Goal: Information Seeking & Learning: Learn about a topic

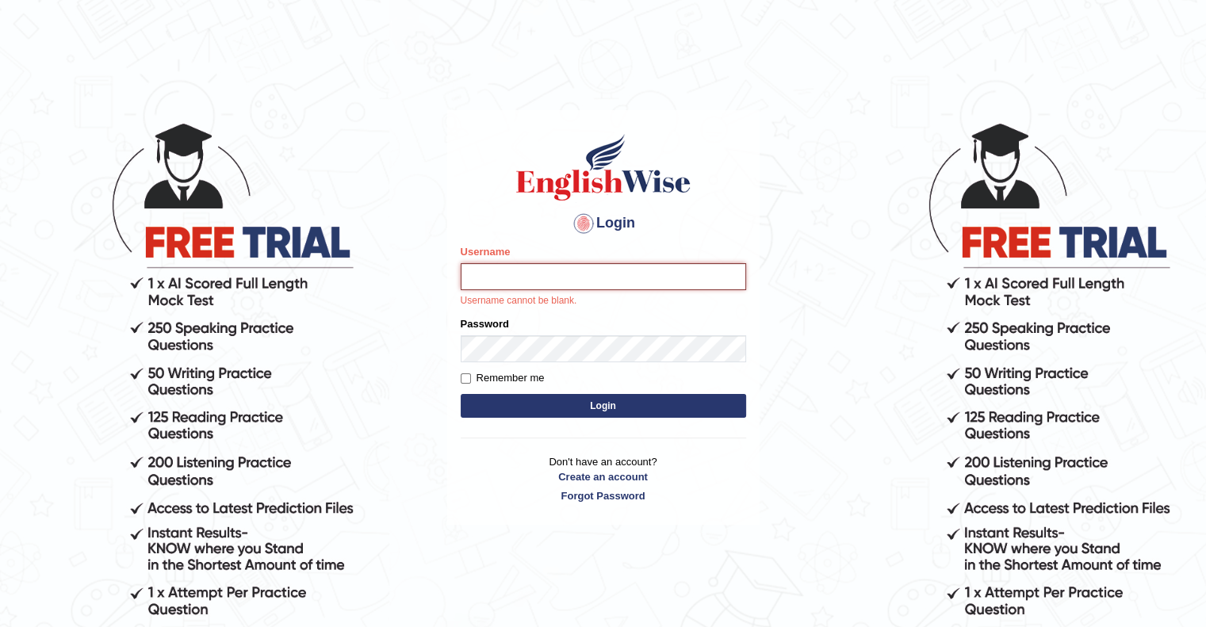
type input "upendrakumar"
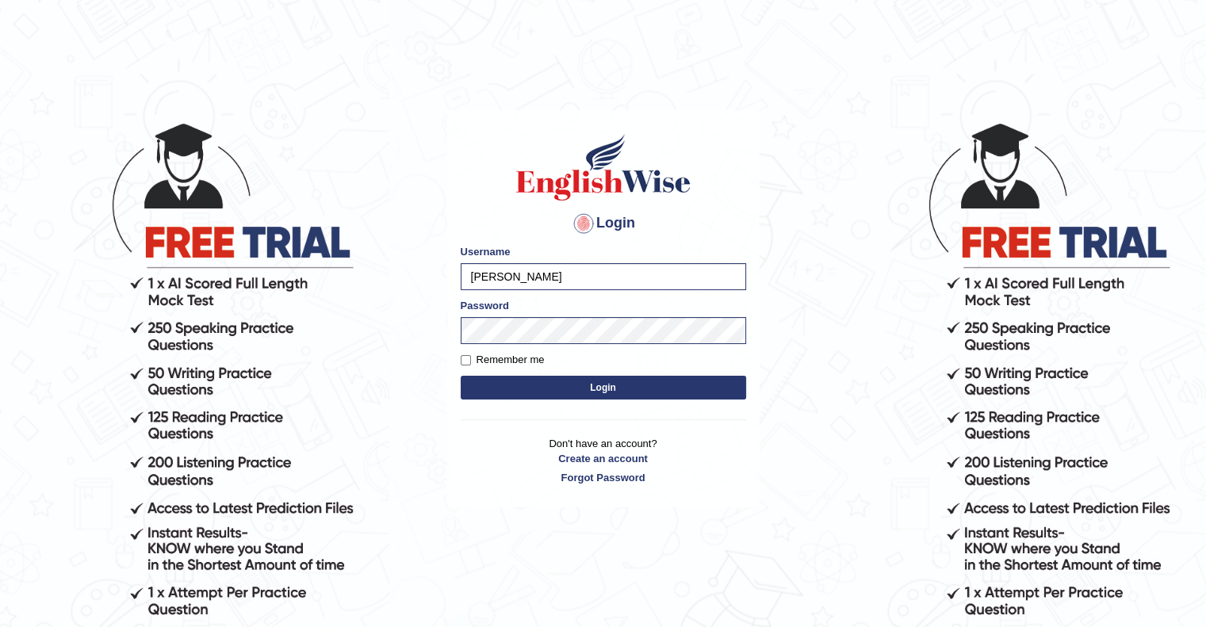
click at [609, 389] on button "Login" at bounding box center [603, 388] width 285 height 24
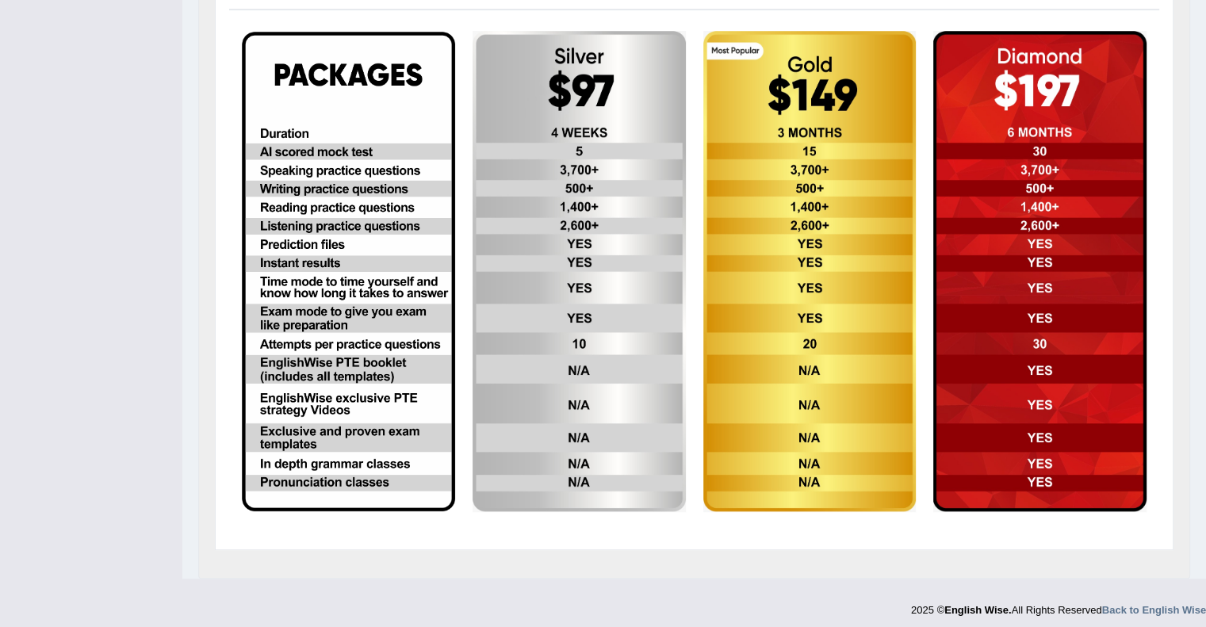
scroll to position [466, 0]
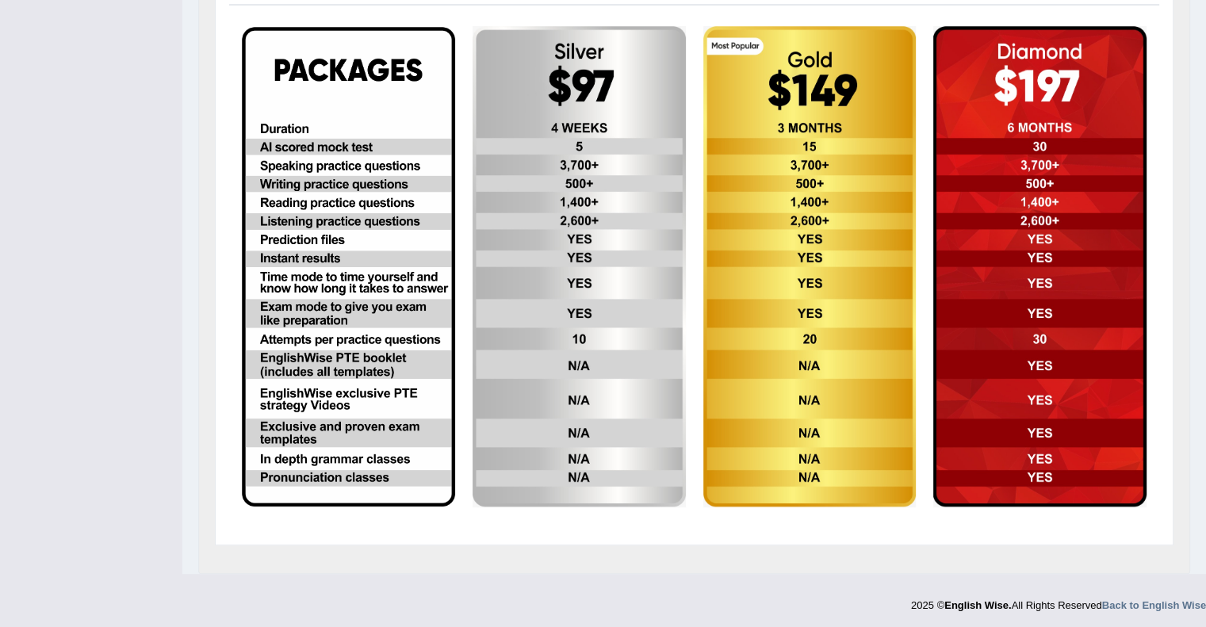
click at [791, 281] on img at bounding box center [809, 266] width 213 height 481
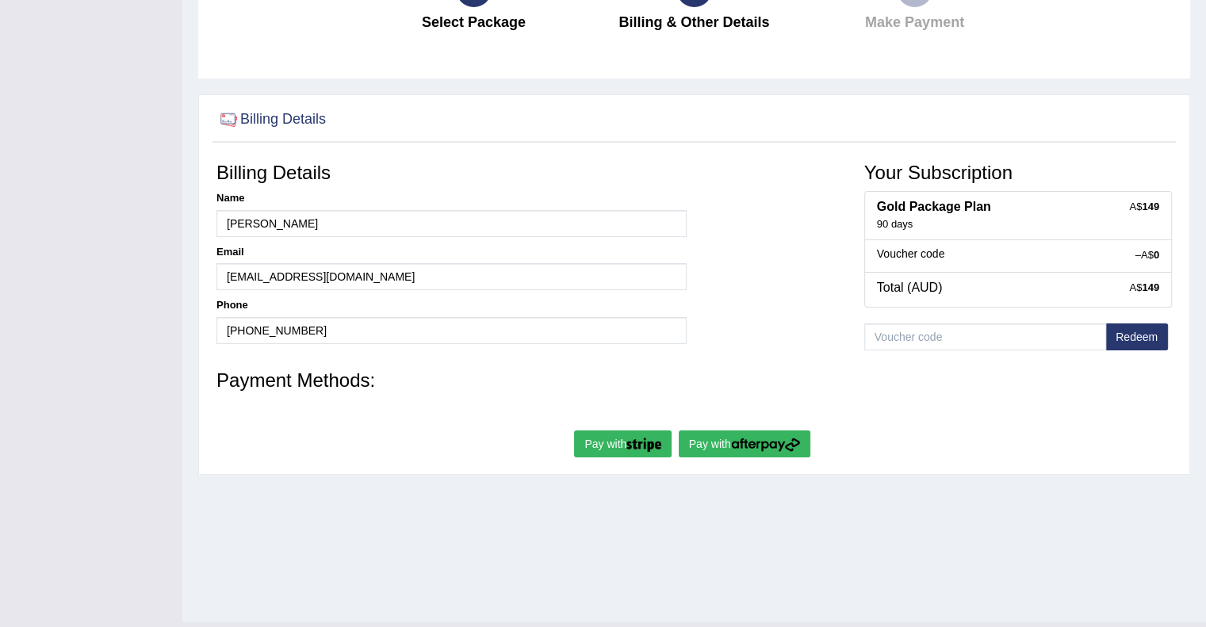
scroll to position [205, 0]
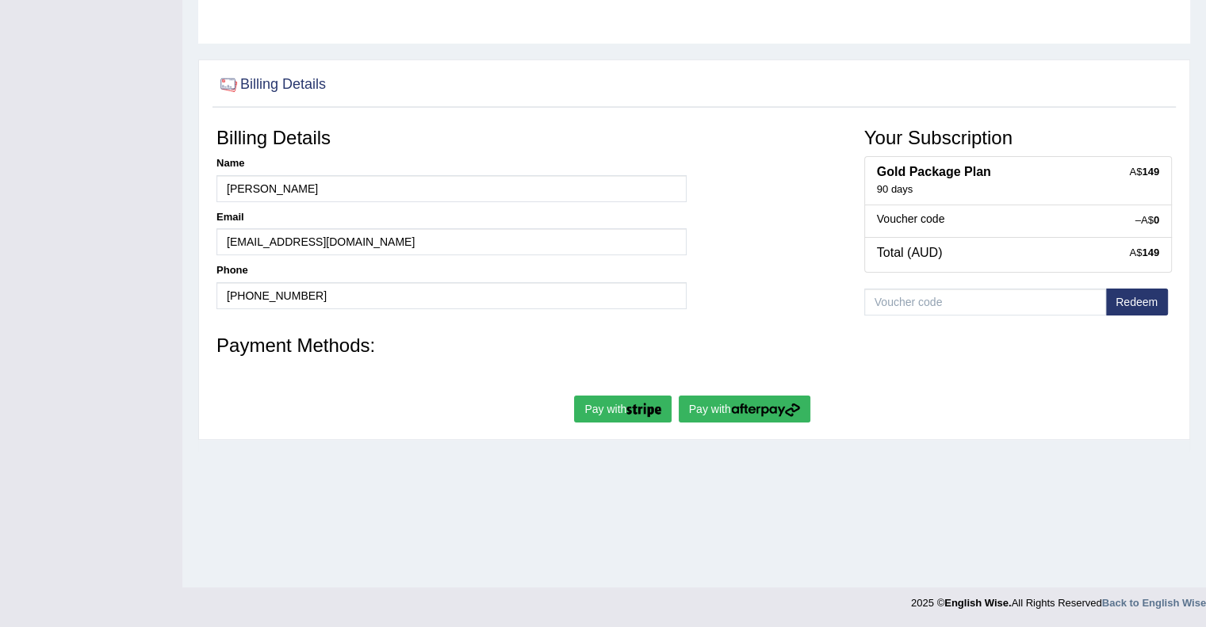
click at [752, 408] on img "submit" at bounding box center [765, 410] width 69 height 14
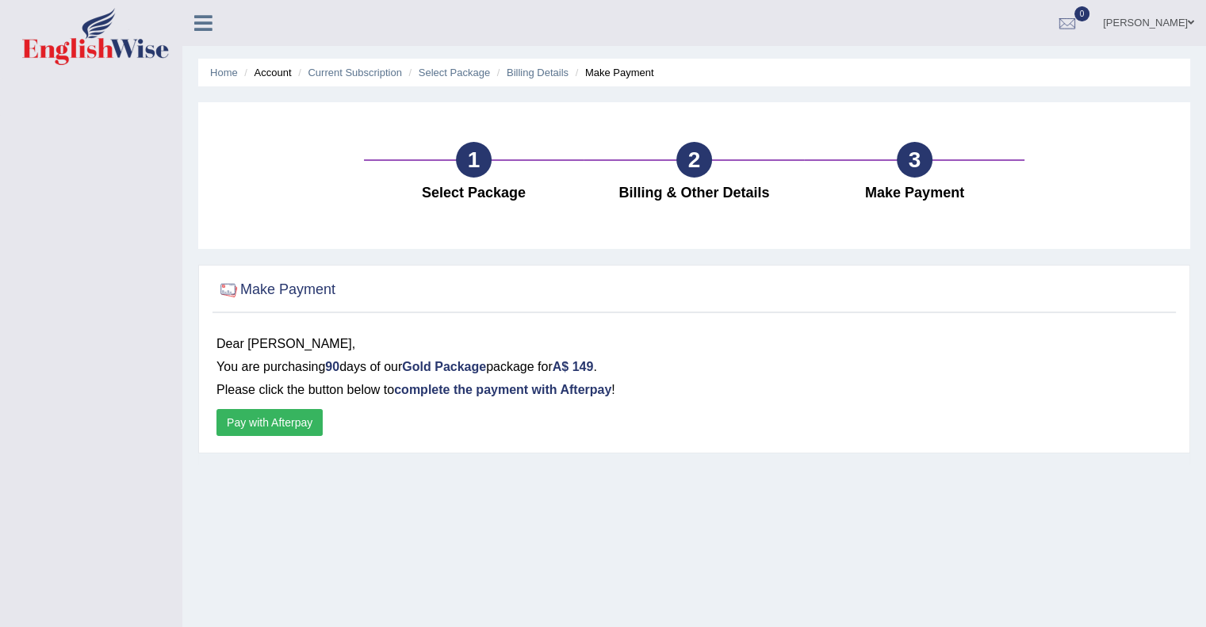
click at [282, 440] on div "Dear Upendra Kumar, You are purchasing 90 days of our Gold Package package for …" at bounding box center [694, 385] width 963 height 120
click at [279, 434] on button "Pay with Afterpay" at bounding box center [269, 422] width 106 height 27
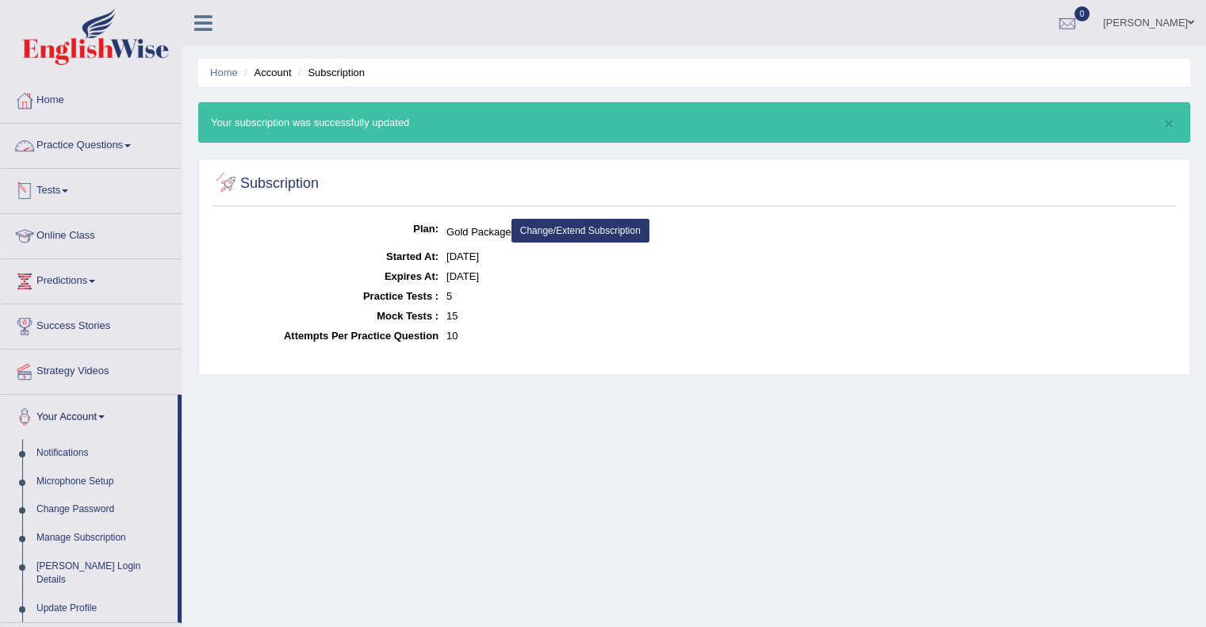
click at [87, 151] on link "Practice Questions" at bounding box center [91, 144] width 181 height 40
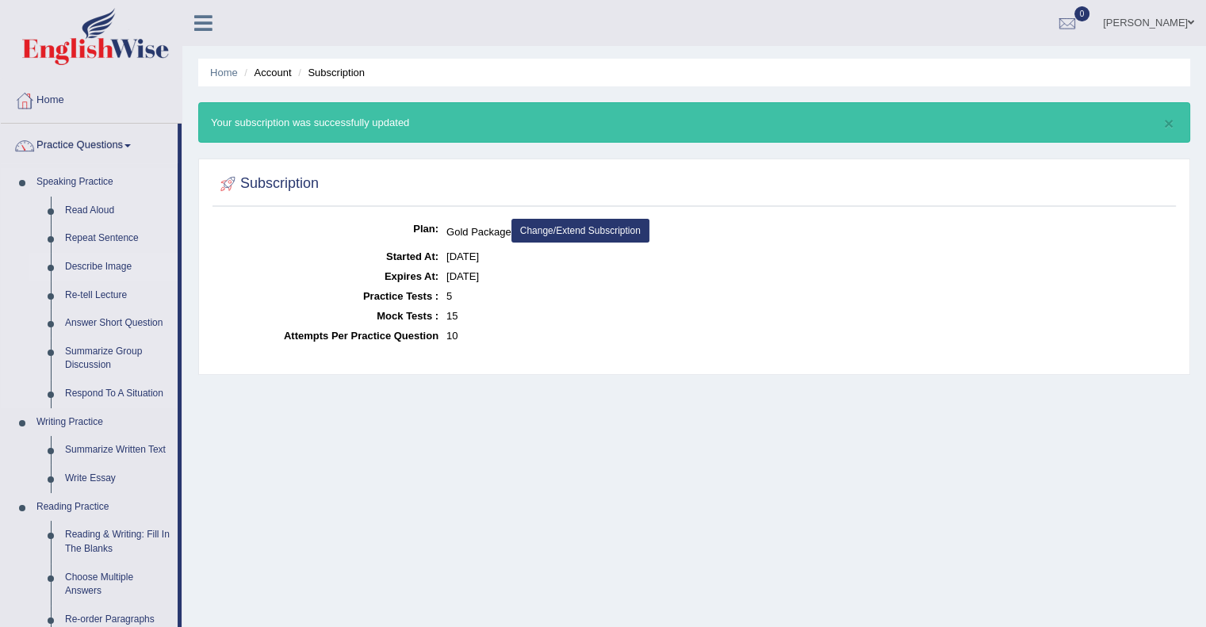
click at [99, 272] on link "Describe Image" at bounding box center [118, 267] width 120 height 29
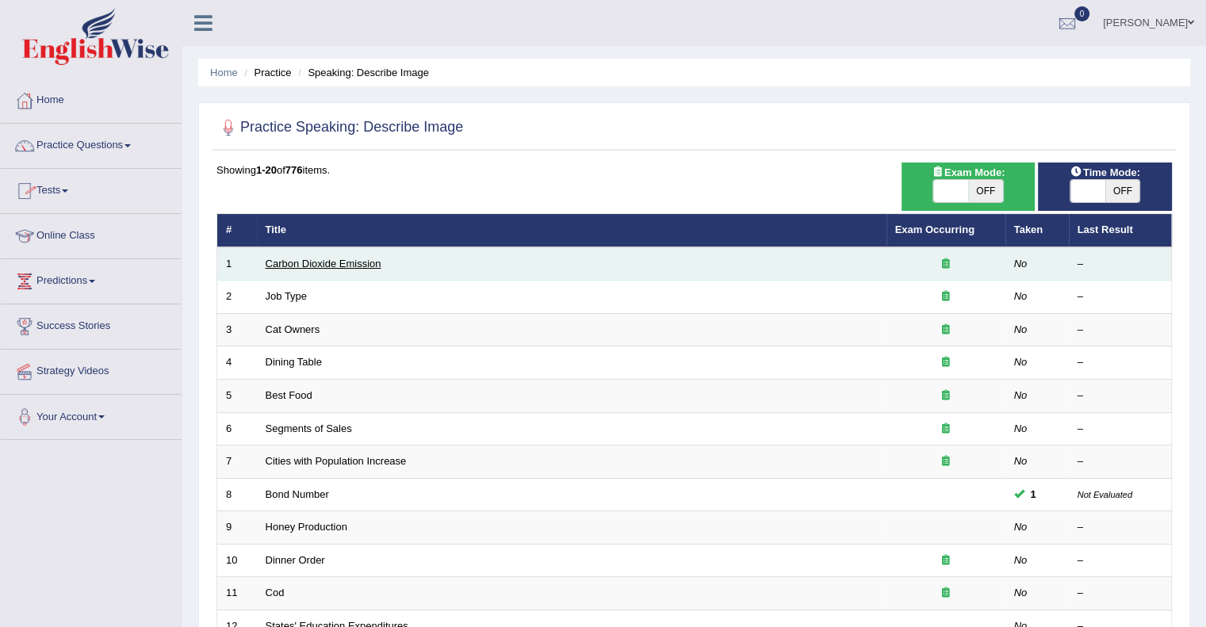
click at [336, 268] on link "Carbon Dioxide Emission" at bounding box center [324, 264] width 116 height 12
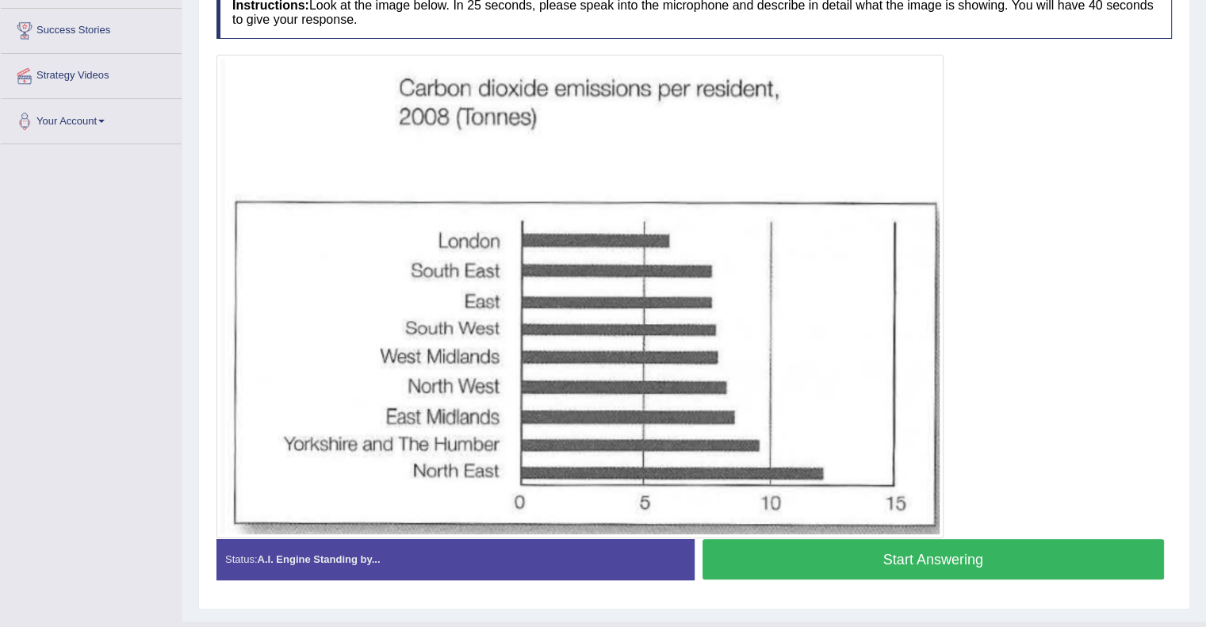
scroll to position [297, 0]
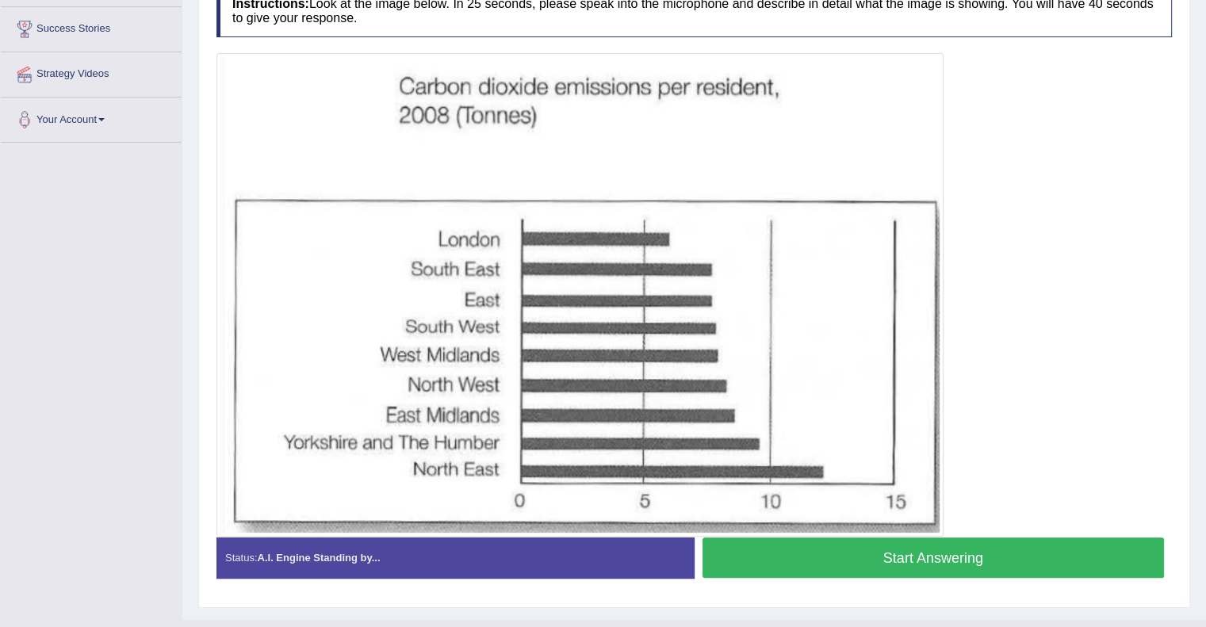
click at [994, 555] on button "Start Answering" at bounding box center [934, 558] width 462 height 40
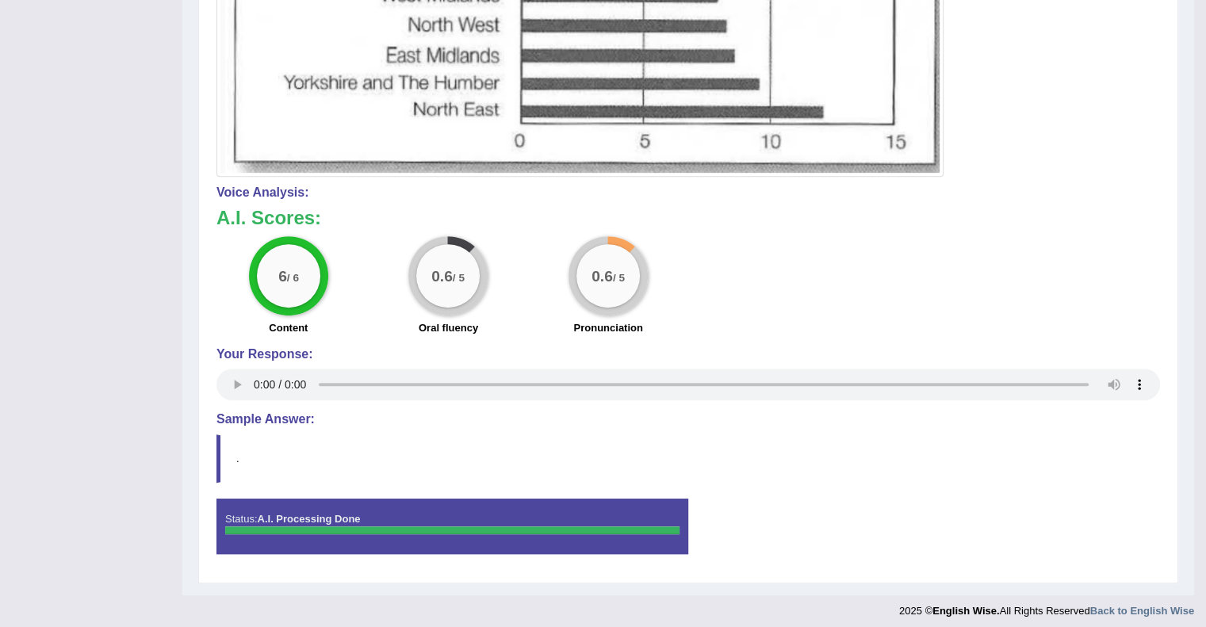
scroll to position [657, 0]
click at [236, 456] on blockquote "." at bounding box center [688, 459] width 944 height 48
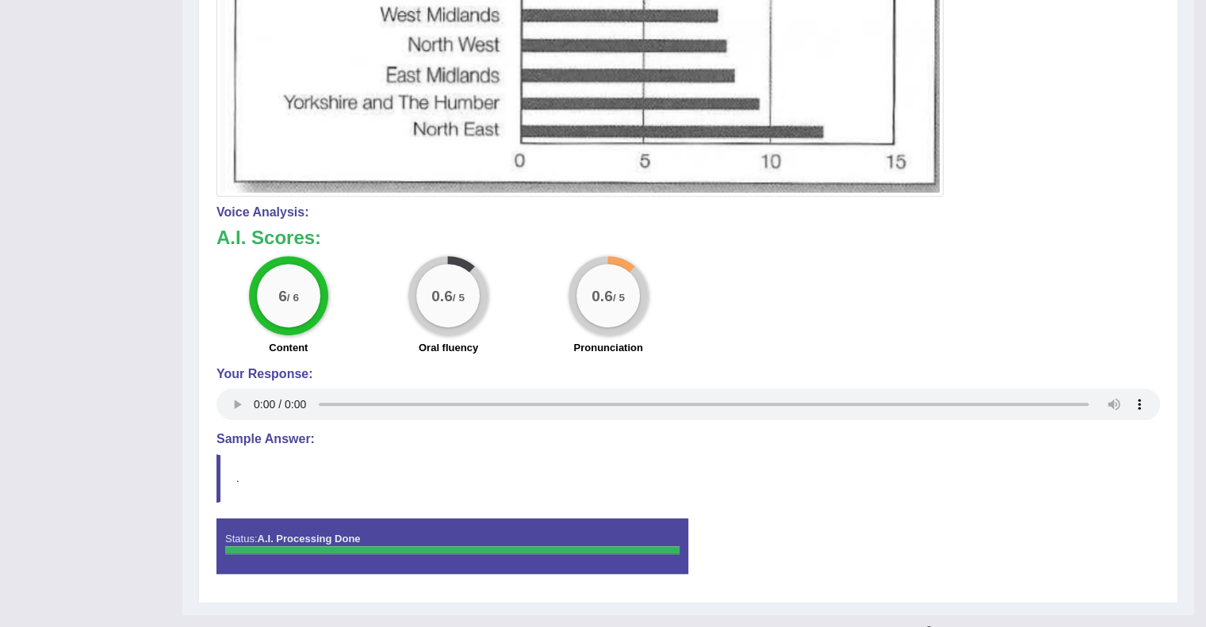
scroll to position [663, 0]
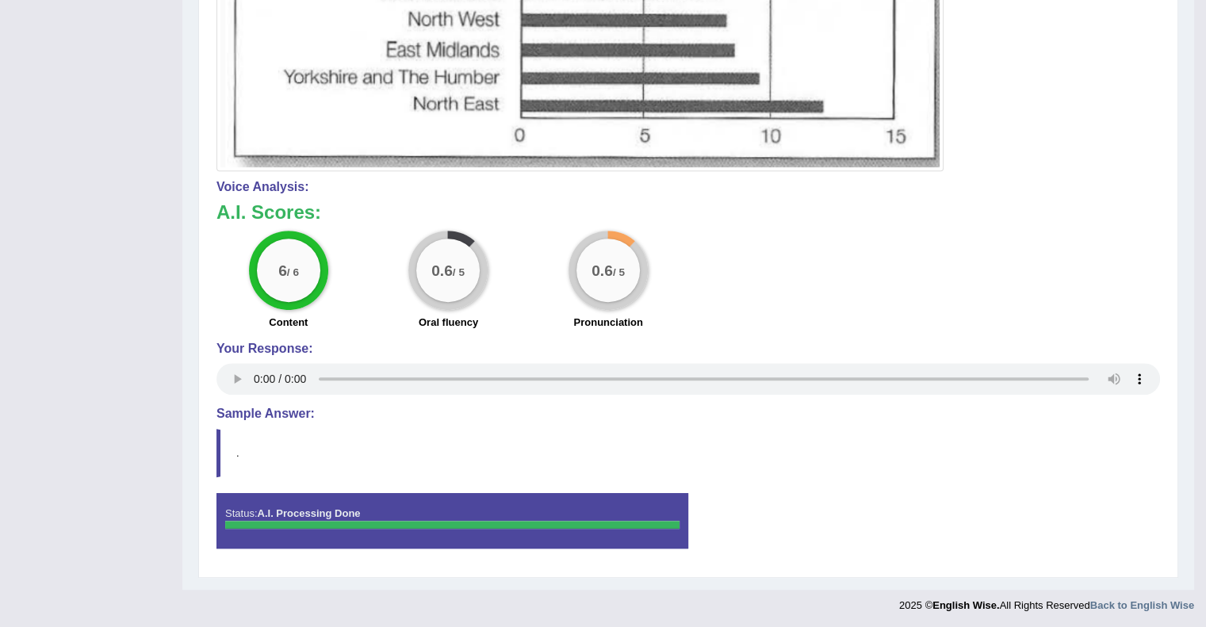
click at [273, 416] on h4 "Sample Answer:" at bounding box center [688, 414] width 944 height 14
click at [324, 511] on strong "A.I. Processing Done" at bounding box center [308, 513] width 103 height 12
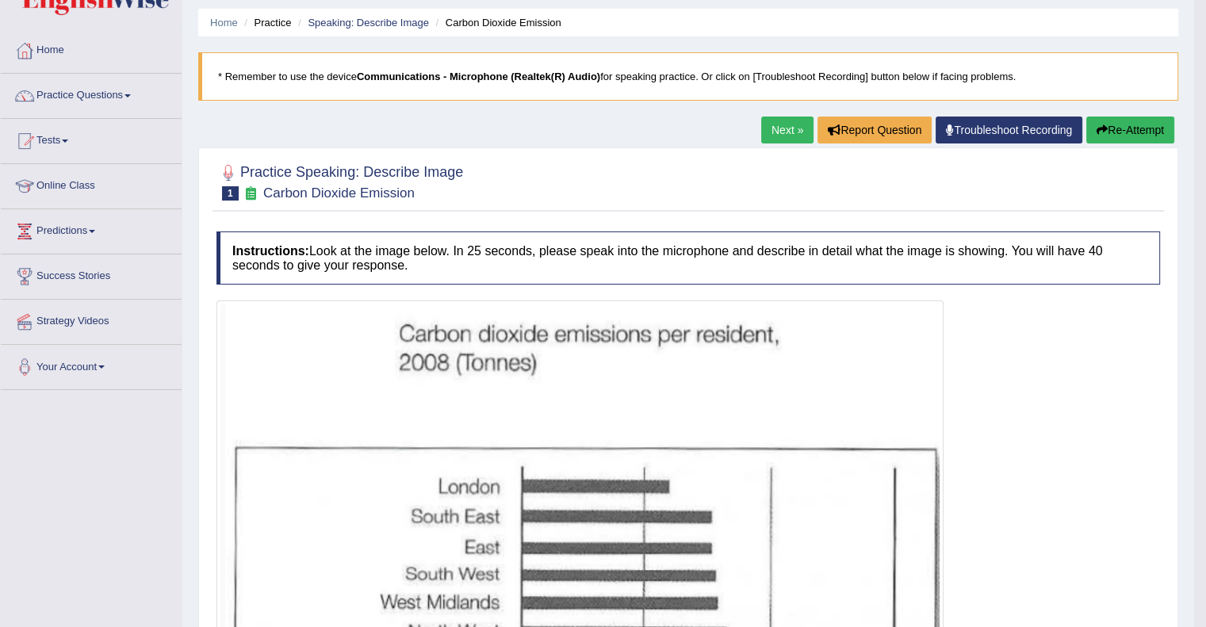
scroll to position [48, 0]
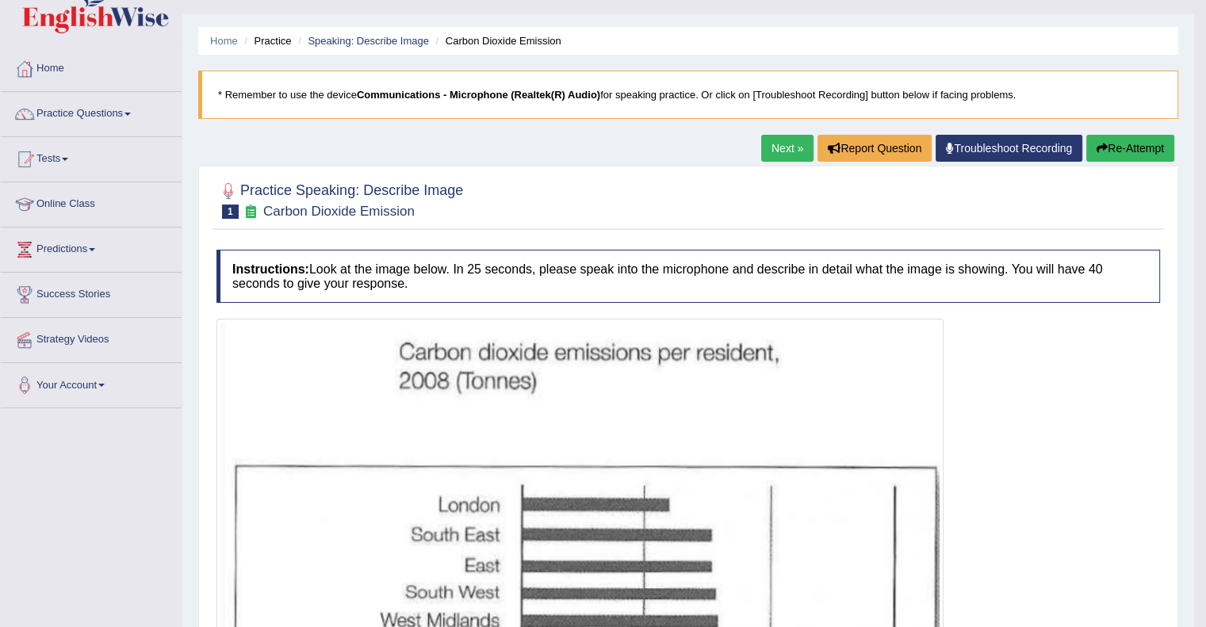
click at [324, 511] on img at bounding box center [579, 561] width 719 height 476
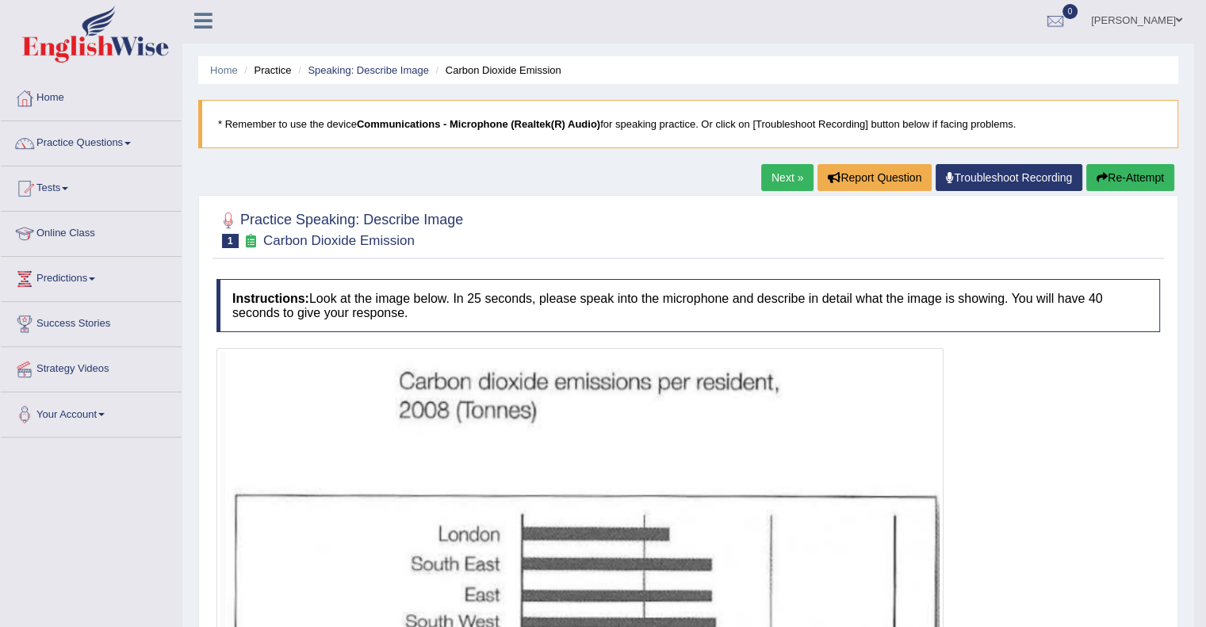
scroll to position [0, 0]
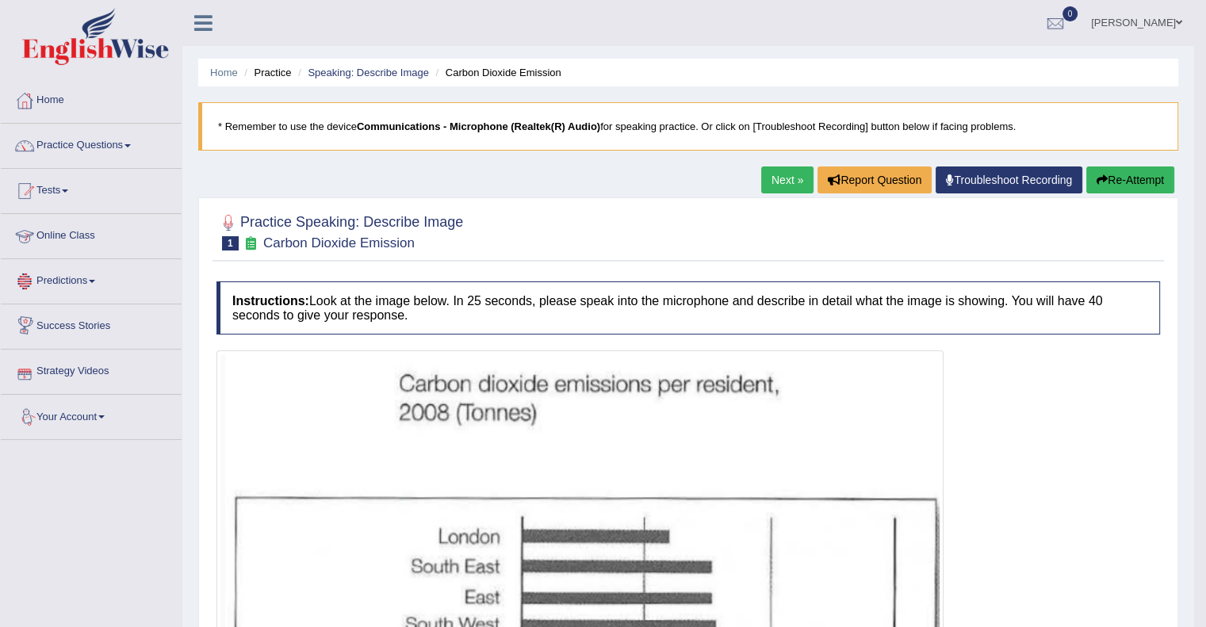
click at [89, 276] on link "Predictions" at bounding box center [91, 279] width 181 height 40
click at [70, 188] on link "Tests" at bounding box center [91, 189] width 181 height 40
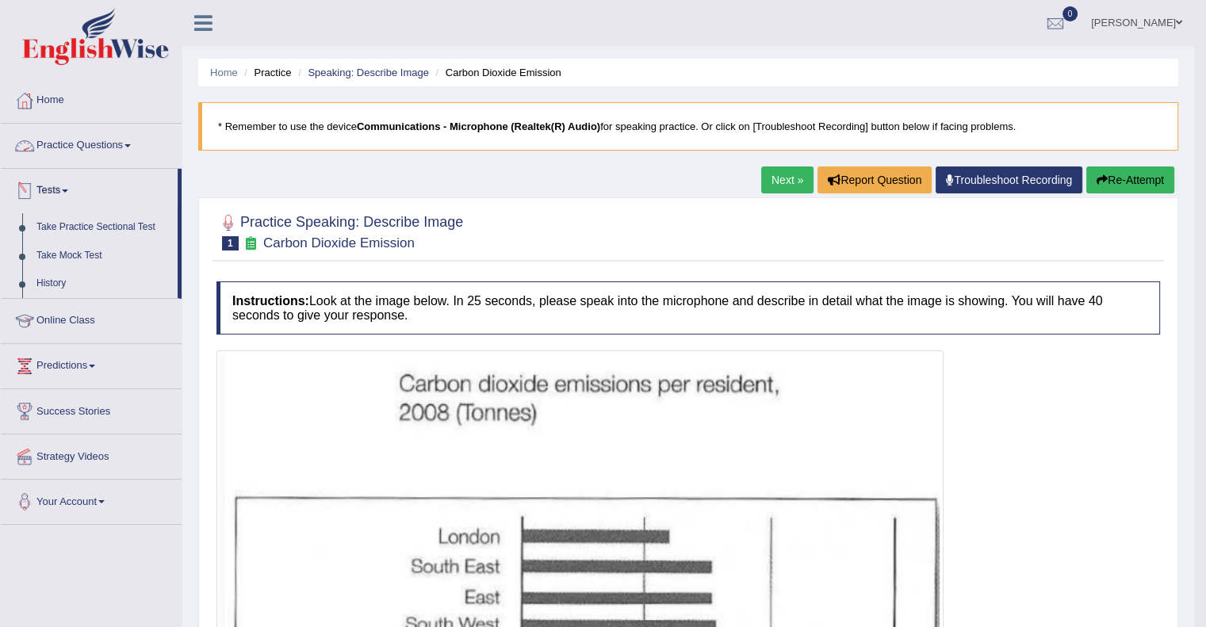
click at [105, 151] on link "Practice Questions" at bounding box center [91, 144] width 181 height 40
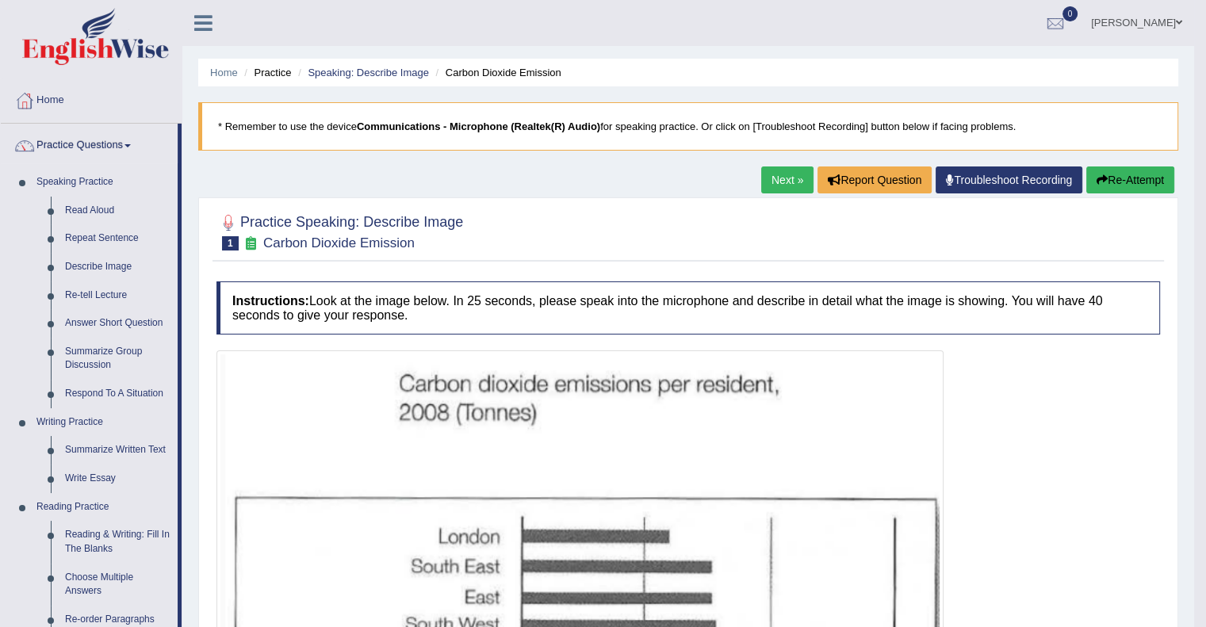
click at [105, 151] on link "Practice Questions" at bounding box center [89, 144] width 177 height 40
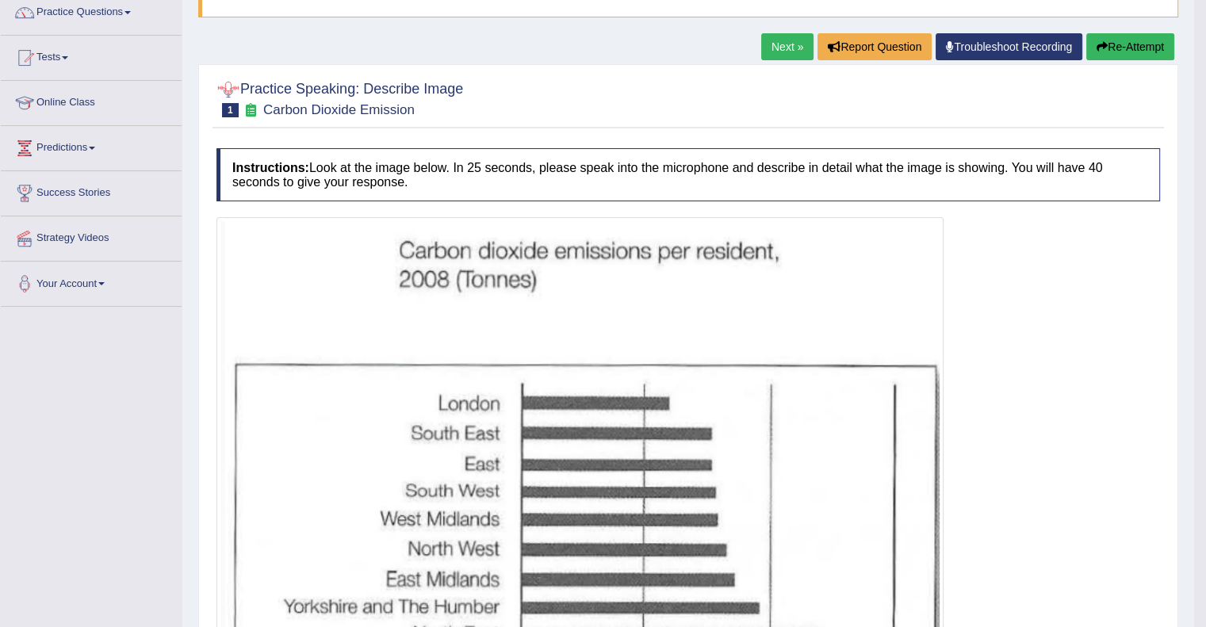
scroll to position [136, 0]
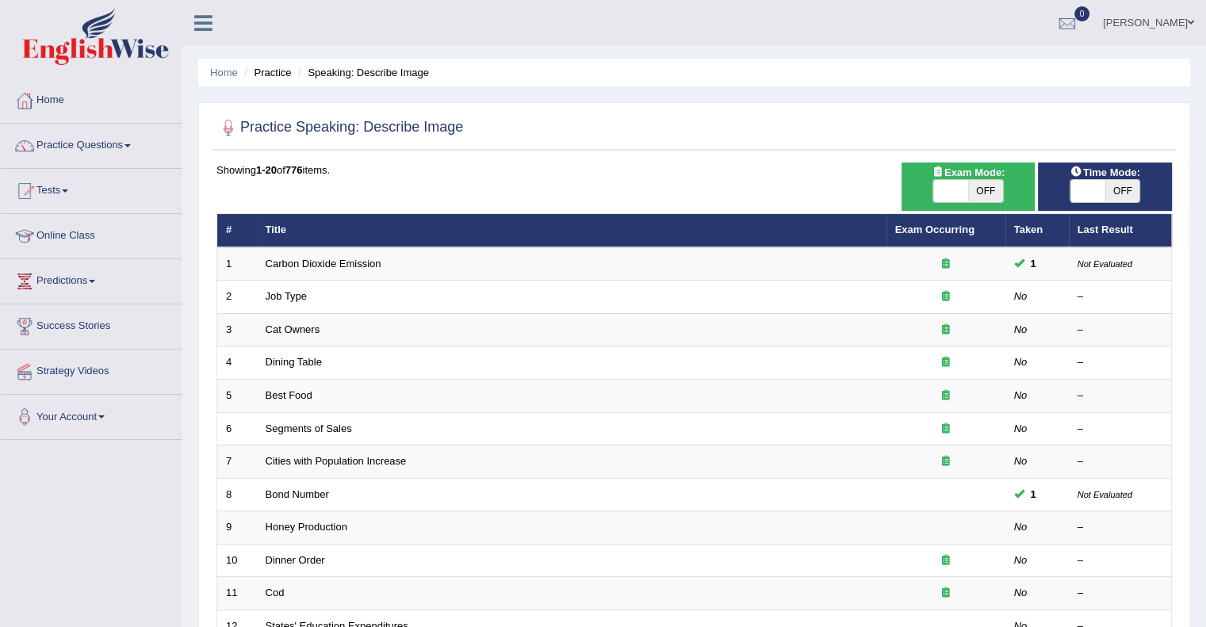
click at [988, 190] on span "OFF" at bounding box center [985, 191] width 35 height 22
checkbox input "true"
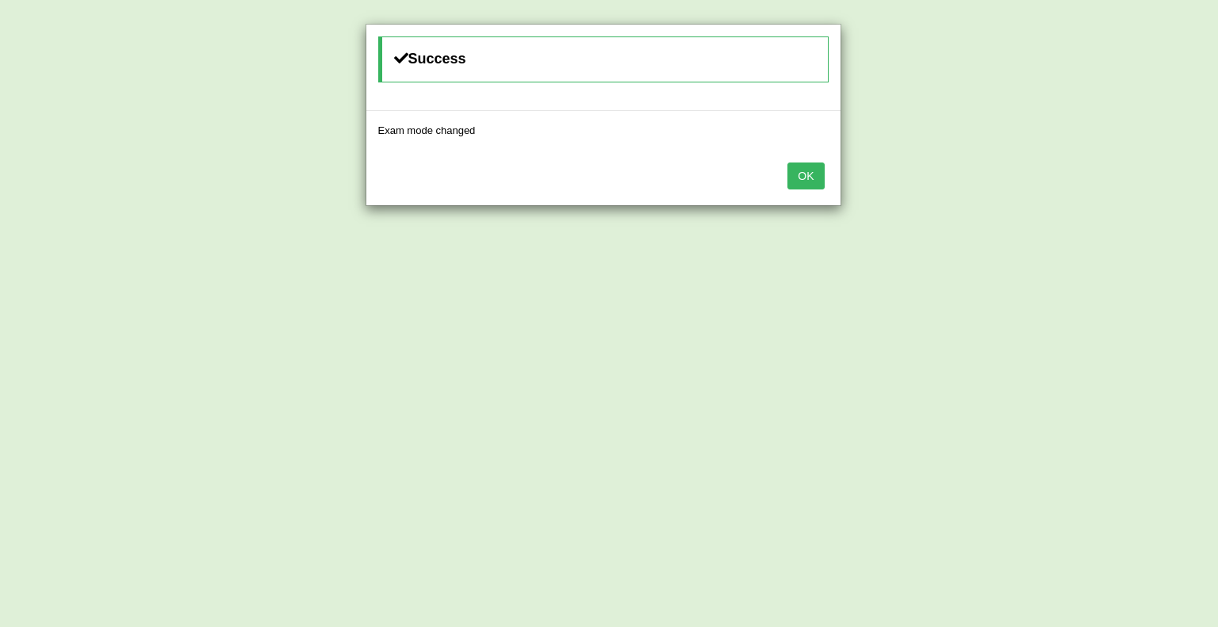
click at [809, 178] on button "OK" at bounding box center [805, 176] width 36 height 27
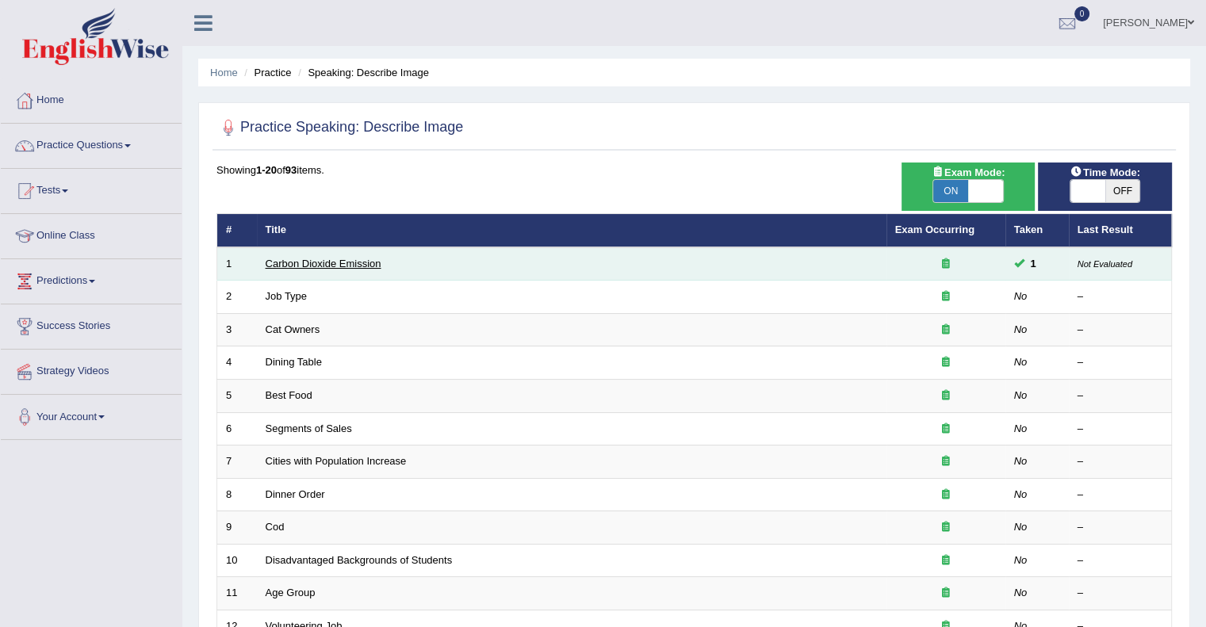
click at [298, 260] on link "Carbon Dioxide Emission" at bounding box center [324, 264] width 116 height 12
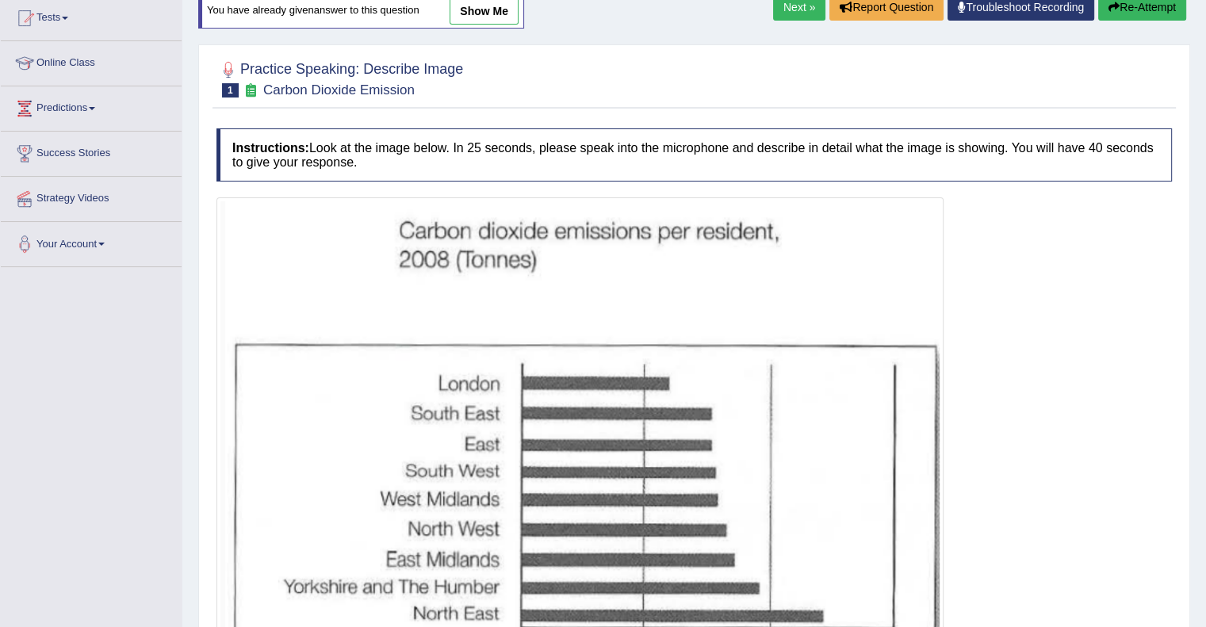
scroll to position [347, 0]
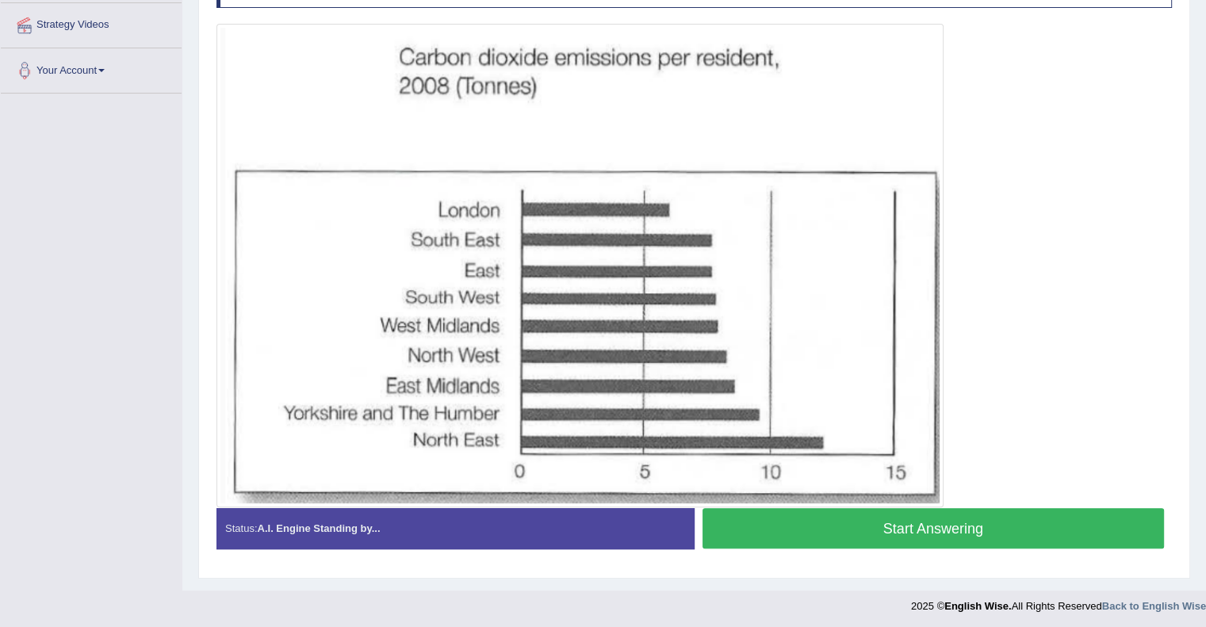
click at [343, 531] on div "Status: A.I. Engine Standing by..." at bounding box center [455, 528] width 478 height 40
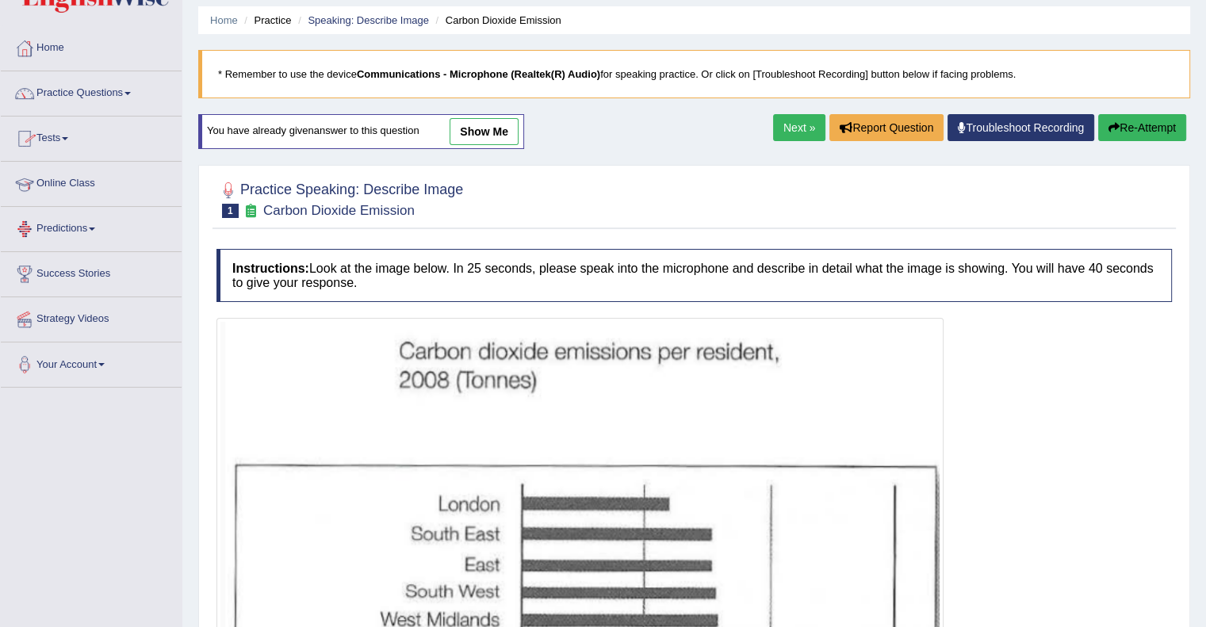
scroll to position [0, 0]
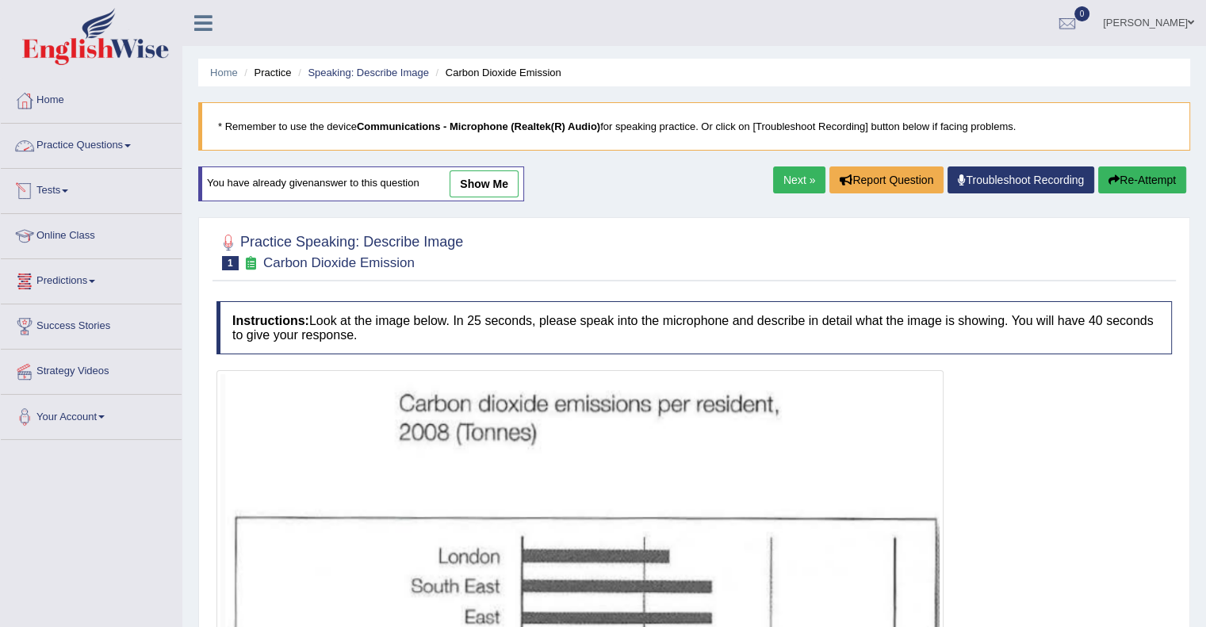
click at [131, 136] on link "Practice Questions" at bounding box center [91, 144] width 181 height 40
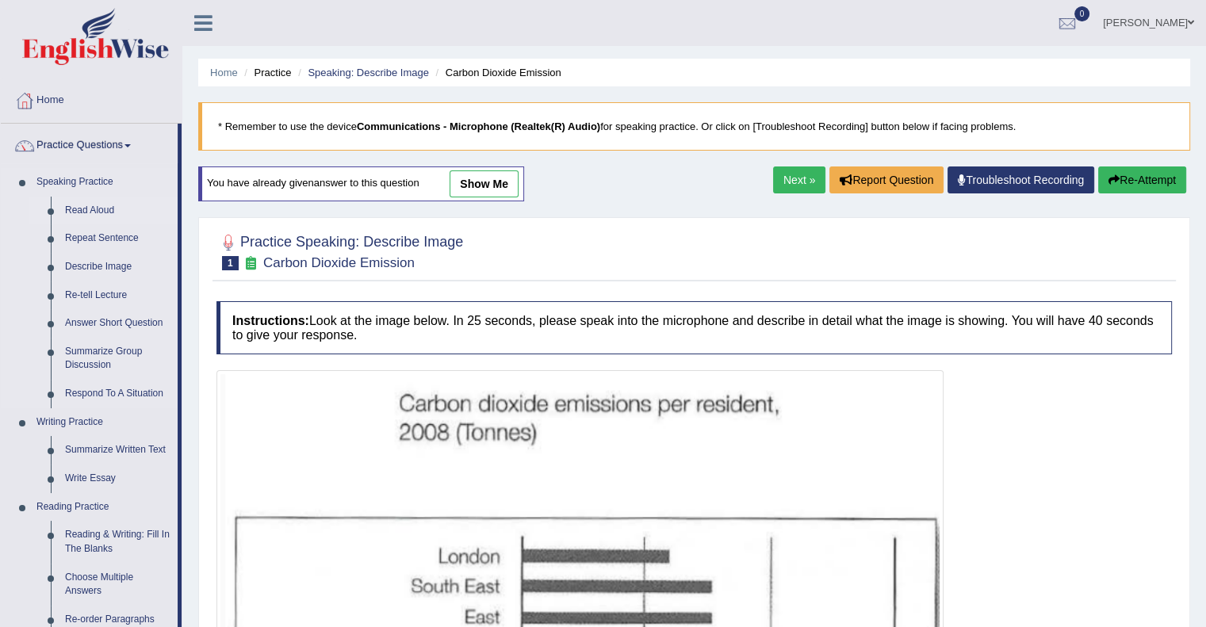
click at [94, 209] on link "Read Aloud" at bounding box center [118, 211] width 120 height 29
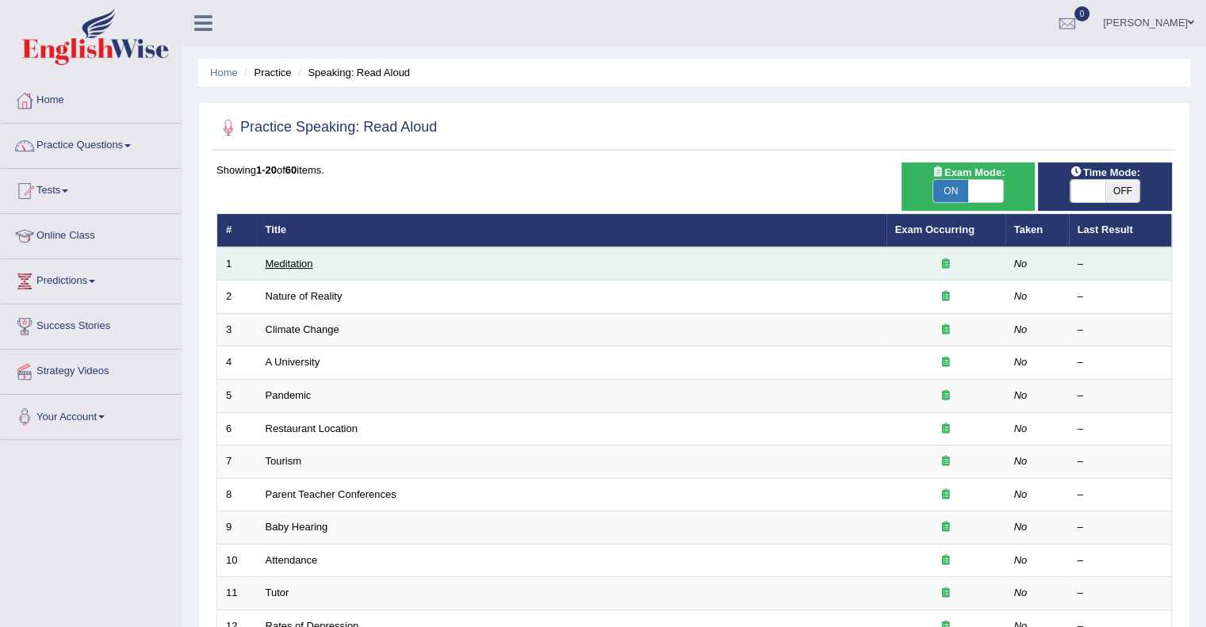
click at [289, 262] on link "Meditation" at bounding box center [290, 264] width 48 height 12
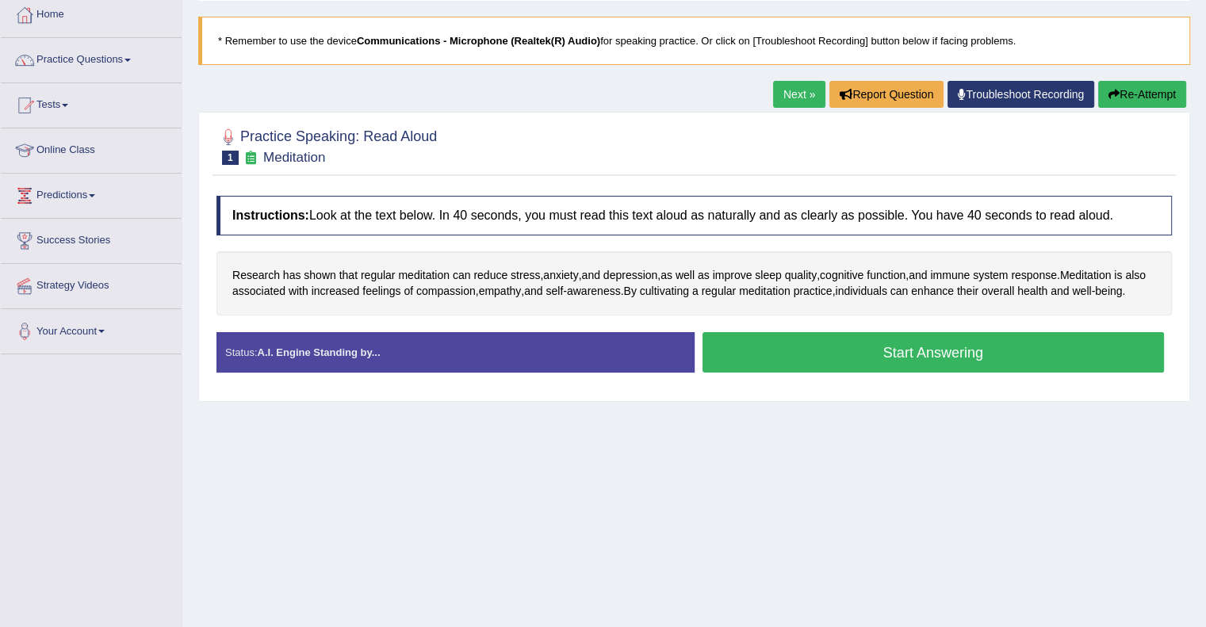
scroll to position [82, 0]
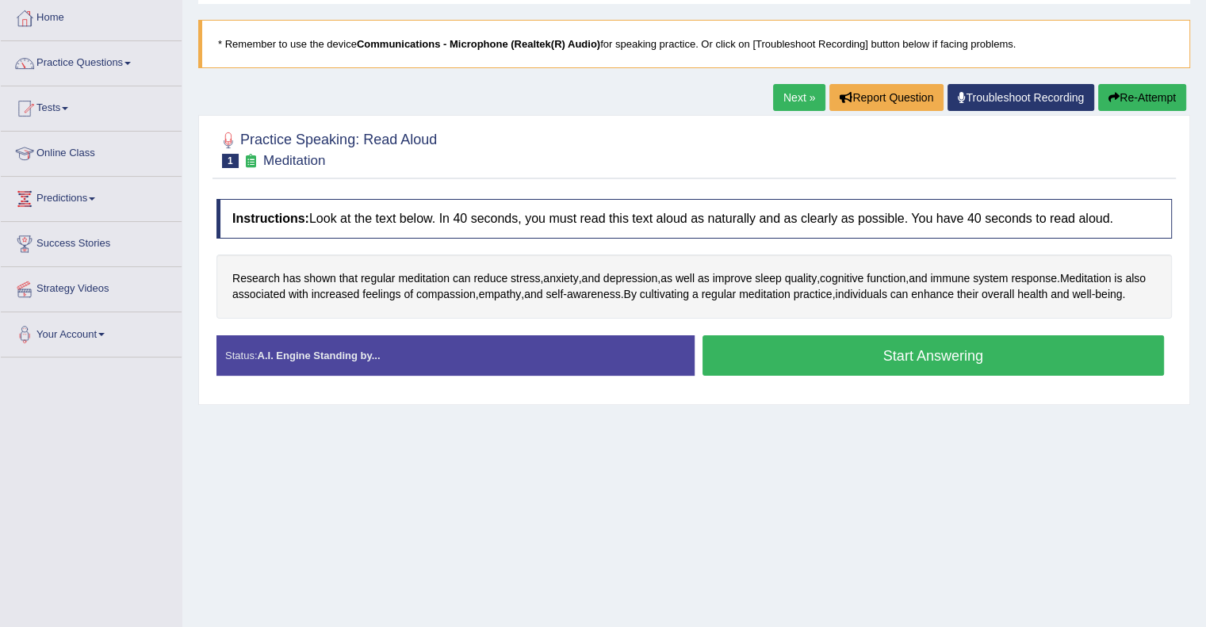
click at [915, 370] on button "Start Answering" at bounding box center [934, 355] width 462 height 40
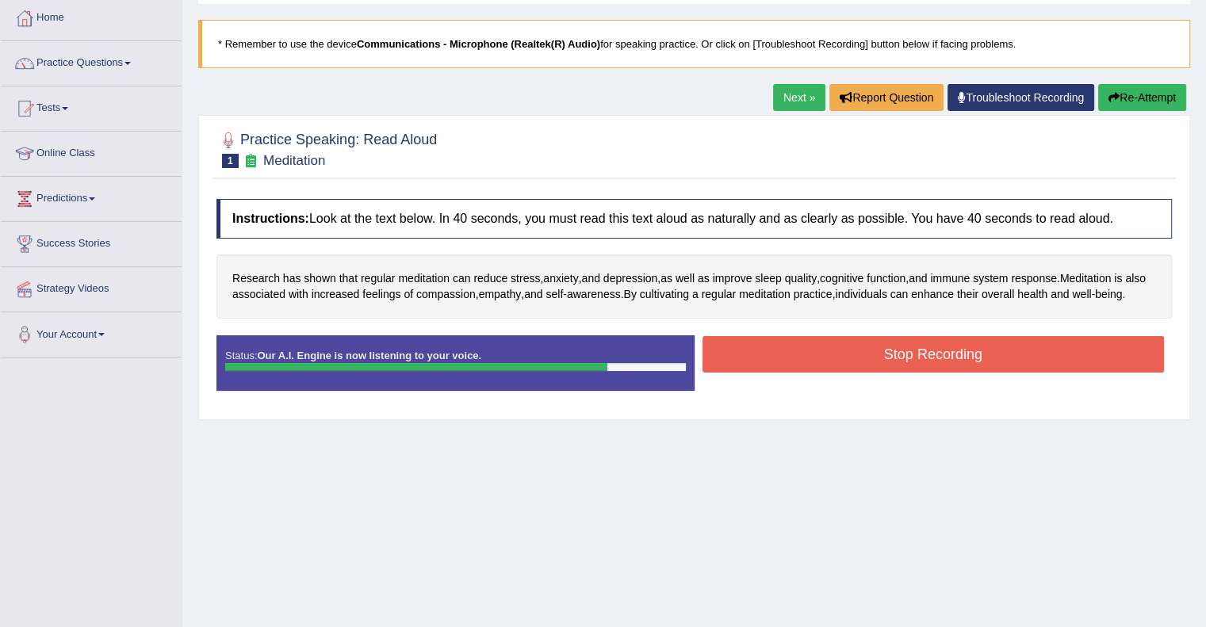
click at [915, 370] on button "Stop Recording" at bounding box center [934, 354] width 462 height 36
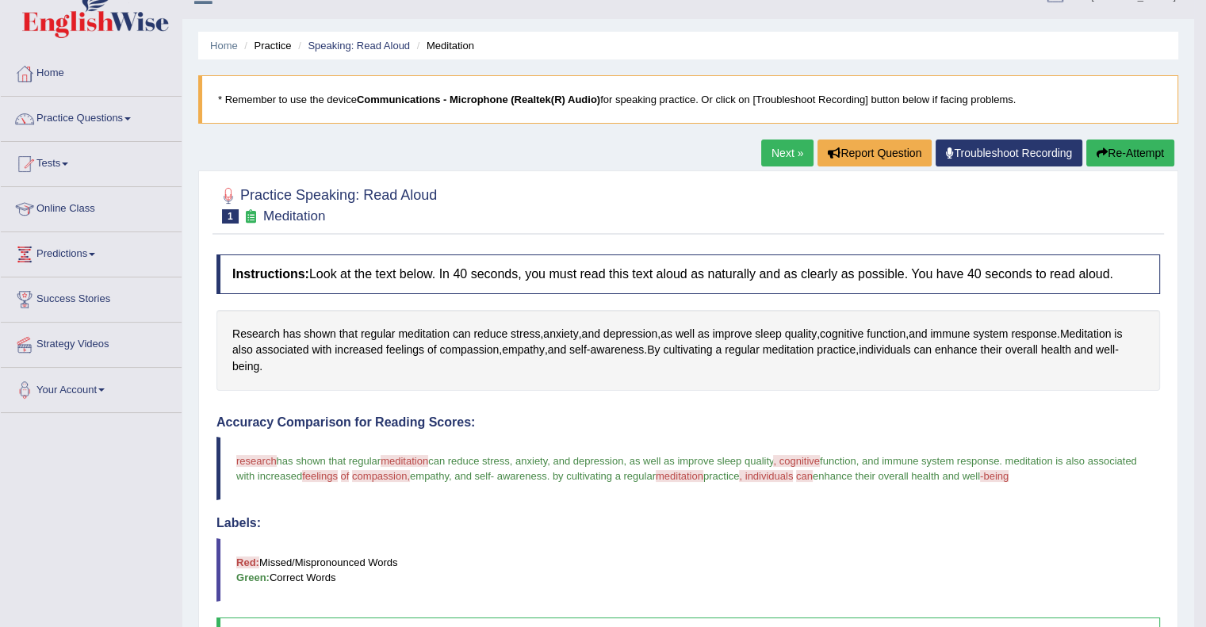
scroll to position [0, 0]
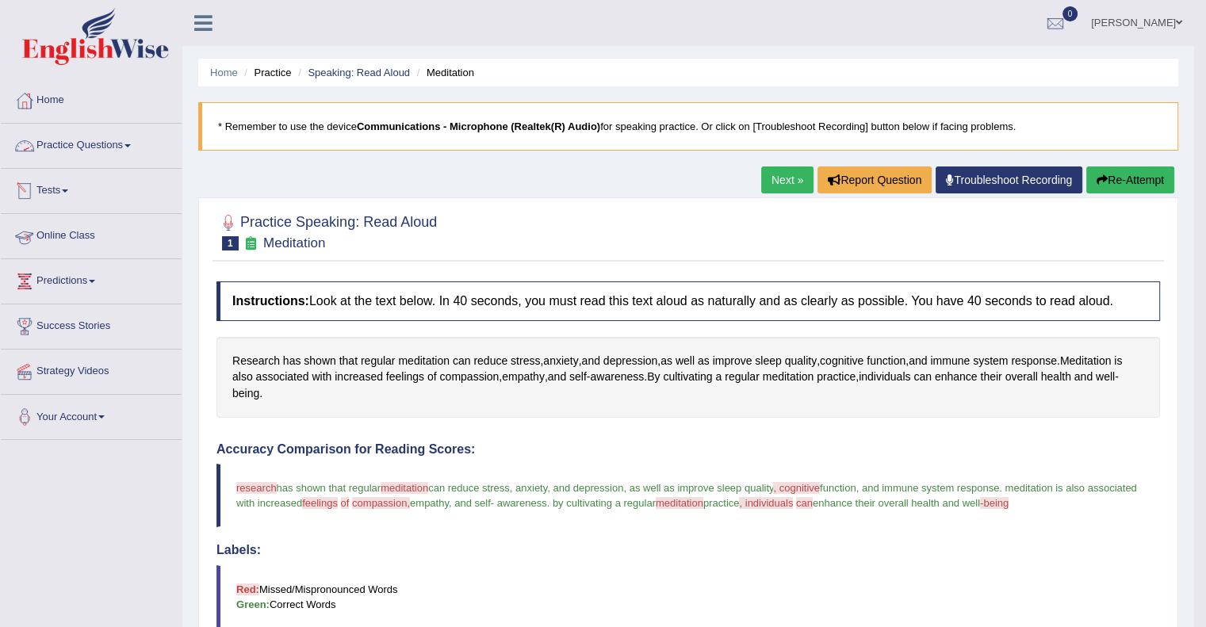
click at [130, 144] on span at bounding box center [127, 145] width 6 height 3
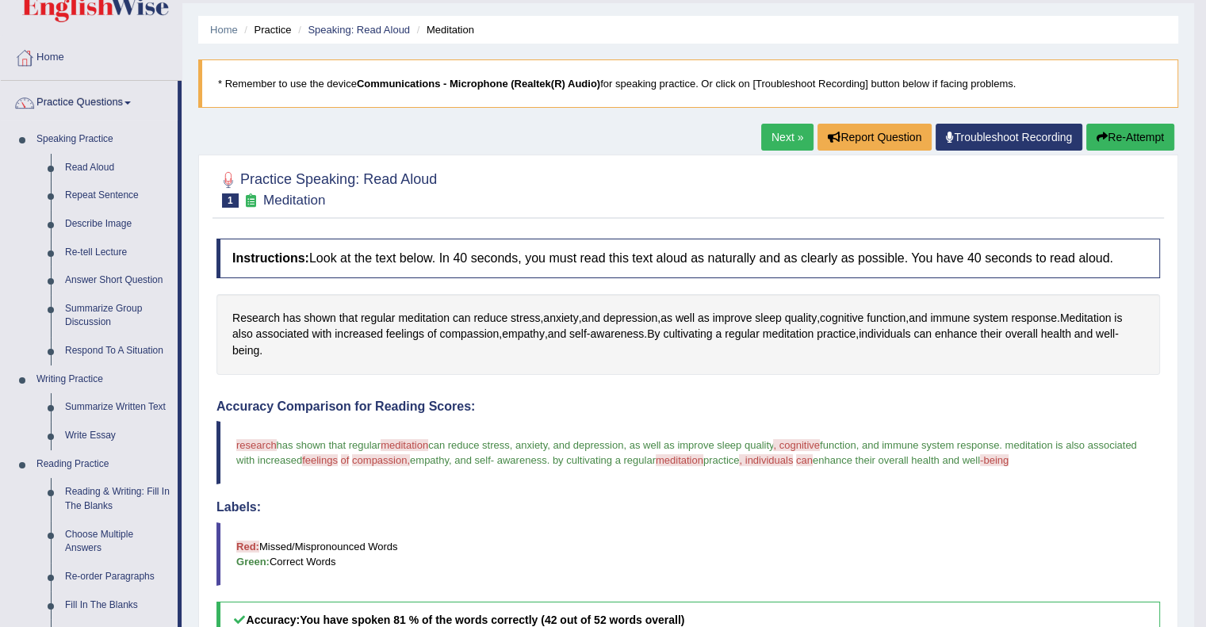
scroll to position [31, 0]
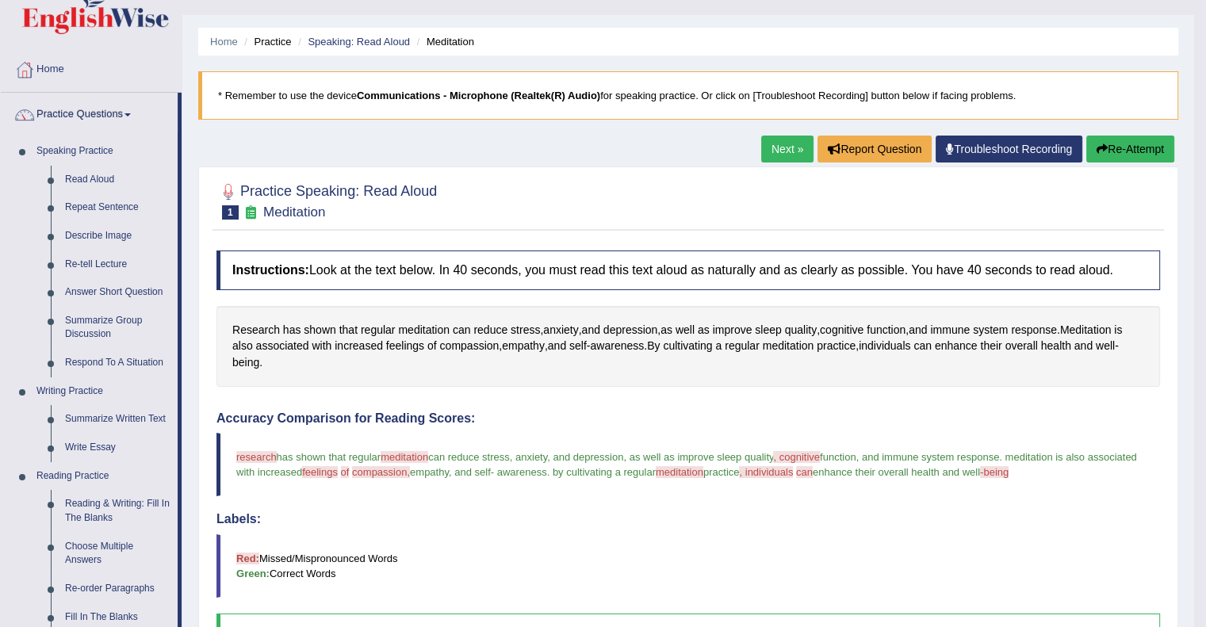
click at [778, 147] on link "Next »" at bounding box center [787, 149] width 52 height 27
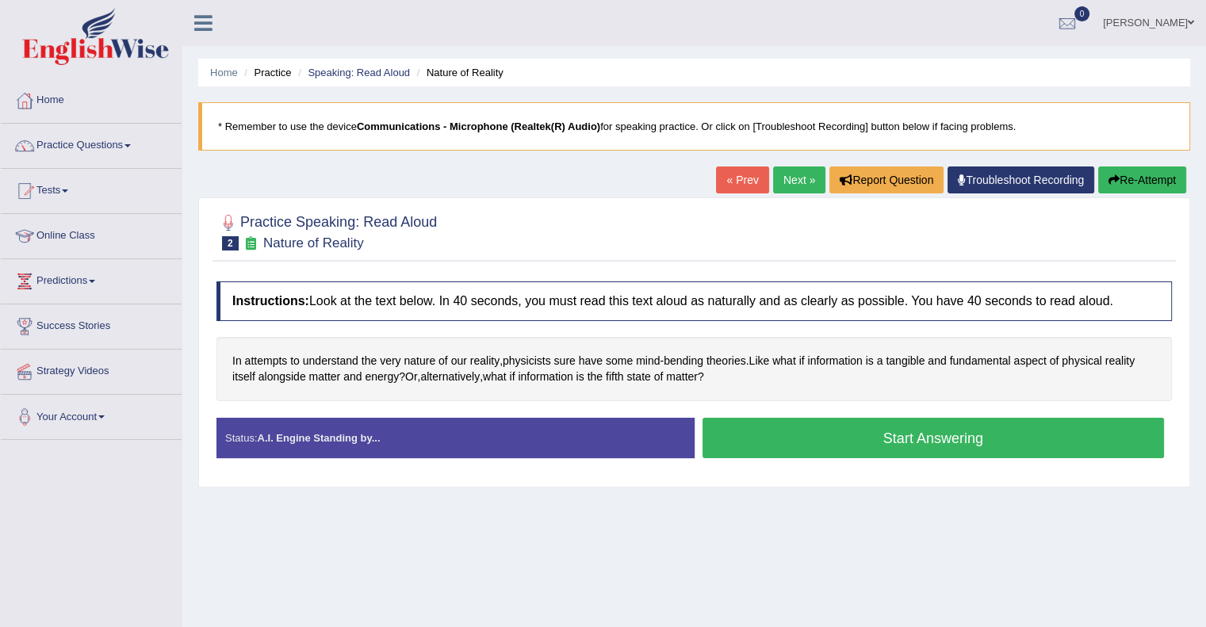
click at [959, 431] on button "Start Answering" at bounding box center [934, 438] width 462 height 40
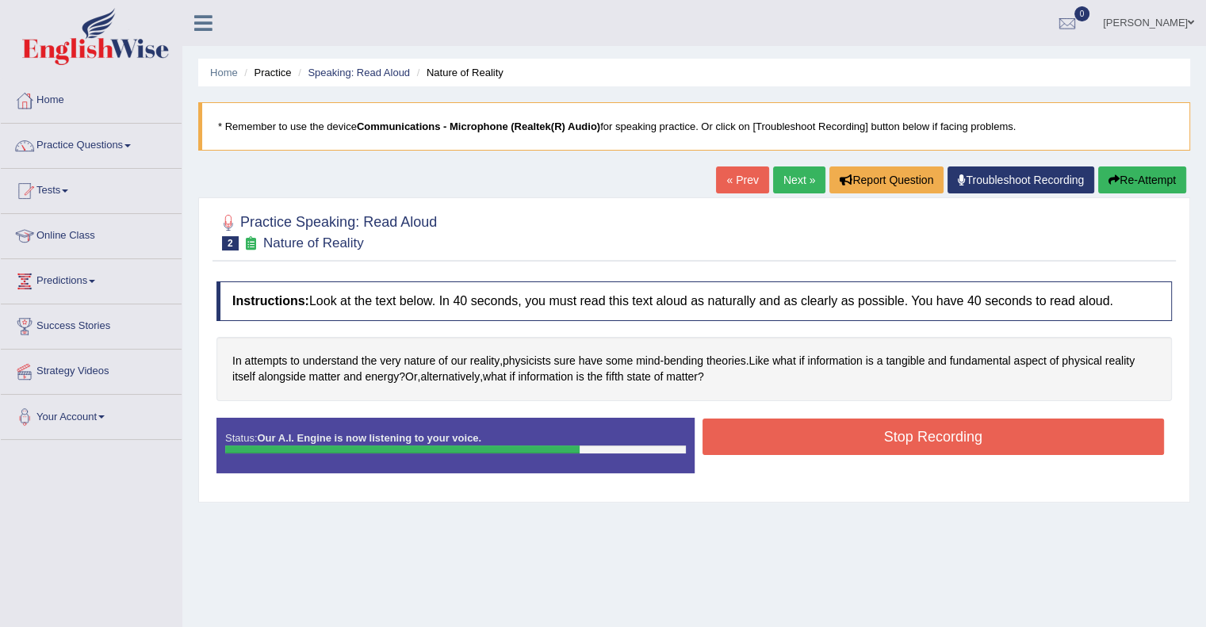
click at [959, 431] on button "Stop Recording" at bounding box center [934, 437] width 462 height 36
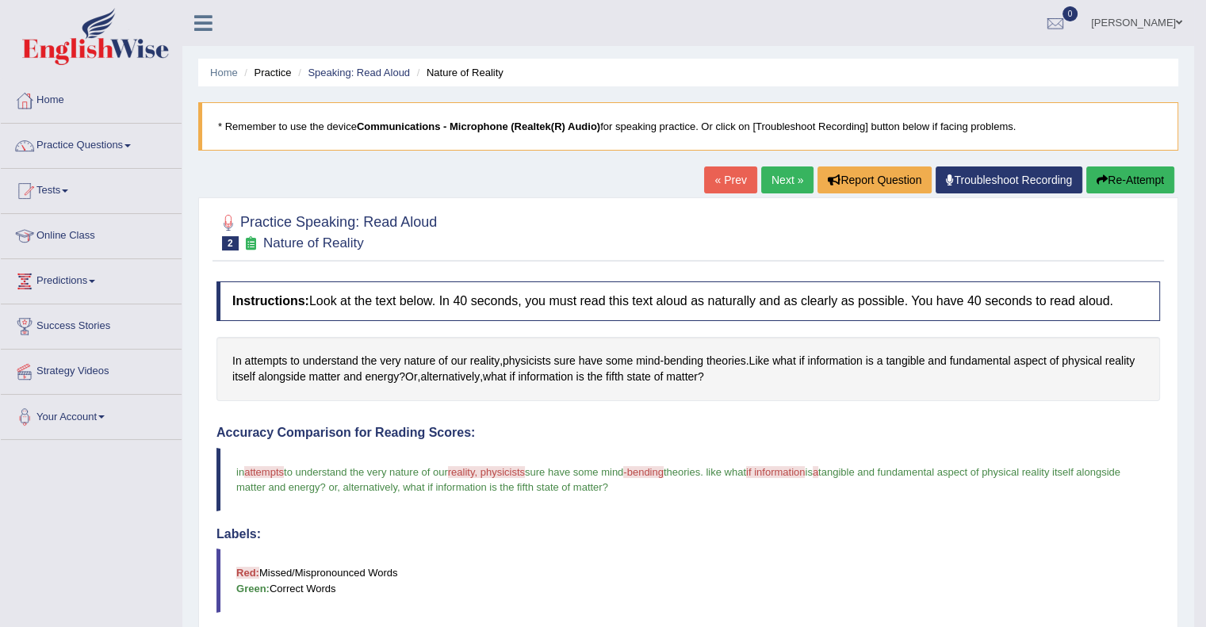
click at [703, 581] on blockquote "Red: Missed/Mispronounced Words Green: Correct Words" at bounding box center [688, 580] width 944 height 63
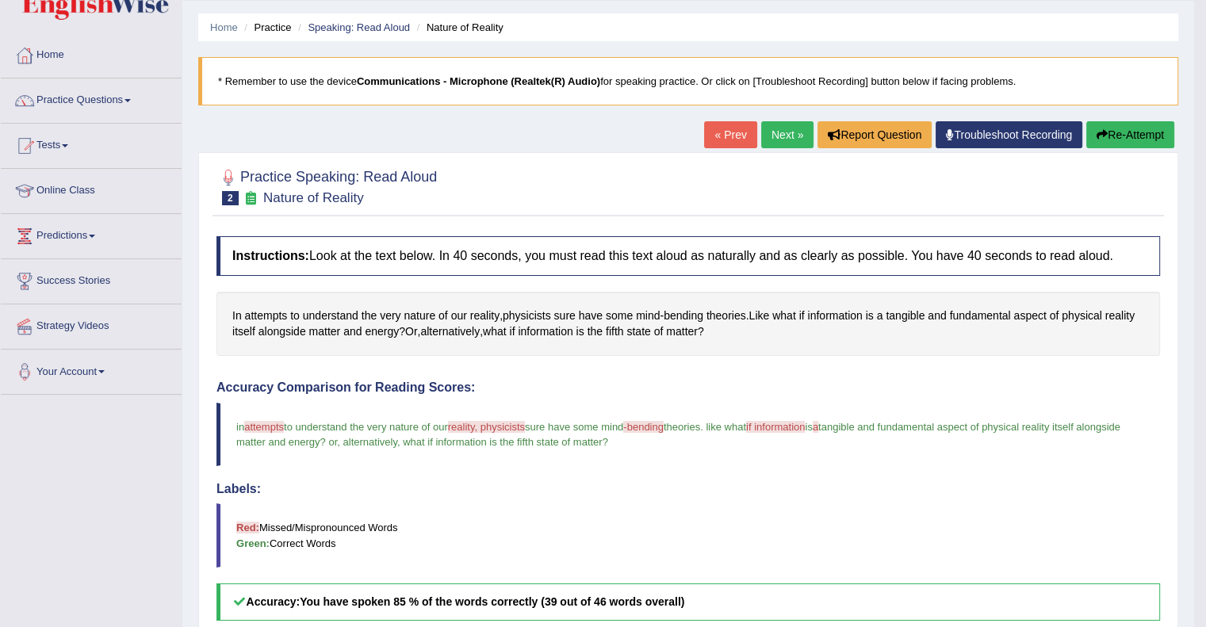
scroll to position [44, 0]
click at [1135, 133] on button "Re-Attempt" at bounding box center [1130, 135] width 88 height 27
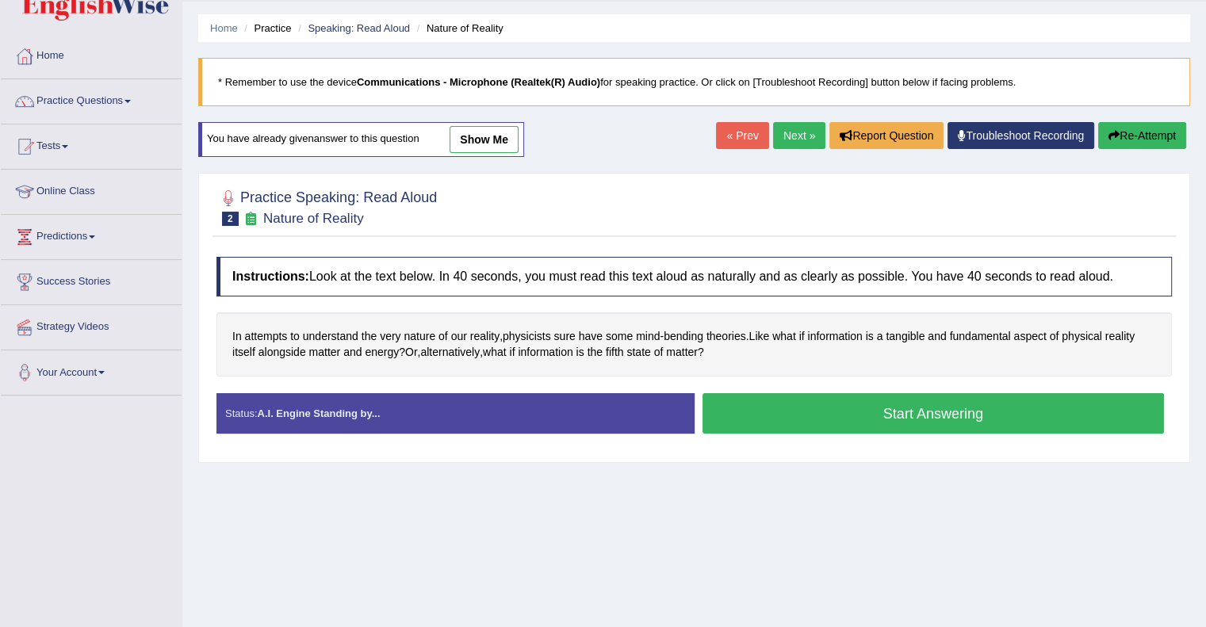
click at [906, 410] on button "Start Answering" at bounding box center [934, 413] width 462 height 40
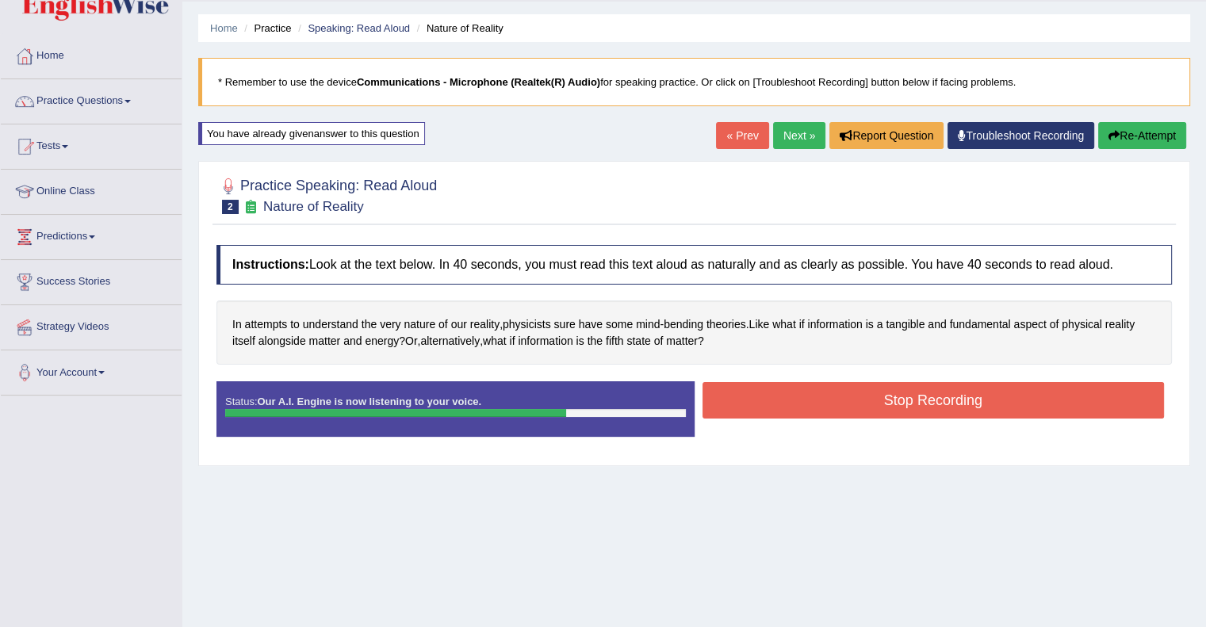
click at [906, 410] on button "Stop Recording" at bounding box center [934, 400] width 462 height 36
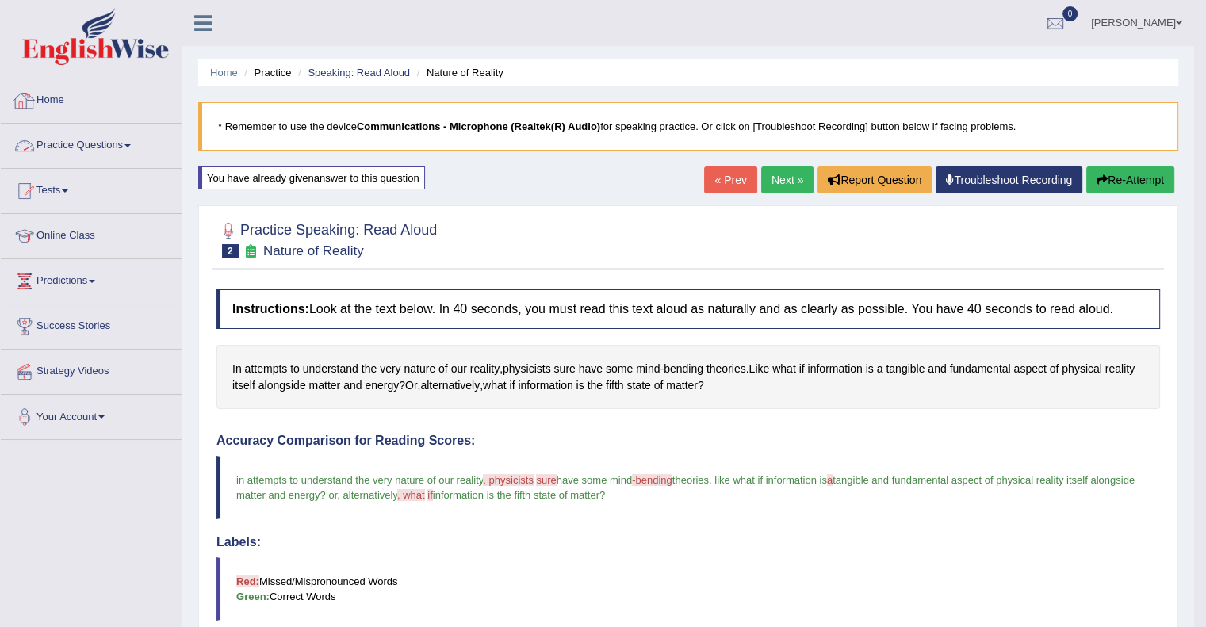
click at [122, 144] on link "Practice Questions" at bounding box center [91, 144] width 181 height 40
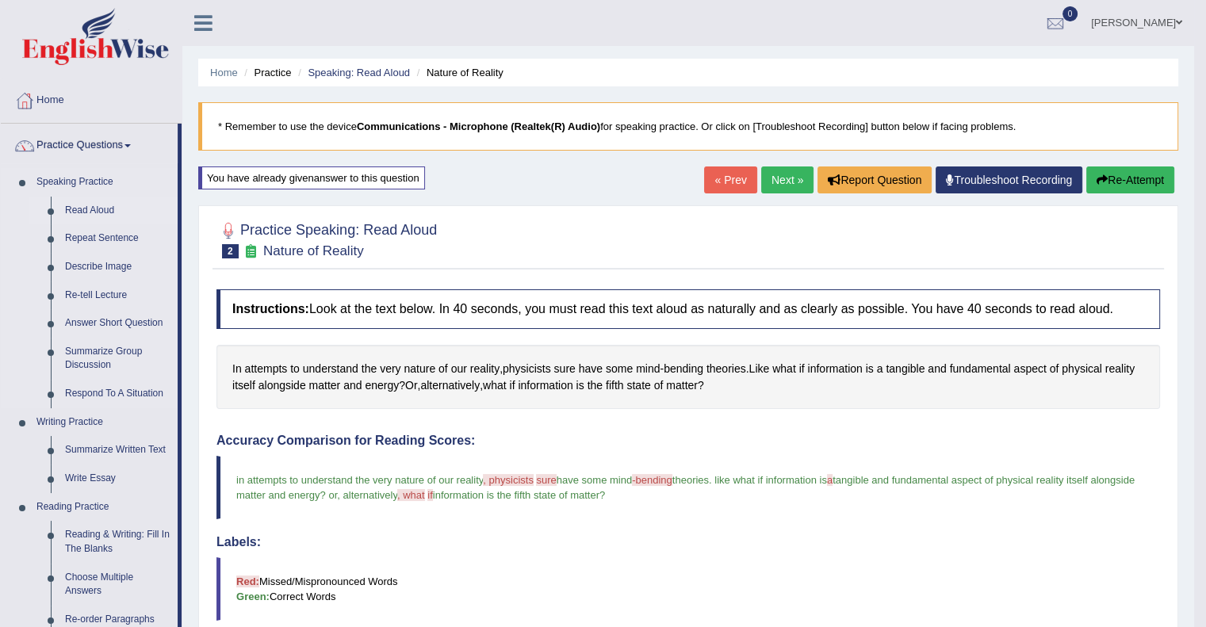
click at [76, 202] on link "Read Aloud" at bounding box center [118, 211] width 120 height 29
click at [98, 212] on link "Read Aloud" at bounding box center [118, 211] width 120 height 29
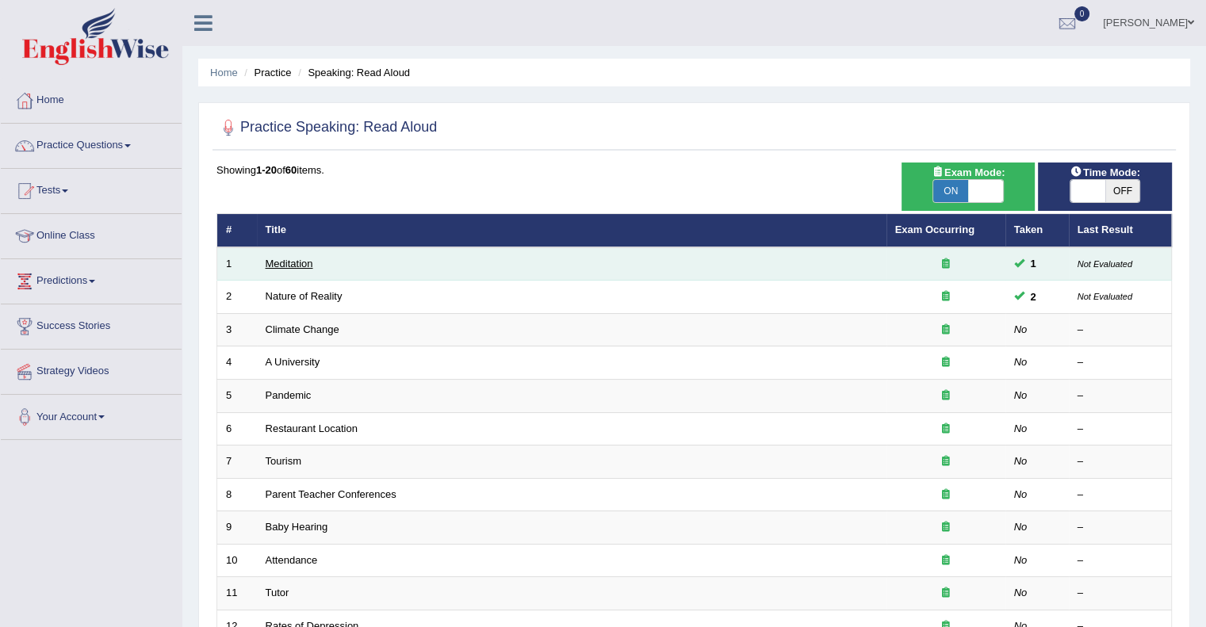
click at [298, 266] on link "Meditation" at bounding box center [290, 264] width 48 height 12
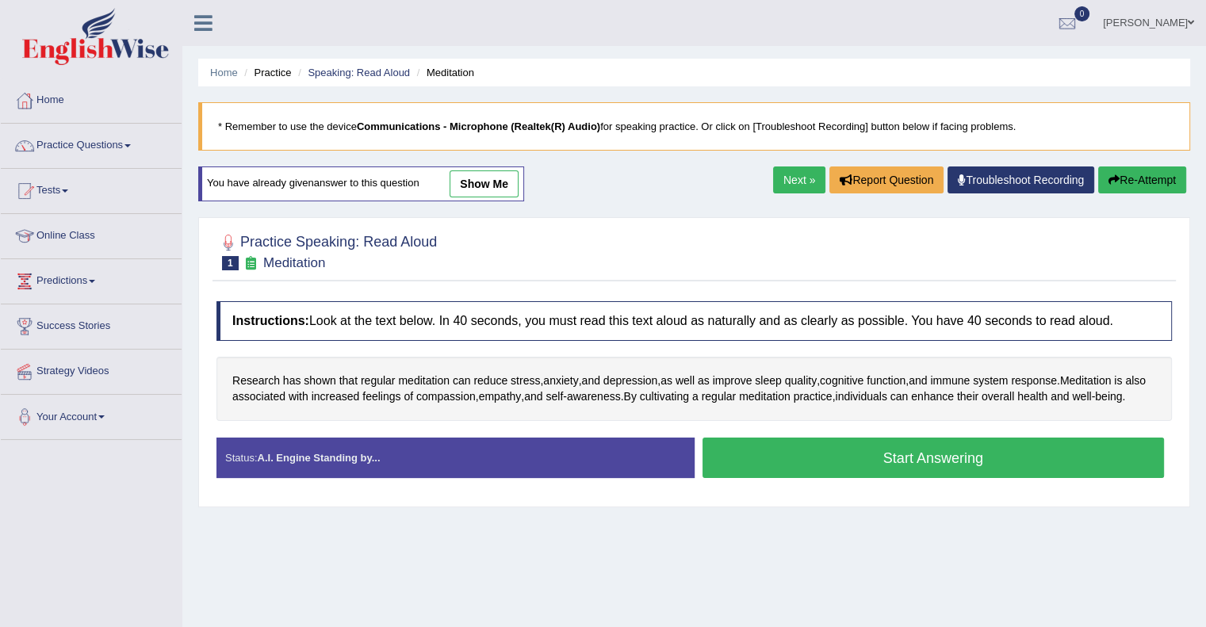
click at [875, 465] on button "Start Answering" at bounding box center [934, 458] width 462 height 40
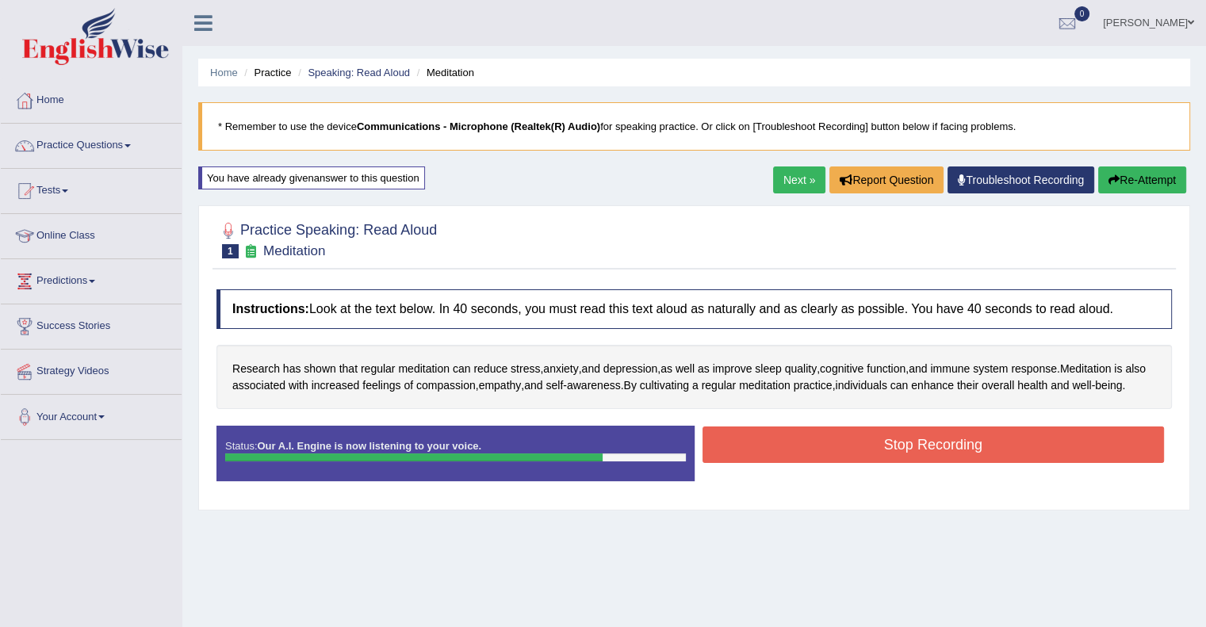
click at [875, 463] on button "Stop Recording" at bounding box center [934, 445] width 462 height 36
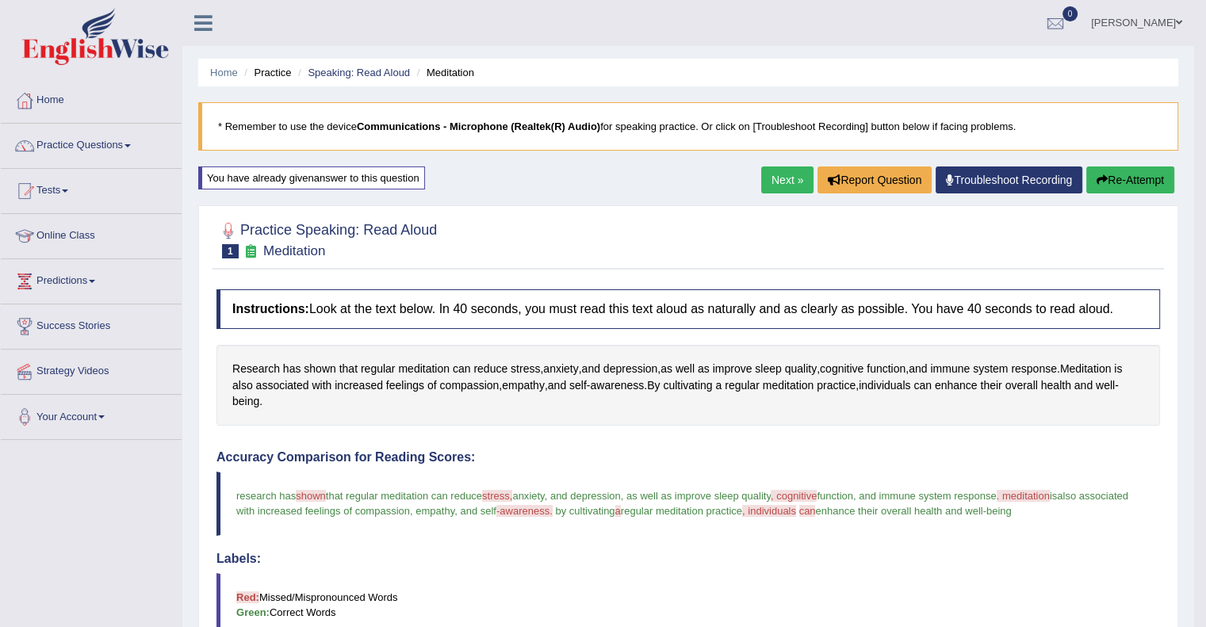
click at [783, 173] on link "Next »" at bounding box center [787, 180] width 52 height 27
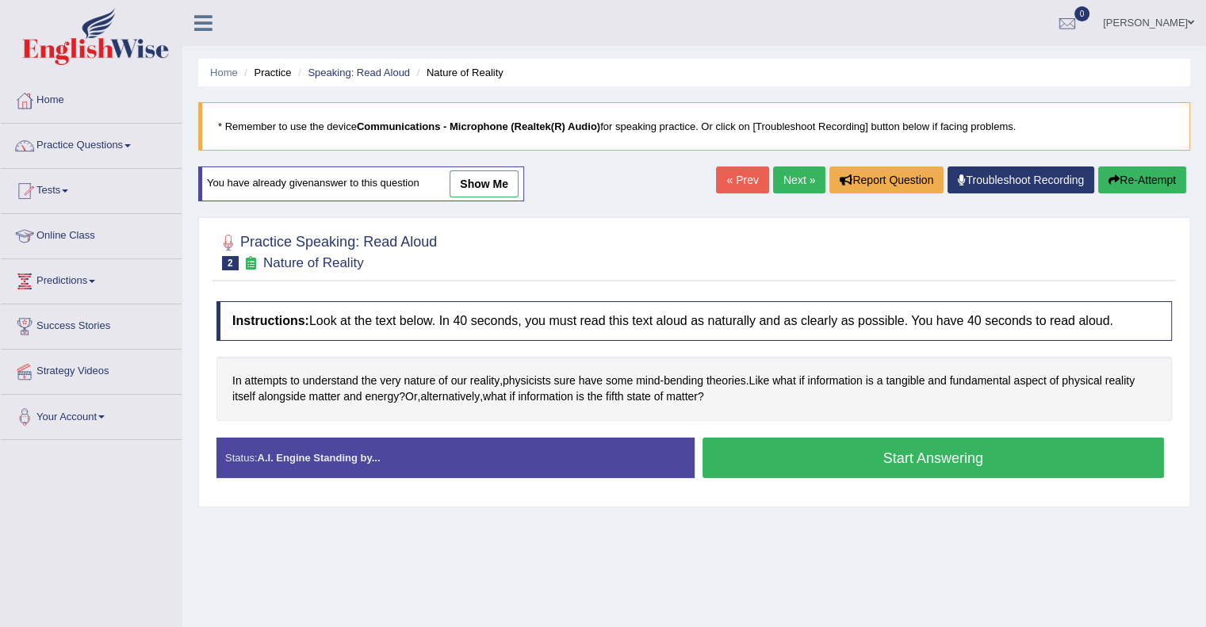
click at [902, 454] on button "Start Answering" at bounding box center [934, 458] width 462 height 40
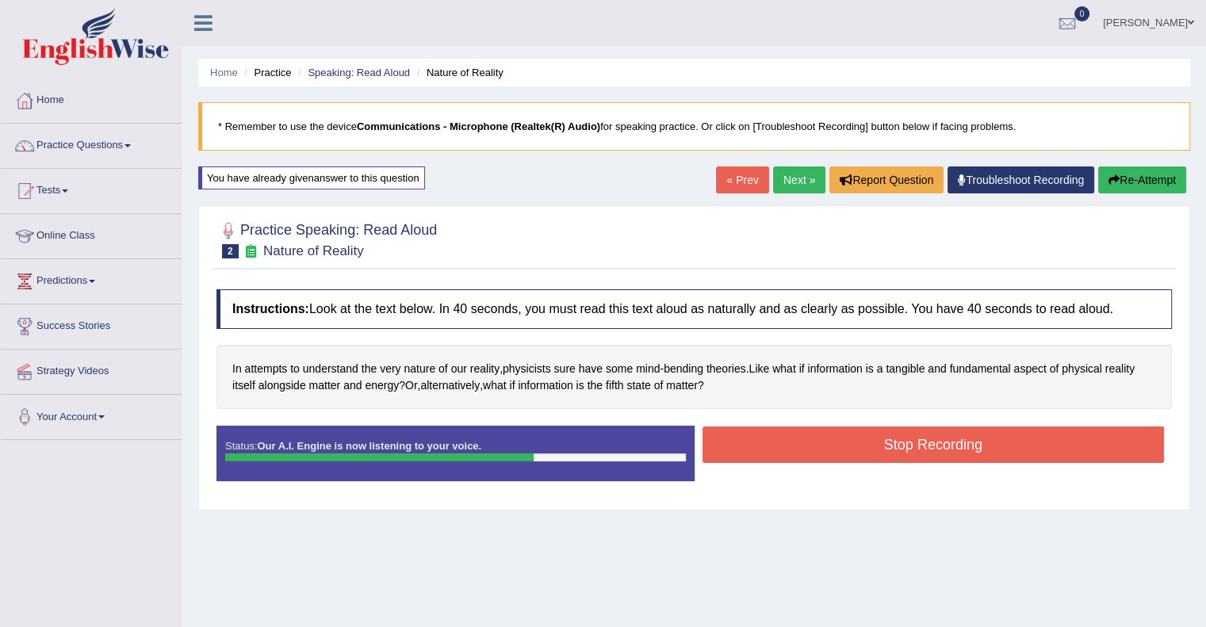
click at [902, 454] on button "Stop Recording" at bounding box center [934, 445] width 462 height 36
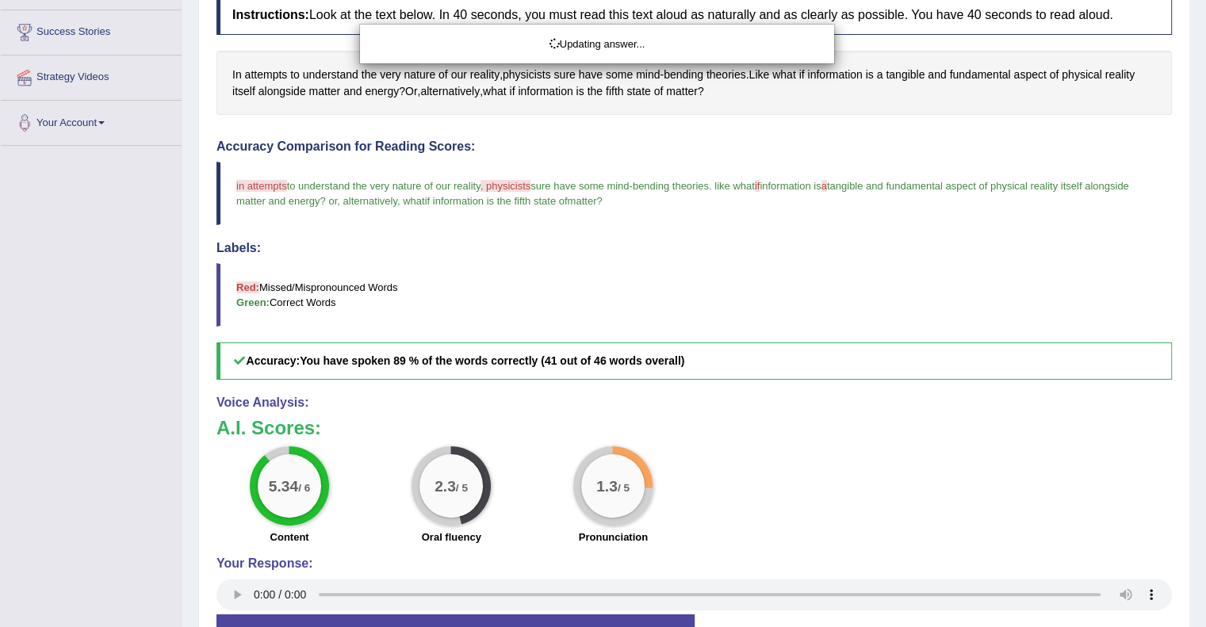
scroll to position [297, 0]
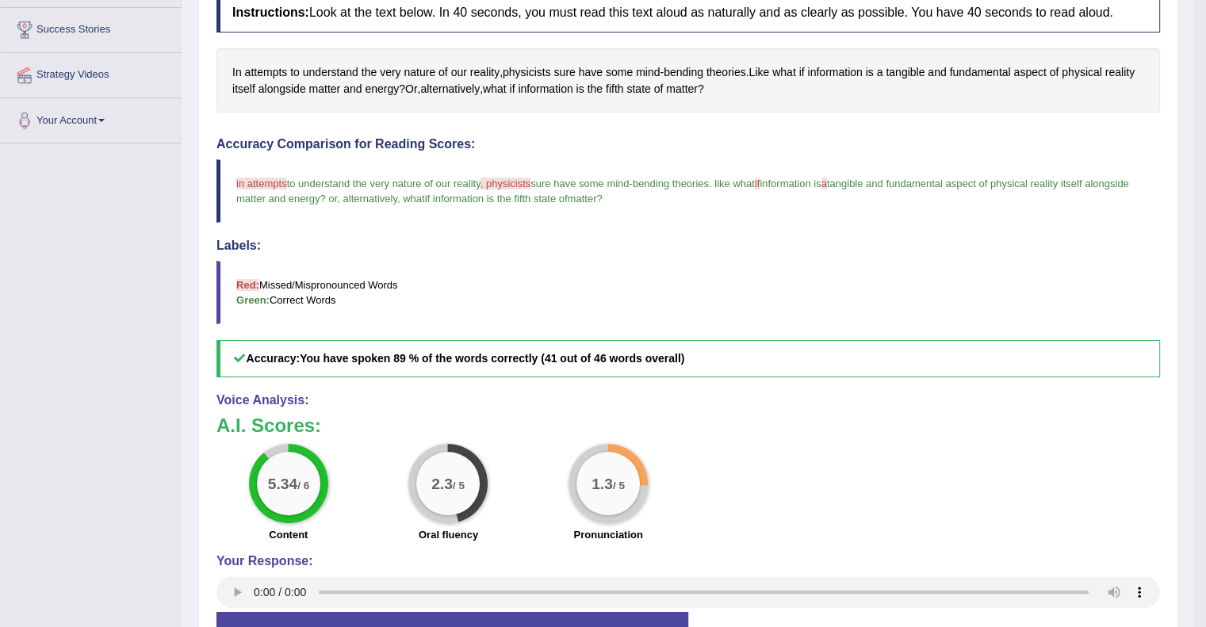
click at [902, 454] on div "5.34 / 6 Content 2.3 / 5 Oral fluency 1.3 / 5 Pronunciation" at bounding box center [688, 495] width 959 height 102
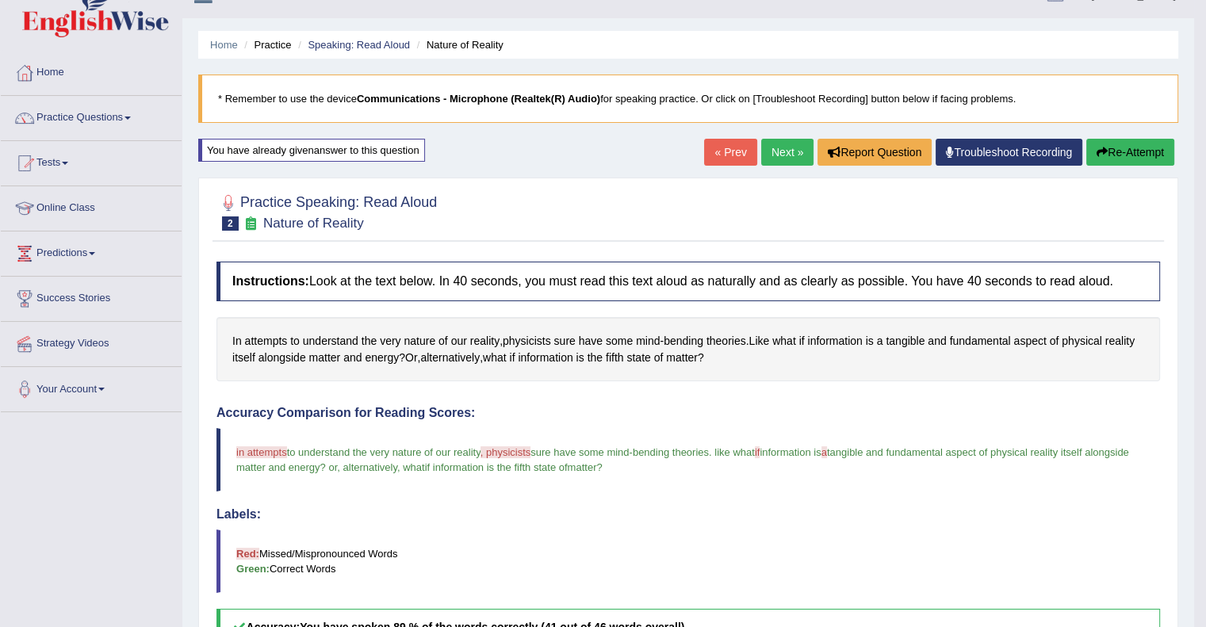
scroll to position [0, 0]
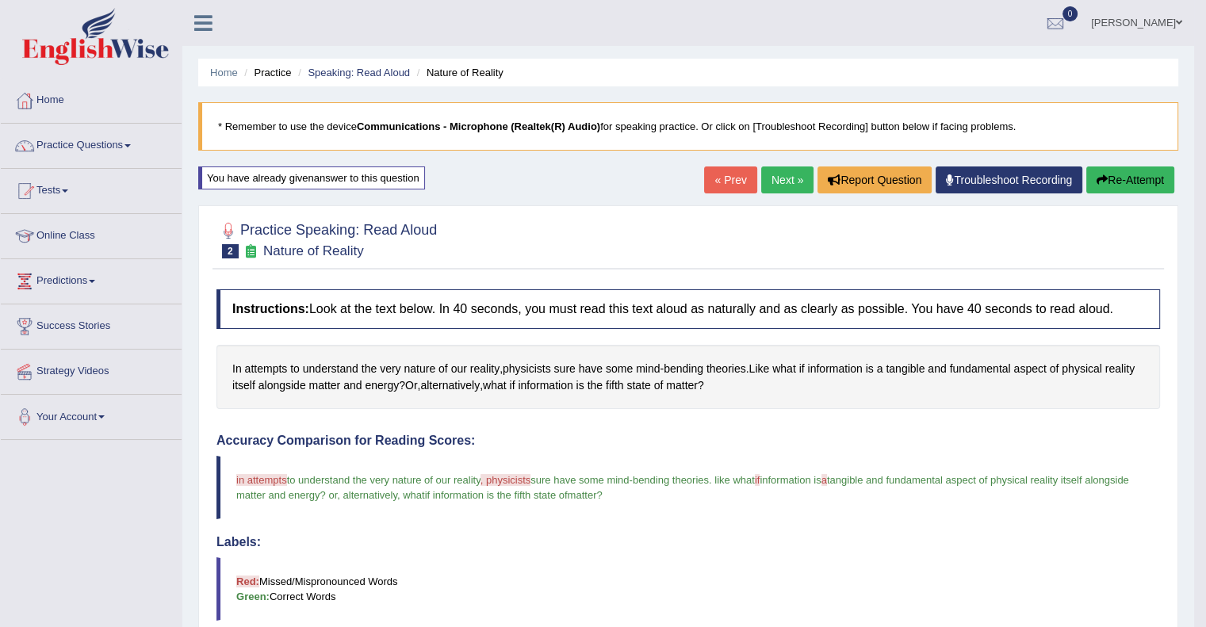
click at [787, 181] on link "Next »" at bounding box center [787, 180] width 52 height 27
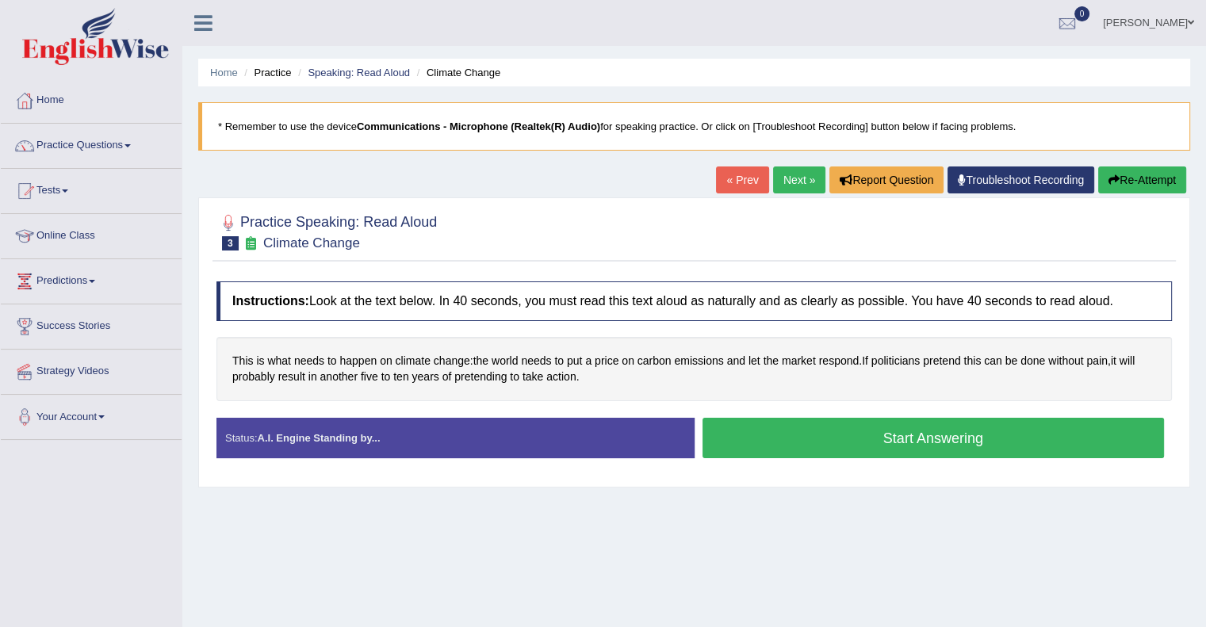
click at [944, 427] on button "Start Answering" at bounding box center [934, 438] width 462 height 40
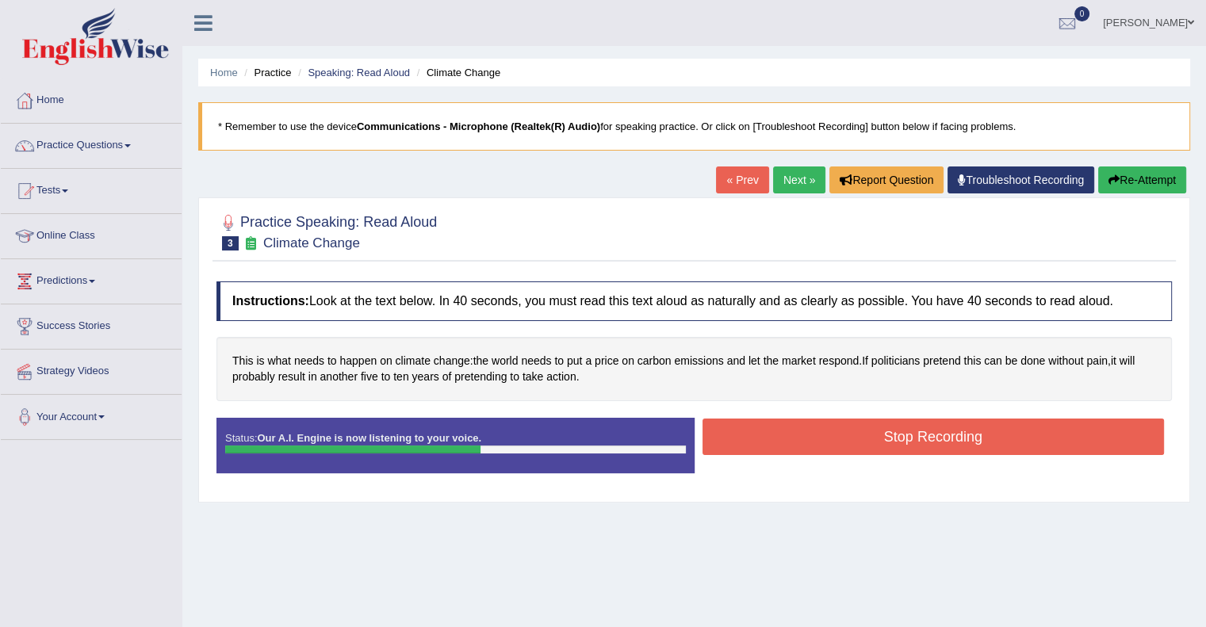
click at [944, 427] on button "Stop Recording" at bounding box center [934, 437] width 462 height 36
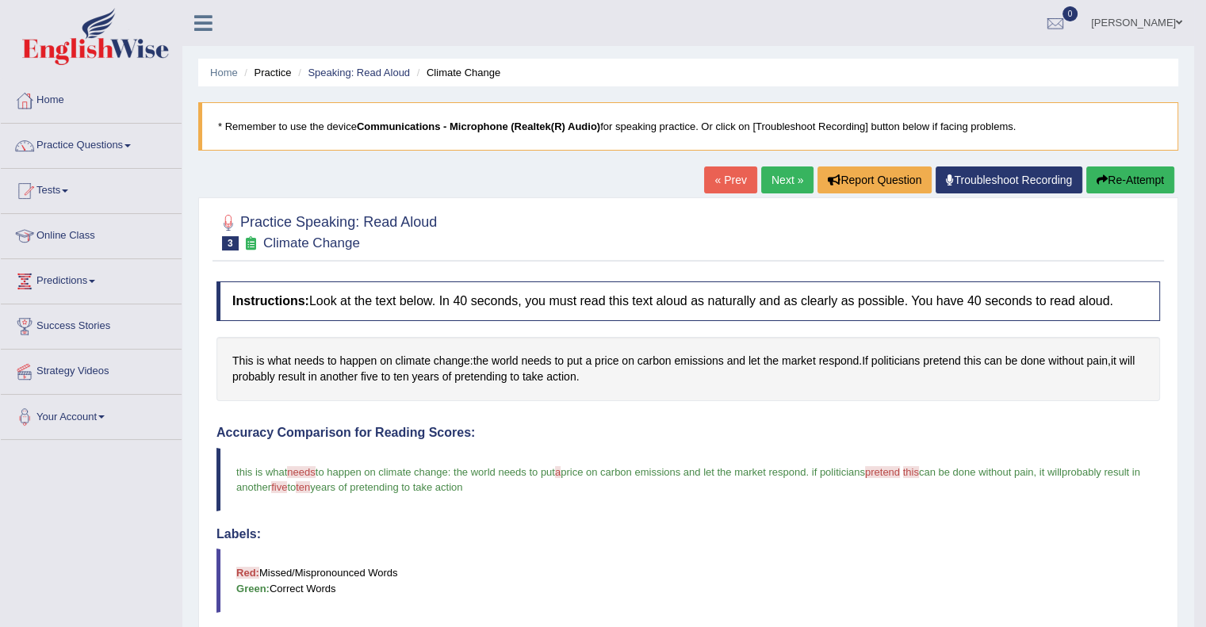
click at [785, 185] on link "Next »" at bounding box center [787, 180] width 52 height 27
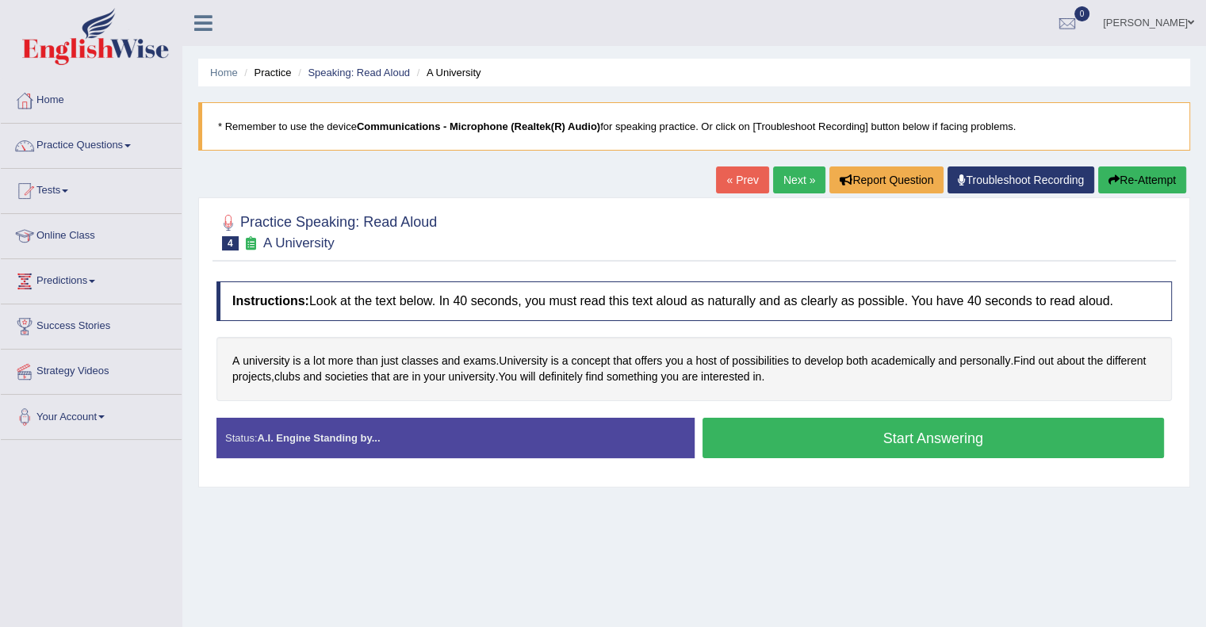
click at [910, 434] on button "Start Answering" at bounding box center [934, 438] width 462 height 40
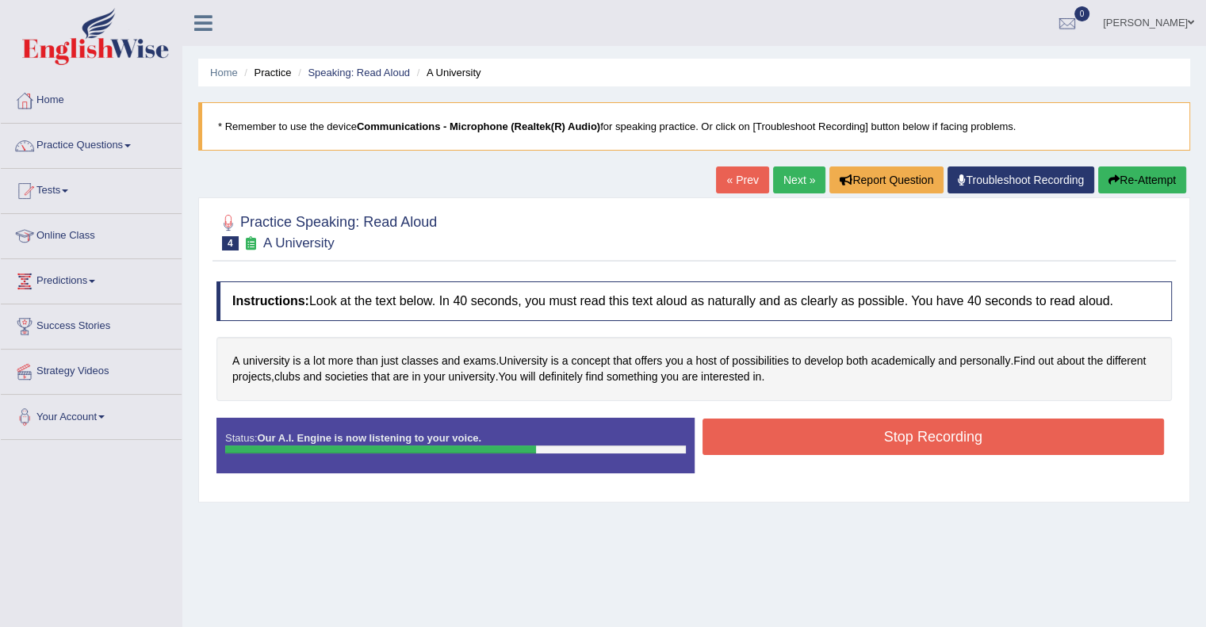
click at [910, 434] on button "Stop Recording" at bounding box center [934, 437] width 462 height 36
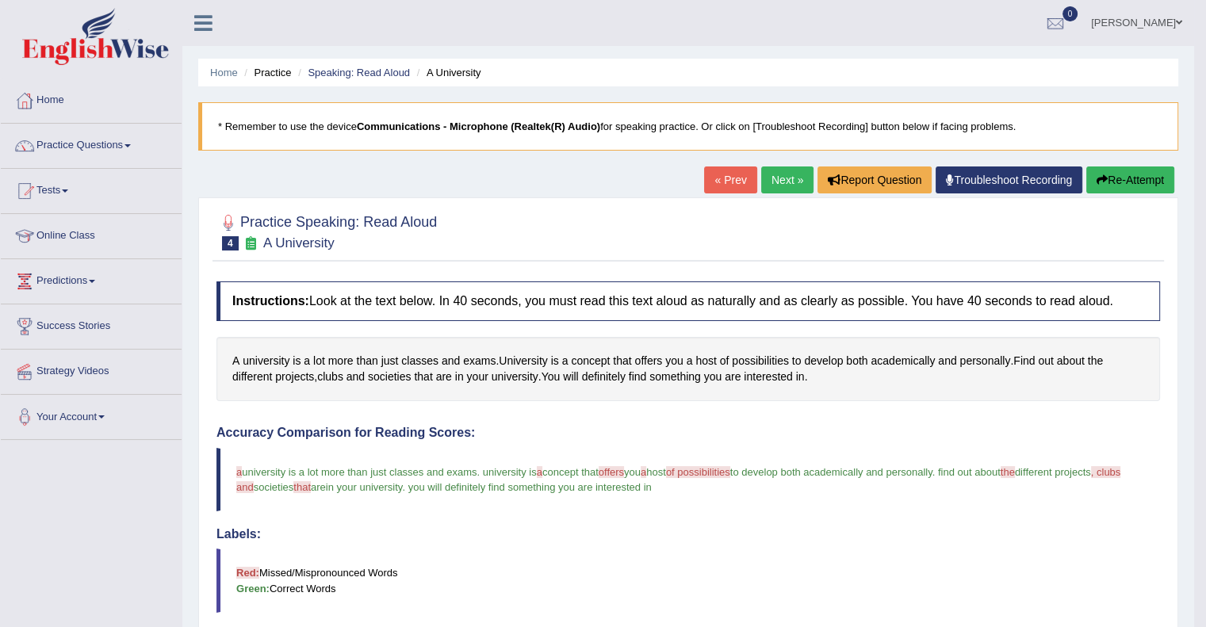
click at [1120, 179] on button "Re-Attempt" at bounding box center [1130, 180] width 88 height 27
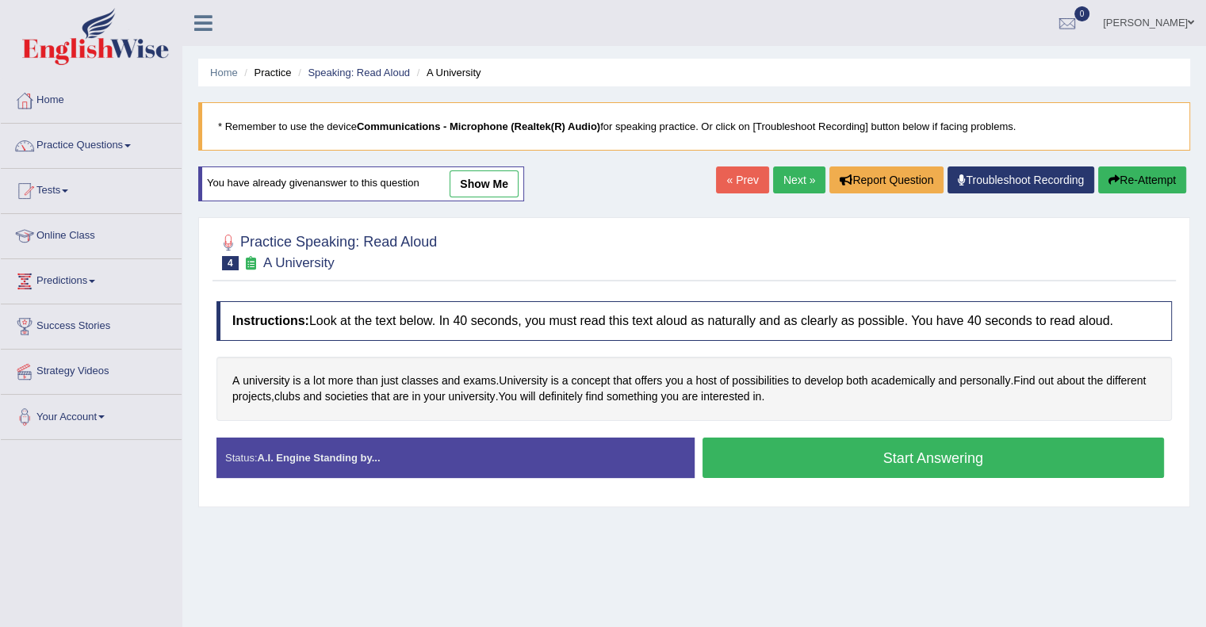
click at [910, 458] on button "Start Answering" at bounding box center [934, 458] width 462 height 40
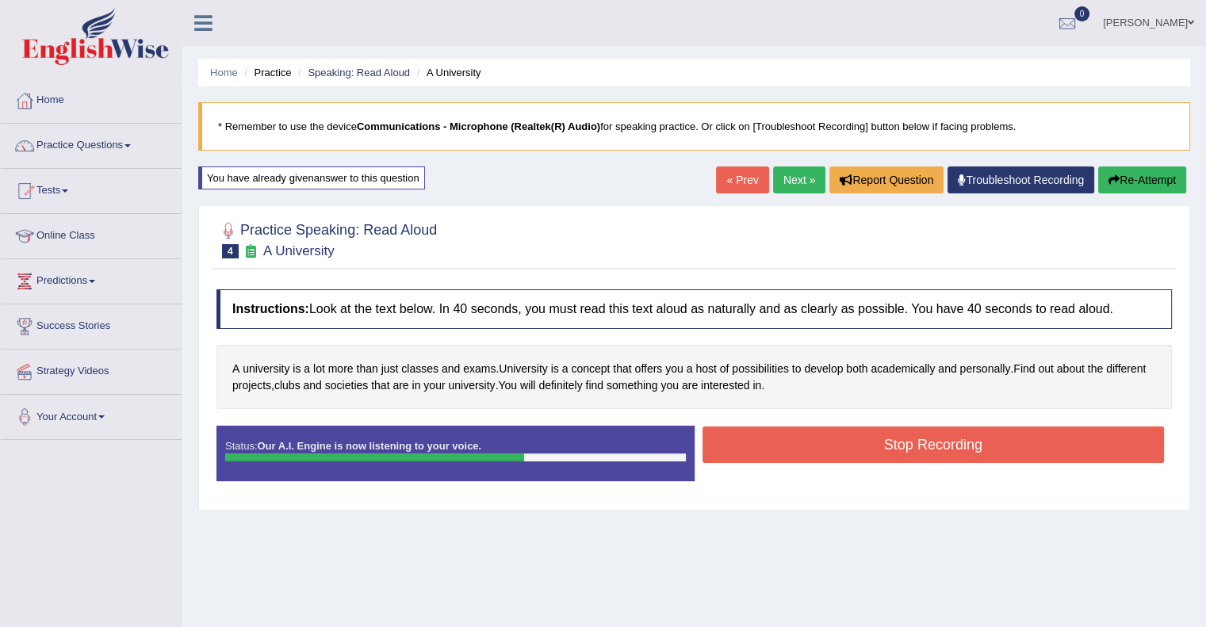
click at [910, 458] on button "Stop Recording" at bounding box center [934, 445] width 462 height 36
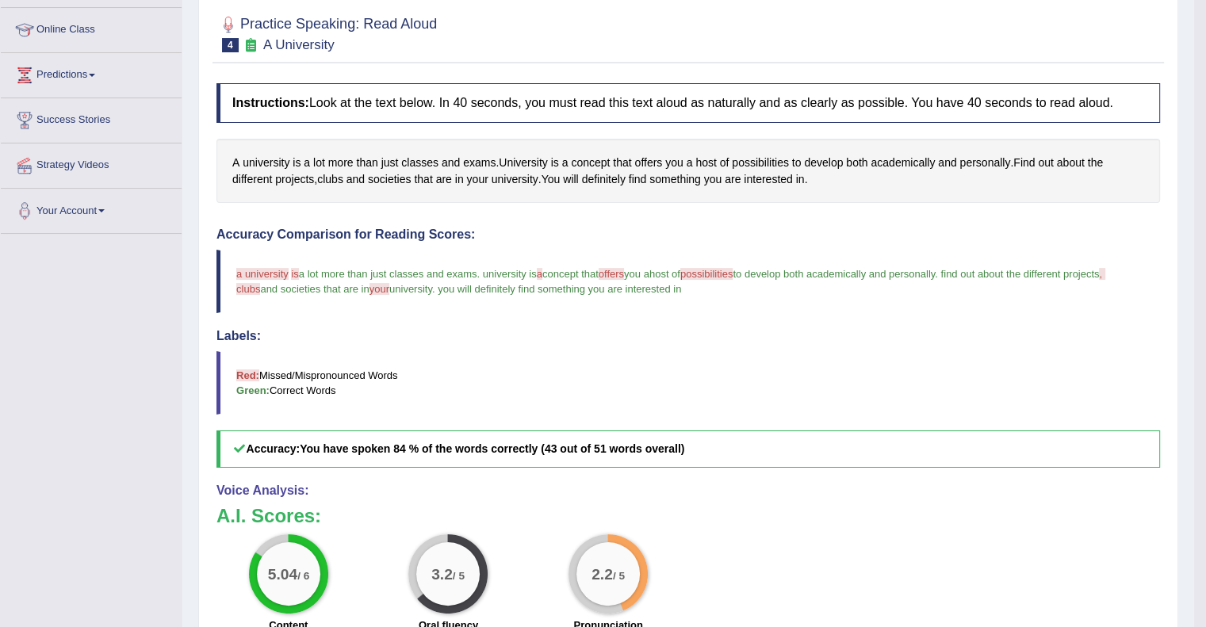
scroll to position [403, 0]
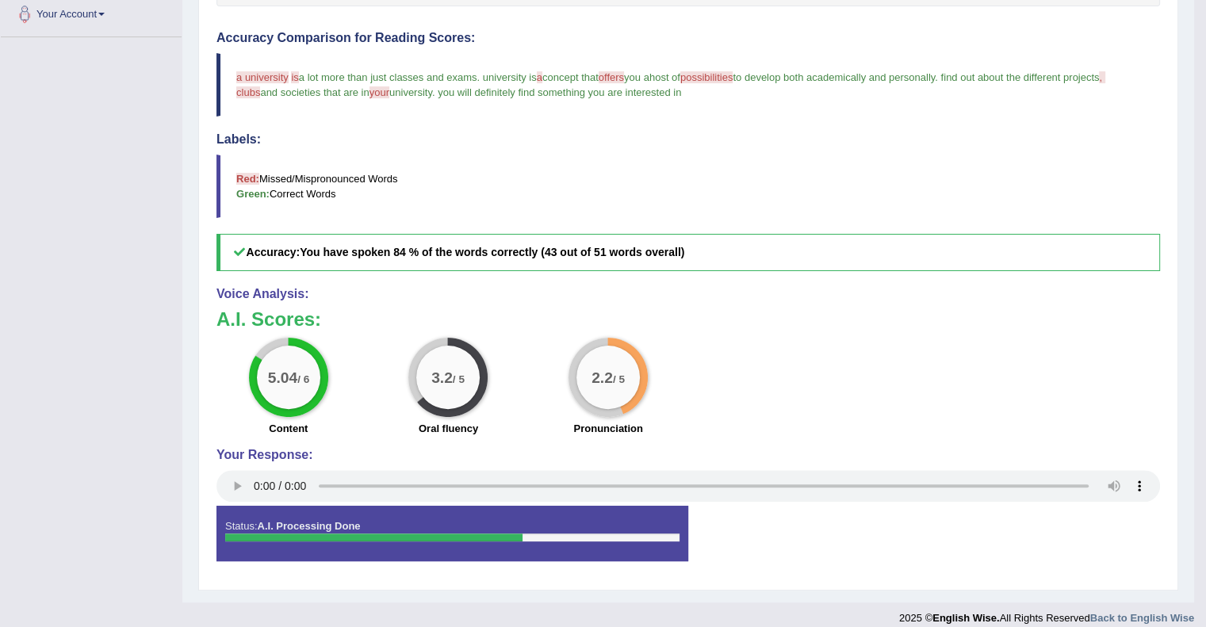
click at [801, 274] on div "Instructions: Look at the text below. In 40 seconds, you must read this text al…" at bounding box center [689, 230] width 952 height 703
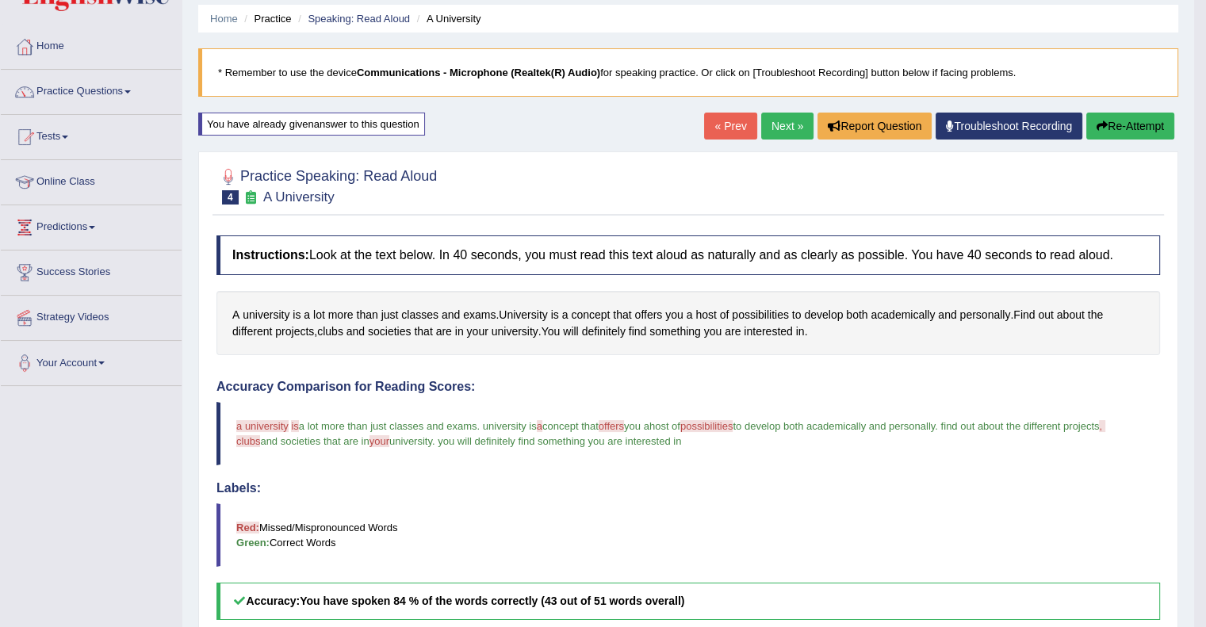
scroll to position [0, 0]
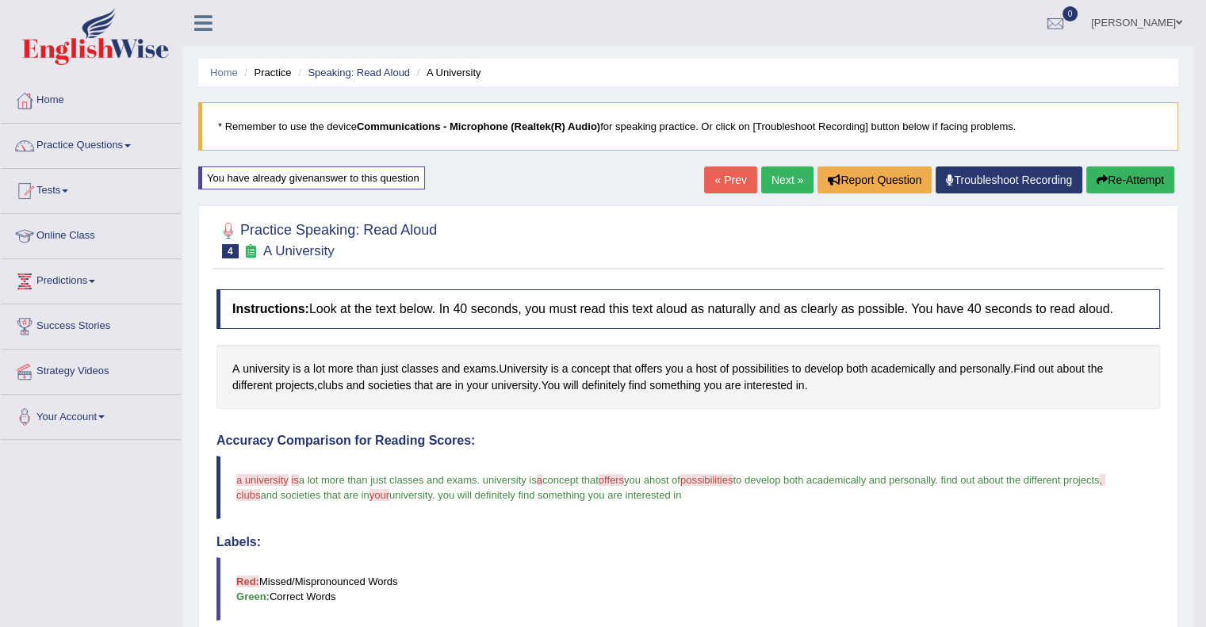
click at [794, 178] on link "Next »" at bounding box center [787, 180] width 52 height 27
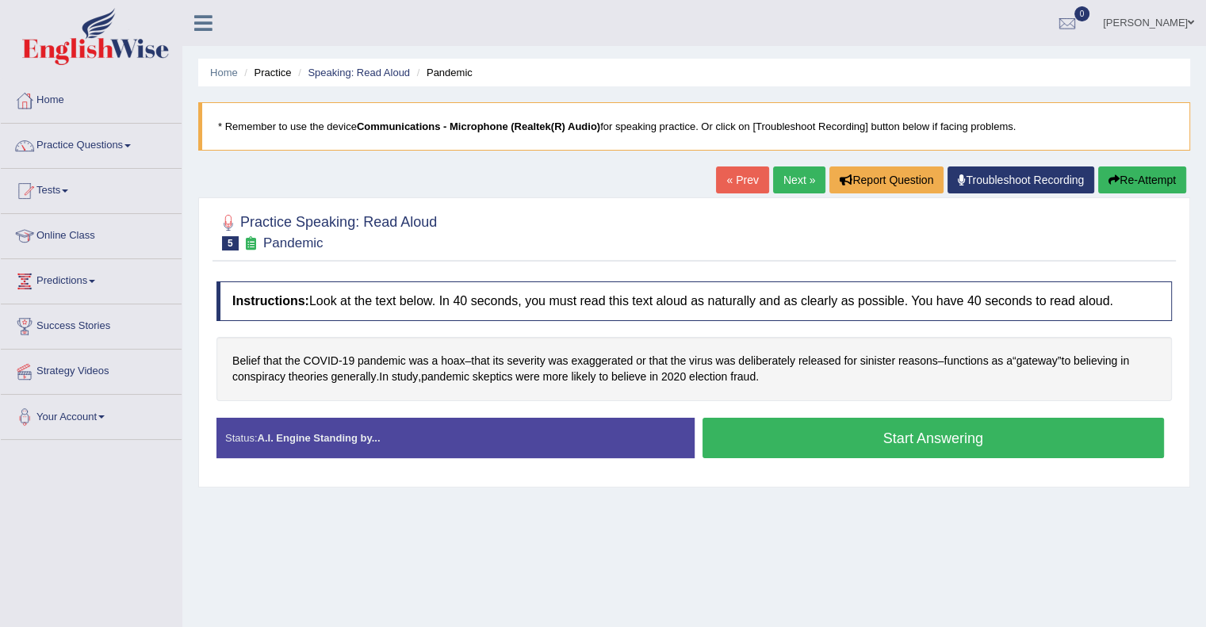
click at [879, 434] on button "Start Answering" at bounding box center [934, 438] width 462 height 40
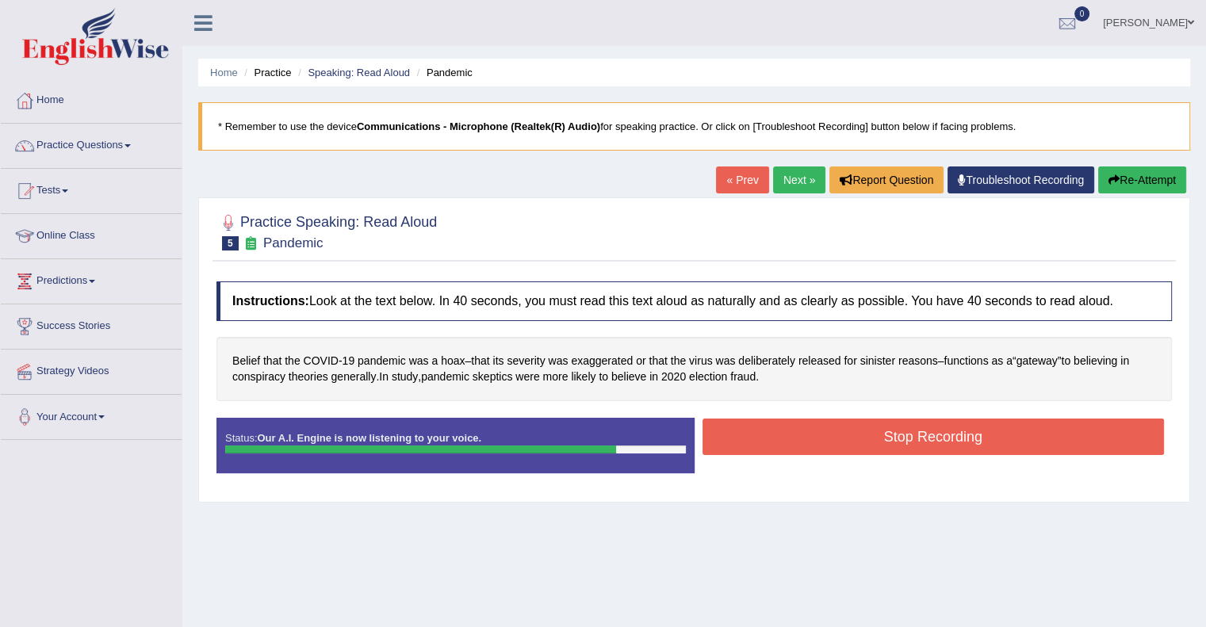
click at [879, 434] on button "Stop Recording" at bounding box center [934, 437] width 462 height 36
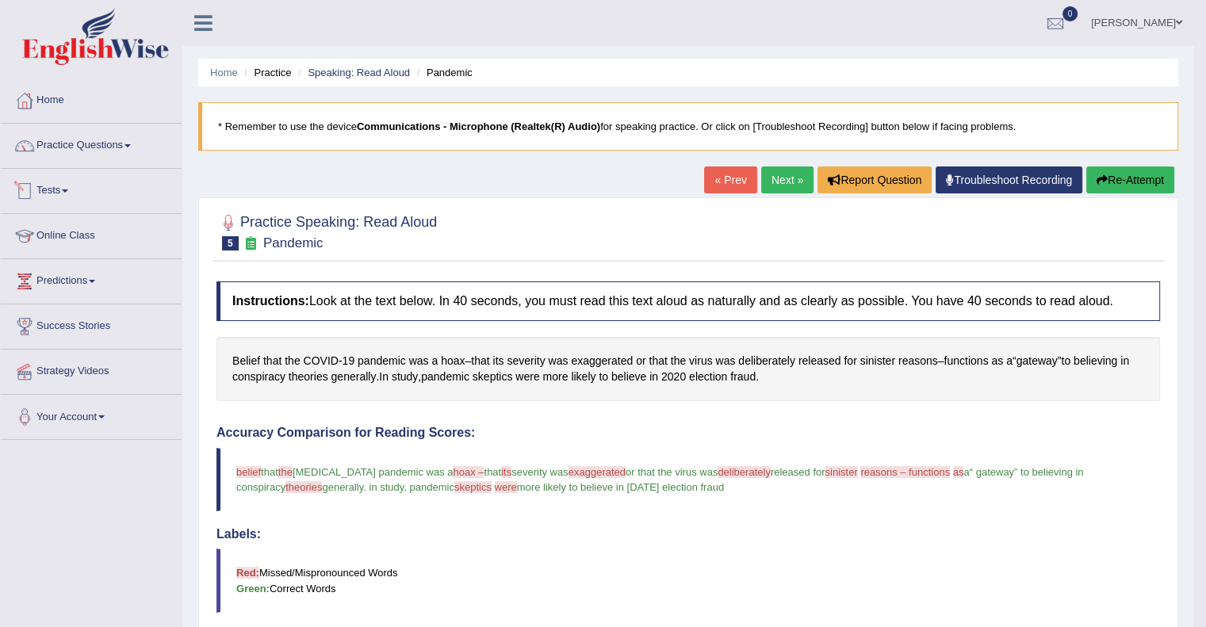
click at [71, 193] on link "Tests" at bounding box center [91, 189] width 181 height 40
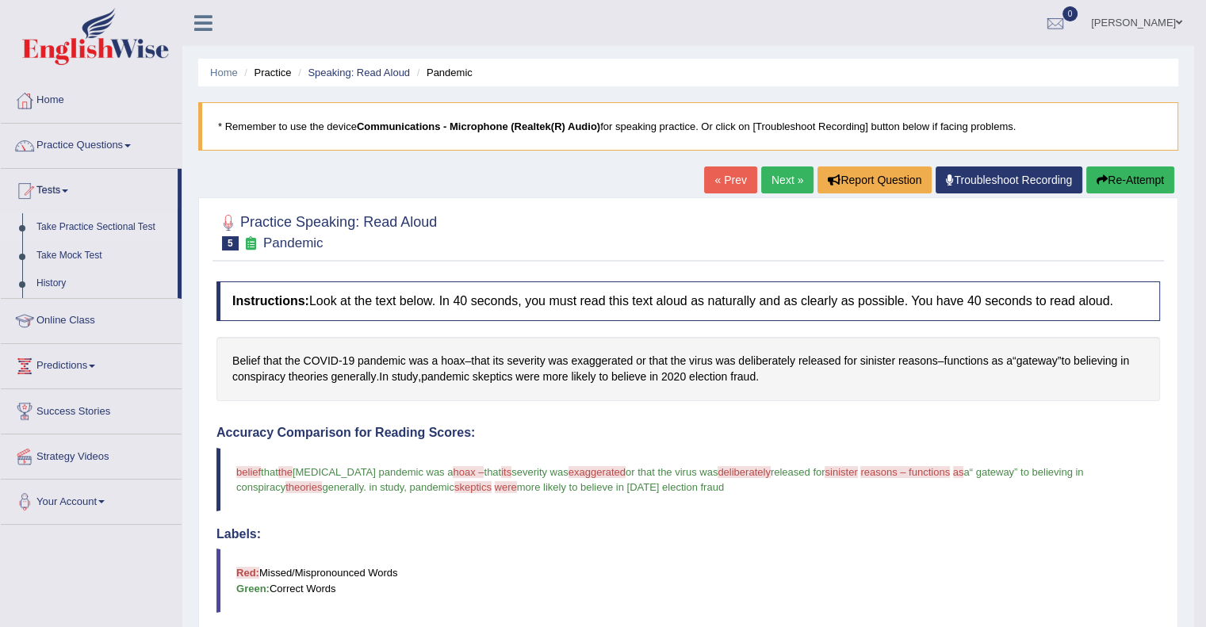
click at [99, 231] on link "Take Practice Sectional Test" at bounding box center [103, 227] width 148 height 29
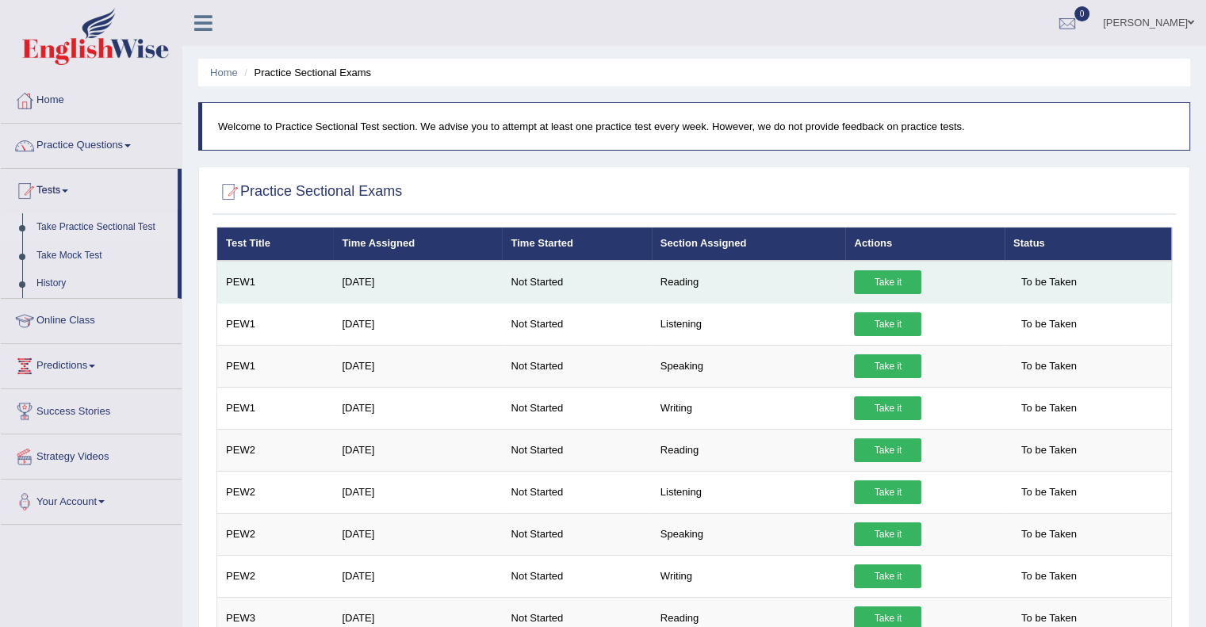
click at [890, 275] on link "Take it" at bounding box center [887, 282] width 67 height 24
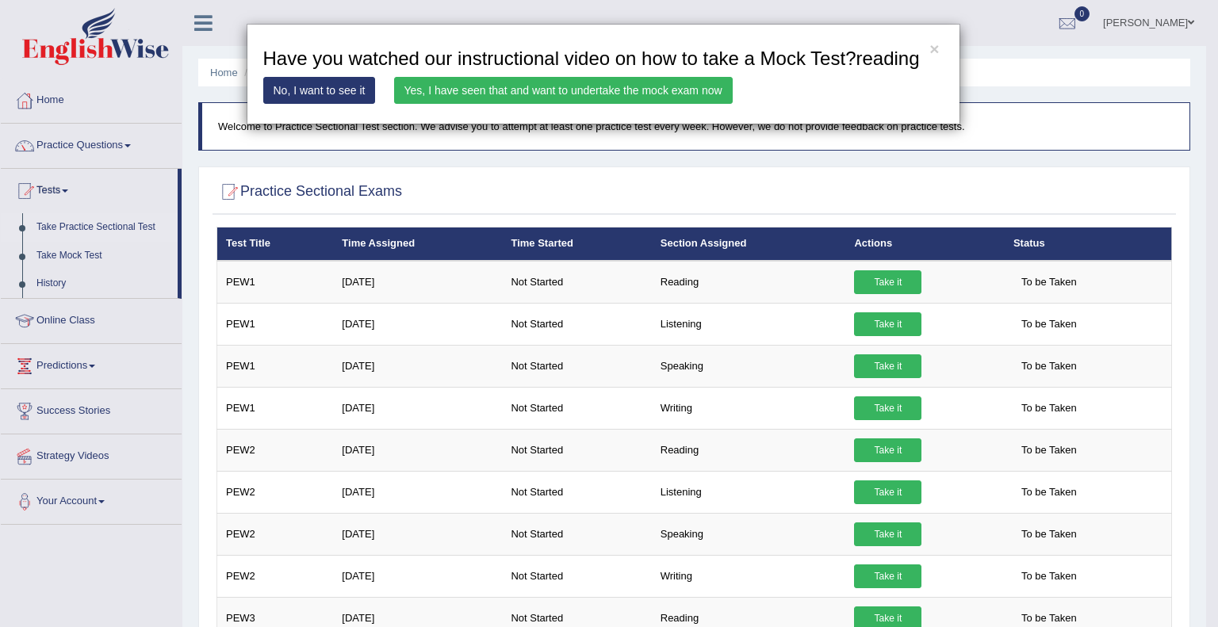
click at [335, 89] on link "No, I want to see it" at bounding box center [319, 90] width 113 height 27
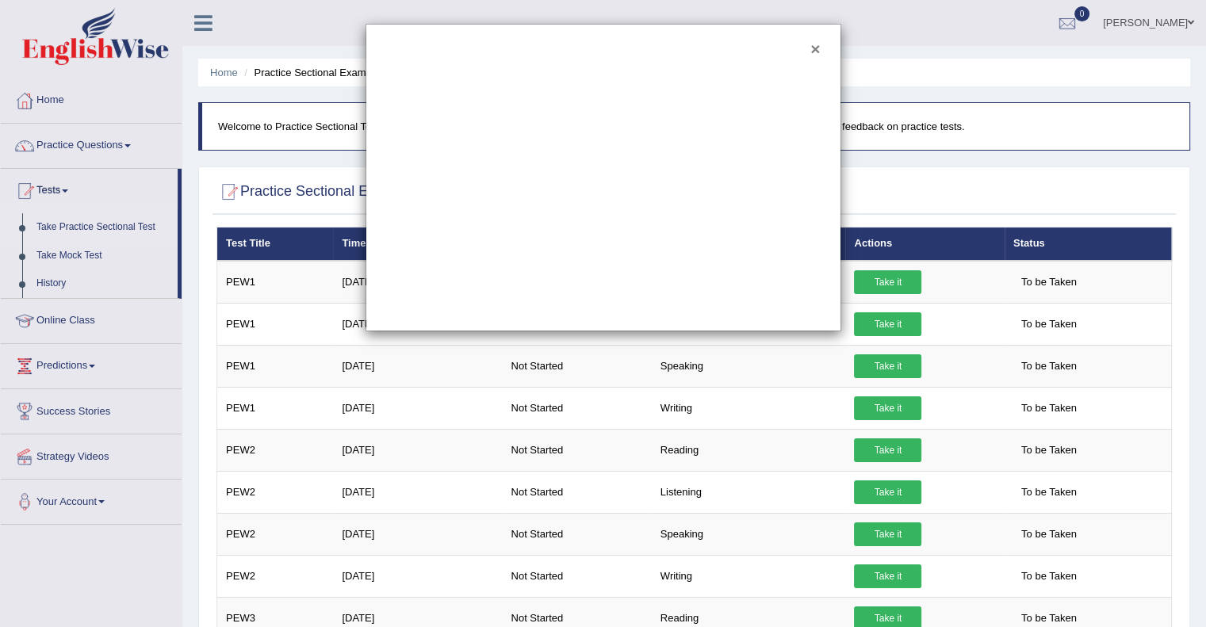
click at [815, 44] on button "×" at bounding box center [815, 48] width 10 height 17
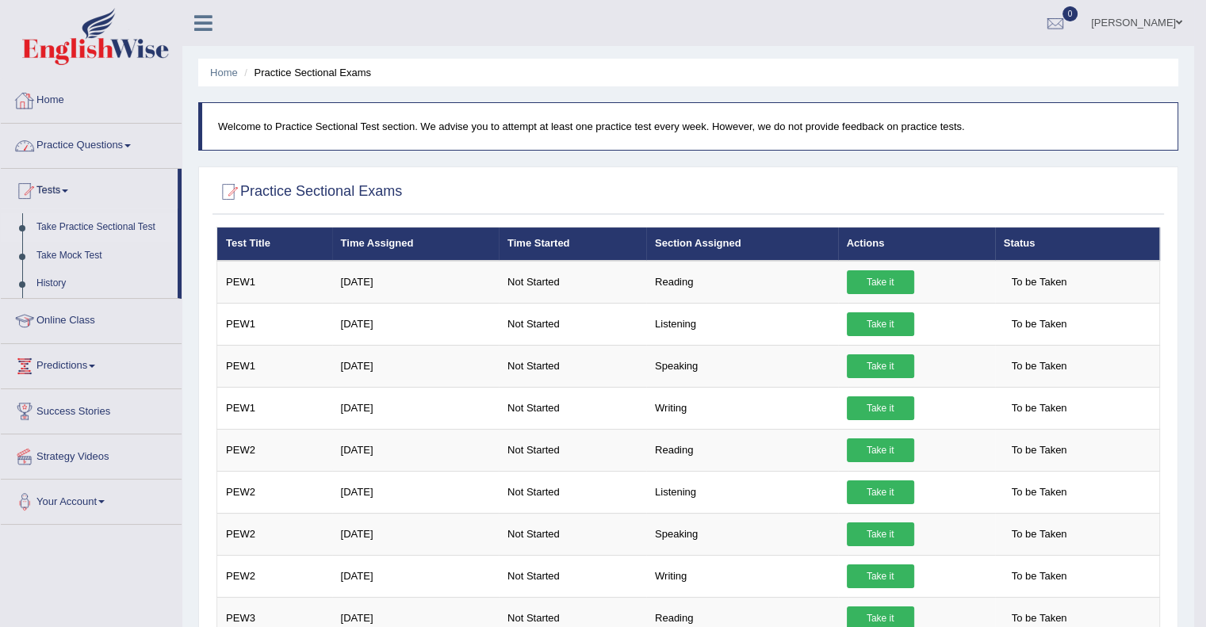
click at [52, 188] on link "Tests" at bounding box center [89, 189] width 177 height 40
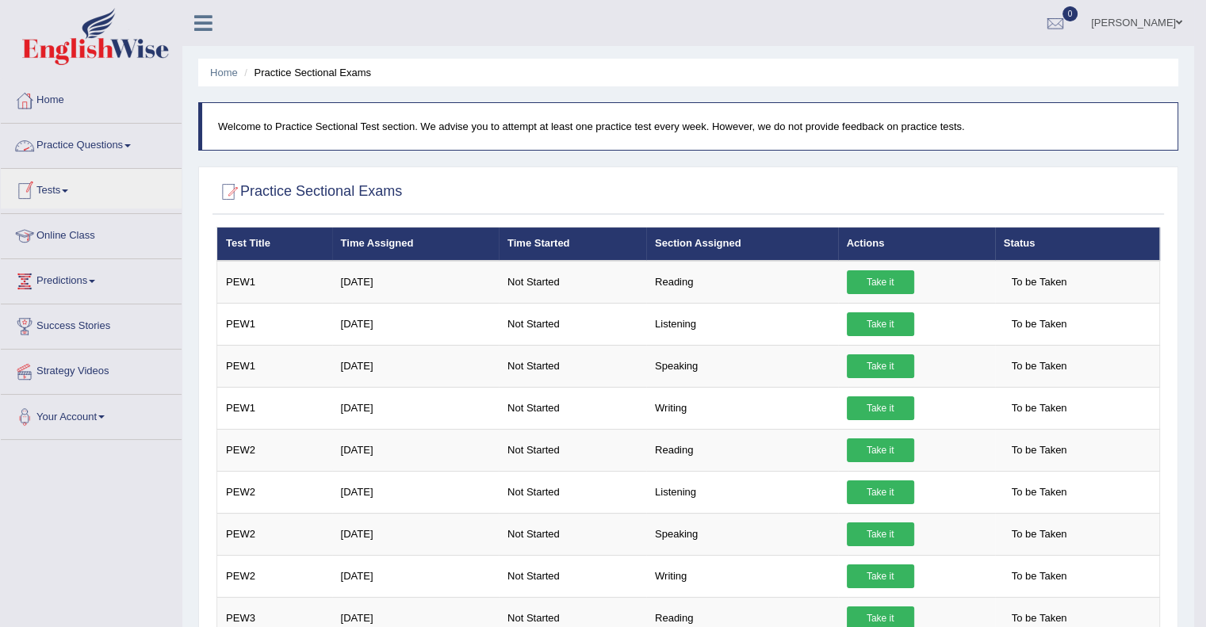
click at [119, 151] on link "Practice Questions" at bounding box center [91, 144] width 181 height 40
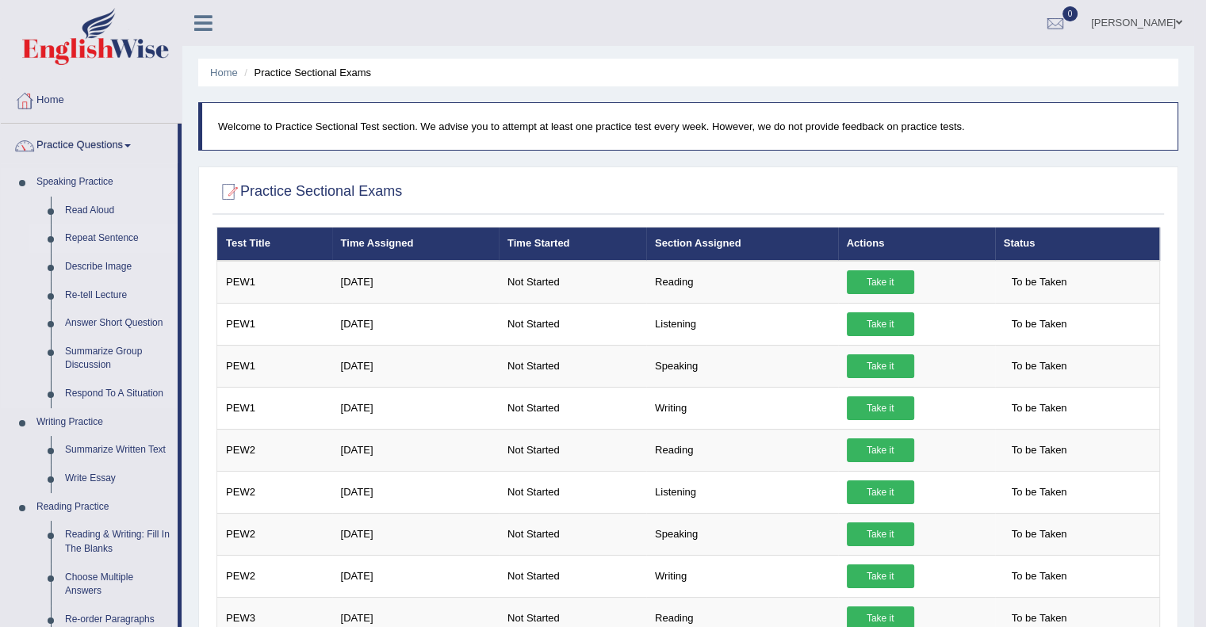
click at [96, 236] on link "Repeat Sentence" at bounding box center [118, 238] width 120 height 29
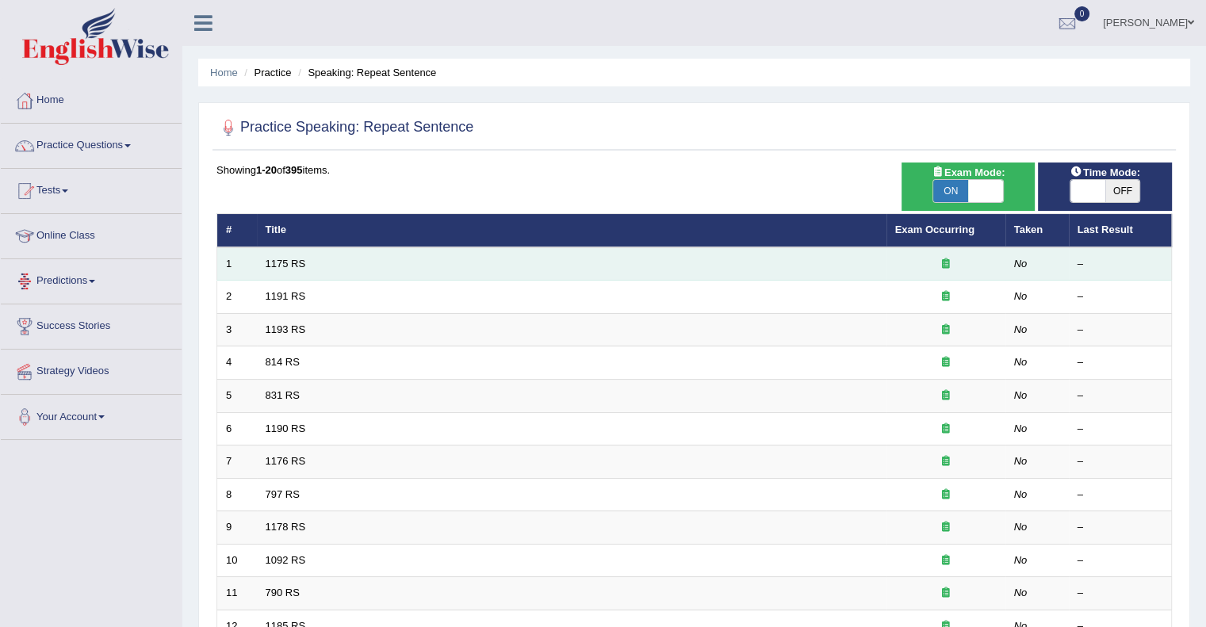
click at [312, 273] on td "1175 RS" at bounding box center [572, 263] width 630 height 33
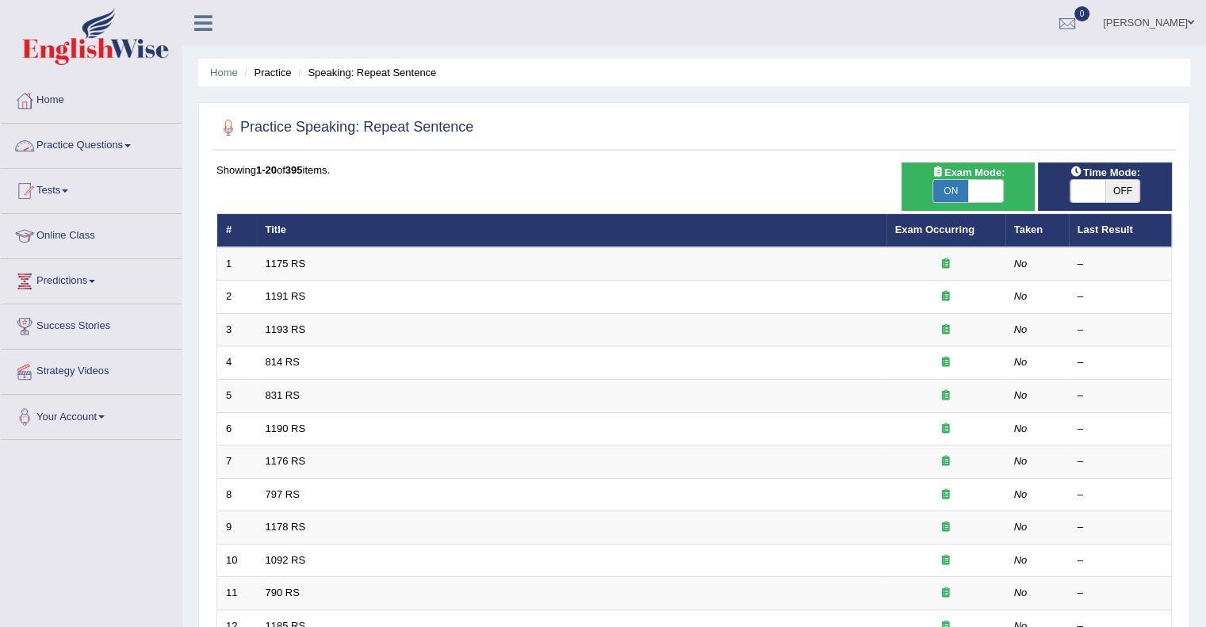
click at [108, 157] on link "Practice Questions" at bounding box center [91, 144] width 181 height 40
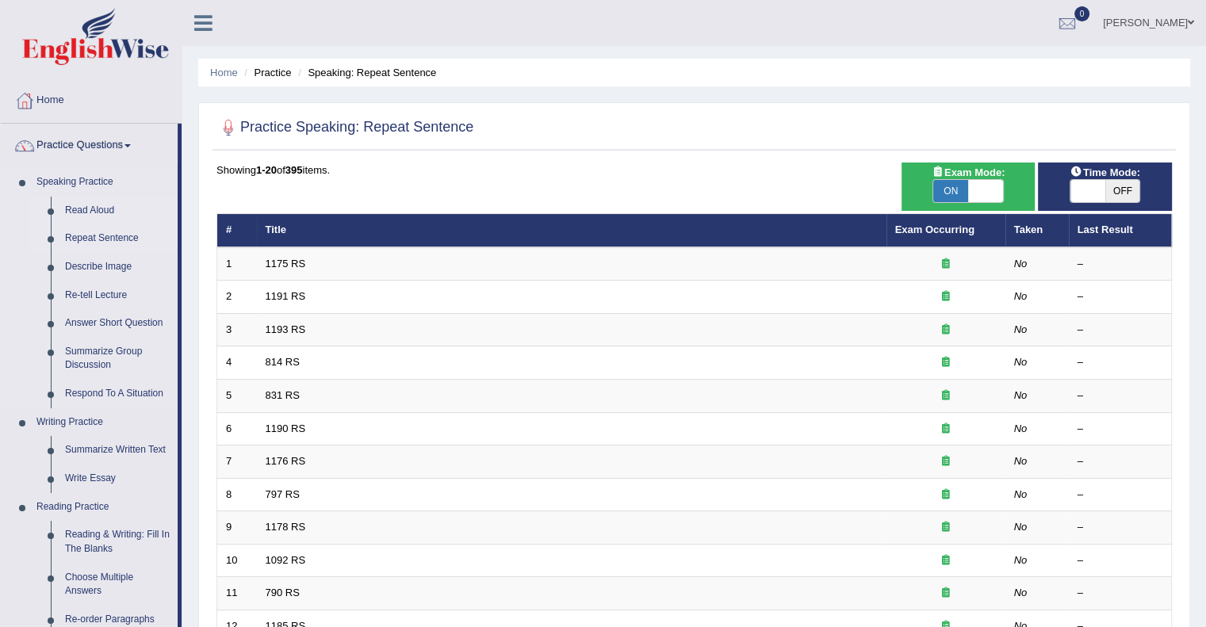
click at [94, 210] on link "Read Aloud" at bounding box center [118, 211] width 120 height 29
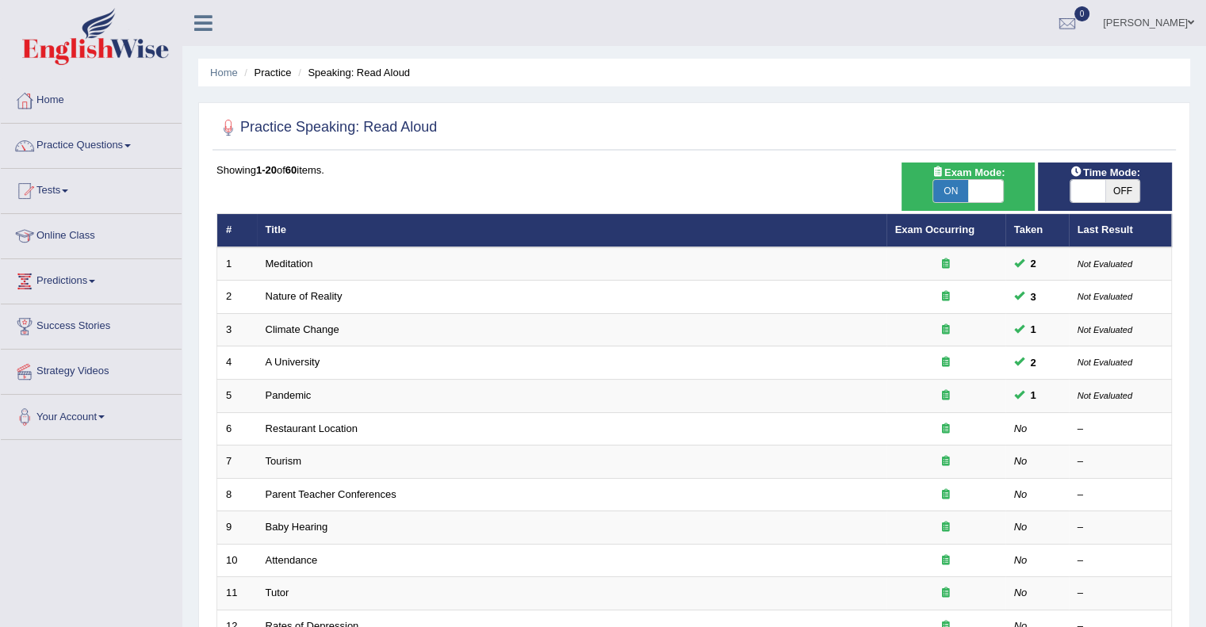
click at [1193, 21] on span at bounding box center [1191, 22] width 6 height 10
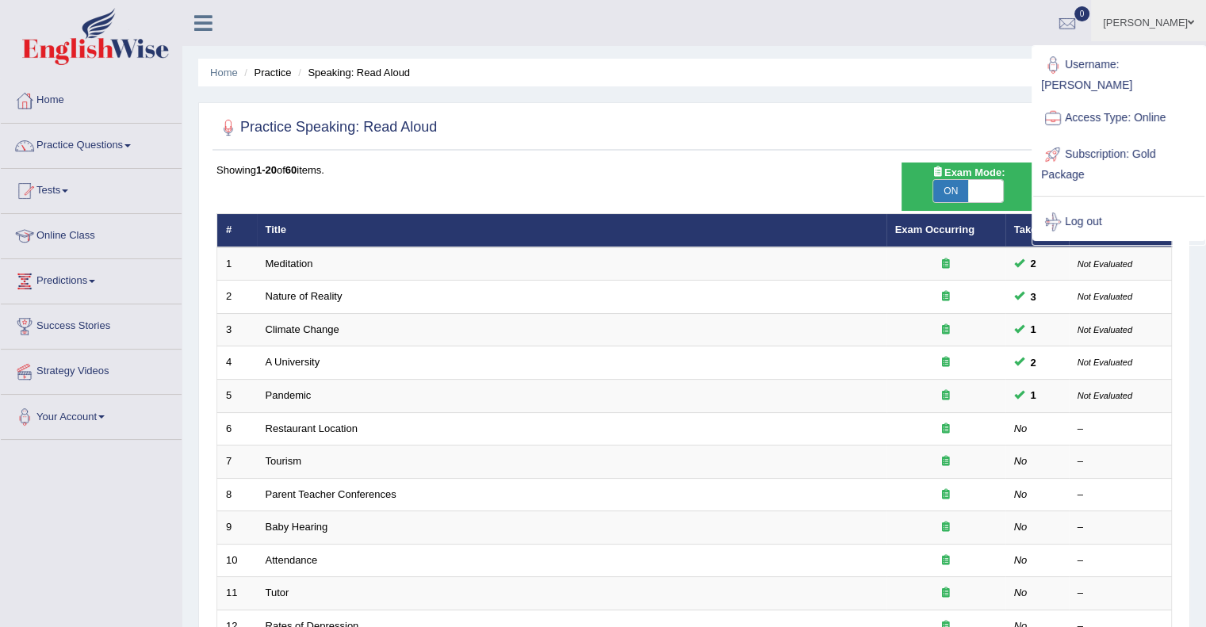
click at [809, 15] on ul "Upendra Kumar Toggle navigation Username: Upendrakumar Access Type: Online Subs…" at bounding box center [847, 22] width 717 height 45
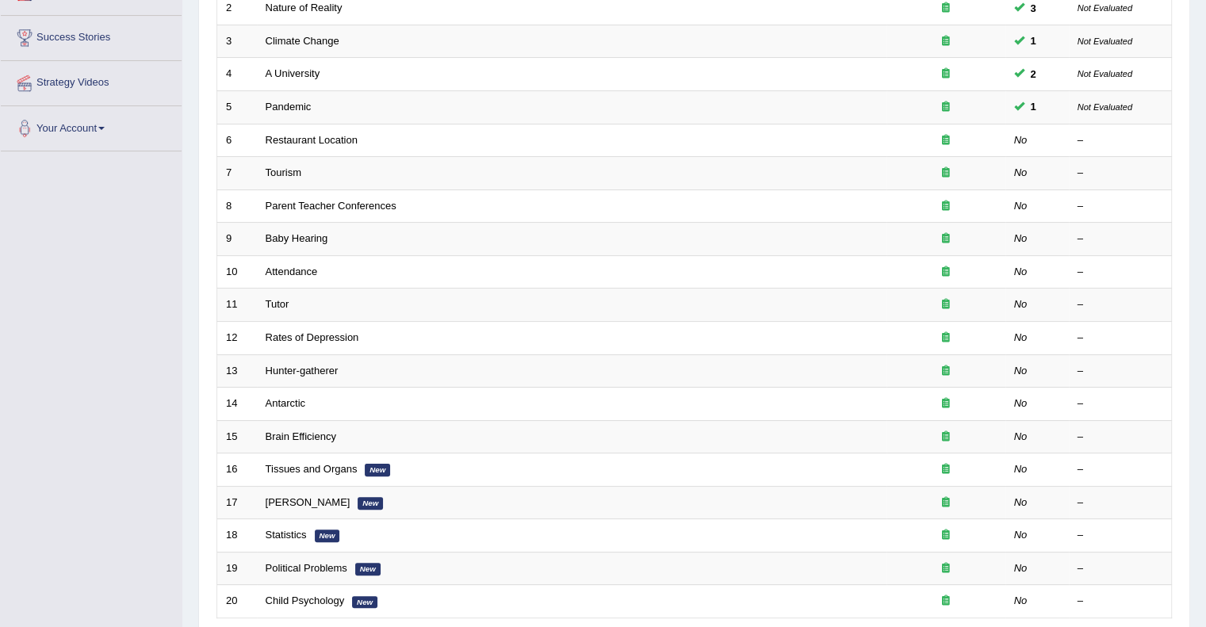
scroll to position [418, 0]
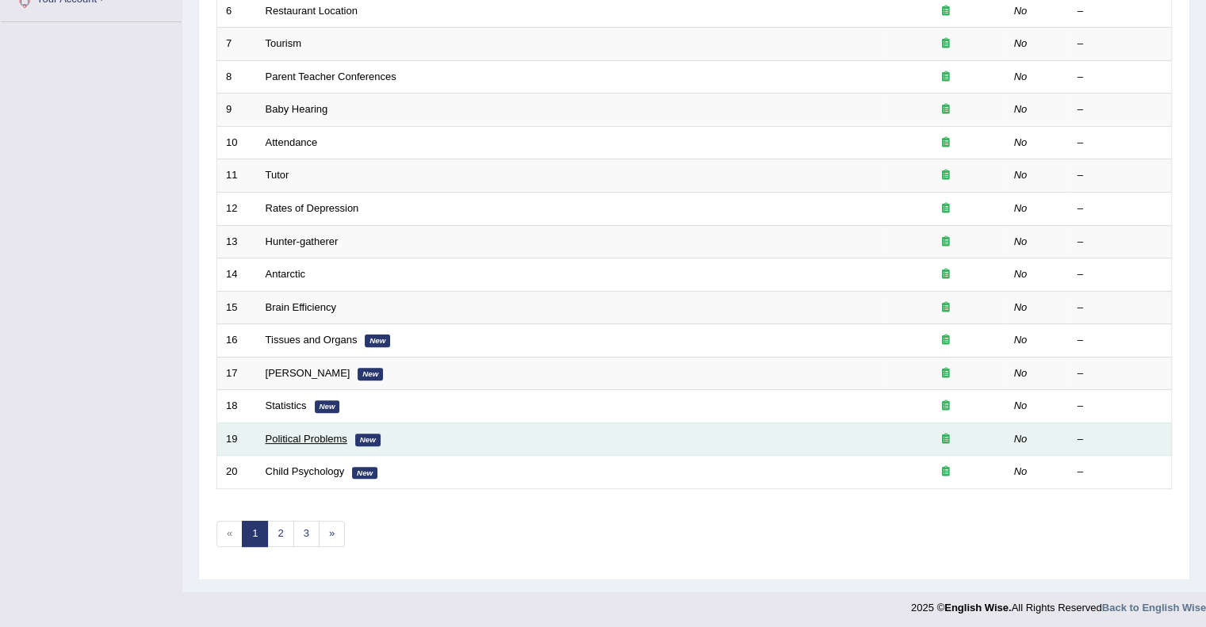
click at [311, 435] on link "Political Problems" at bounding box center [307, 439] width 82 height 12
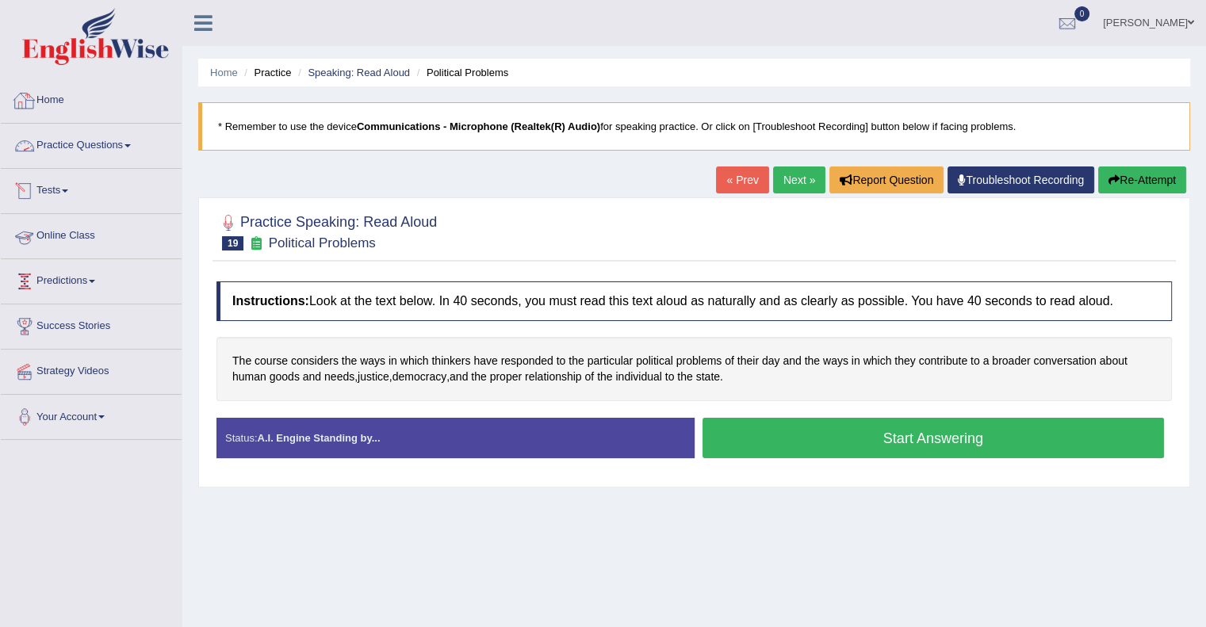
click at [51, 97] on link "Home" at bounding box center [91, 99] width 181 height 40
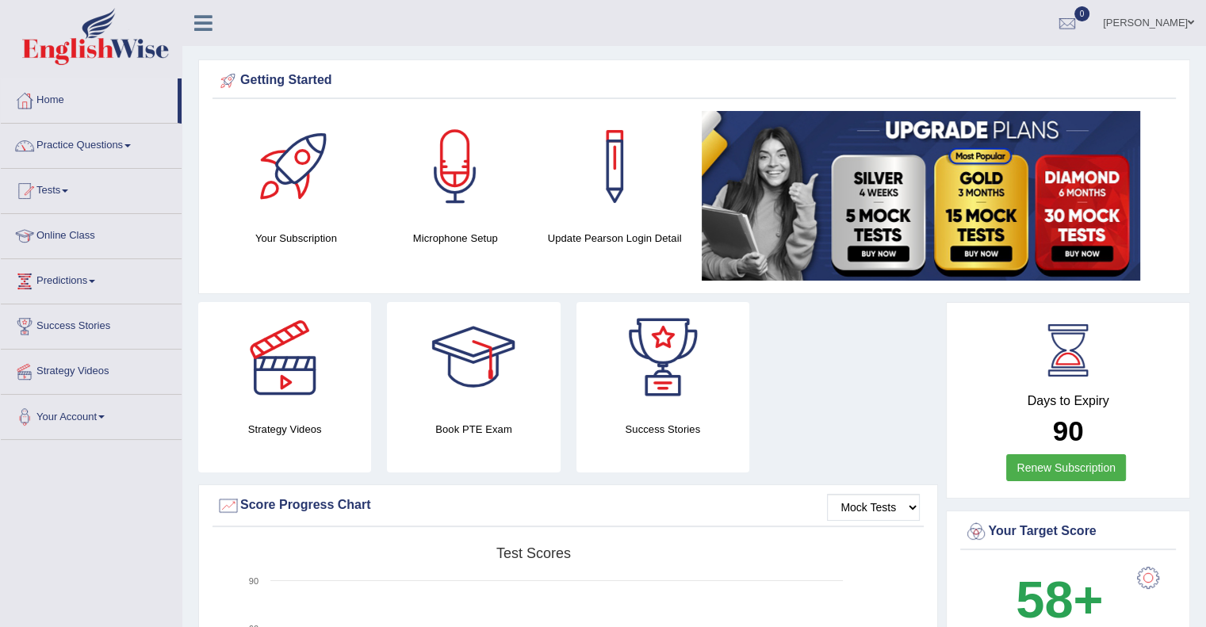
click at [481, 377] on div at bounding box center [473, 357] width 111 height 111
click at [55, 90] on link "Home" at bounding box center [89, 99] width 177 height 40
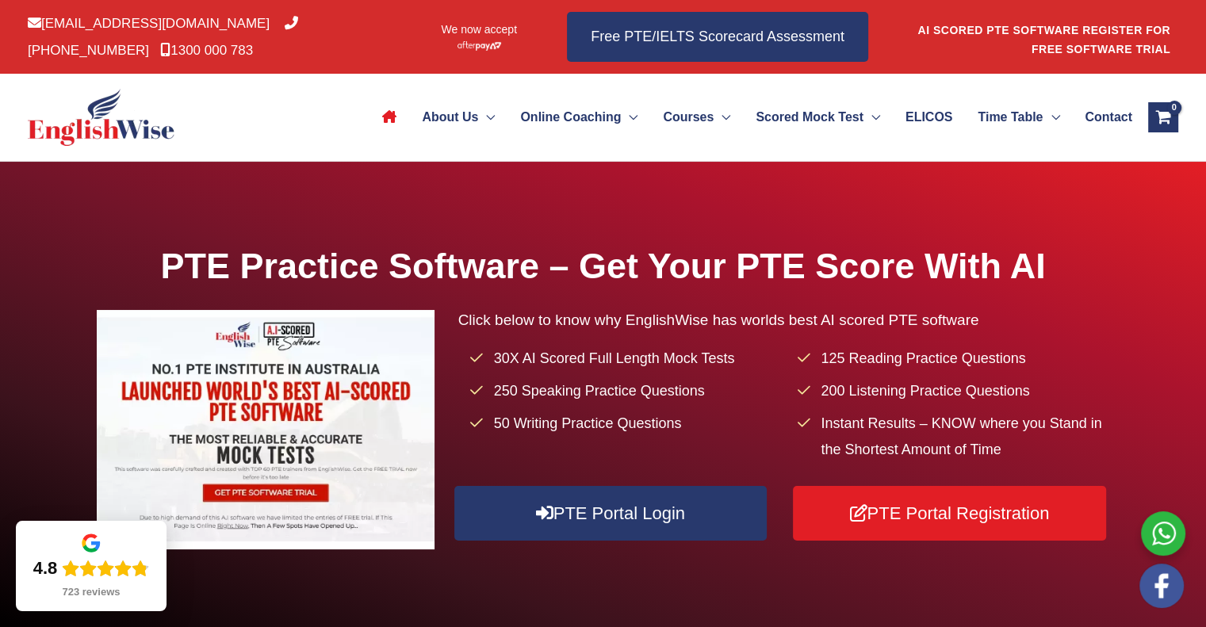
click at [1107, 161] on div "About Us Menu Toggle Our Story Testimonials Online Coaching Menu Toggle Online …" at bounding box center [603, 118] width 1206 height 88
click at [1099, 109] on span "Contact" at bounding box center [1109, 118] width 48 height 56
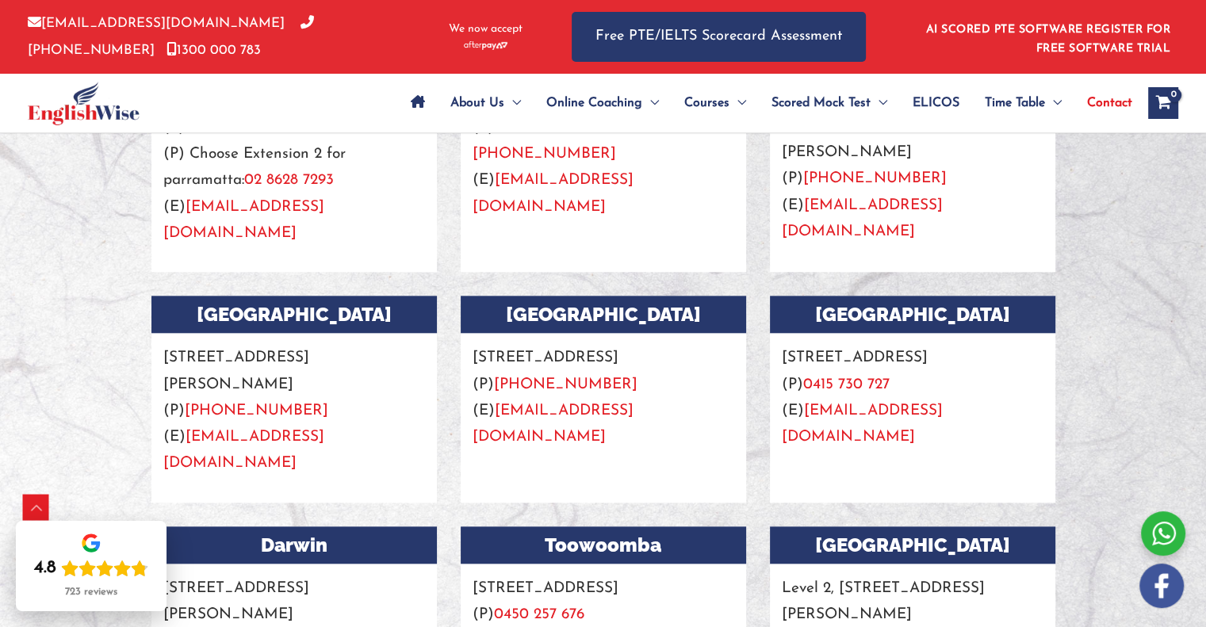
scroll to position [1550, 0]
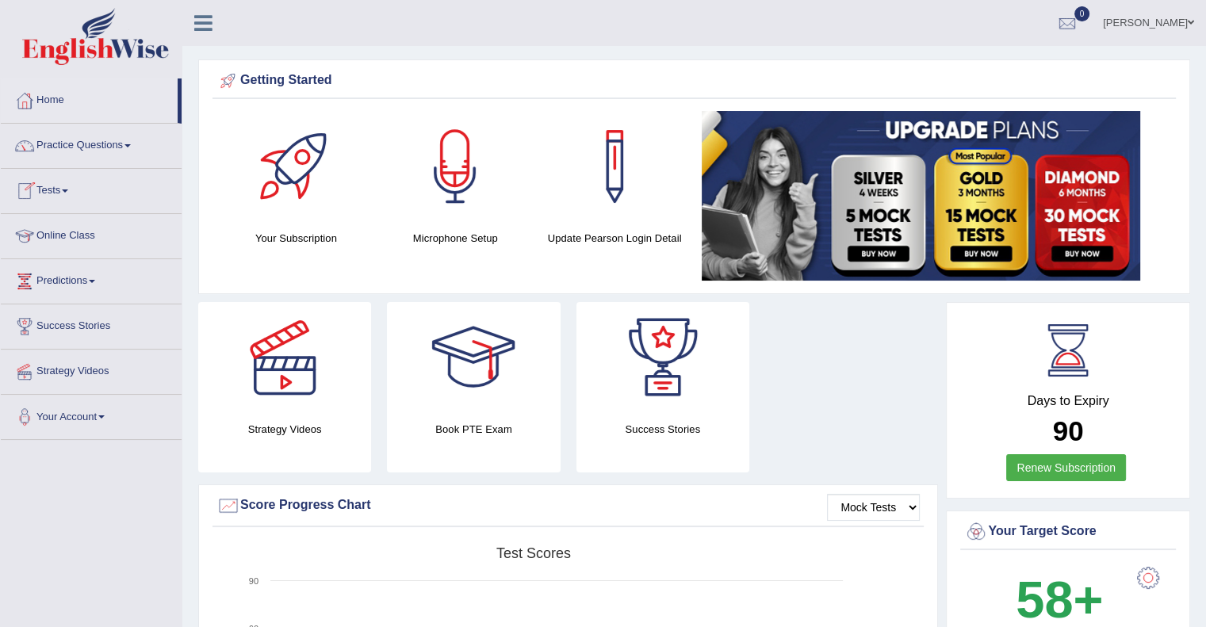
click at [131, 144] on span at bounding box center [127, 145] width 6 height 3
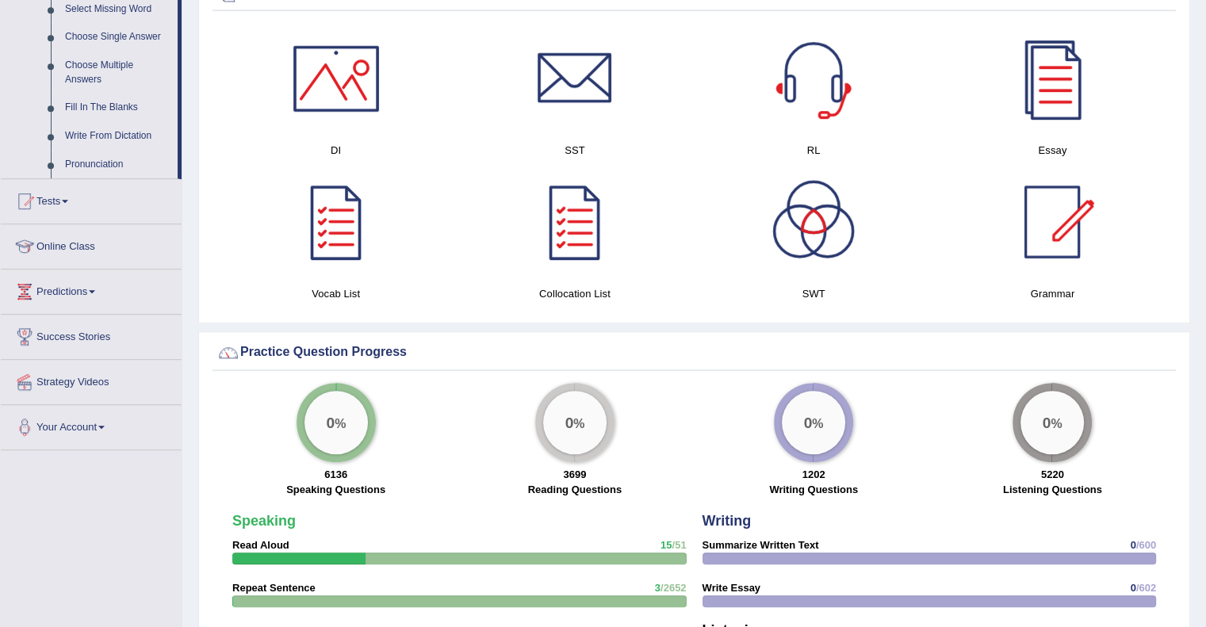
scroll to position [836, 0]
click at [330, 90] on div at bounding box center [336, 79] width 111 height 111
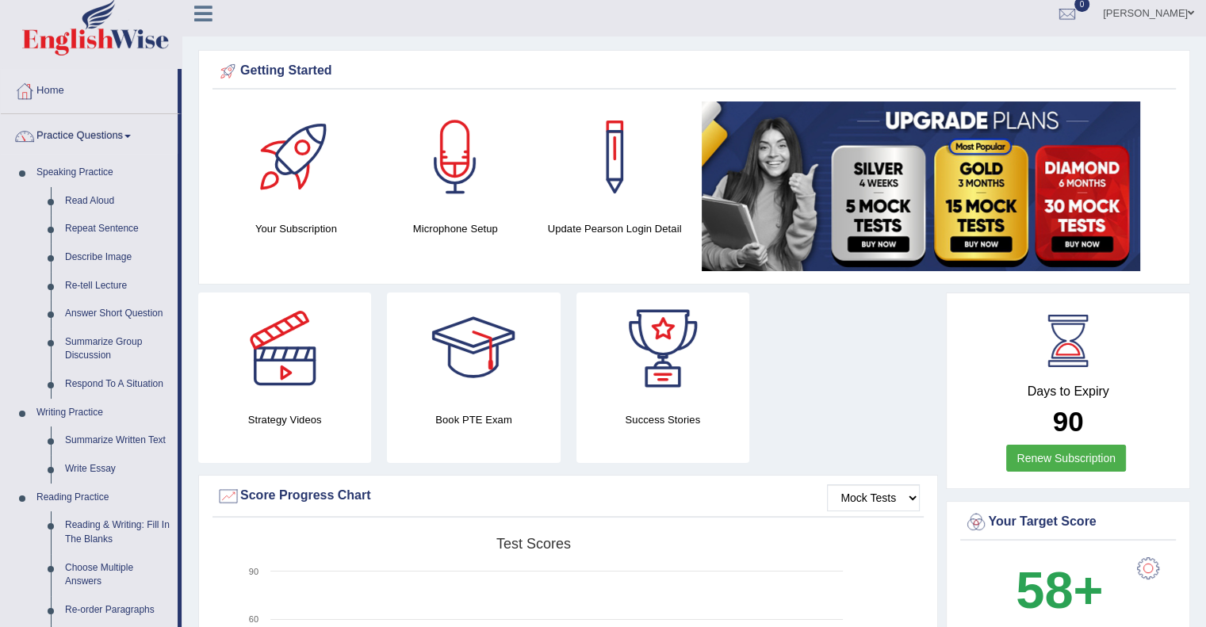
scroll to position [0, 0]
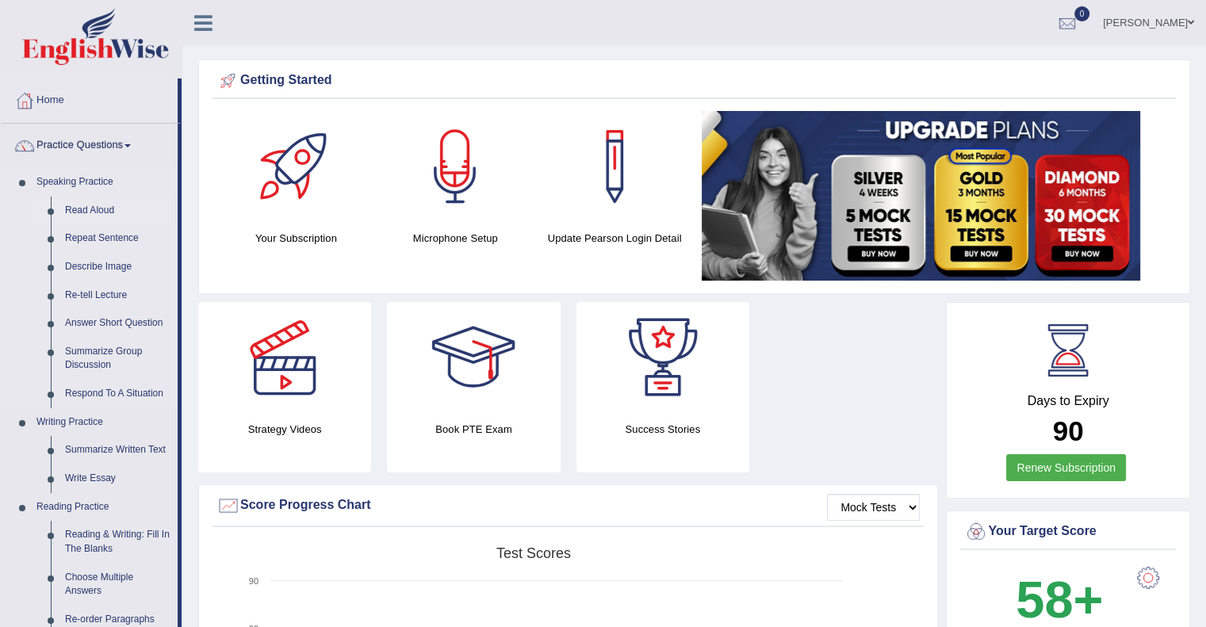
click at [105, 205] on link "Read Aloud" at bounding box center [118, 211] width 120 height 29
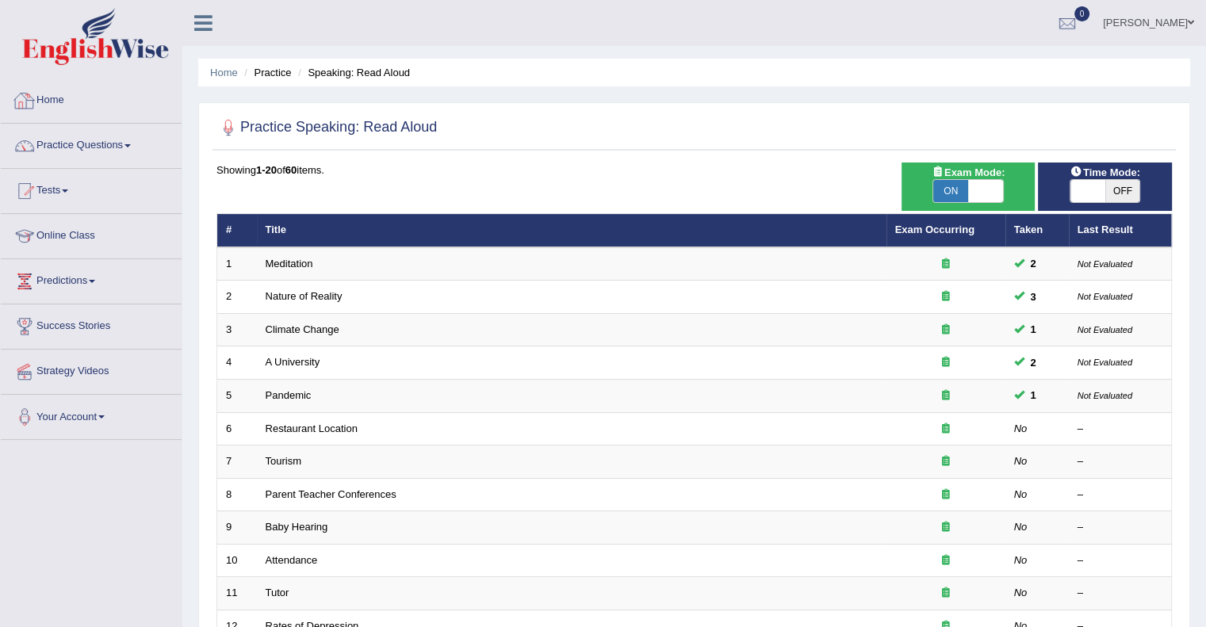
click at [55, 100] on link "Home" at bounding box center [91, 99] width 181 height 40
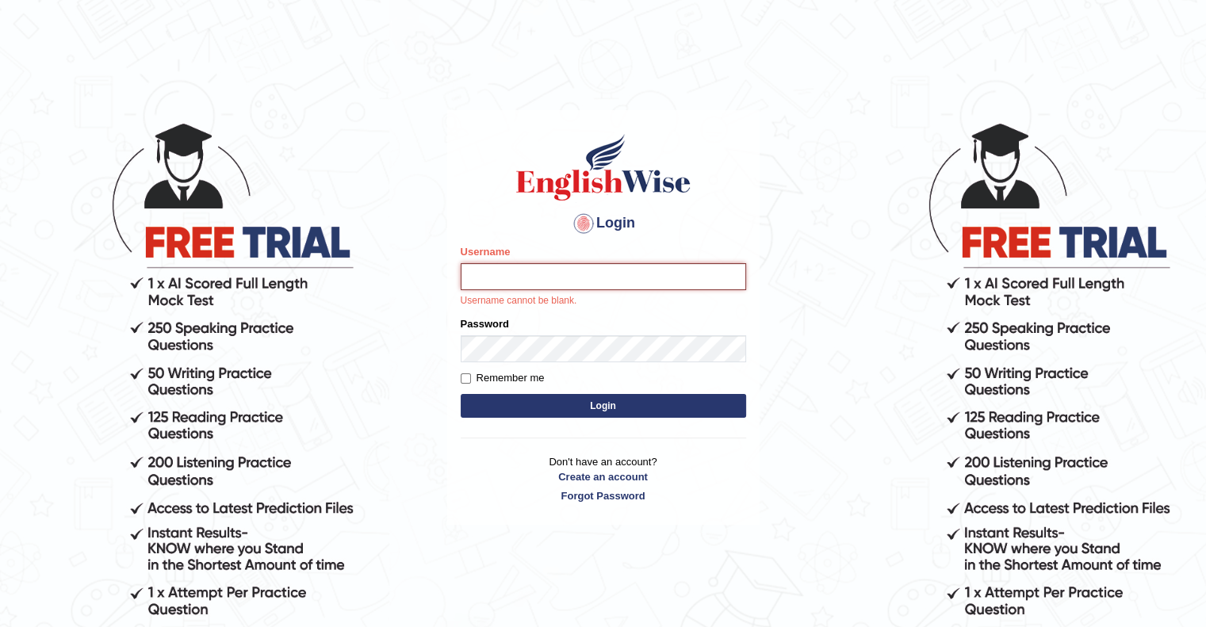
type input "upendrakumar"
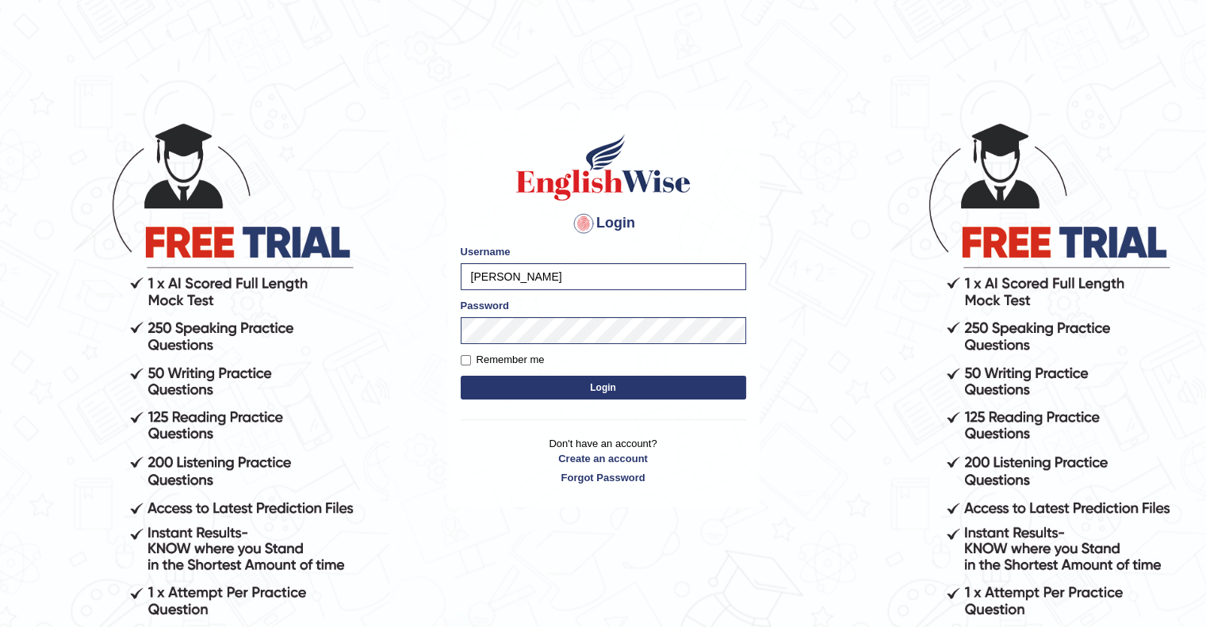
click at [605, 379] on button "Login" at bounding box center [603, 388] width 285 height 24
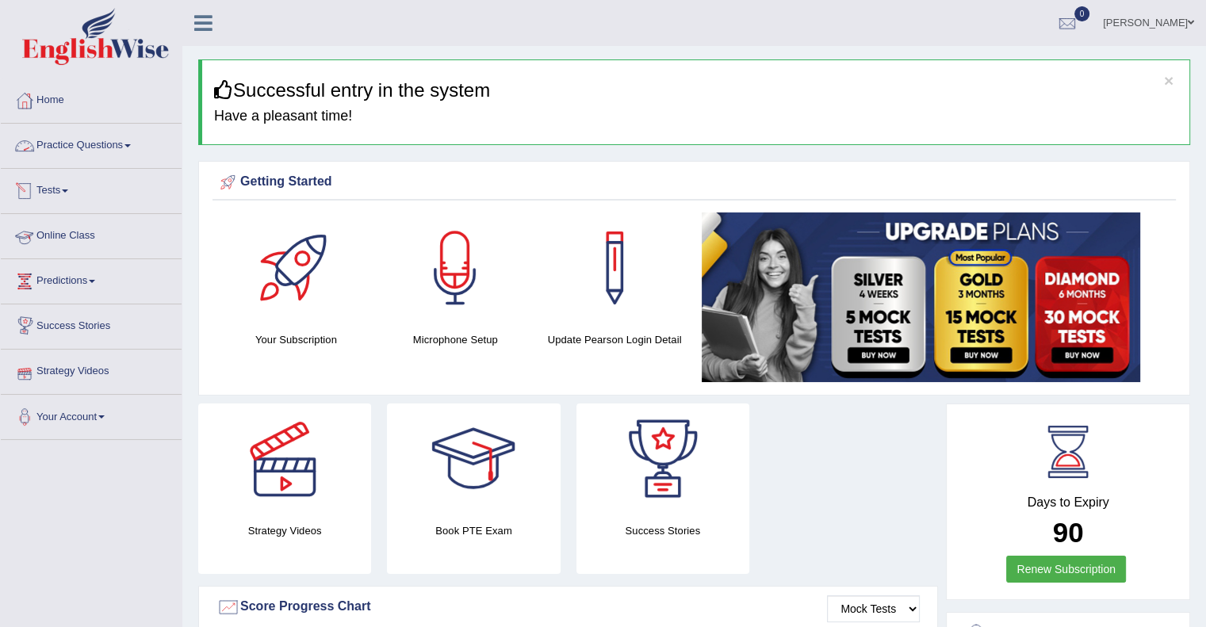
click at [98, 142] on link "Practice Questions" at bounding box center [91, 144] width 181 height 40
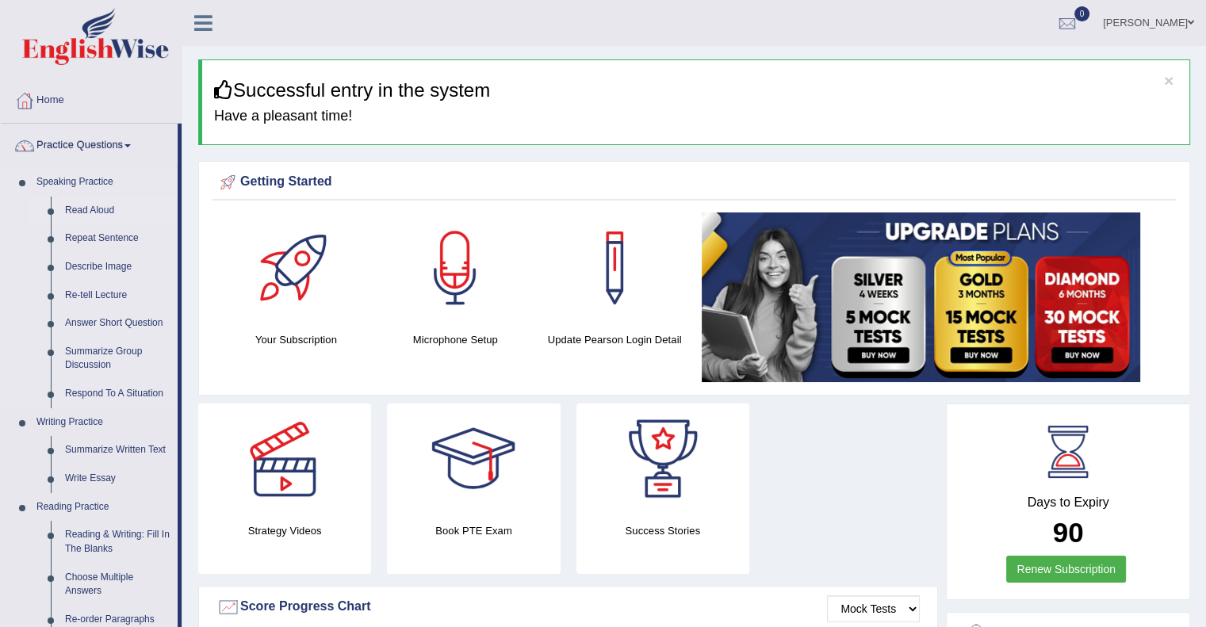
click at [99, 209] on link "Read Aloud" at bounding box center [118, 211] width 120 height 29
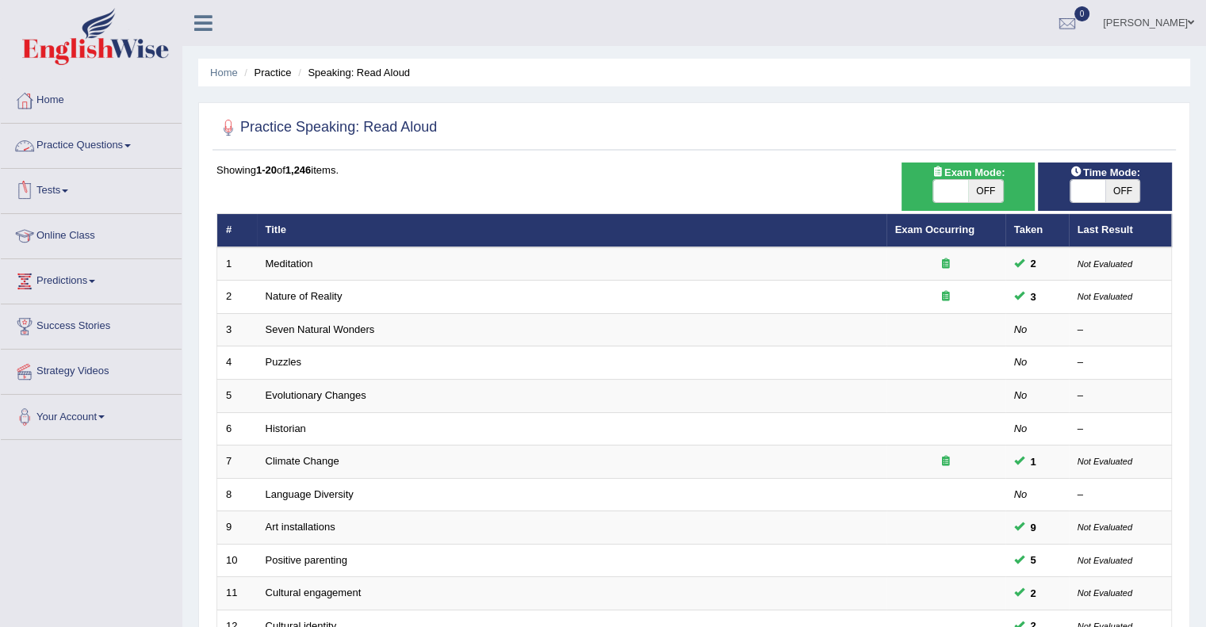
click at [130, 151] on link "Practice Questions" at bounding box center [91, 144] width 181 height 40
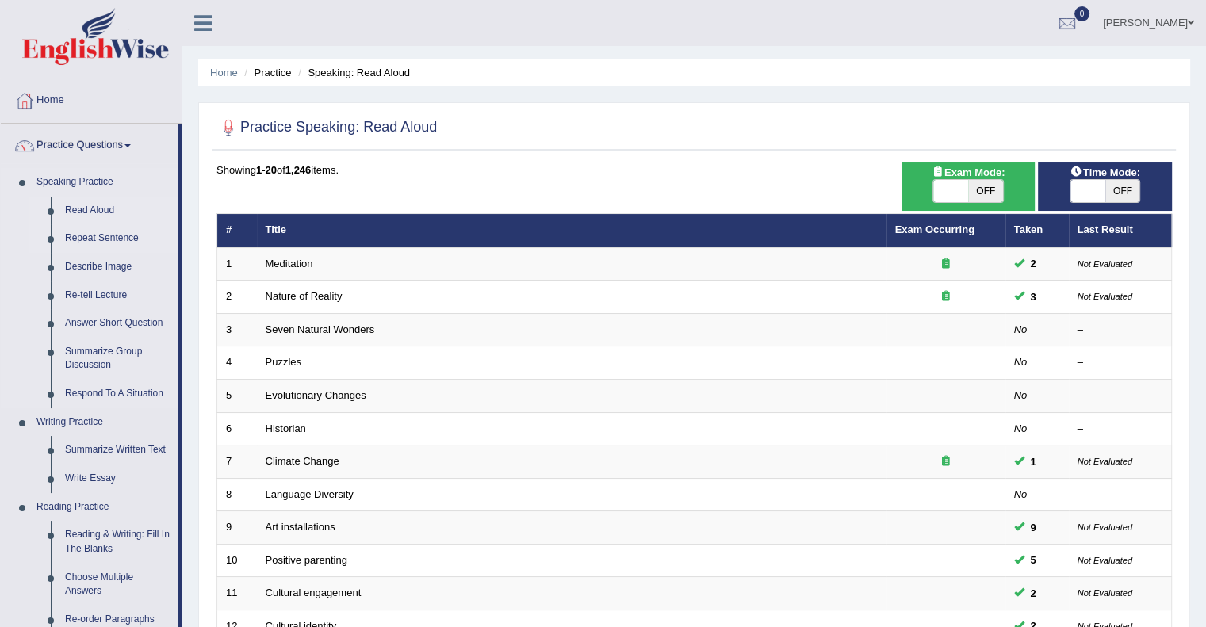
click at [103, 240] on link "Repeat Sentence" at bounding box center [118, 238] width 120 height 29
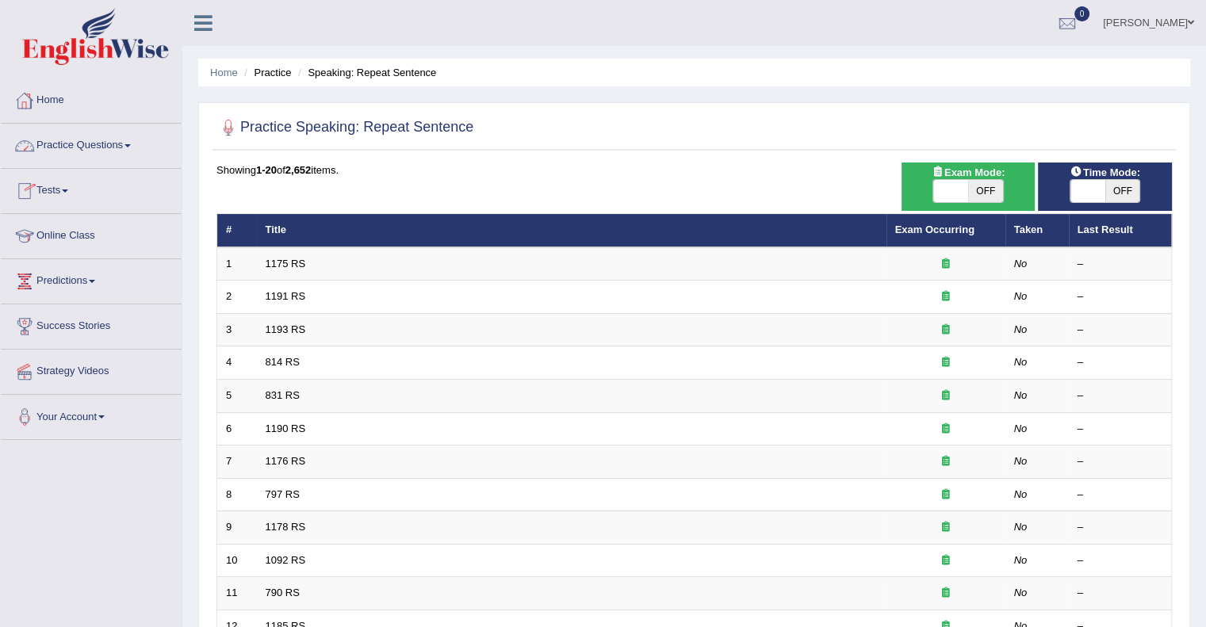
click at [58, 104] on link "Home" at bounding box center [91, 99] width 181 height 40
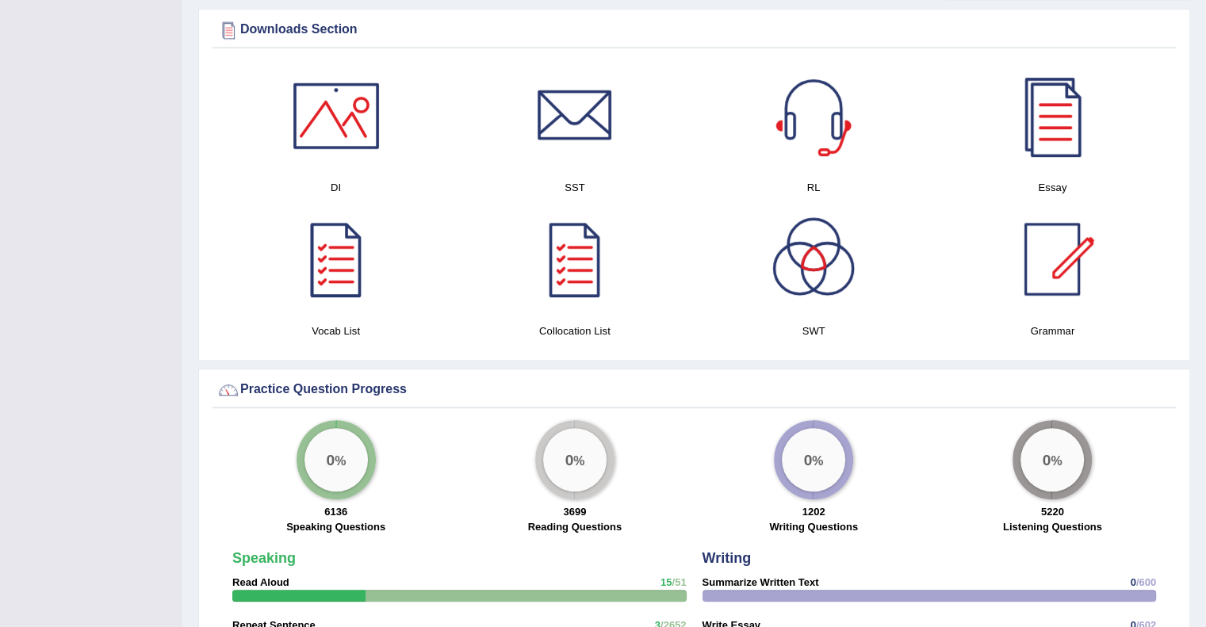
scroll to position [796, 0]
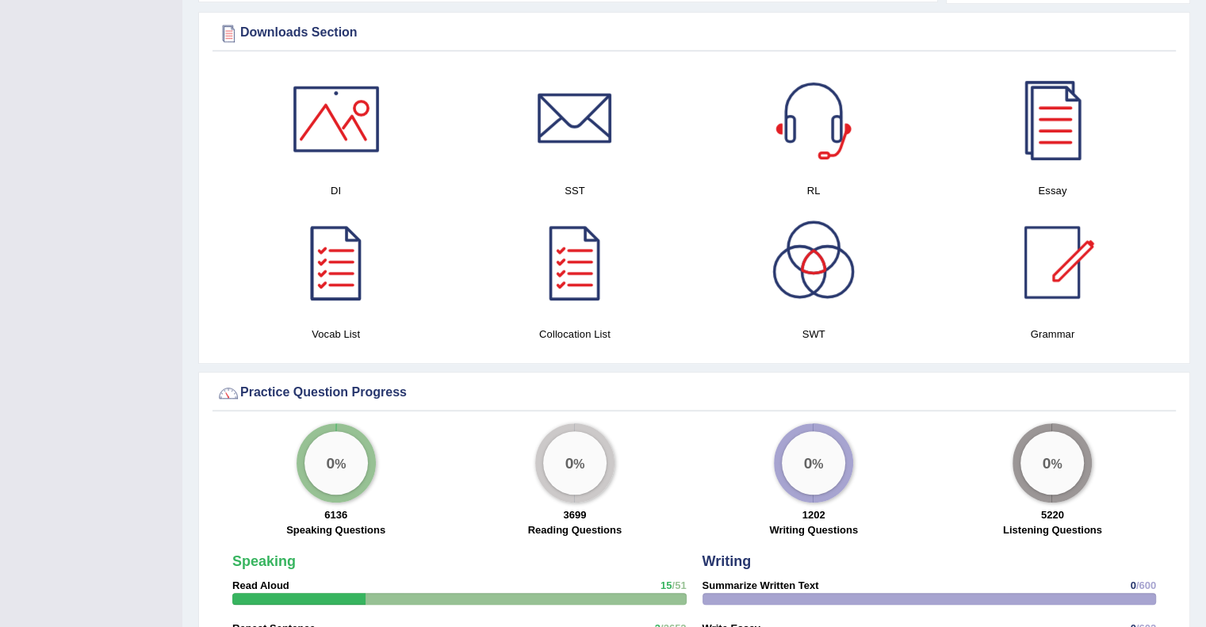
click at [339, 285] on div at bounding box center [336, 262] width 111 height 111
drag, startPoint x: 392, startPoint y: 196, endPoint x: 353, endPoint y: 129, distance: 77.1
click at [353, 129] on div "DI" at bounding box center [335, 131] width 223 height 136
click at [353, 129] on div at bounding box center [336, 118] width 111 height 111
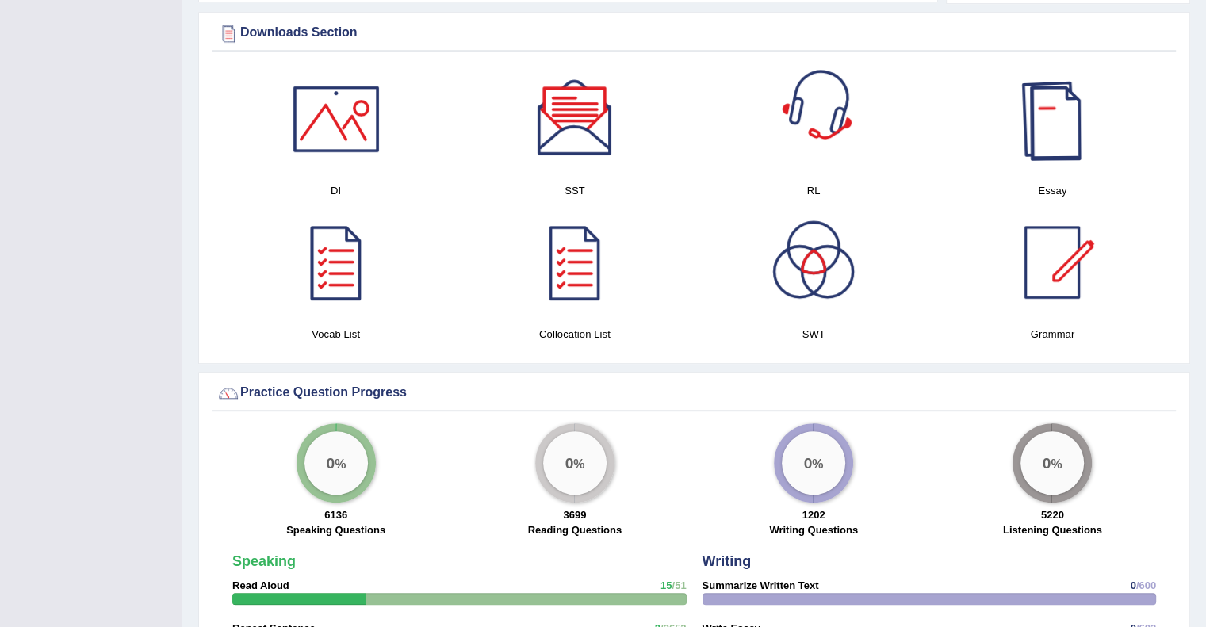
click at [1041, 136] on div at bounding box center [1052, 118] width 111 height 111
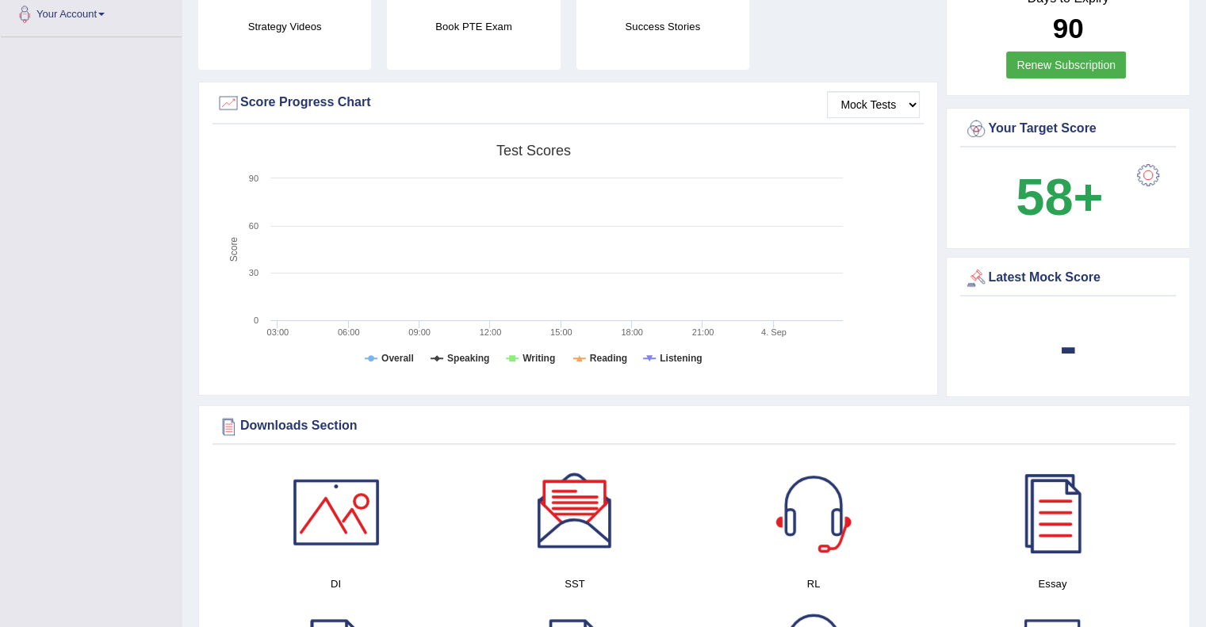
scroll to position [0, 0]
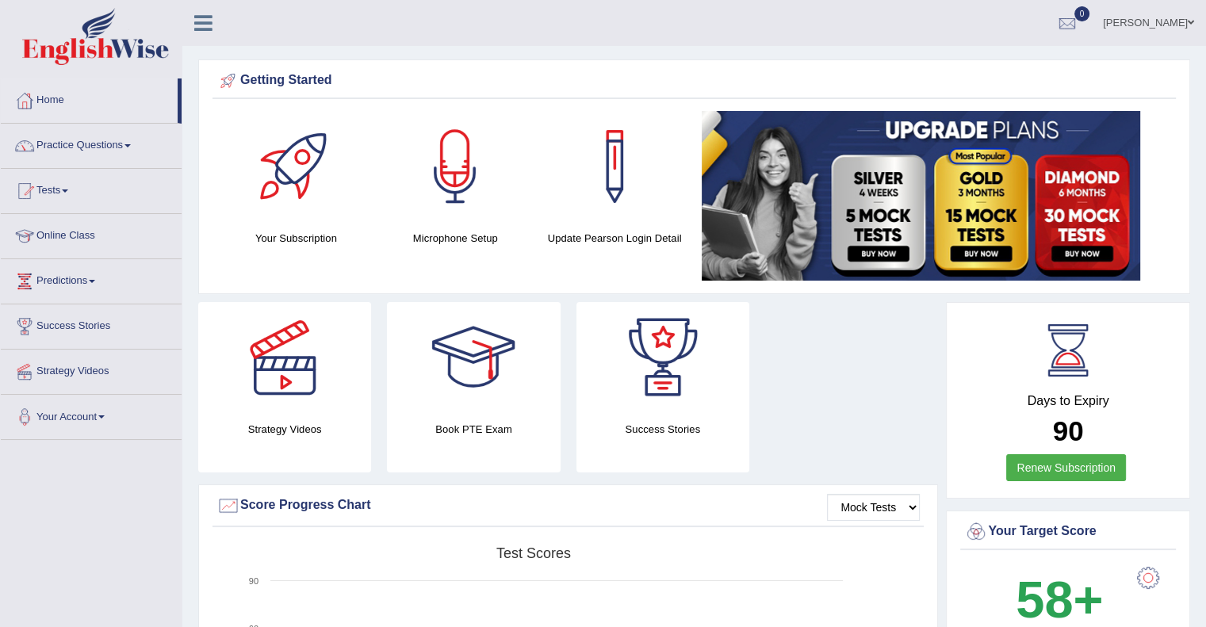
click at [1185, 22] on link "[PERSON_NAME]" at bounding box center [1148, 20] width 115 height 41
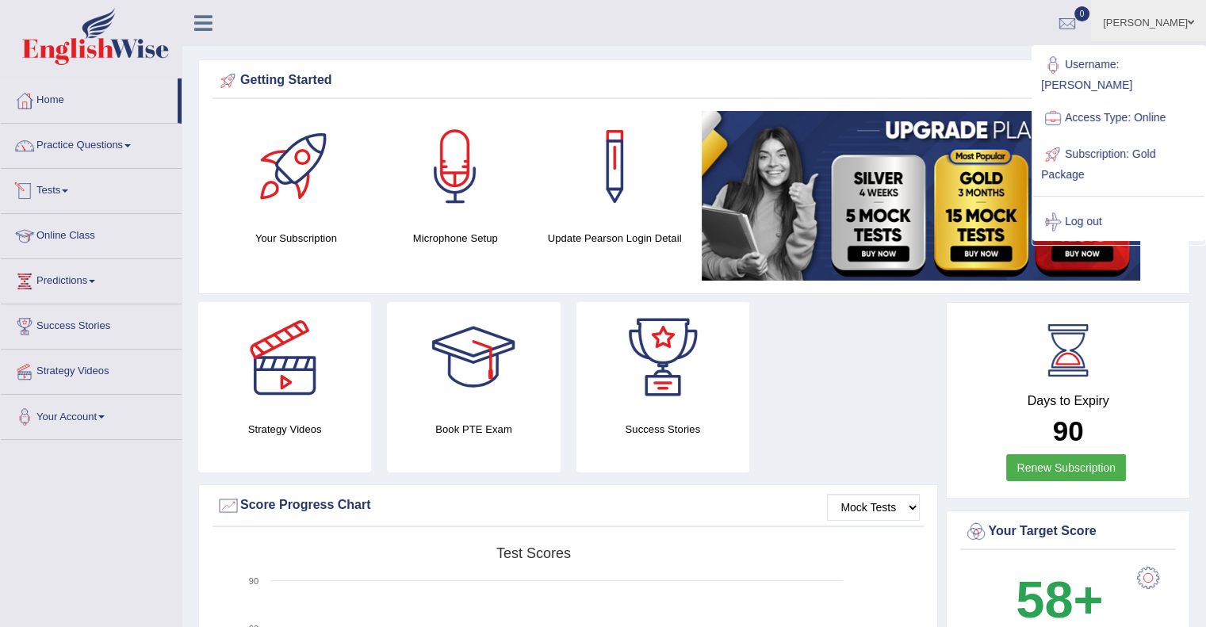
click at [68, 192] on span at bounding box center [65, 191] width 6 height 3
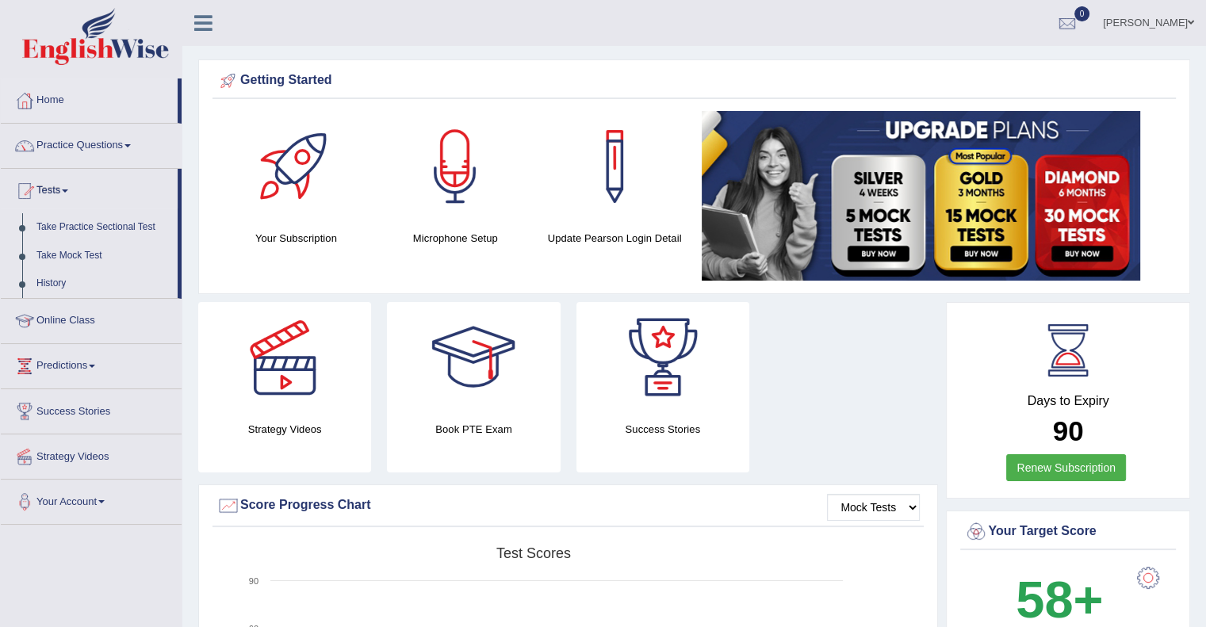
click at [68, 192] on span at bounding box center [65, 191] width 6 height 3
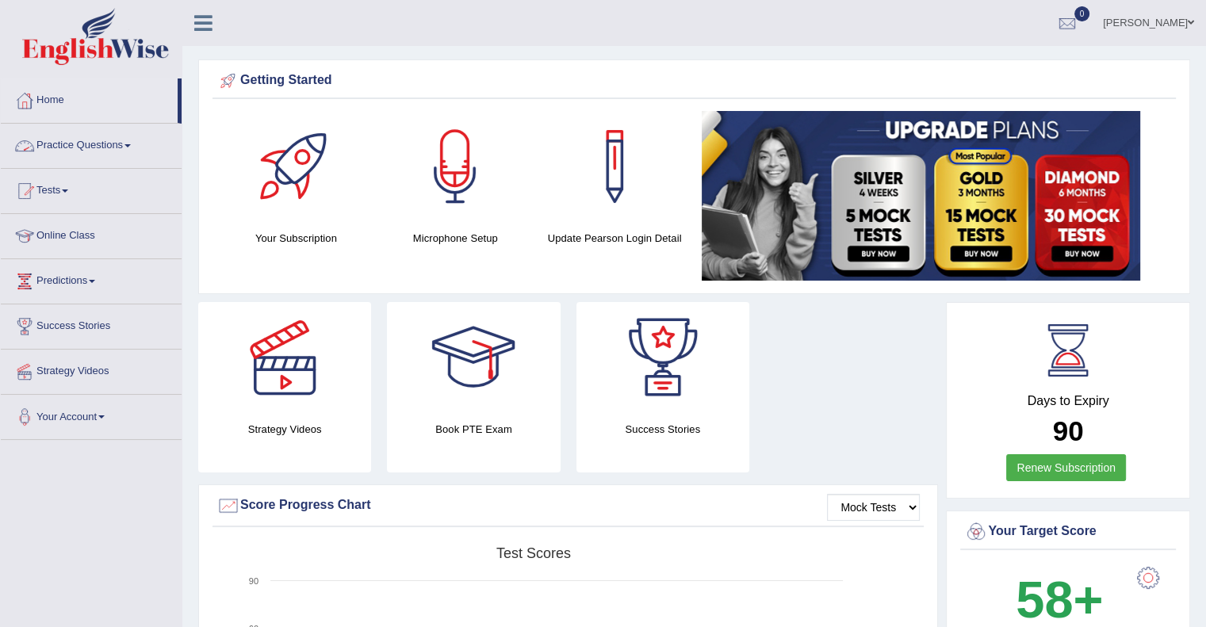
click at [119, 151] on link "Practice Questions" at bounding box center [91, 144] width 181 height 40
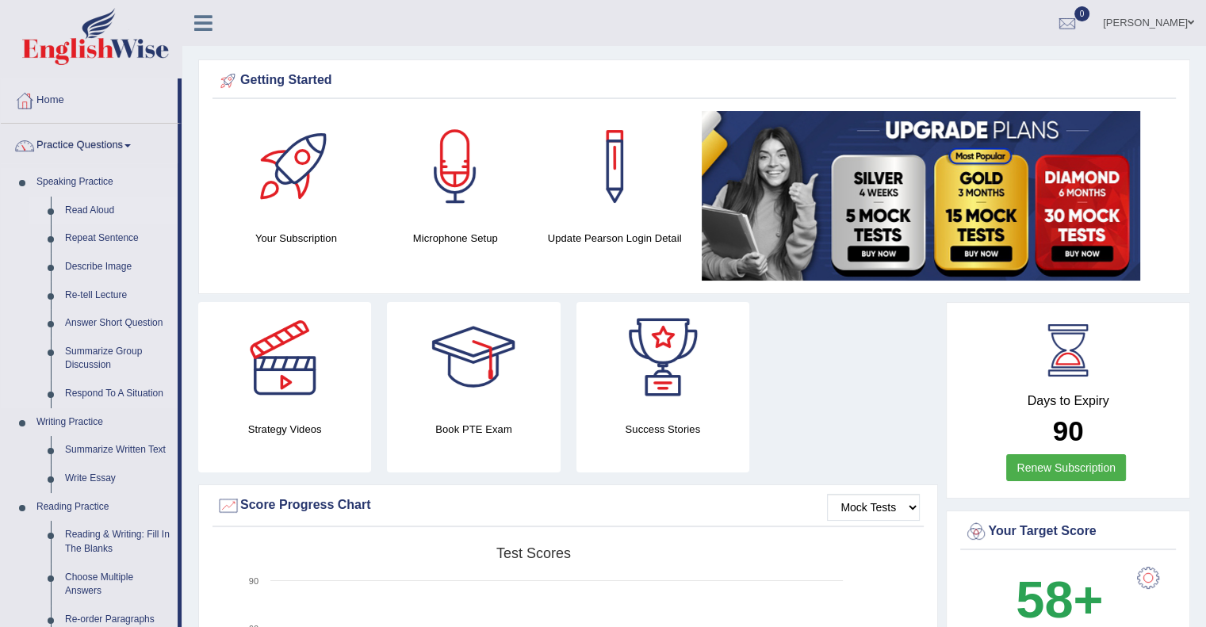
click at [88, 216] on link "Read Aloud" at bounding box center [118, 211] width 120 height 29
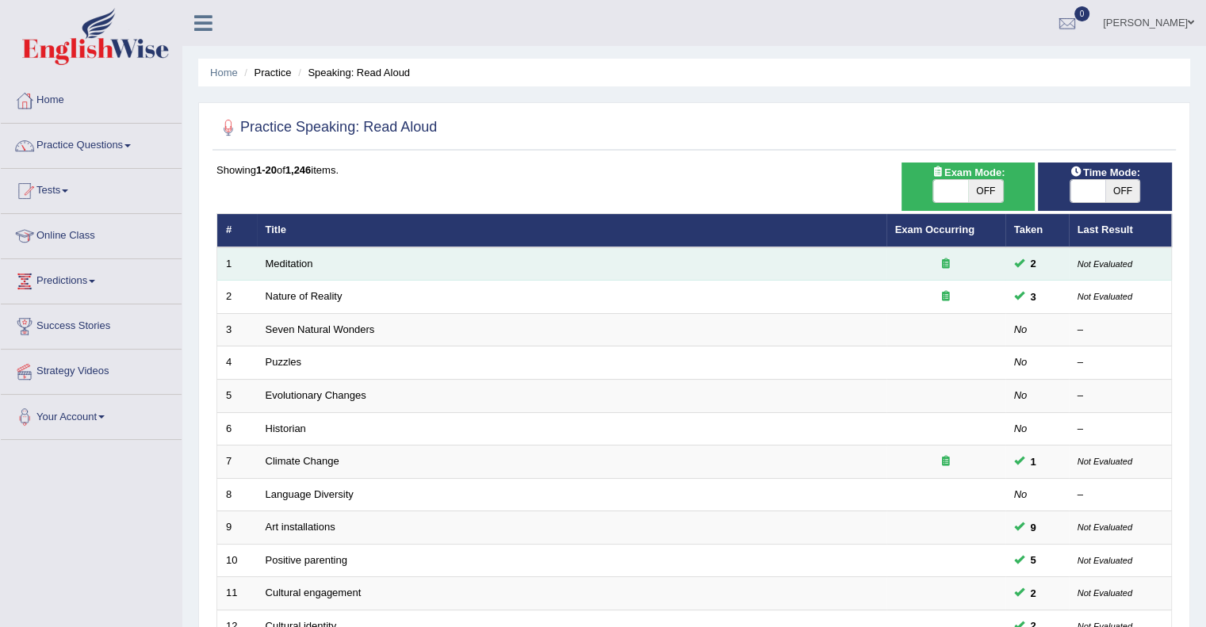
click at [290, 270] on td "Meditation" at bounding box center [572, 263] width 630 height 33
click at [290, 266] on link "Meditation" at bounding box center [290, 264] width 48 height 12
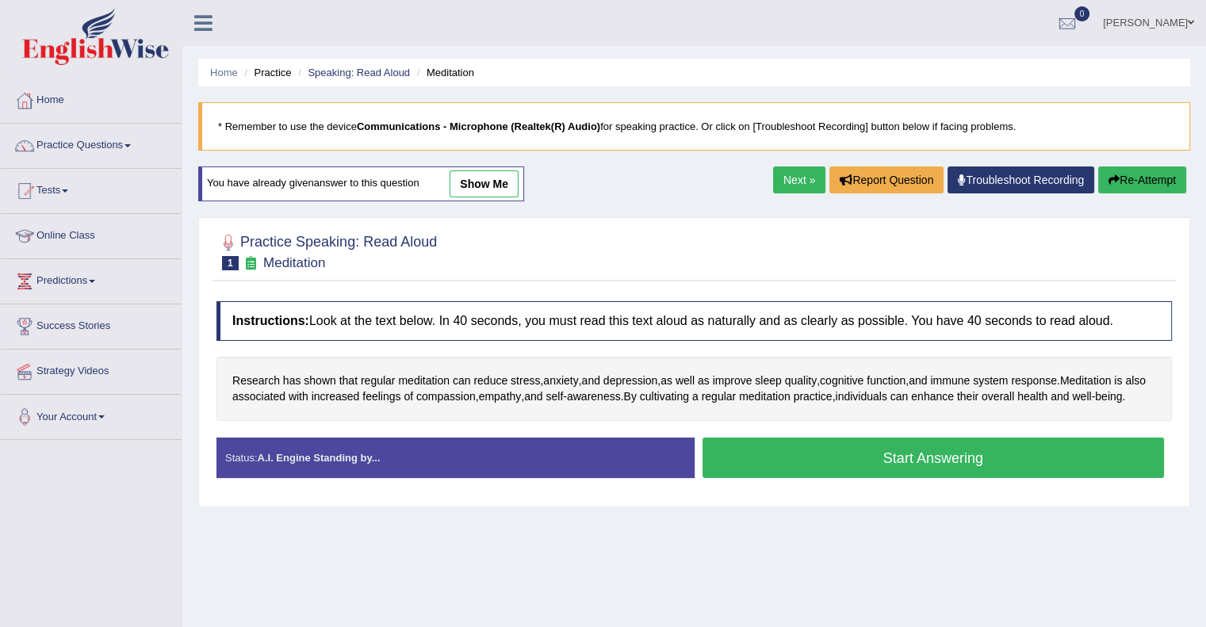
click at [904, 478] on button "Start Answering" at bounding box center [934, 458] width 462 height 40
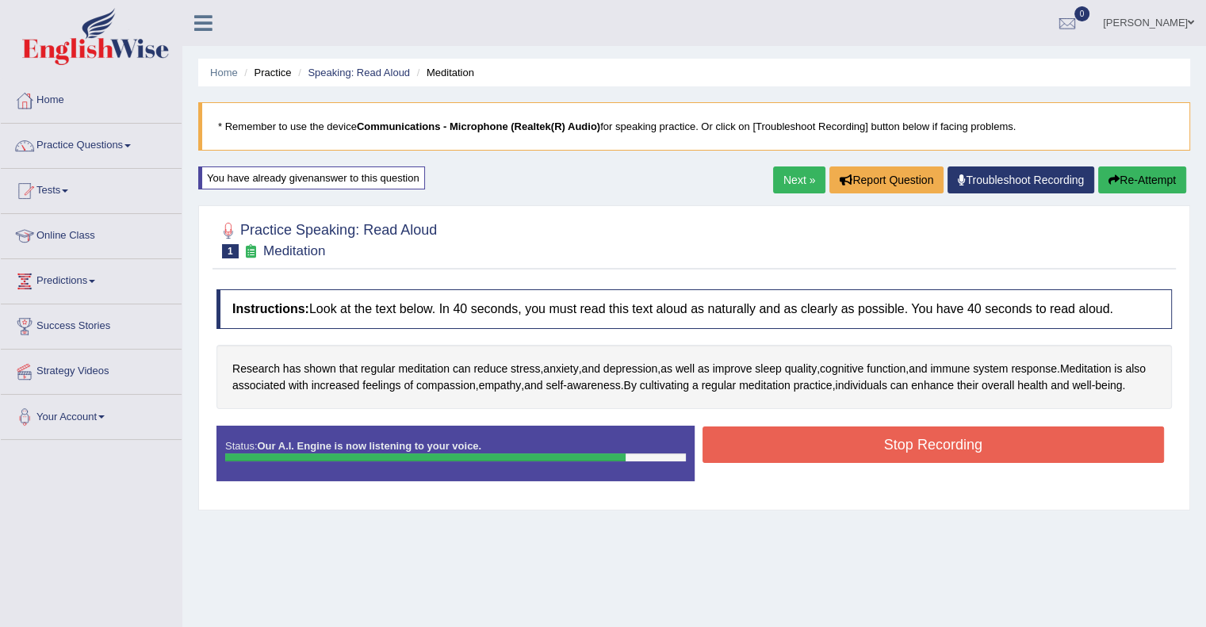
click at [913, 457] on button "Stop Recording" at bounding box center [934, 445] width 462 height 36
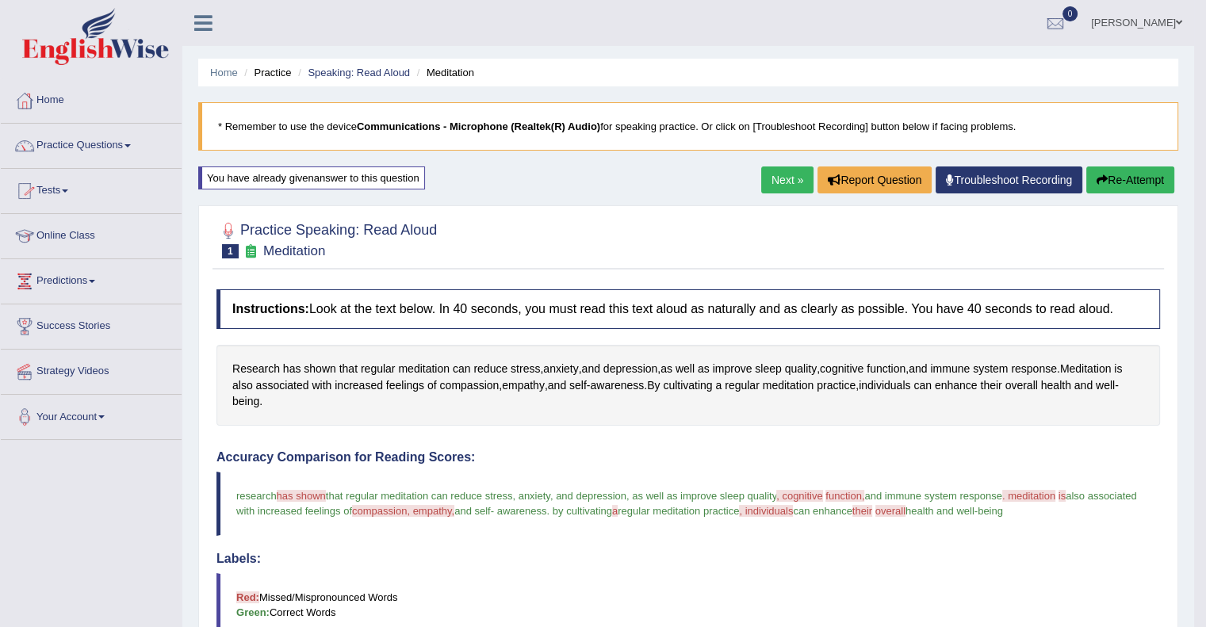
click at [125, 145] on link "Practice Questions" at bounding box center [91, 144] width 181 height 40
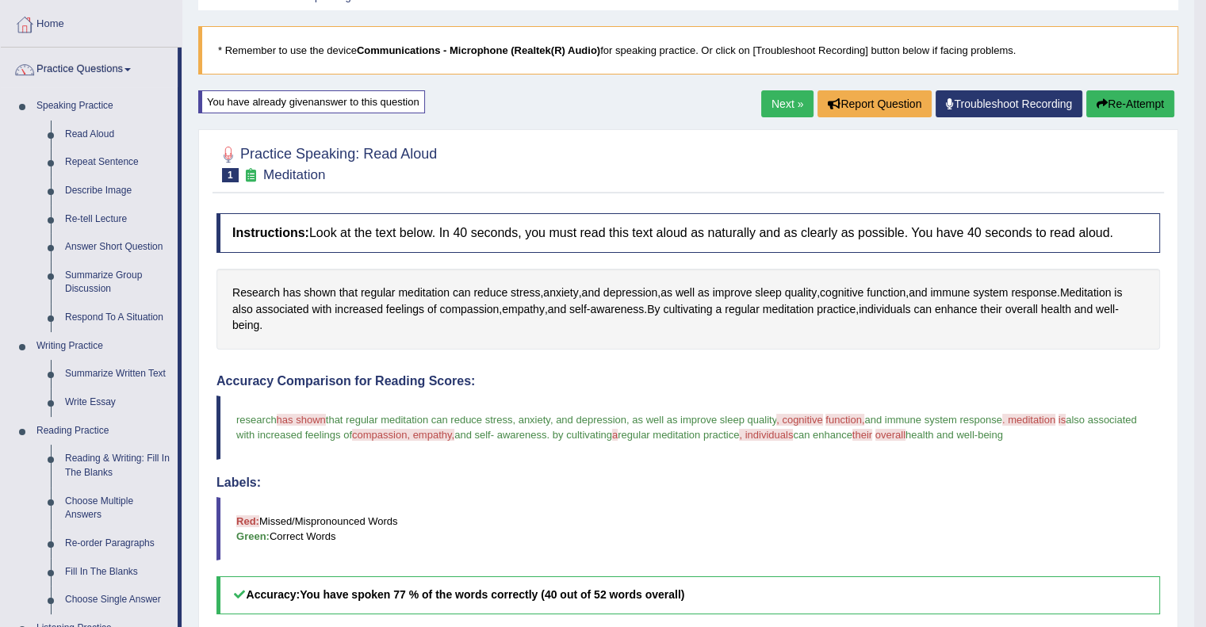
scroll to position [75, 0]
click at [88, 132] on link "Read Aloud" at bounding box center [118, 135] width 120 height 29
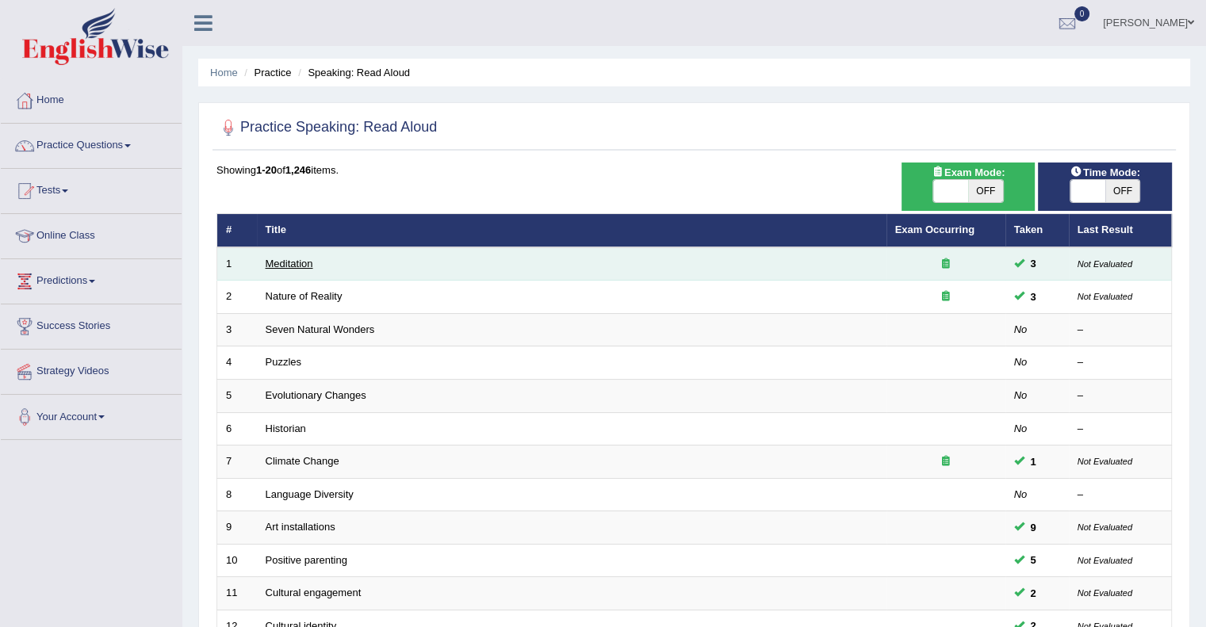
click at [297, 262] on link "Meditation" at bounding box center [290, 264] width 48 height 12
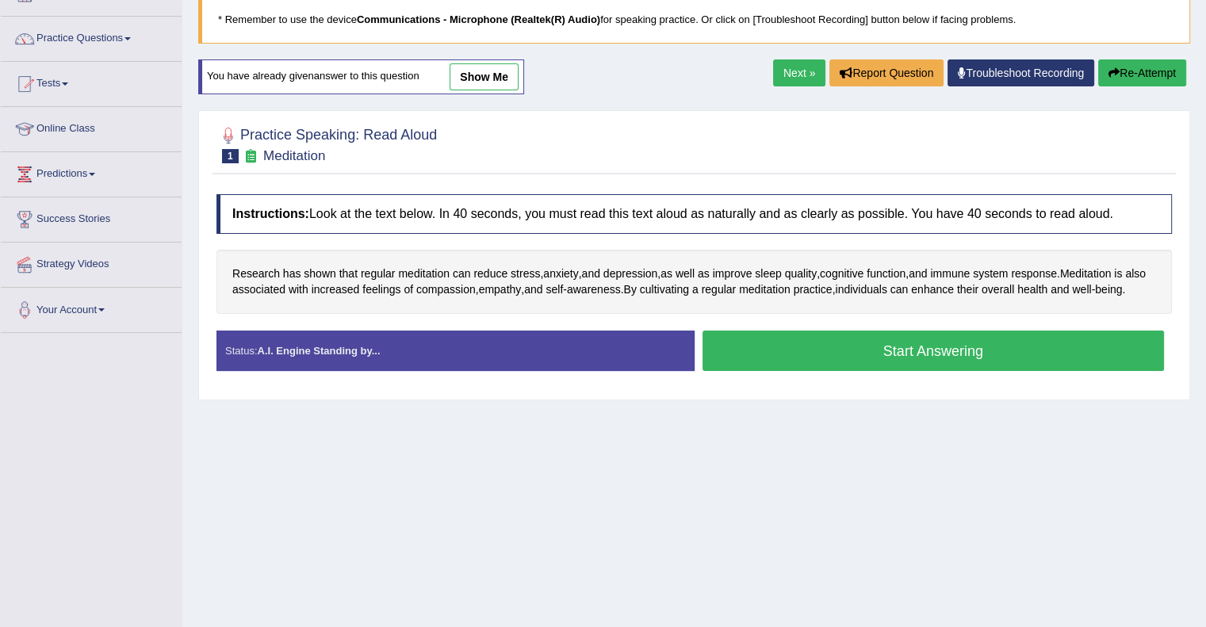
scroll to position [105, 0]
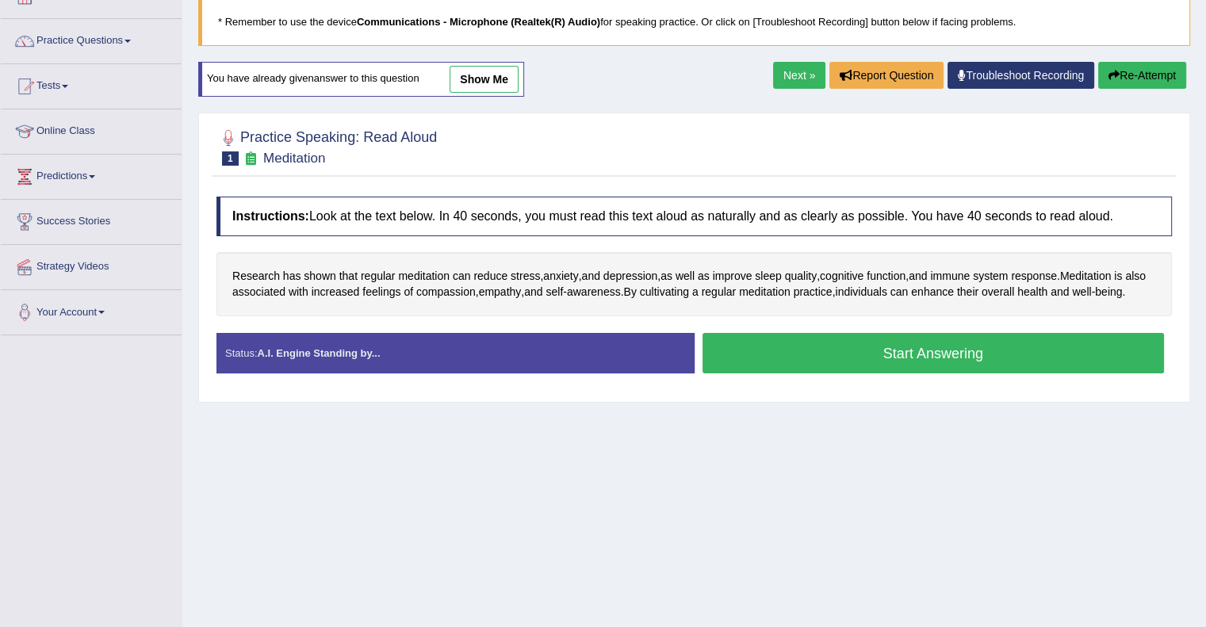
click at [897, 357] on button "Start Answering" at bounding box center [934, 353] width 462 height 40
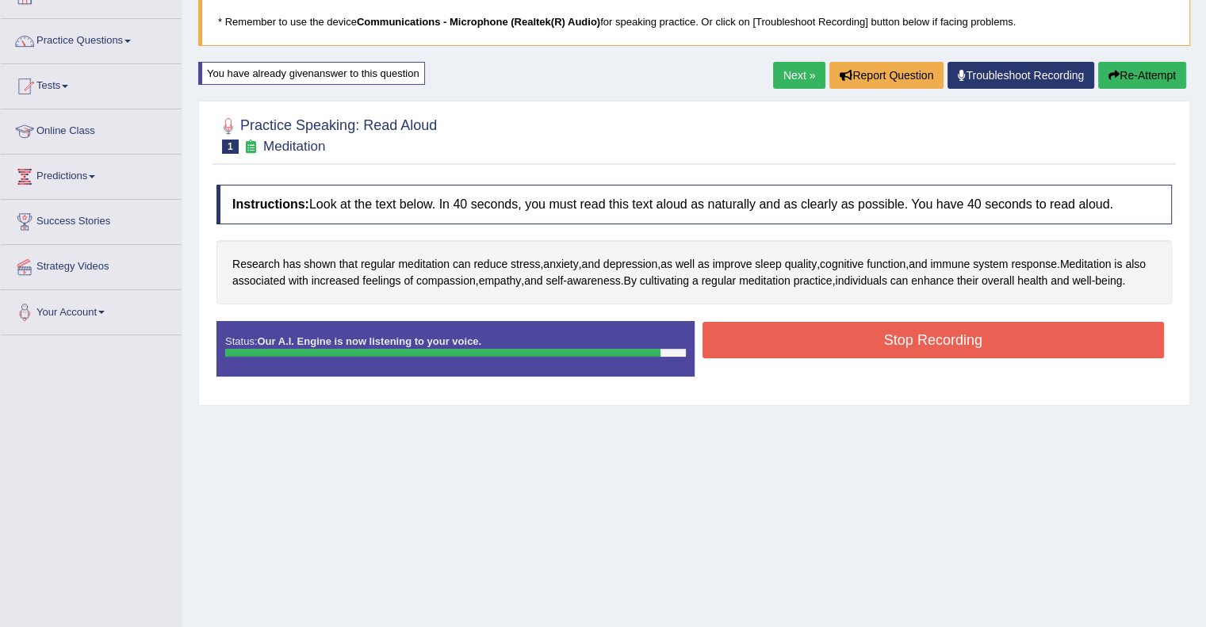
click at [897, 357] on button "Stop Recording" at bounding box center [934, 340] width 462 height 36
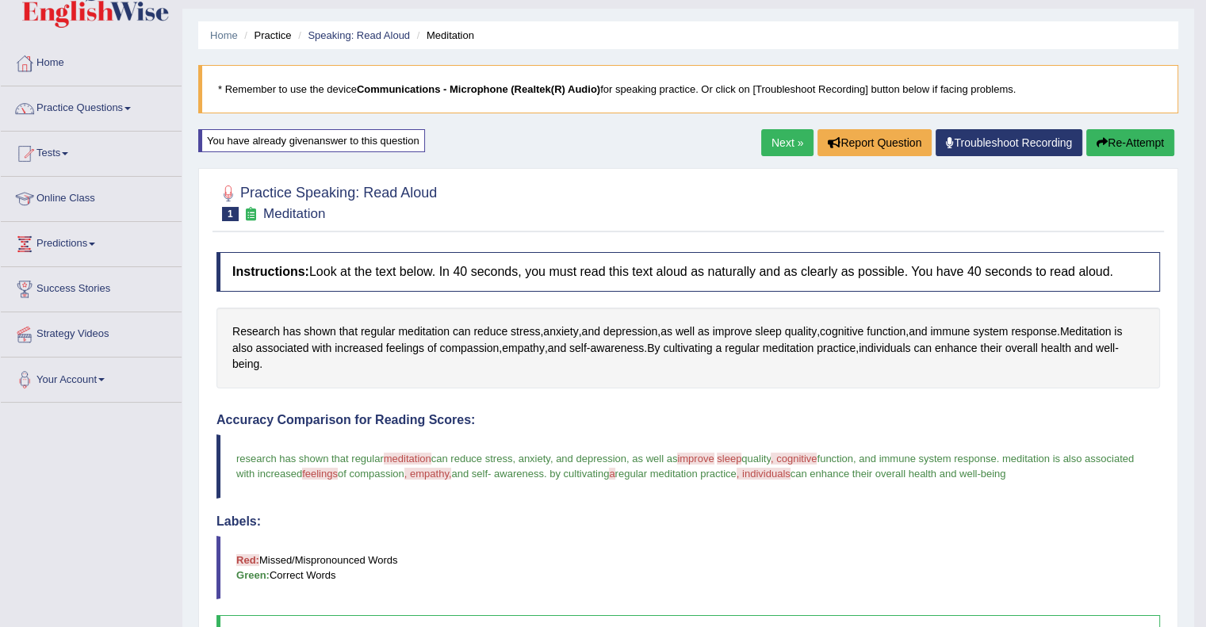
scroll to position [36, 0]
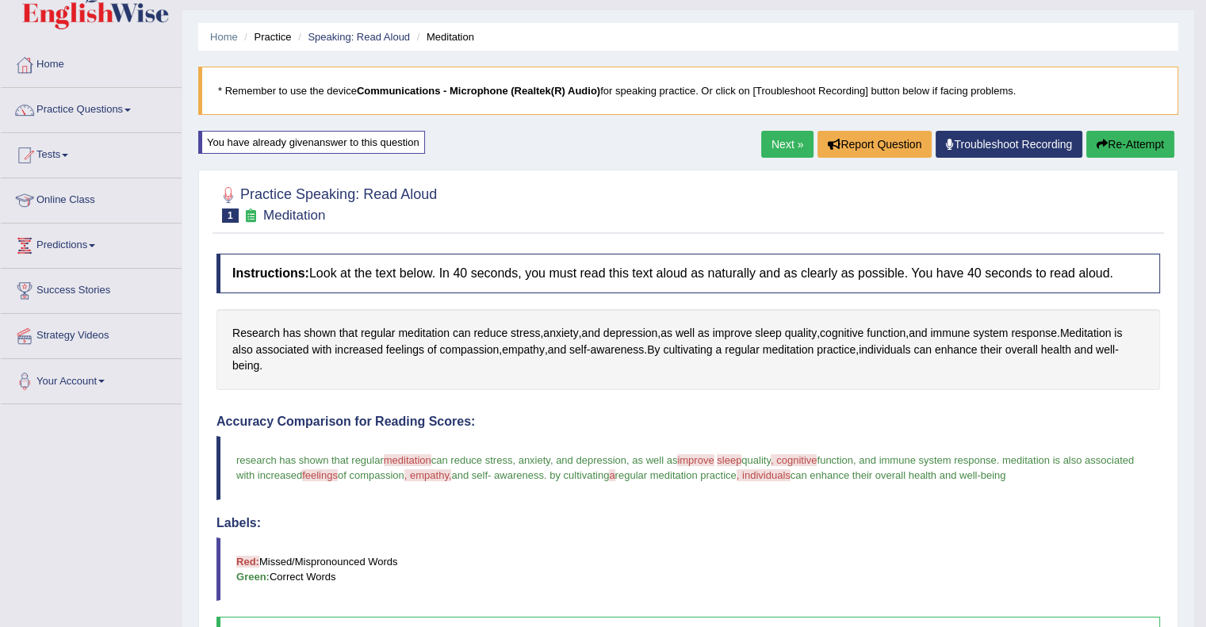
click at [1121, 140] on button "Re-Attempt" at bounding box center [1130, 144] width 88 height 27
click at [1128, 142] on button "Re-Attempt" at bounding box center [1130, 144] width 88 height 27
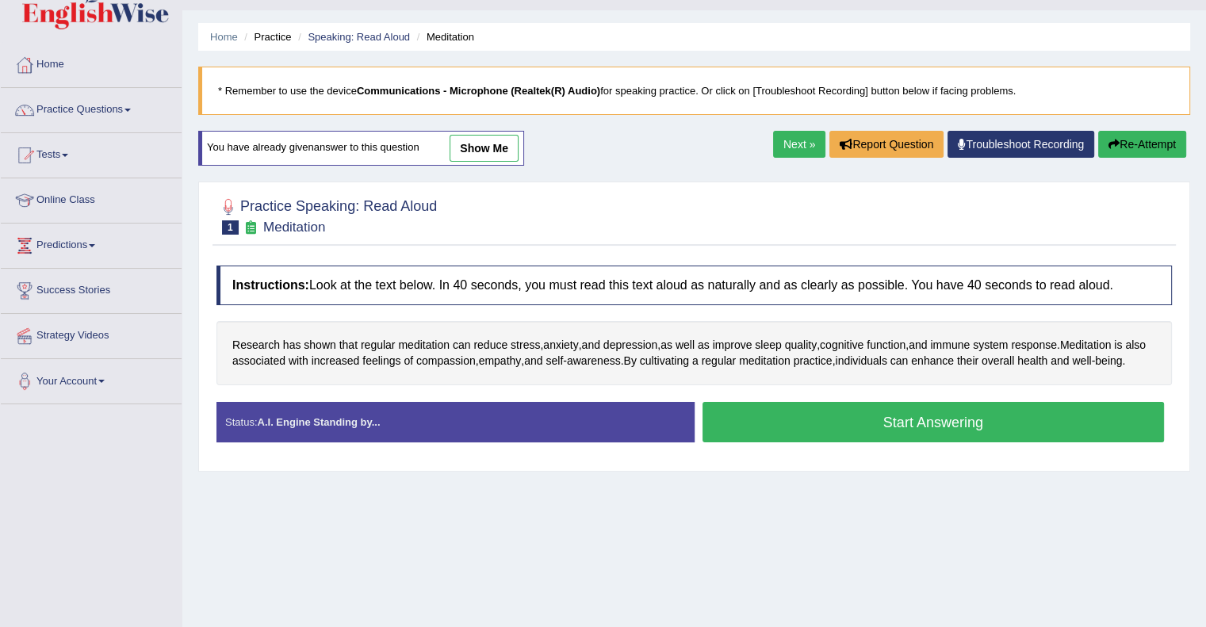
click at [927, 421] on button "Start Answering" at bounding box center [934, 422] width 462 height 40
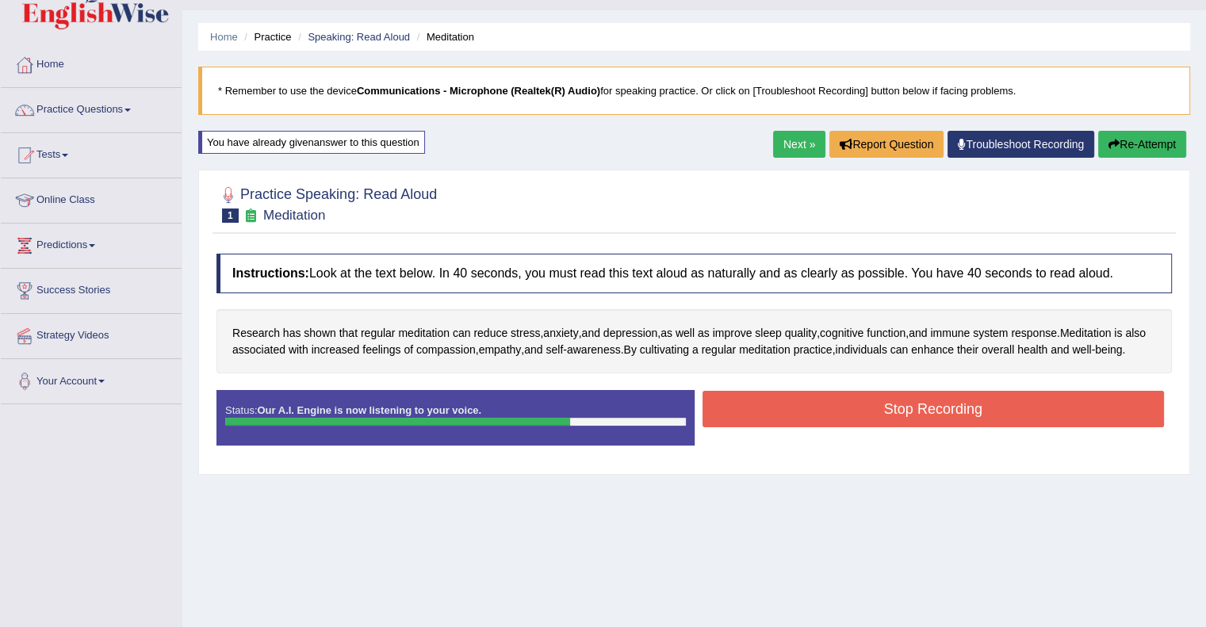
click at [927, 421] on button "Stop Recording" at bounding box center [934, 409] width 462 height 36
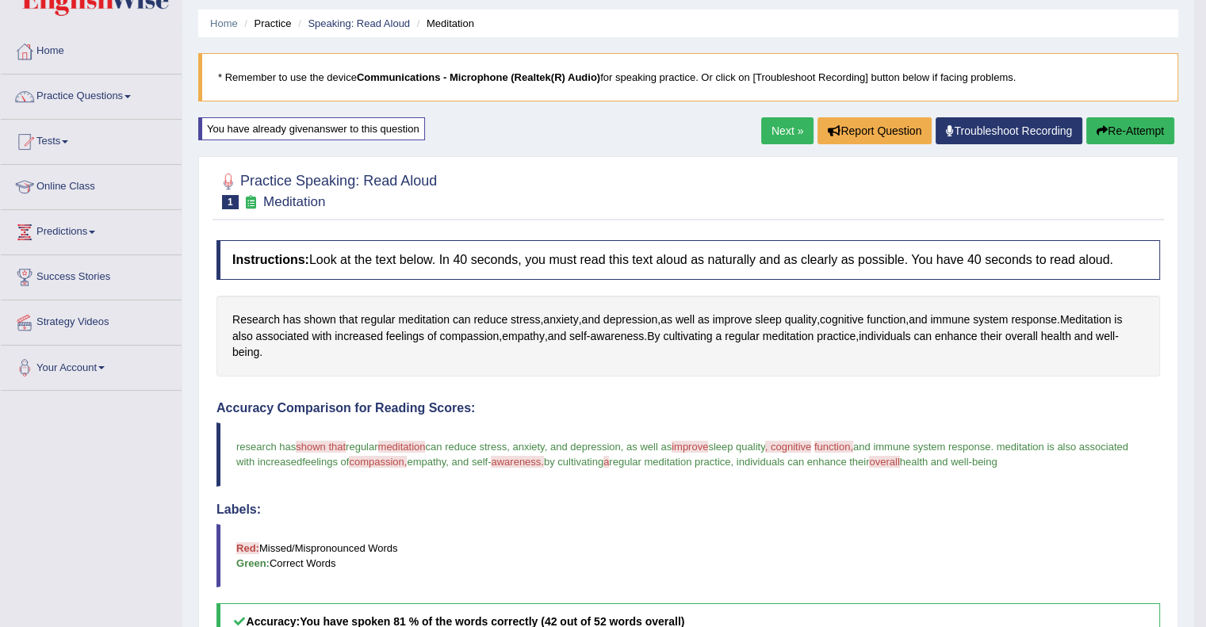
scroll to position [48, 0]
click at [775, 129] on link "Next »" at bounding box center [787, 131] width 52 height 27
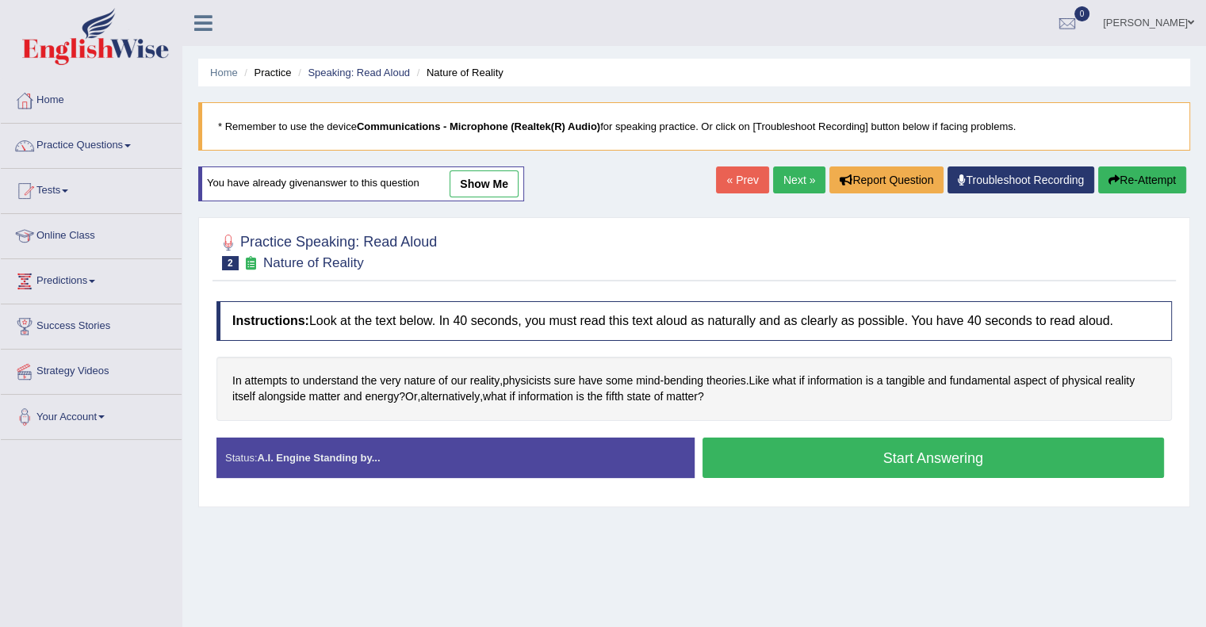
click at [917, 458] on button "Start Answering" at bounding box center [934, 458] width 462 height 40
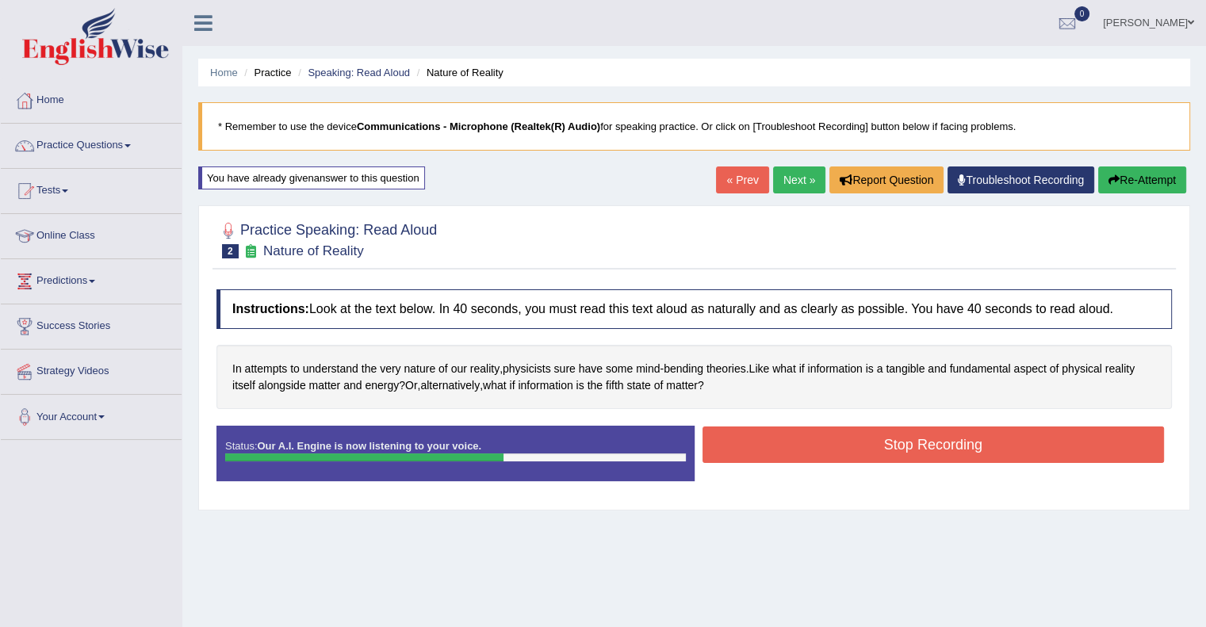
click at [917, 443] on button "Stop Recording" at bounding box center [934, 445] width 462 height 36
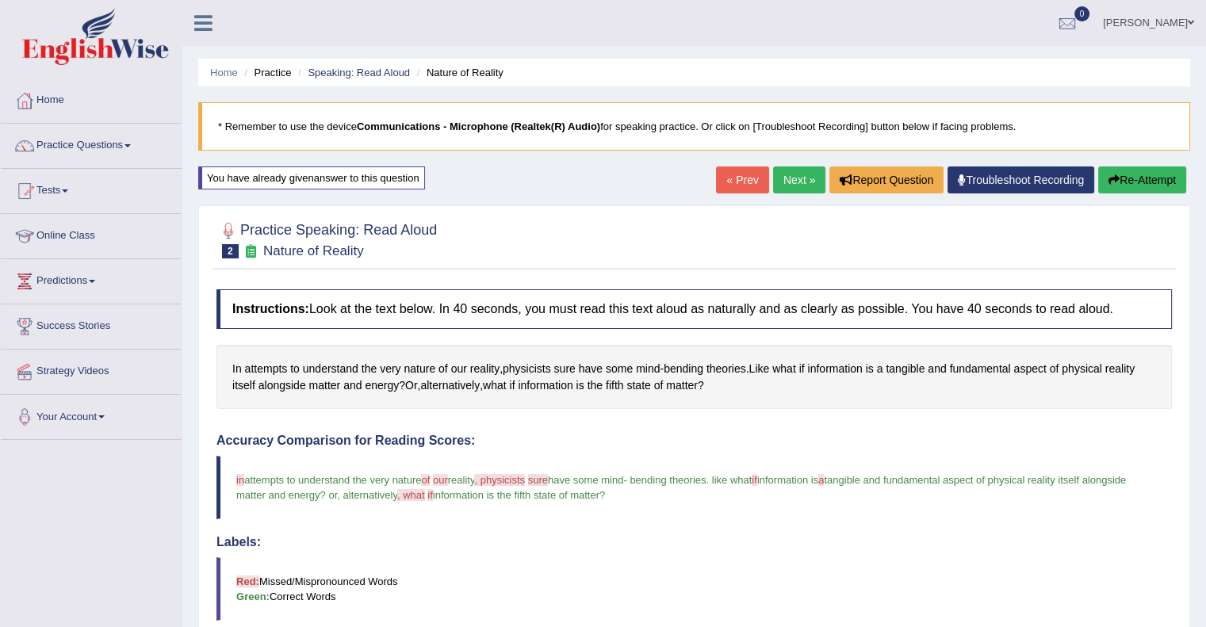
click at [917, 443] on h4 "Accuracy Comparison for Reading Scores:" at bounding box center [694, 441] width 956 height 14
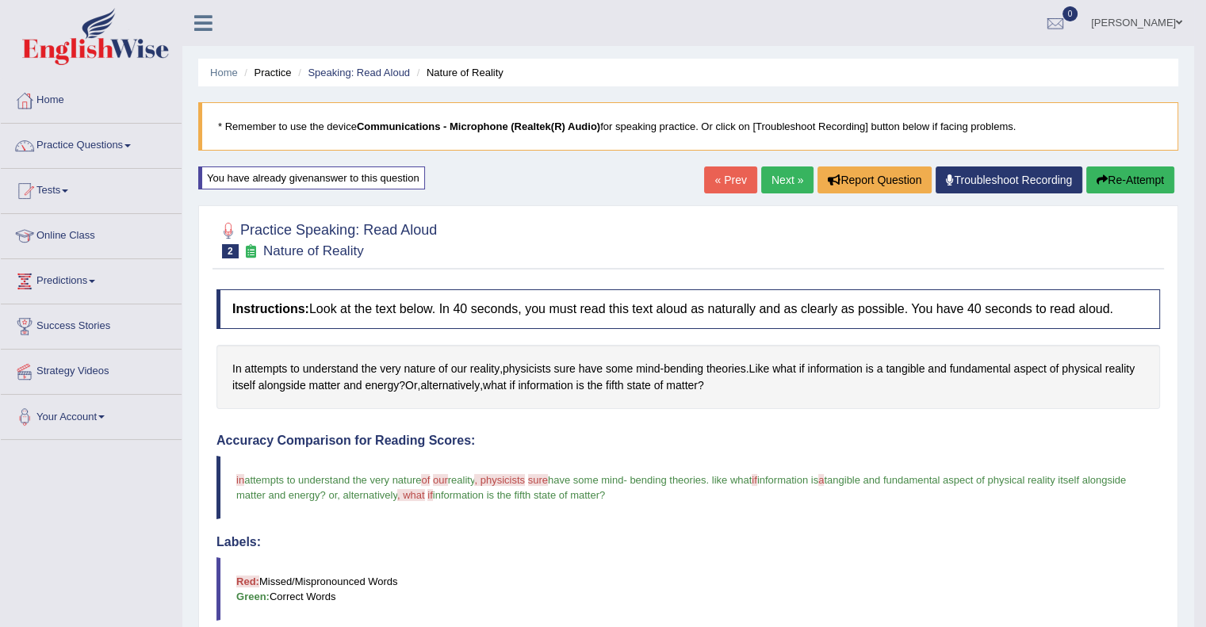
click at [797, 174] on link "Next »" at bounding box center [787, 180] width 52 height 27
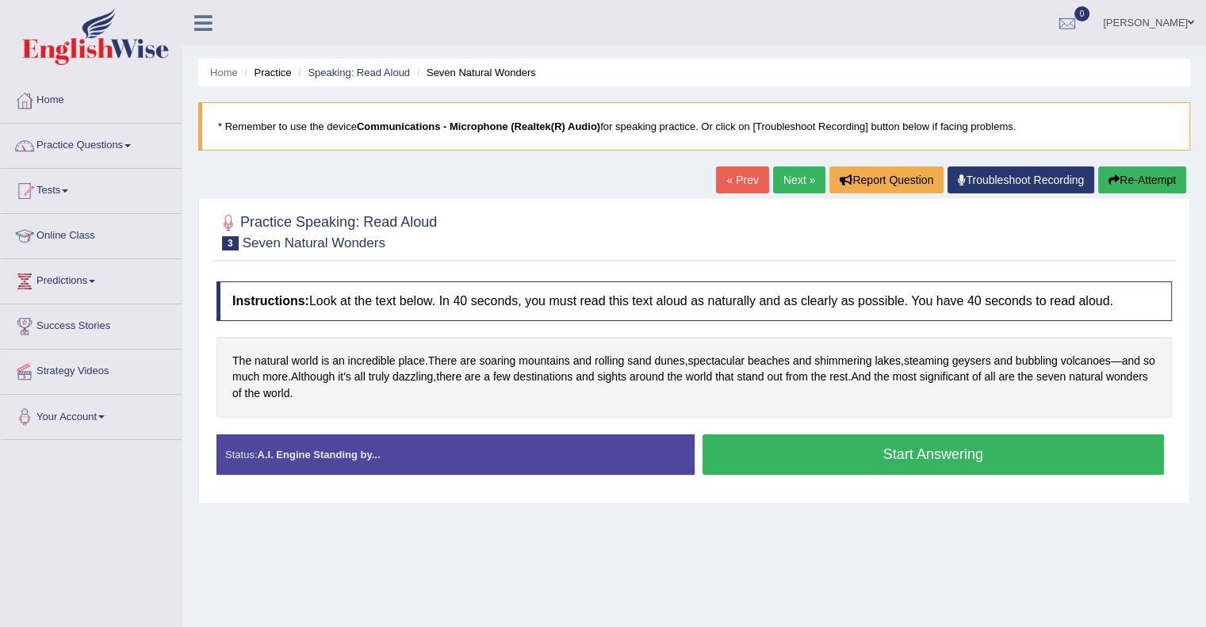
click at [946, 460] on button "Start Answering" at bounding box center [934, 455] width 462 height 40
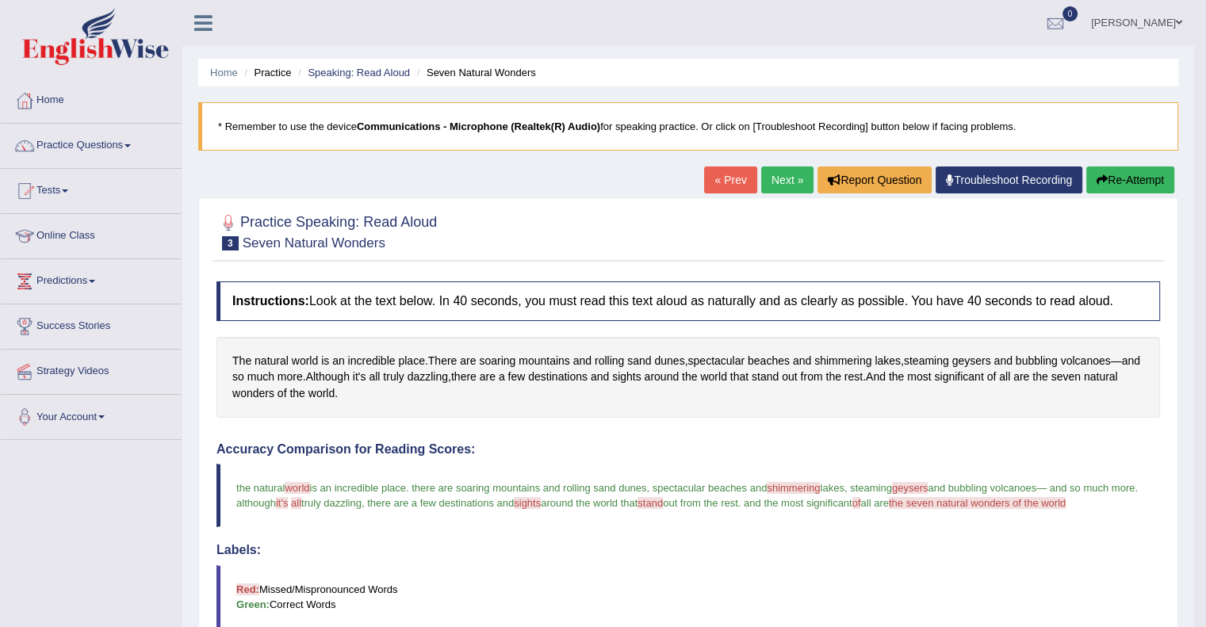
click at [1128, 178] on button "Re-Attempt" at bounding box center [1130, 180] width 88 height 27
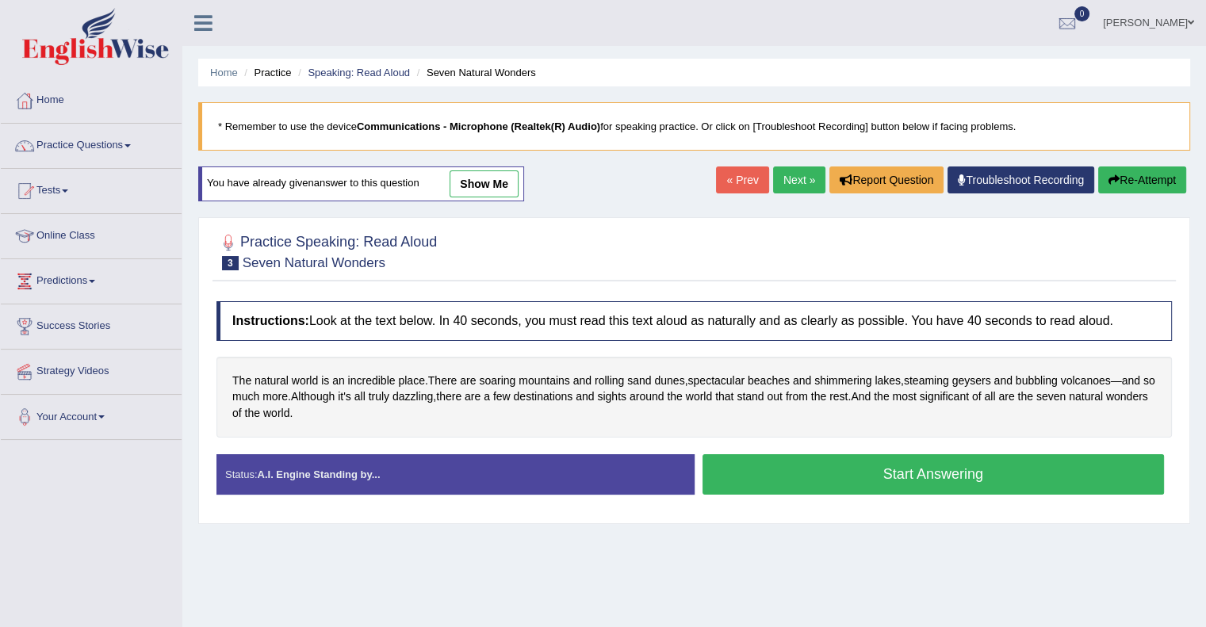
click at [881, 473] on button "Start Answering" at bounding box center [934, 474] width 462 height 40
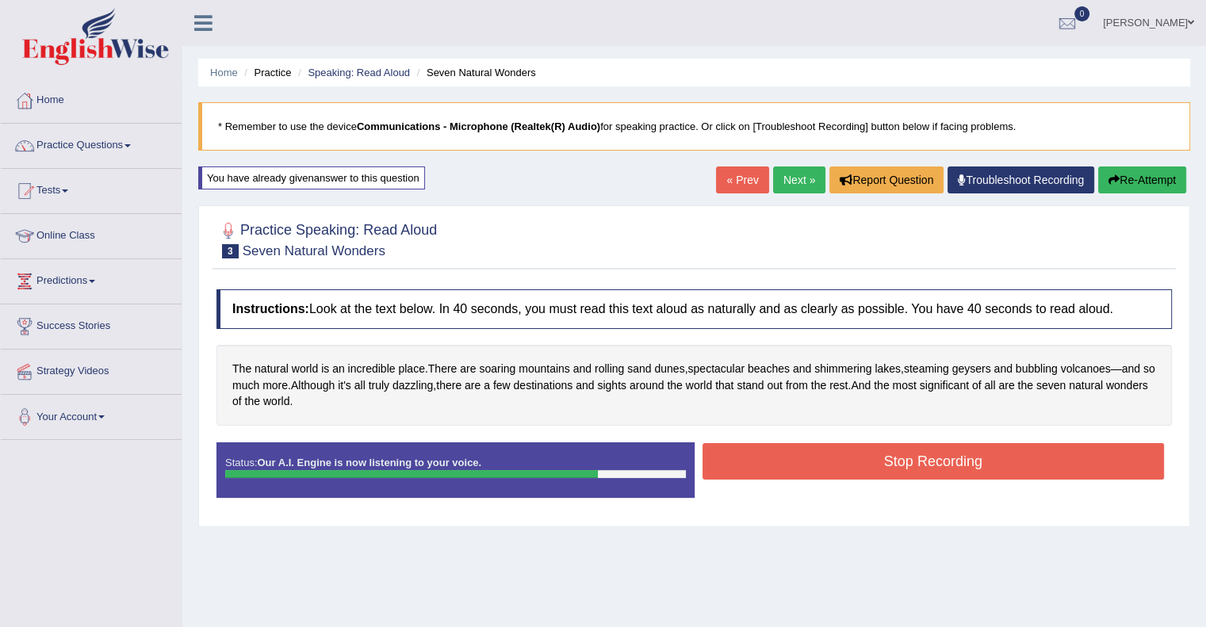
click at [888, 465] on button "Stop Recording" at bounding box center [934, 461] width 462 height 36
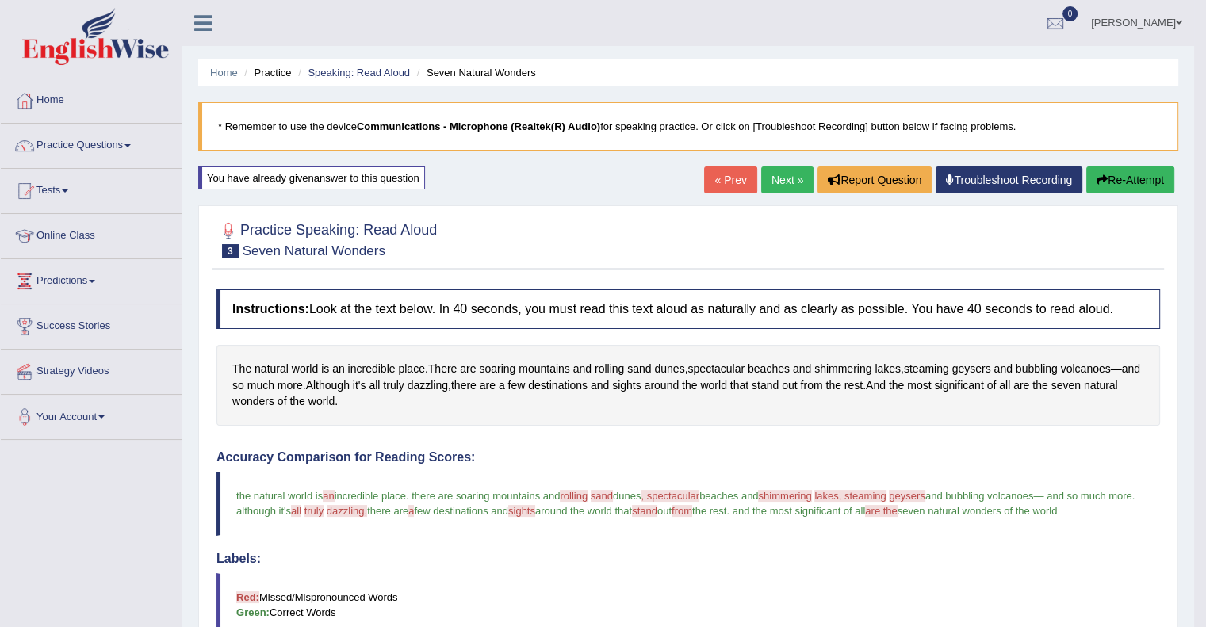
click at [1134, 174] on button "Re-Attempt" at bounding box center [1130, 180] width 88 height 27
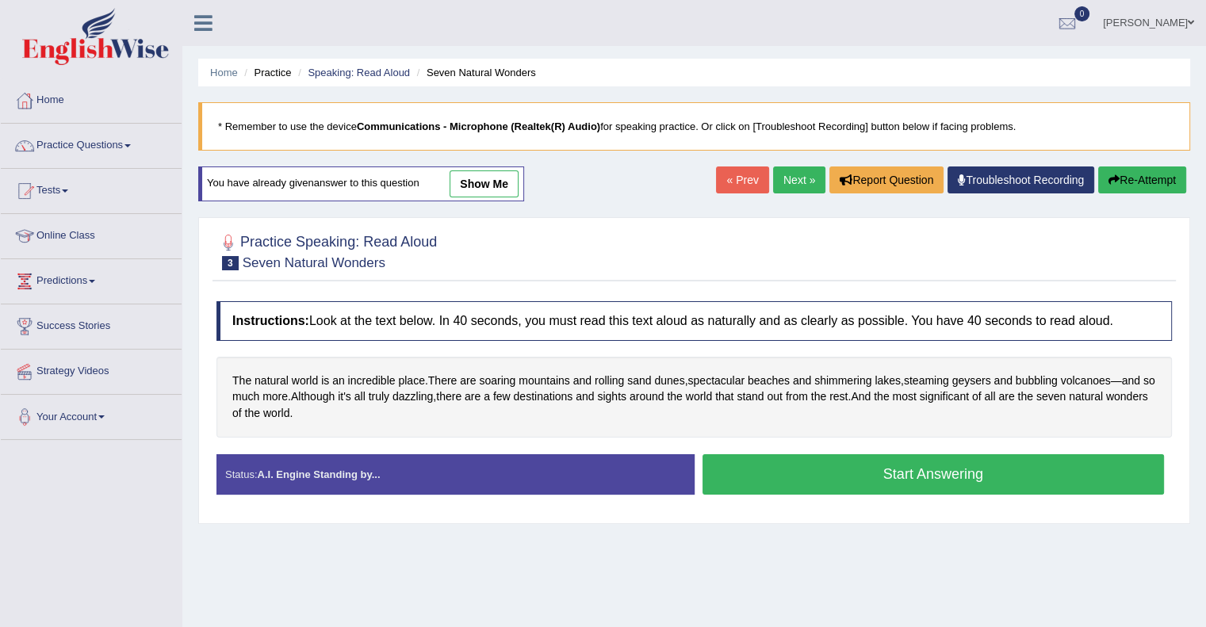
click at [948, 474] on button "Start Answering" at bounding box center [934, 474] width 462 height 40
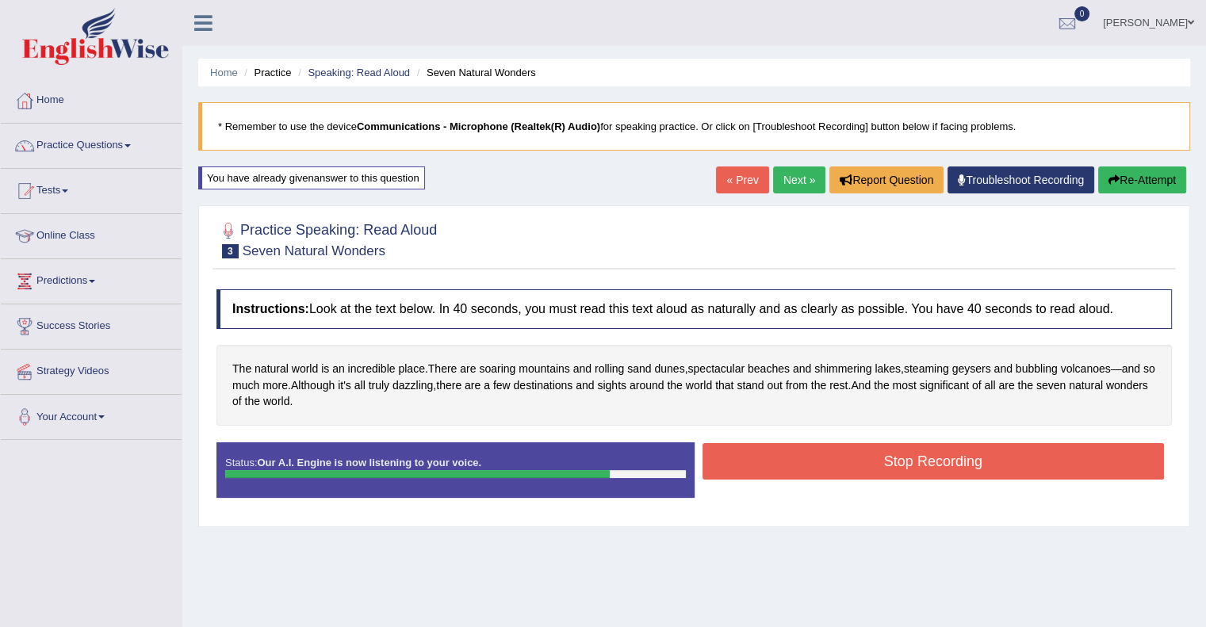
click at [948, 474] on button "Stop Recording" at bounding box center [934, 461] width 462 height 36
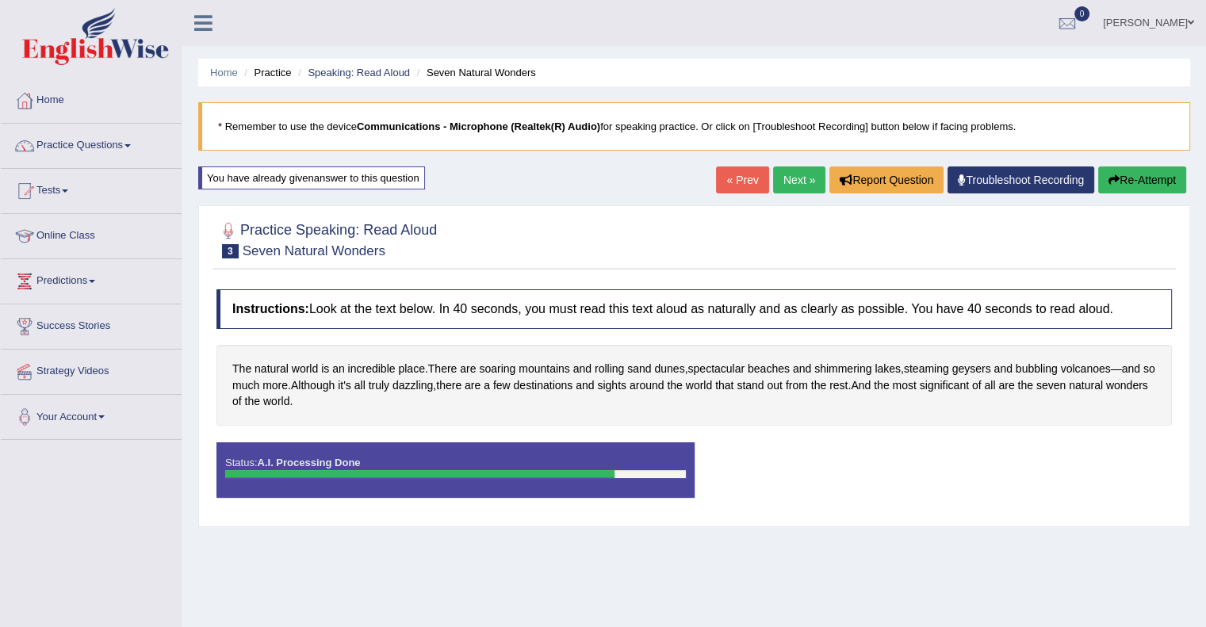
click at [1020, 182] on link "Troubleshoot Recording" at bounding box center [1021, 180] width 147 height 27
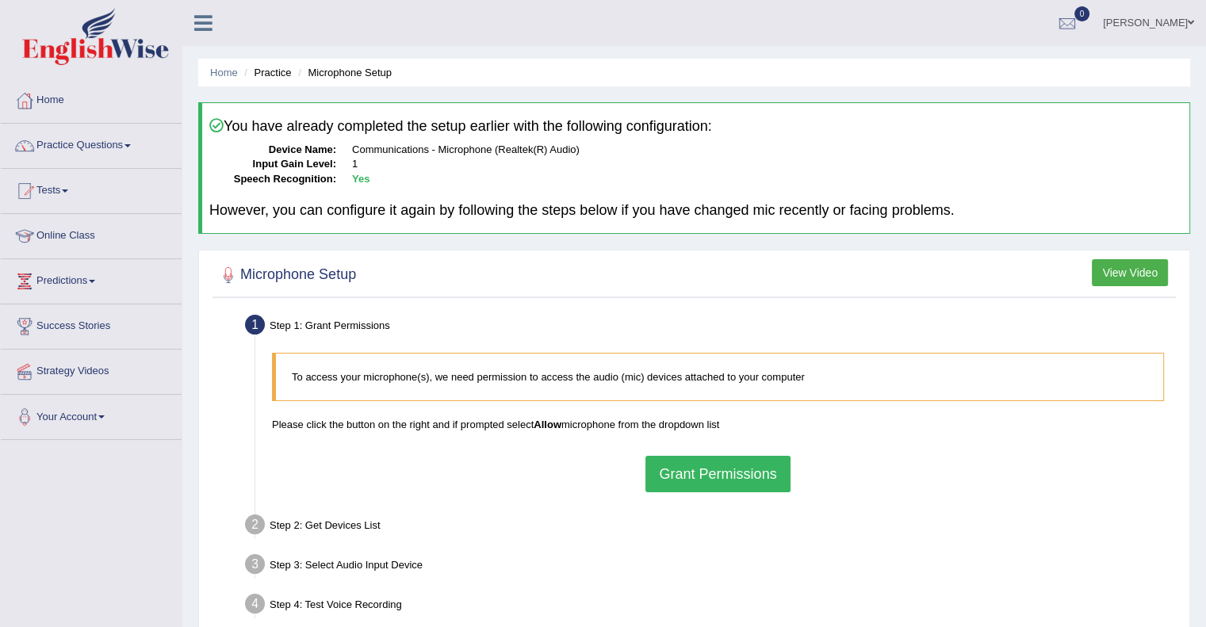
click at [697, 470] on button "Grant Permissions" at bounding box center [717, 474] width 144 height 36
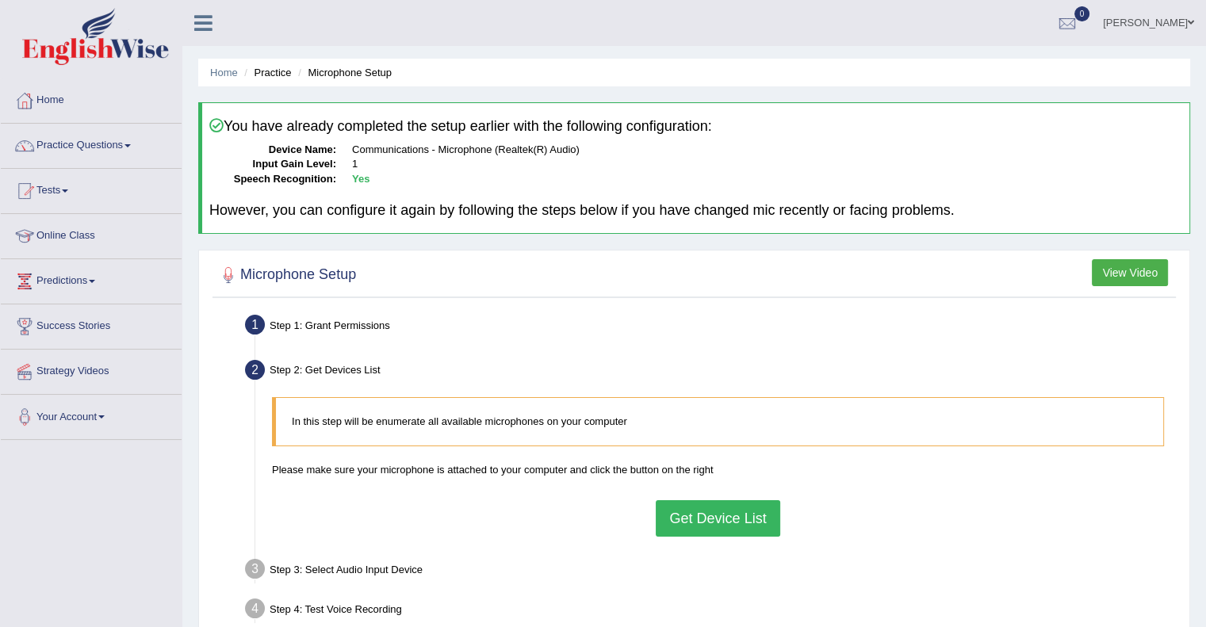
click at [719, 518] on button "Get Device List" at bounding box center [718, 518] width 124 height 36
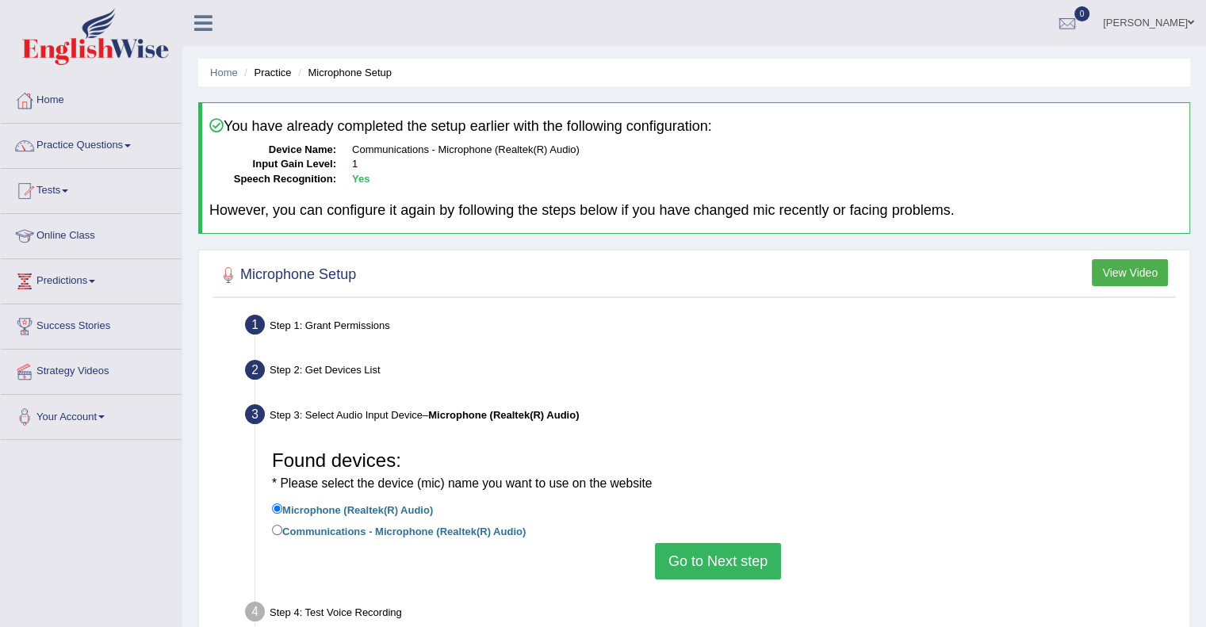
click at [711, 563] on button "Go to Next step" at bounding box center [718, 561] width 126 height 36
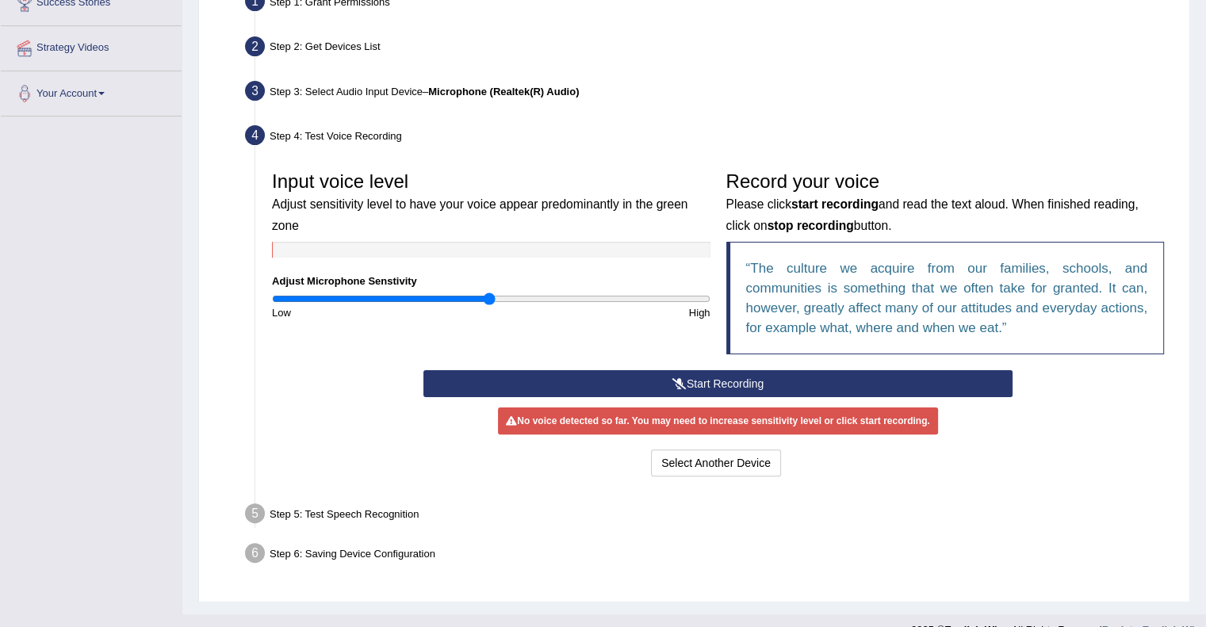
scroll to position [327, 0]
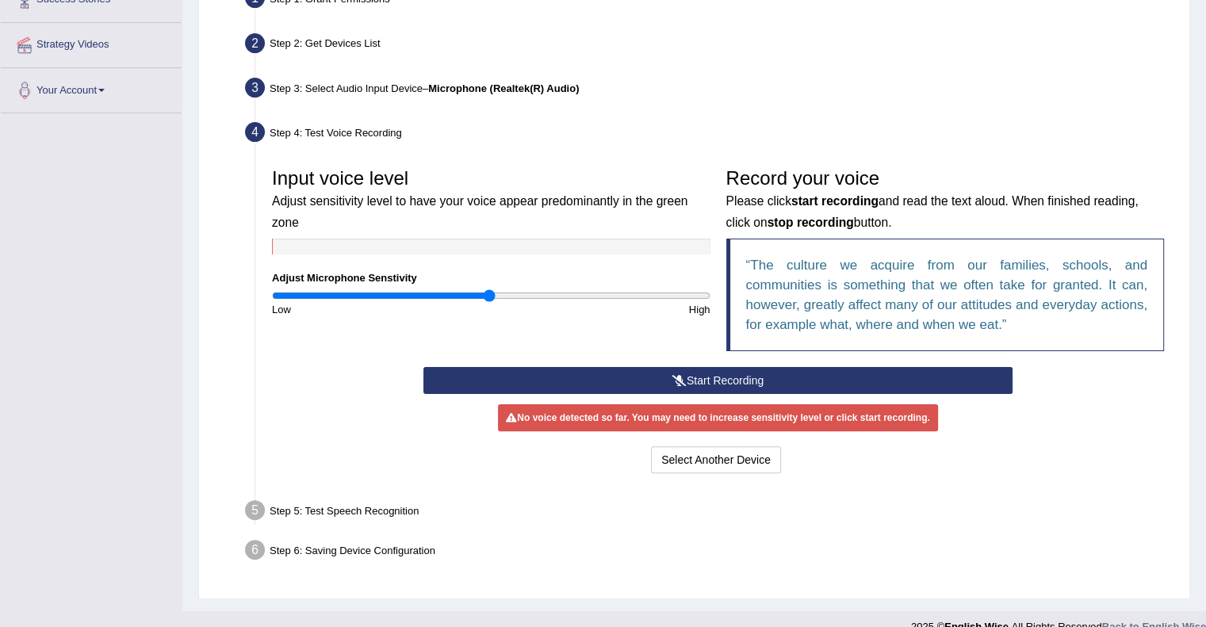
click at [745, 373] on button "Start Recording" at bounding box center [717, 380] width 589 height 27
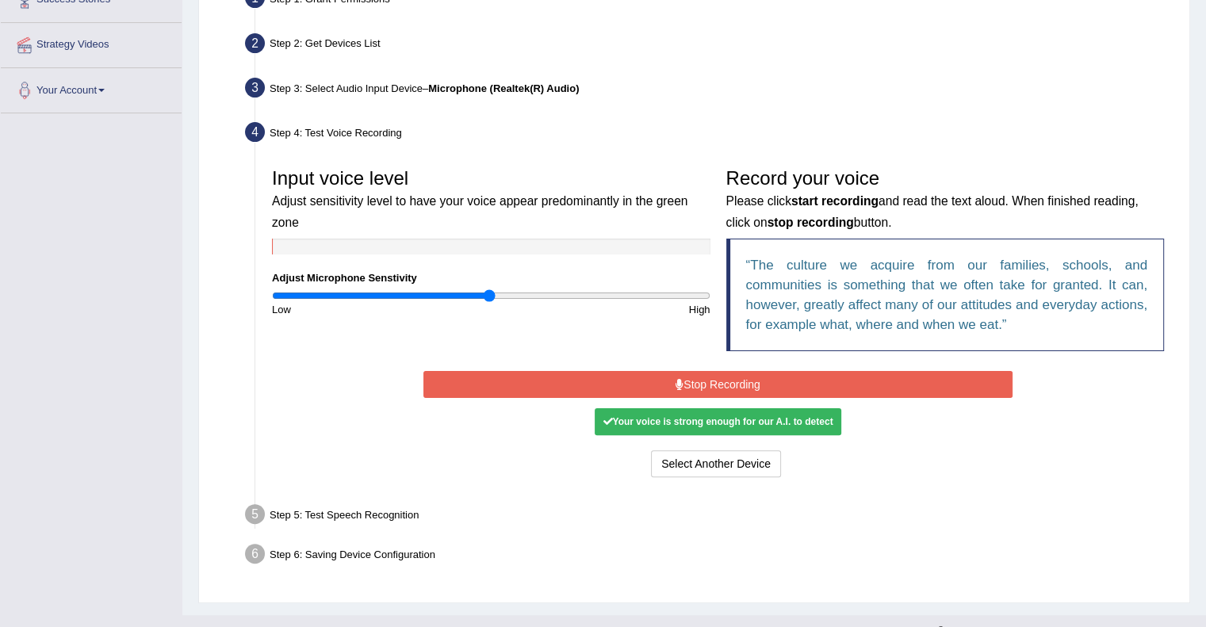
click at [746, 377] on button "Stop Recording" at bounding box center [717, 384] width 589 height 27
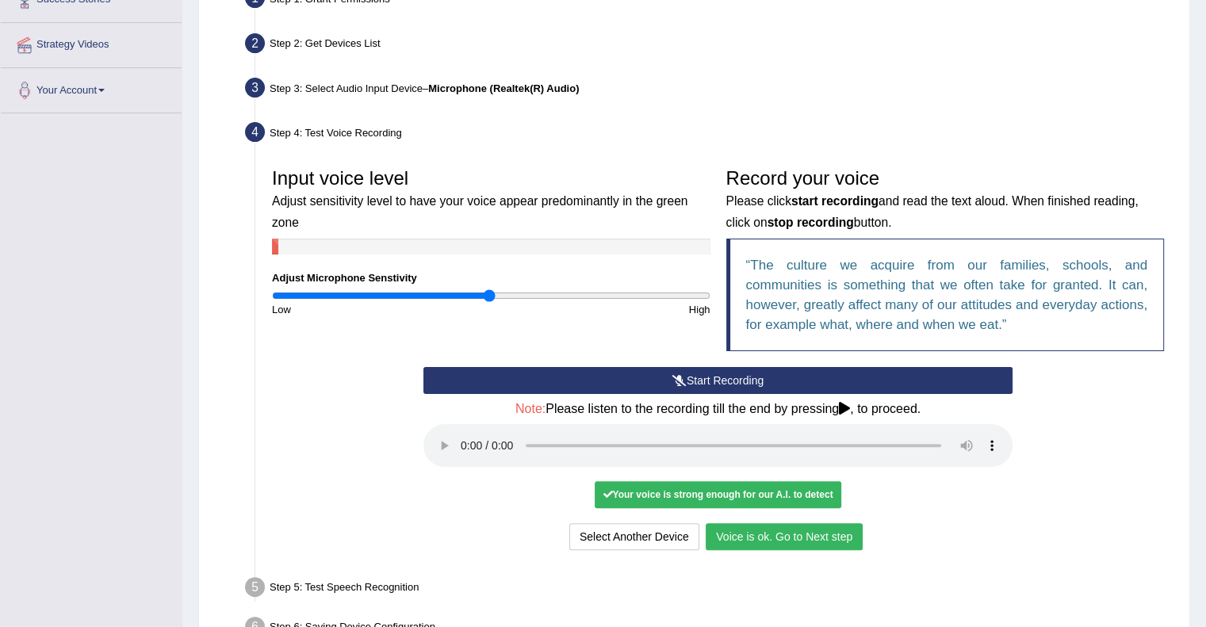
click at [796, 541] on button "Voice is ok. Go to Next step" at bounding box center [784, 536] width 157 height 27
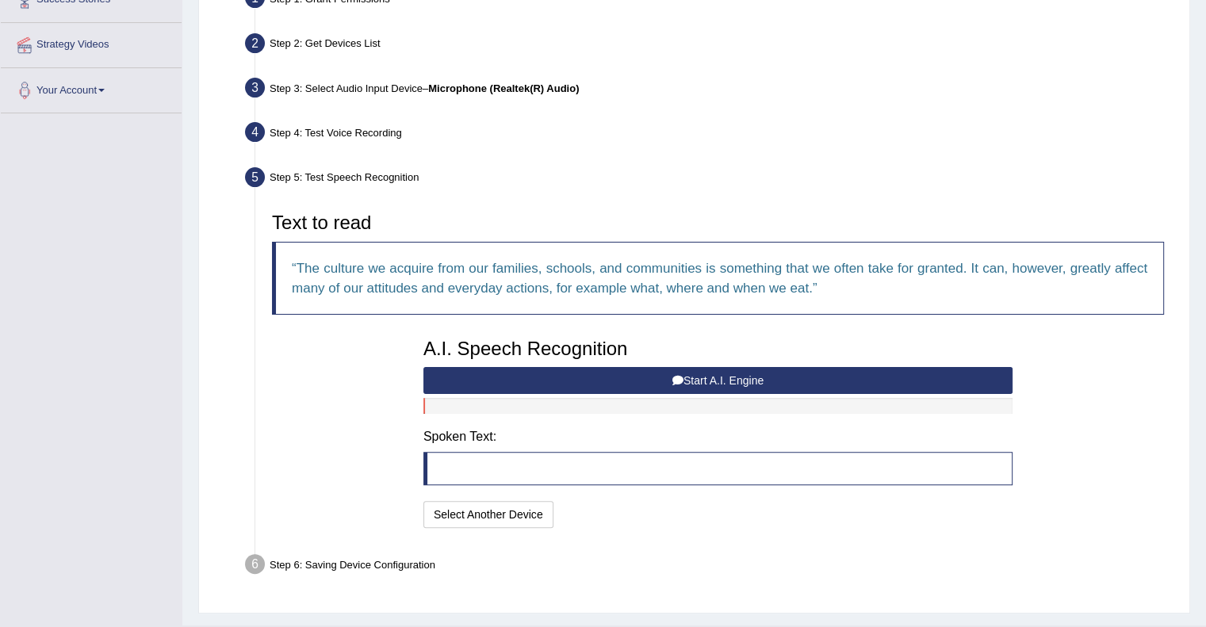
scroll to position [362, 0]
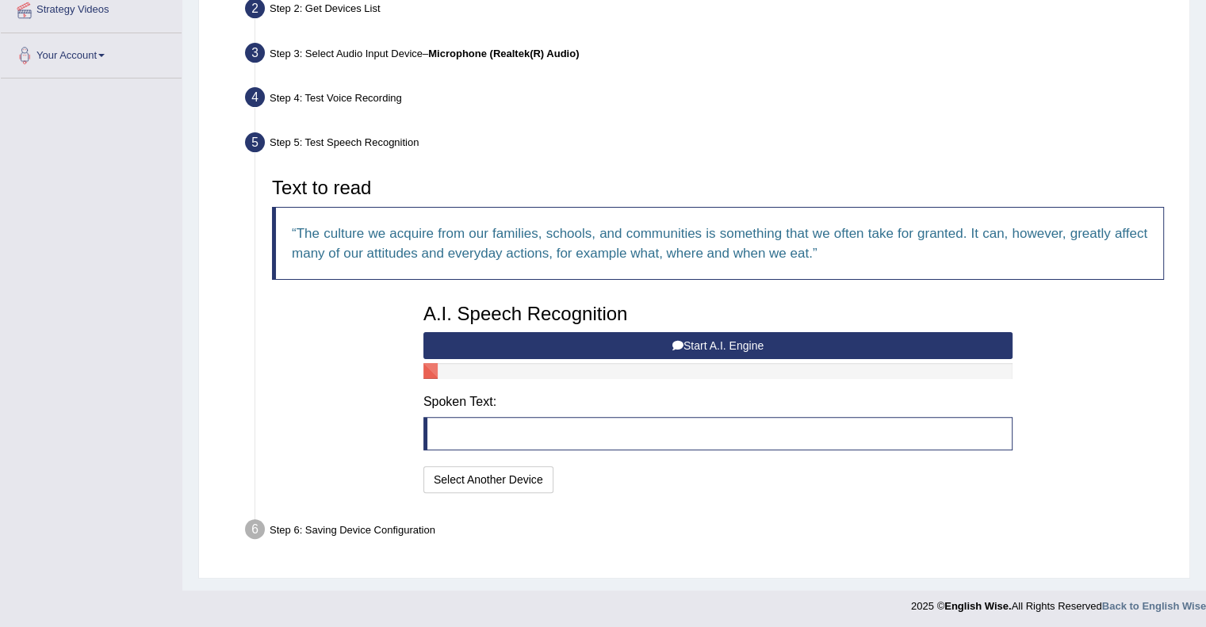
click at [725, 339] on button "Start A.I. Engine" at bounding box center [717, 345] width 589 height 27
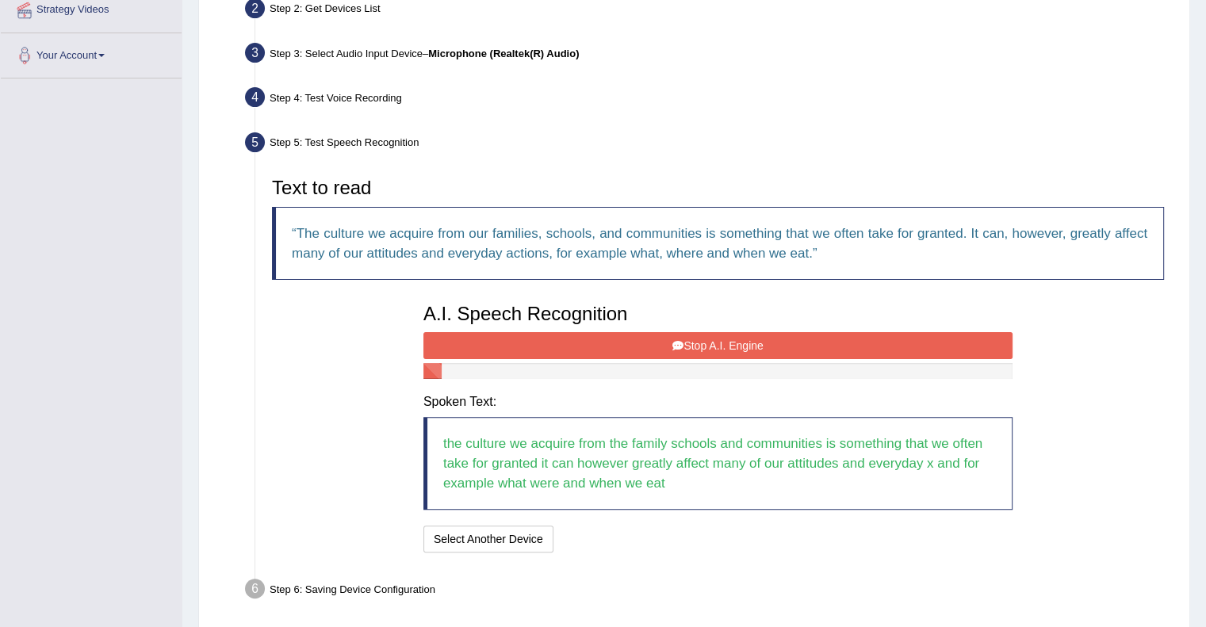
click at [752, 343] on button "Stop A.I. Engine" at bounding box center [717, 345] width 589 height 27
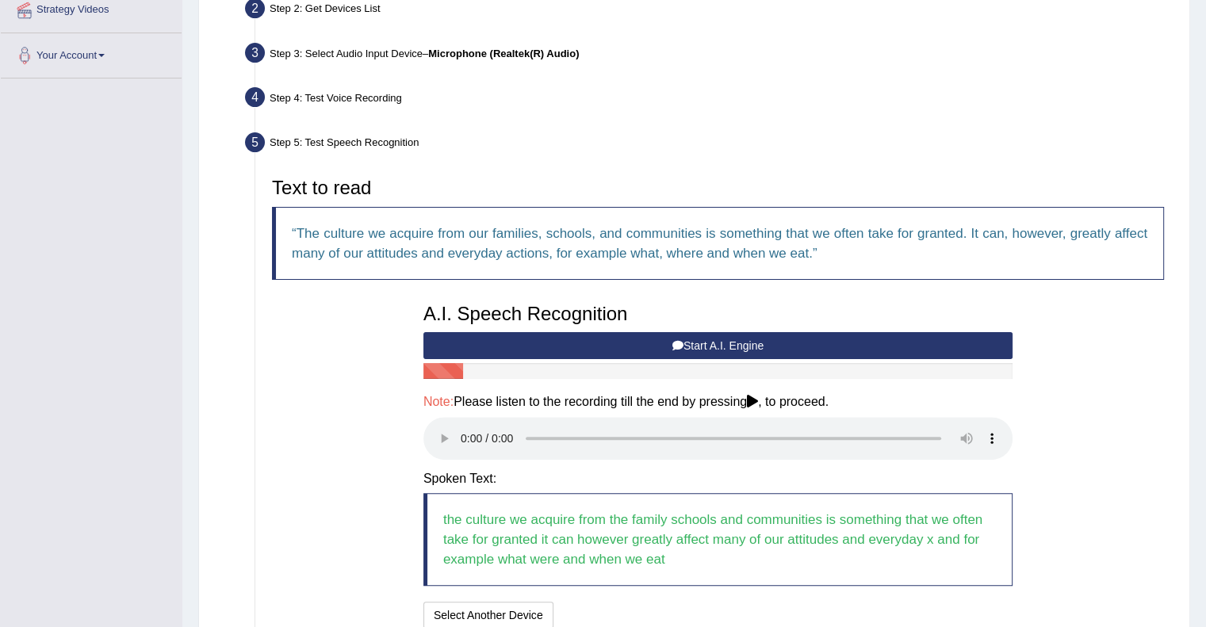
scroll to position [498, 0]
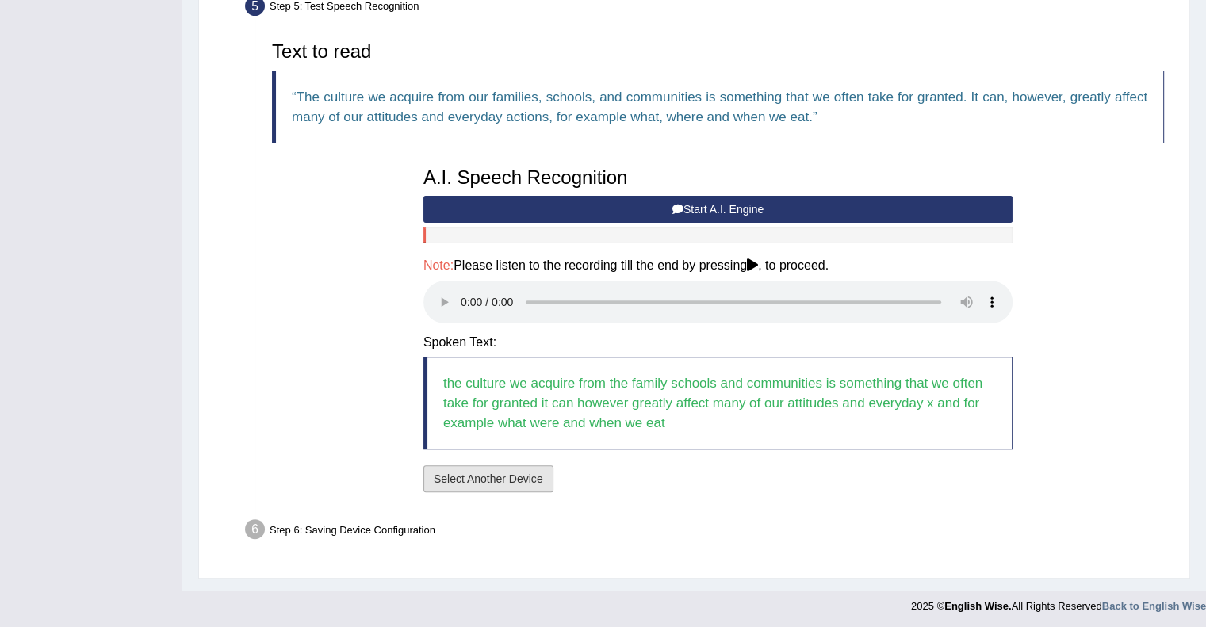
click at [523, 487] on button "Select Another Device" at bounding box center [488, 478] width 130 height 27
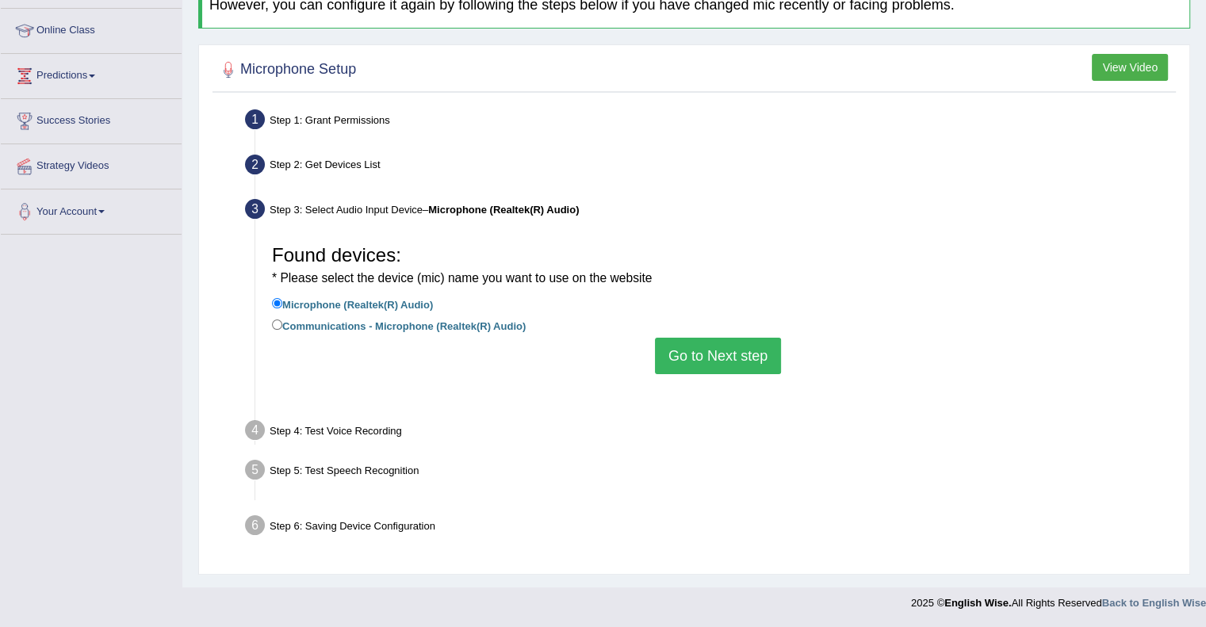
scroll to position [205, 0]
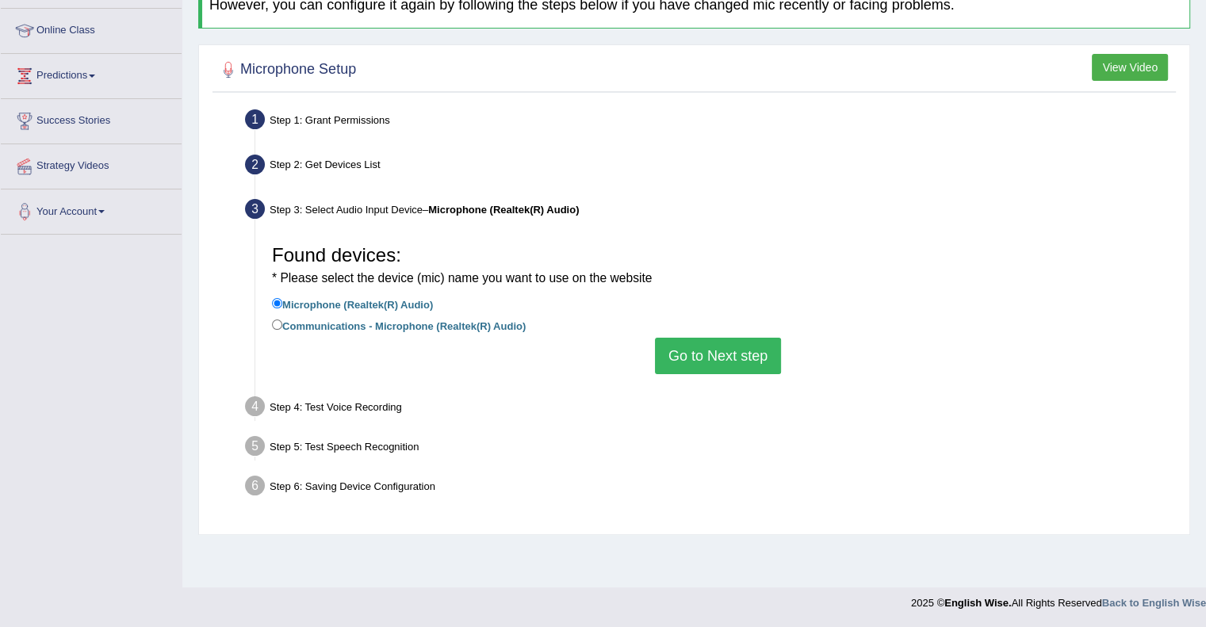
click at [500, 329] on label "Communications - Microphone (Realtek(R) Audio)" at bounding box center [399, 324] width 254 height 17
click at [282, 329] on input "Communications - Microphone (Realtek(R) Audio)" at bounding box center [277, 325] width 10 height 10
radio input "true"
click at [686, 357] on button "Go to Next step" at bounding box center [718, 356] width 126 height 36
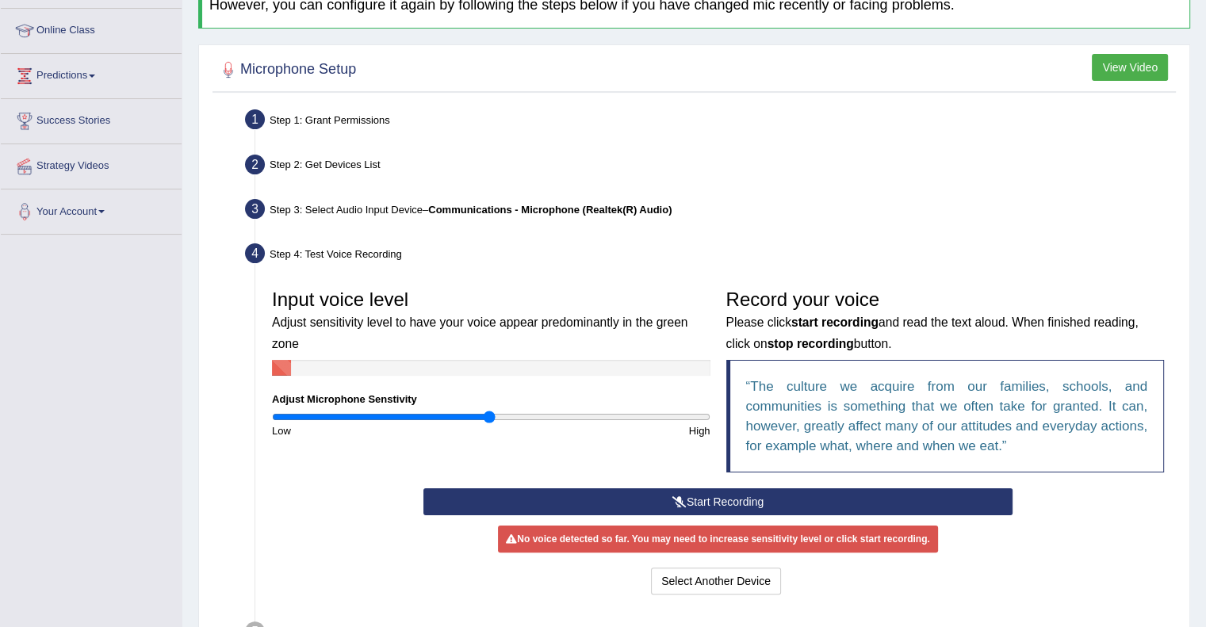
click at [701, 504] on button "Start Recording" at bounding box center [717, 501] width 589 height 27
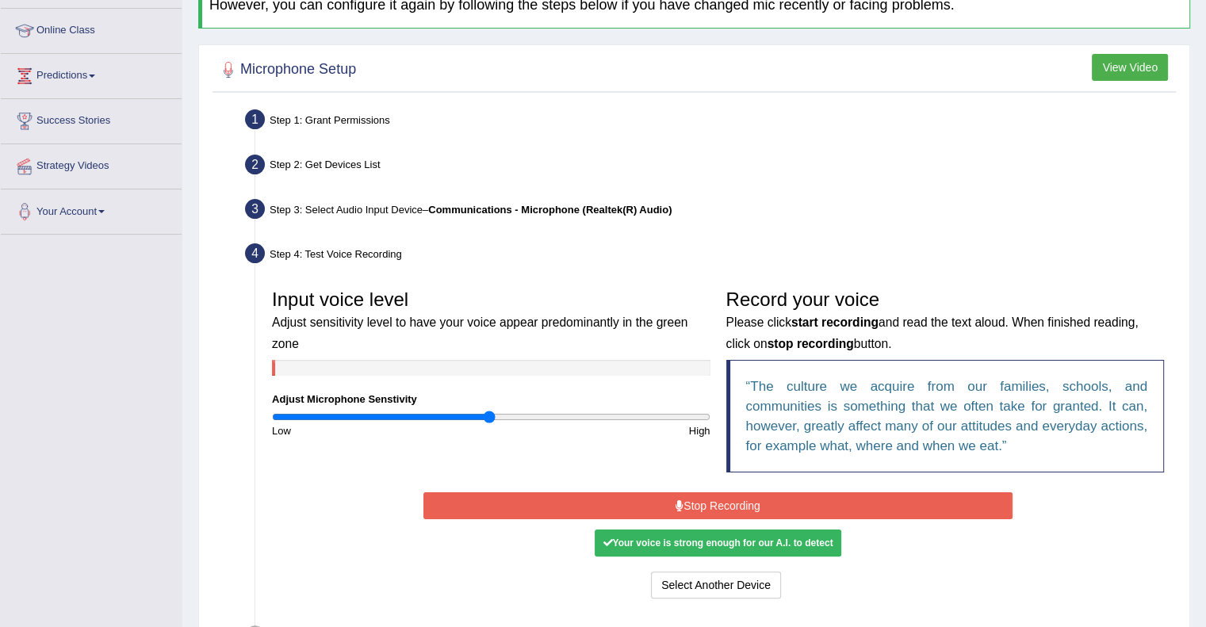
click at [701, 504] on button "Stop Recording" at bounding box center [717, 505] width 589 height 27
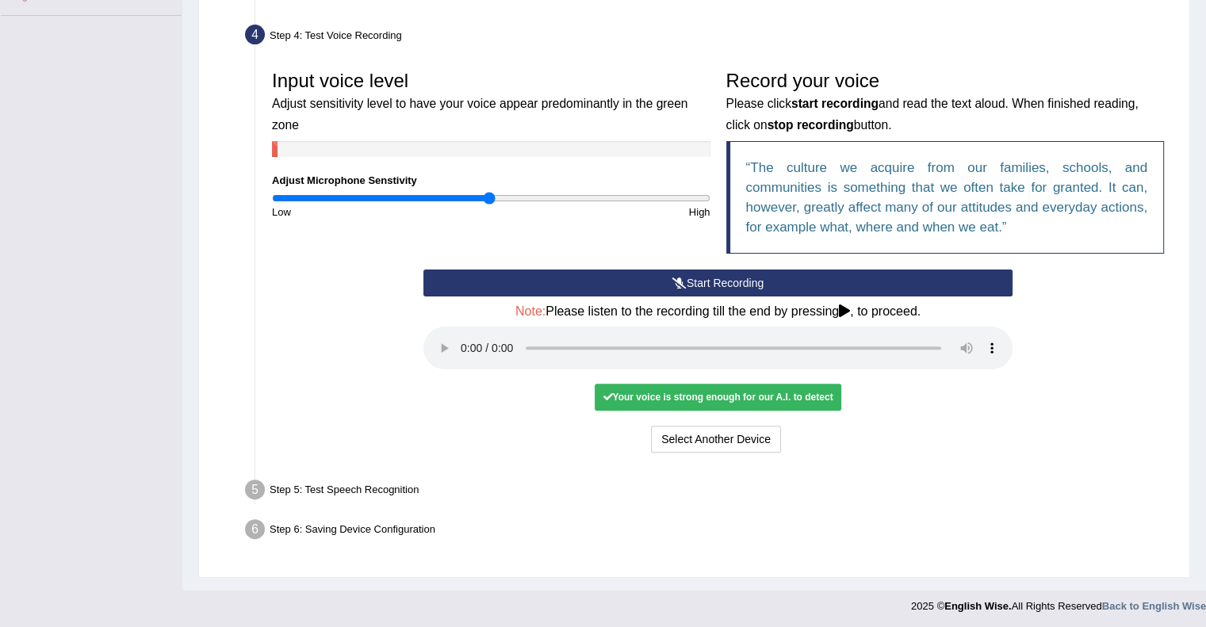
scroll to position [425, 0]
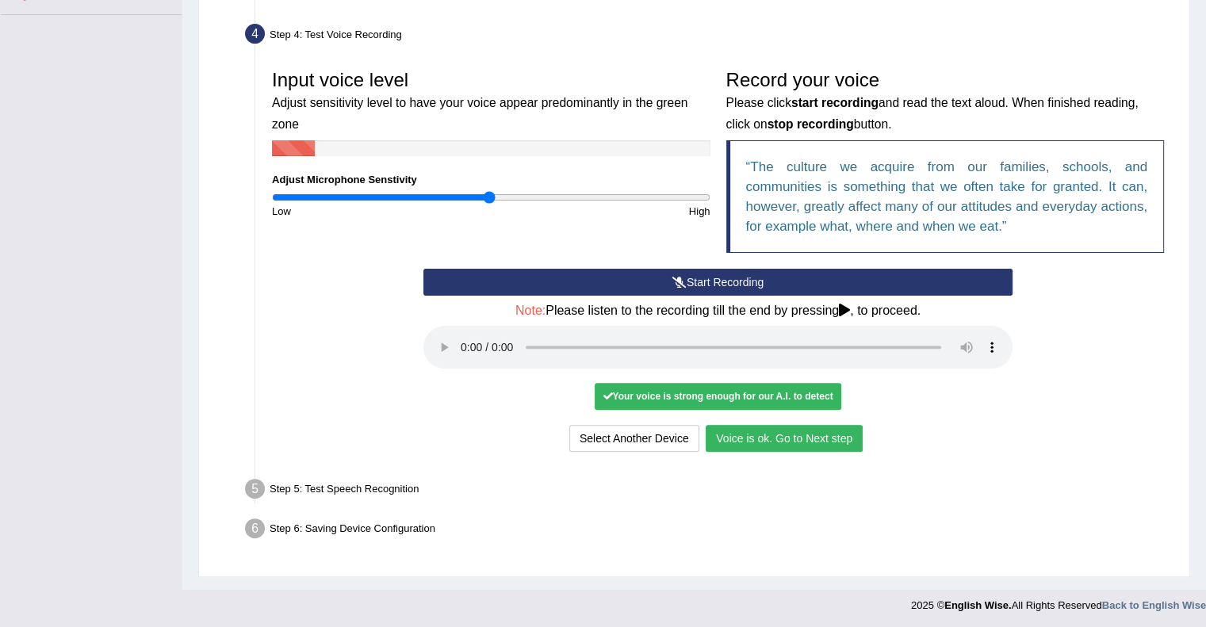
click at [787, 441] on button "Voice is ok. Go to Next step" at bounding box center [784, 438] width 157 height 27
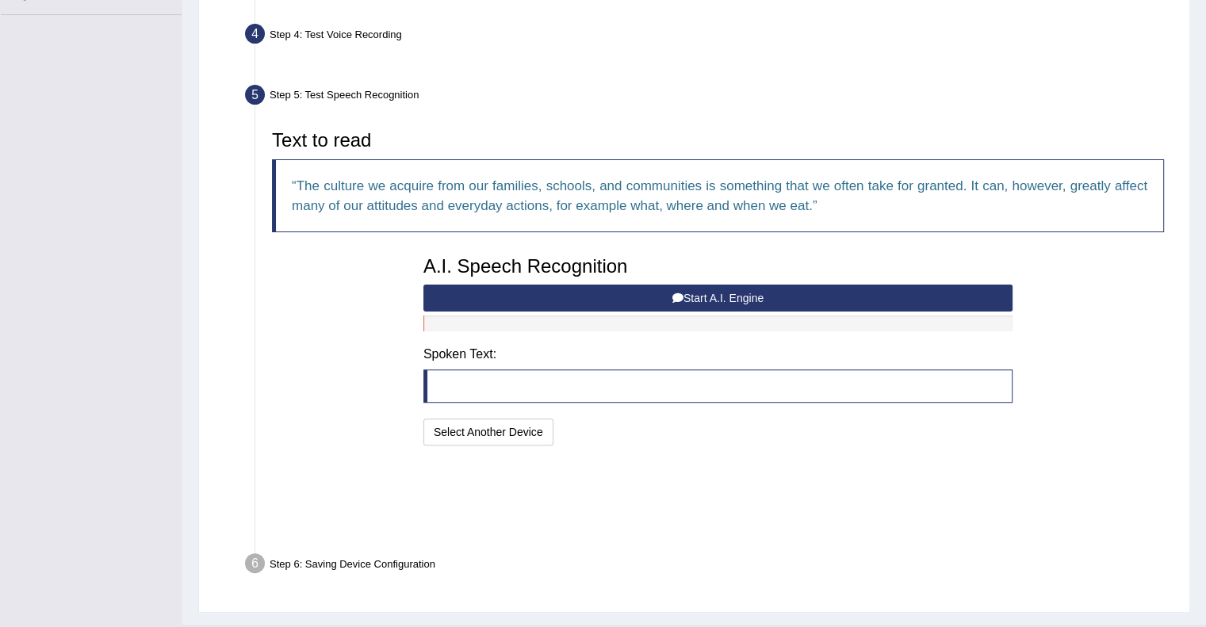
scroll to position [362, 0]
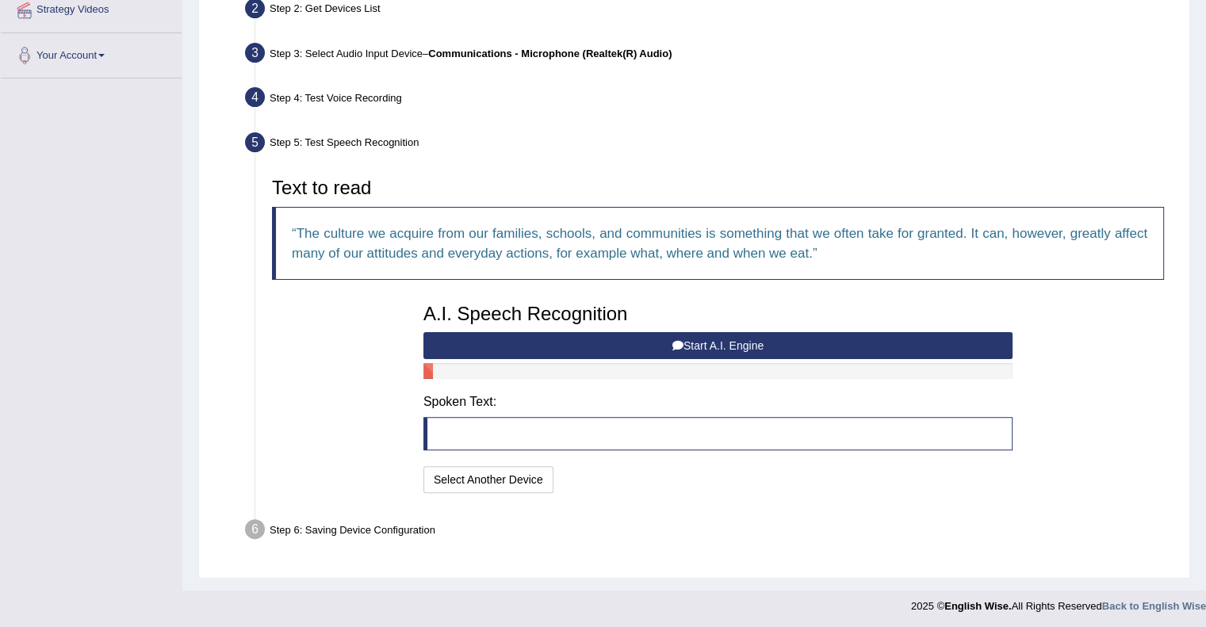
click at [714, 419] on blockquote at bounding box center [717, 433] width 589 height 33
click at [698, 347] on button "Start A.I. Engine" at bounding box center [717, 345] width 589 height 27
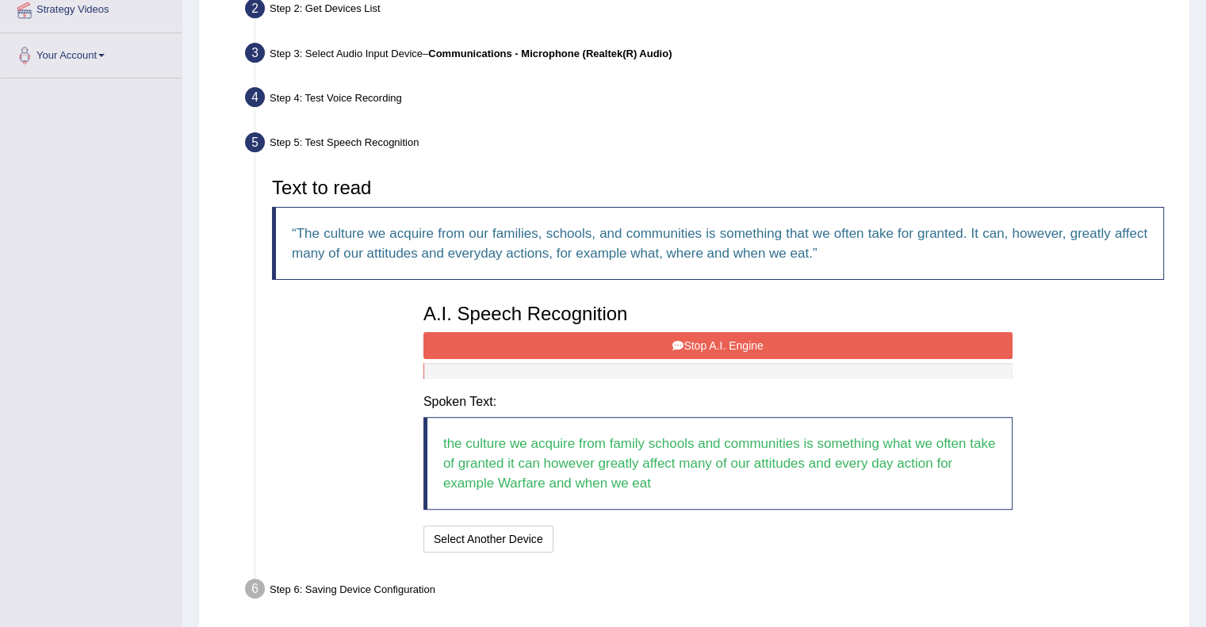
click at [698, 347] on button "Stop A.I. Engine" at bounding box center [717, 345] width 589 height 27
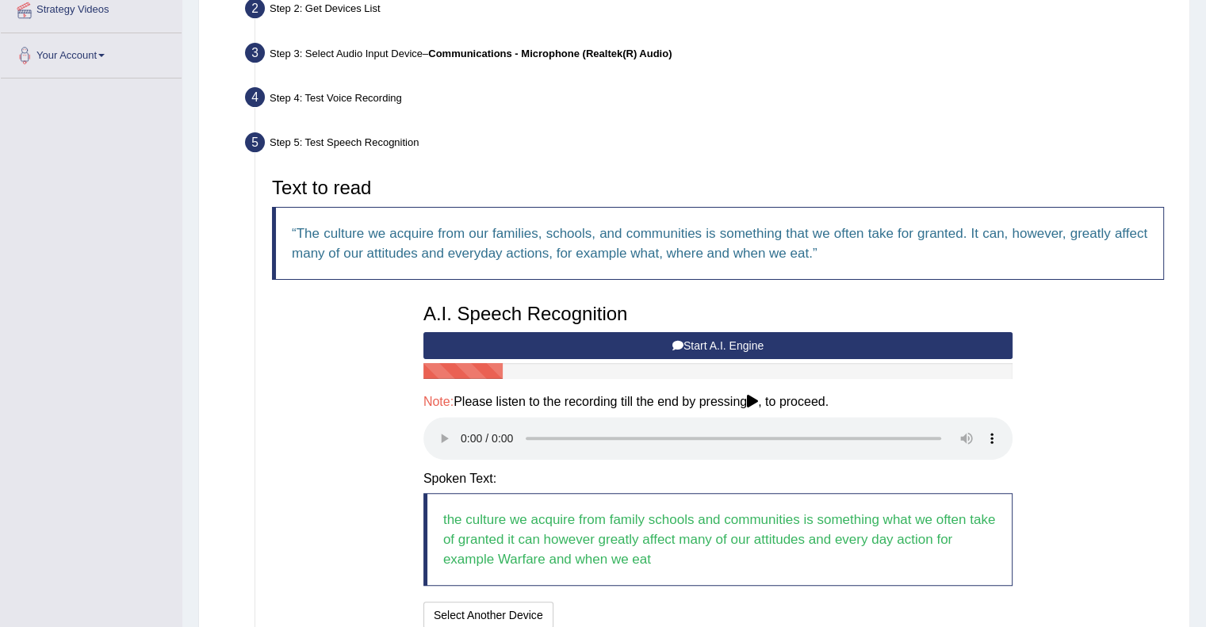
scroll to position [498, 0]
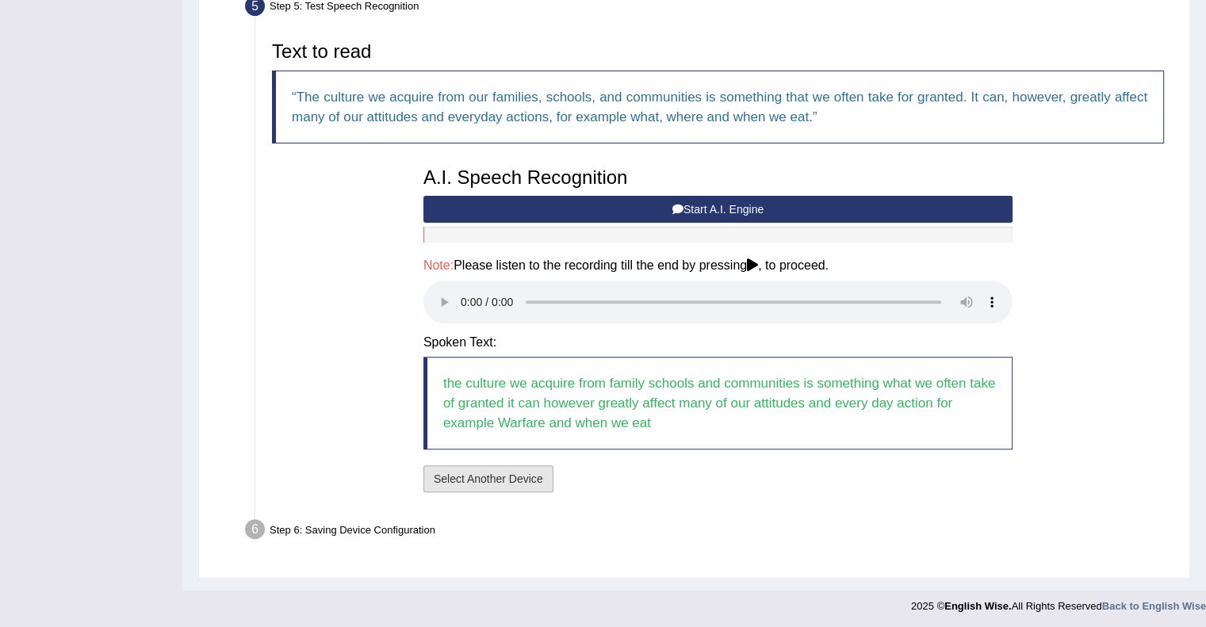
click at [498, 481] on button "Select Another Device" at bounding box center [488, 478] width 130 height 27
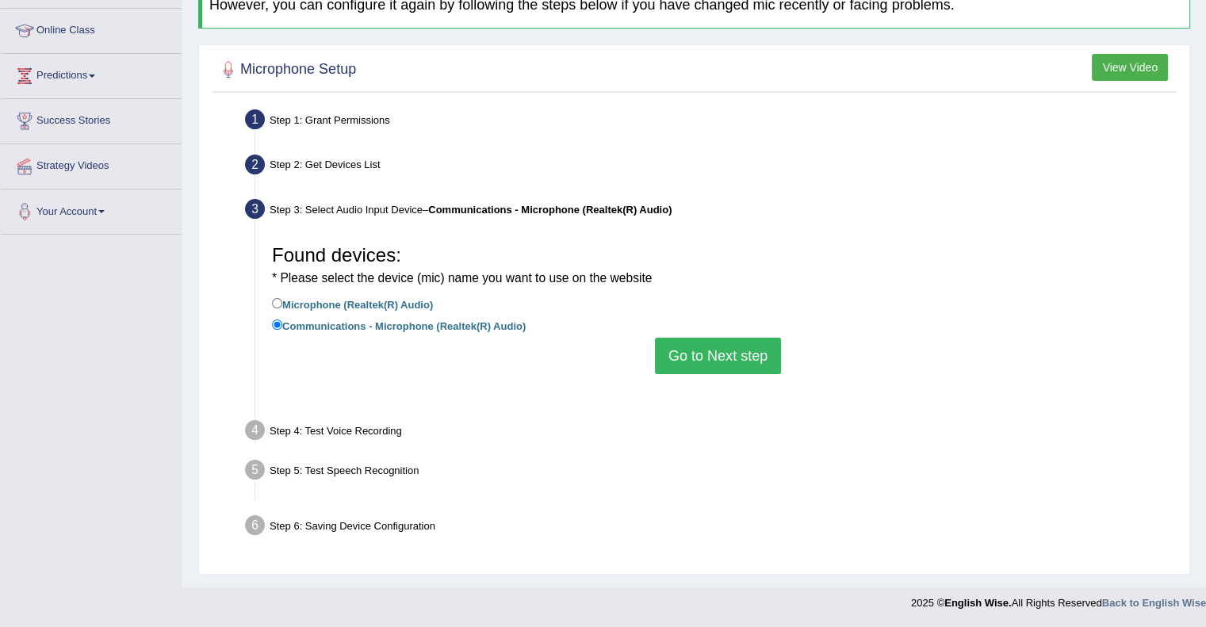
scroll to position [205, 0]
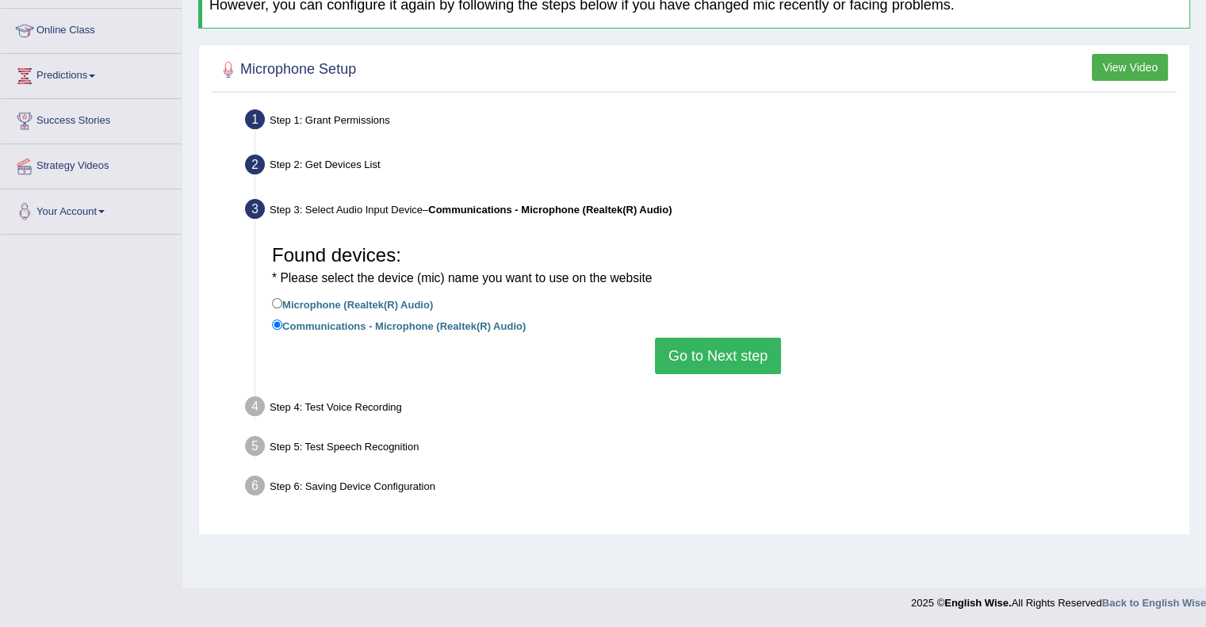
click at [412, 297] on label "Microphone (Realtek(R) Audio)" at bounding box center [352, 303] width 161 height 17
click at [282, 298] on input "Microphone (Realtek(R) Audio)" at bounding box center [277, 303] width 10 height 10
radio input "true"
click at [697, 344] on button "Go to Next step" at bounding box center [718, 356] width 126 height 36
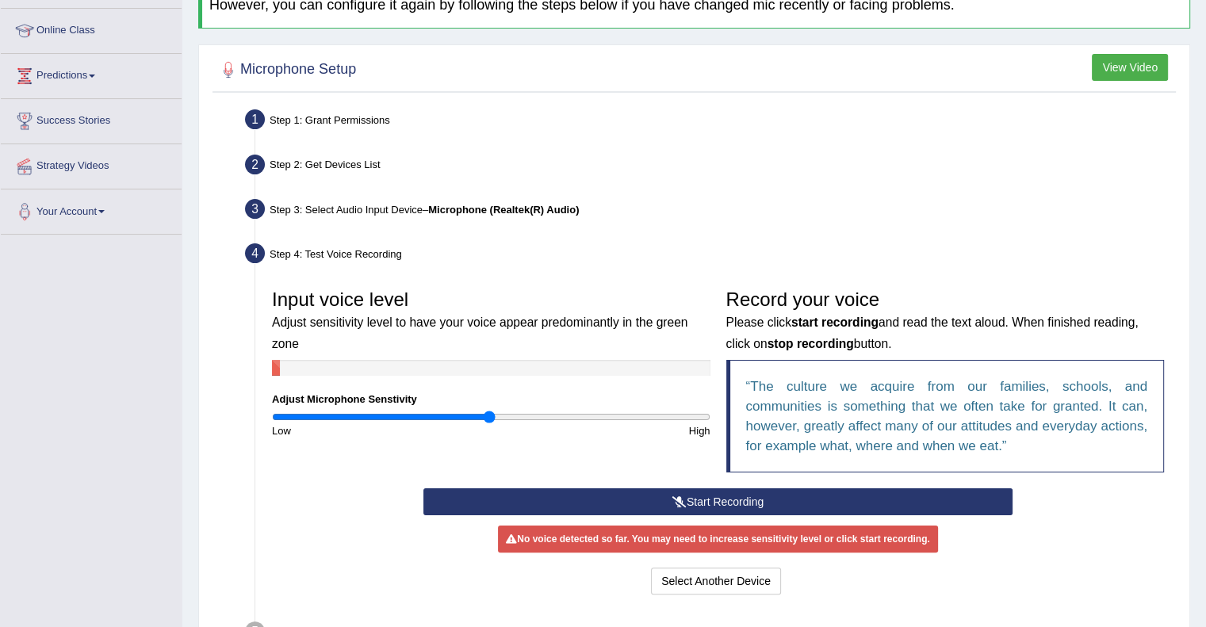
click at [702, 505] on button "Start Recording" at bounding box center [717, 501] width 589 height 27
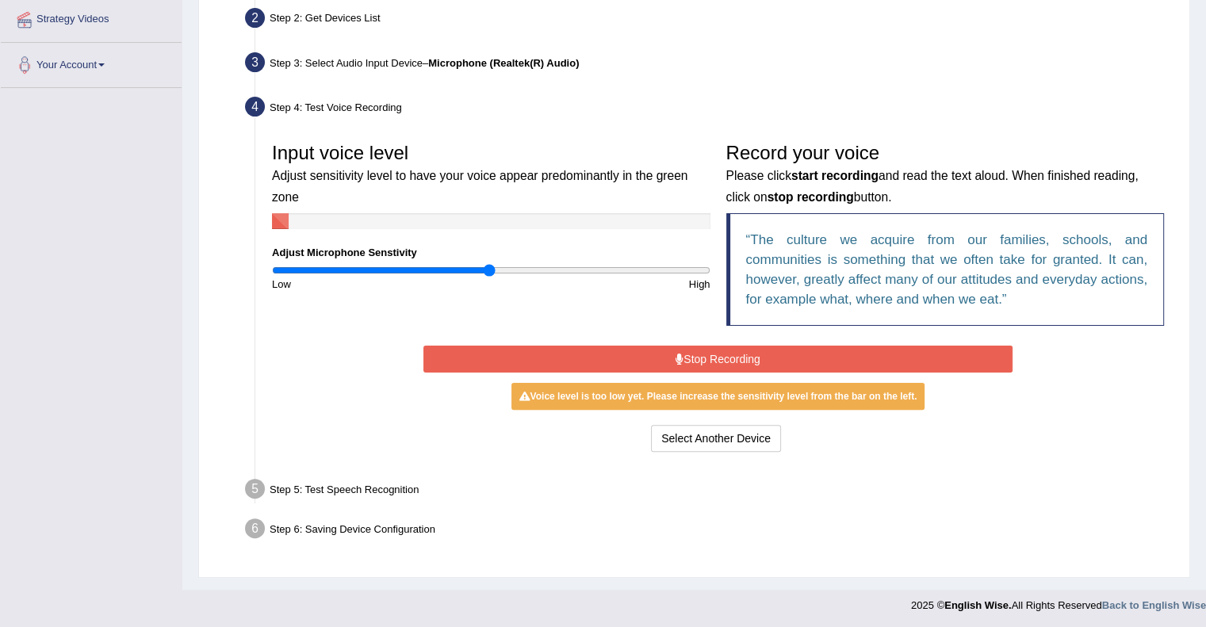
scroll to position [0, 0]
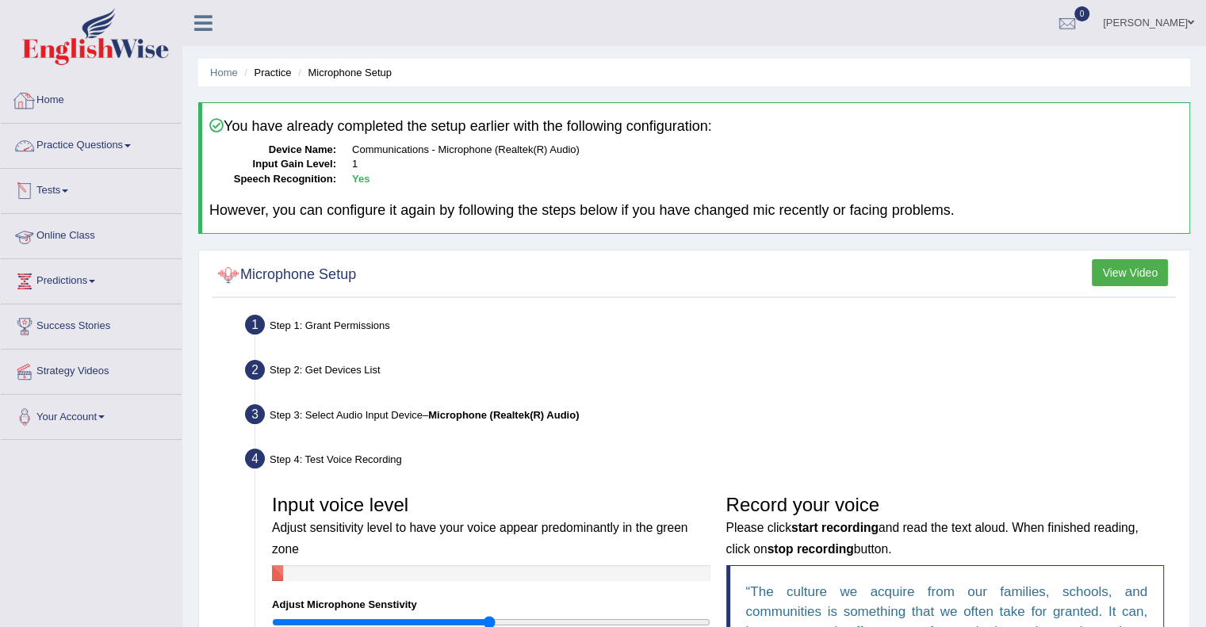
click at [54, 91] on link "Home" at bounding box center [91, 99] width 181 height 40
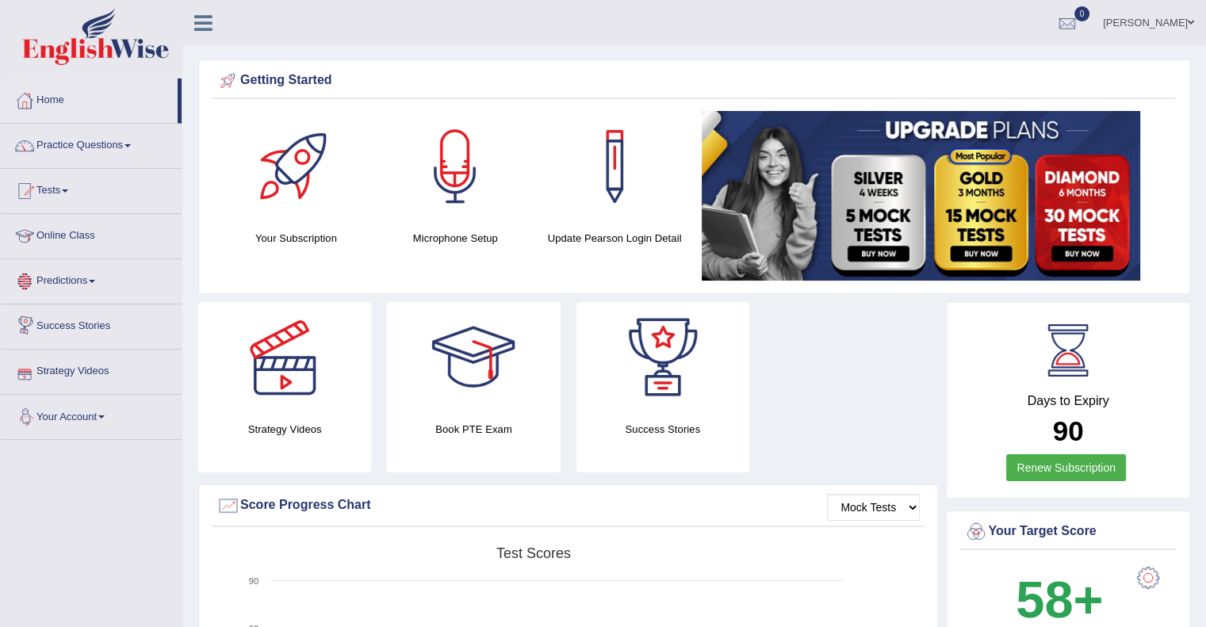
click at [87, 418] on link "Your Account" at bounding box center [91, 415] width 181 height 40
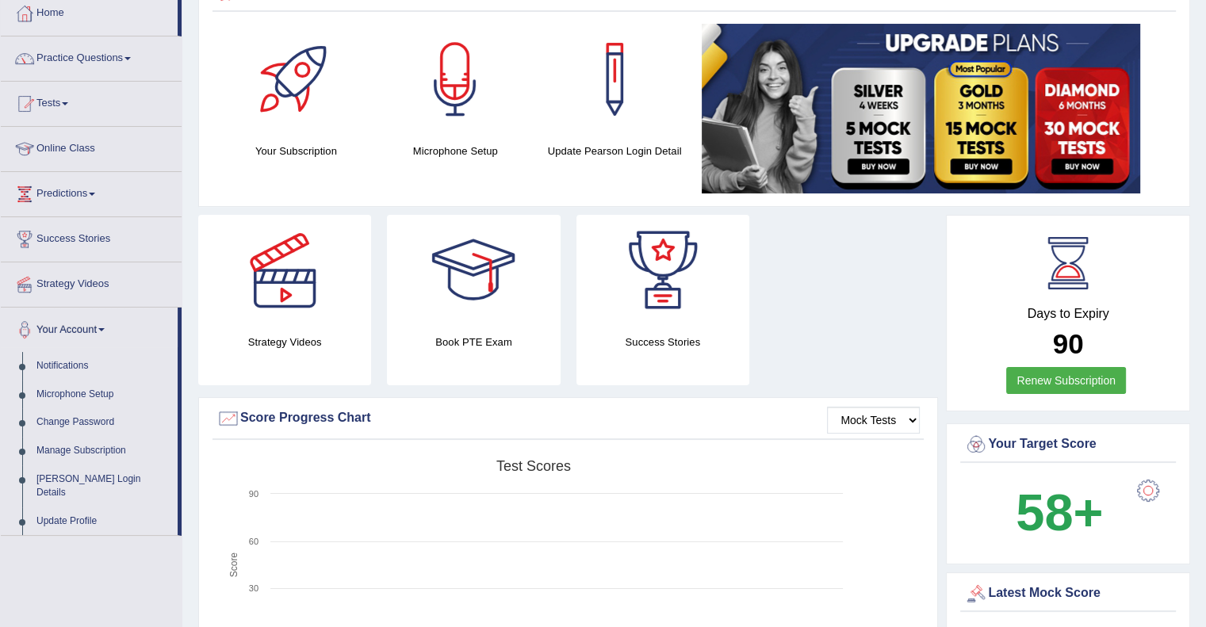
scroll to position [98, 0]
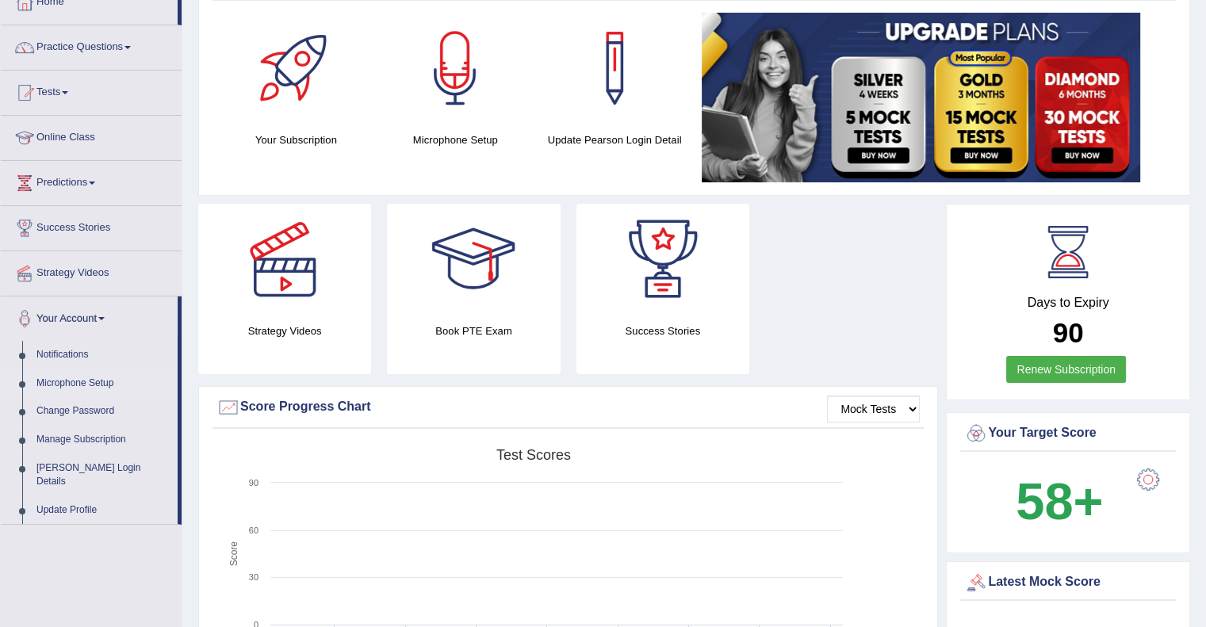
click at [82, 383] on link "Microphone Setup" at bounding box center [103, 384] width 148 height 29
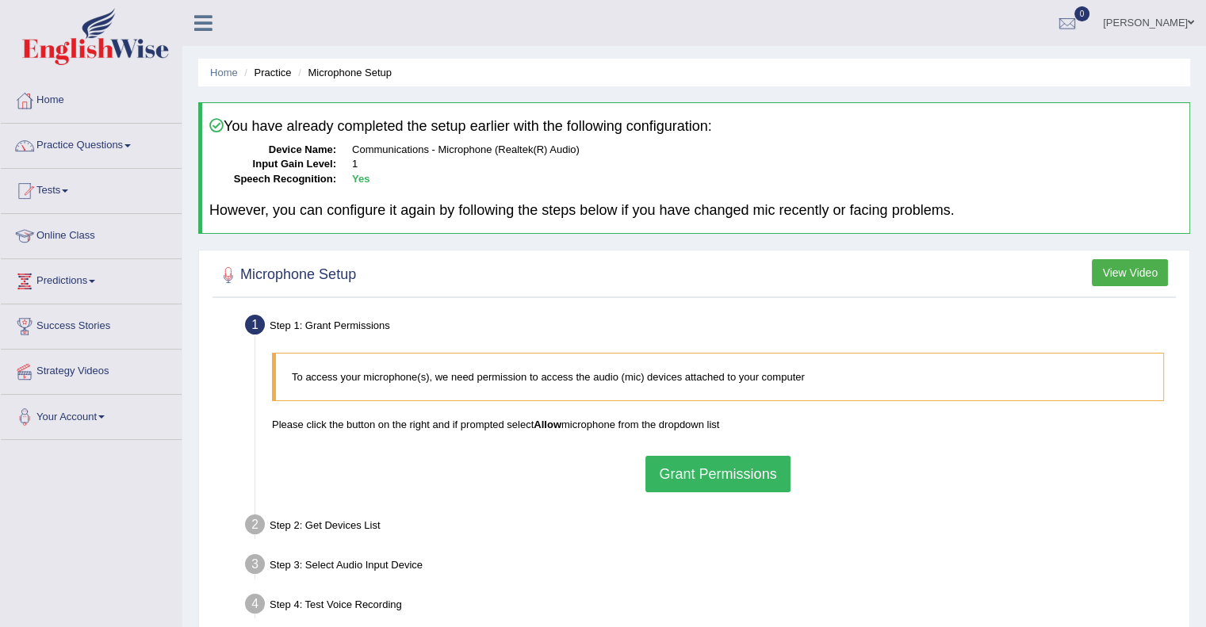
click at [717, 475] on button "Grant Permissions" at bounding box center [717, 474] width 144 height 36
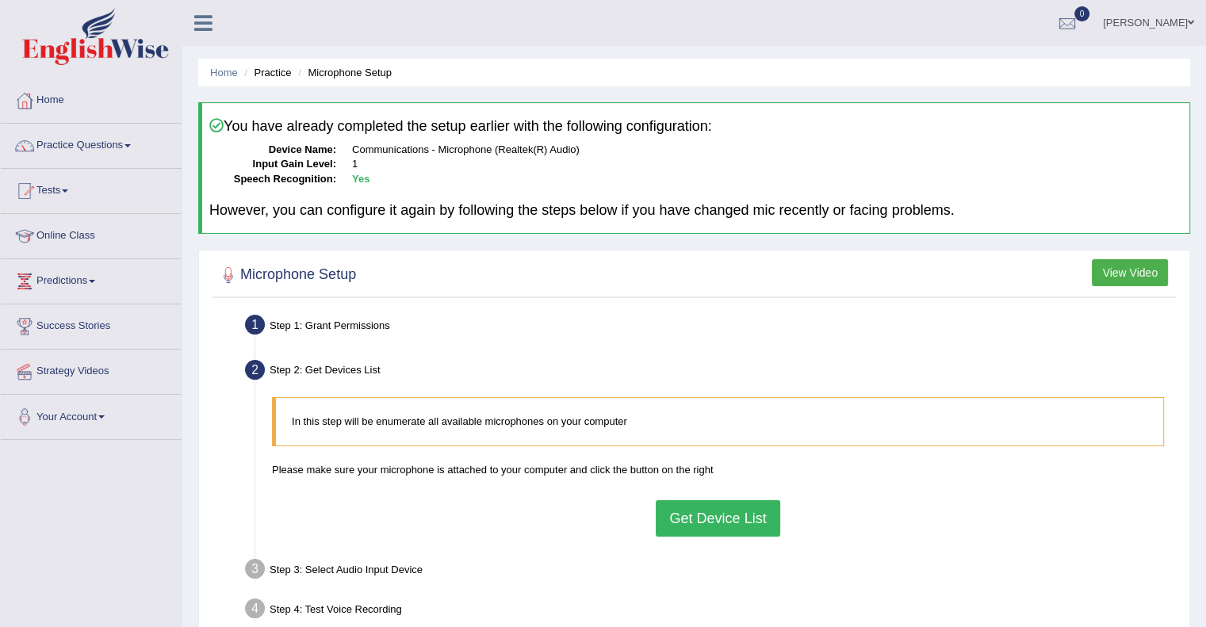
click at [922, 573] on div "Step 3: Select Audio Input Device –" at bounding box center [710, 571] width 944 height 35
click at [59, 85] on link "Home" at bounding box center [91, 99] width 181 height 40
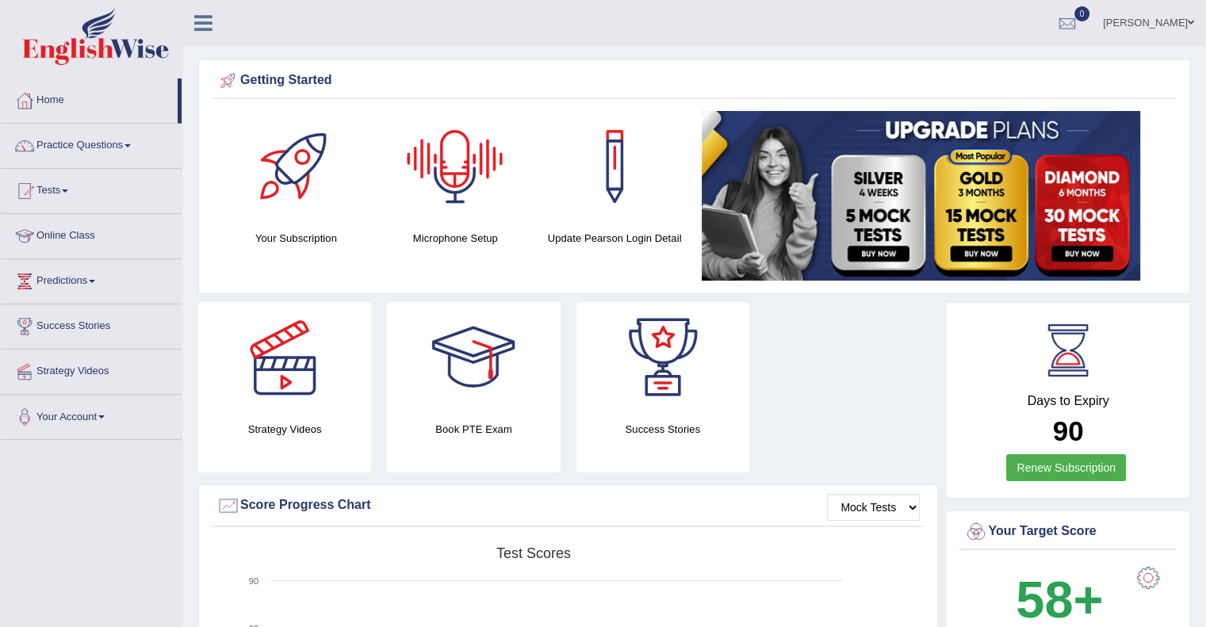
click at [447, 202] on div at bounding box center [455, 166] width 111 height 111
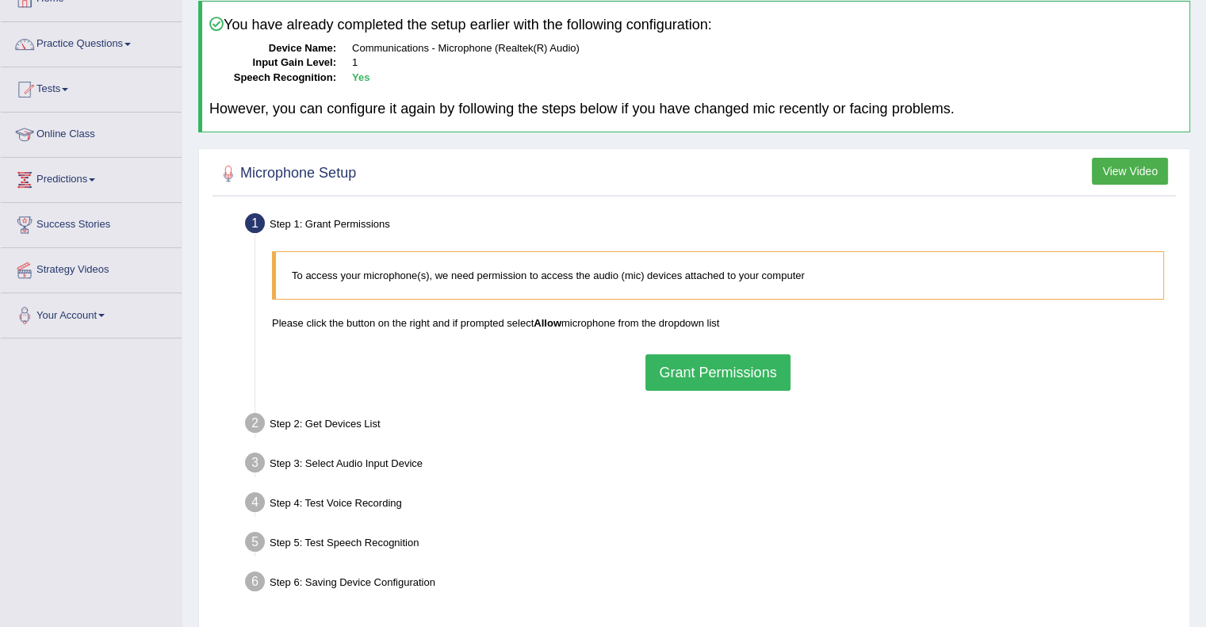
scroll to position [108, 0]
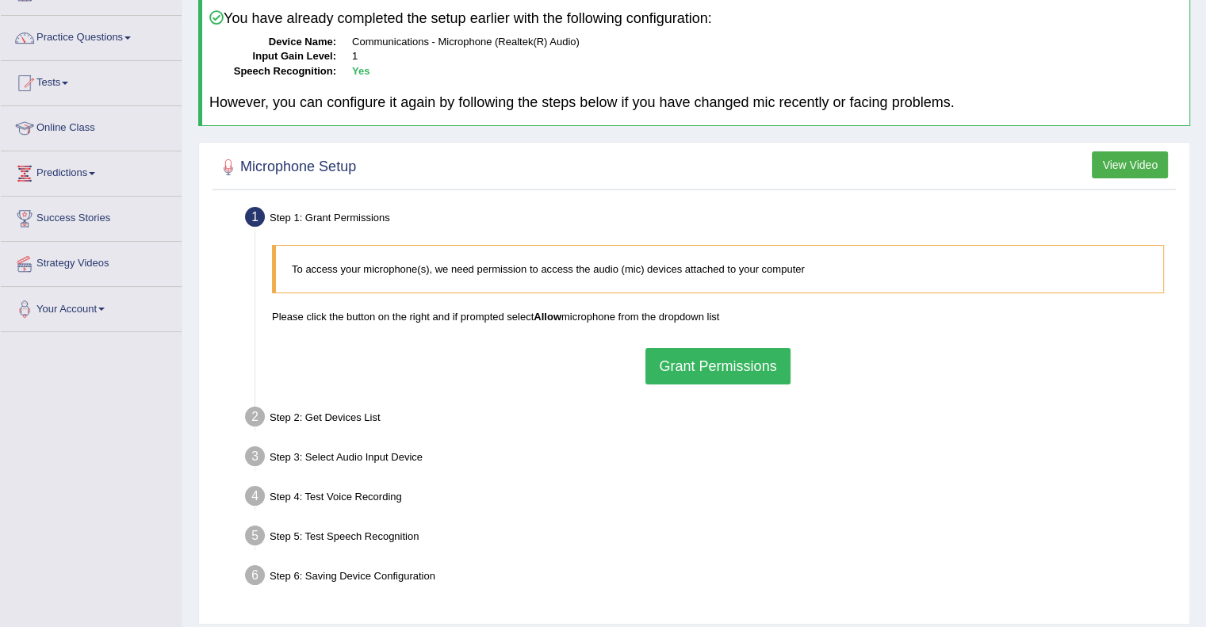
click at [749, 358] on button "Grant Permissions" at bounding box center [717, 366] width 144 height 36
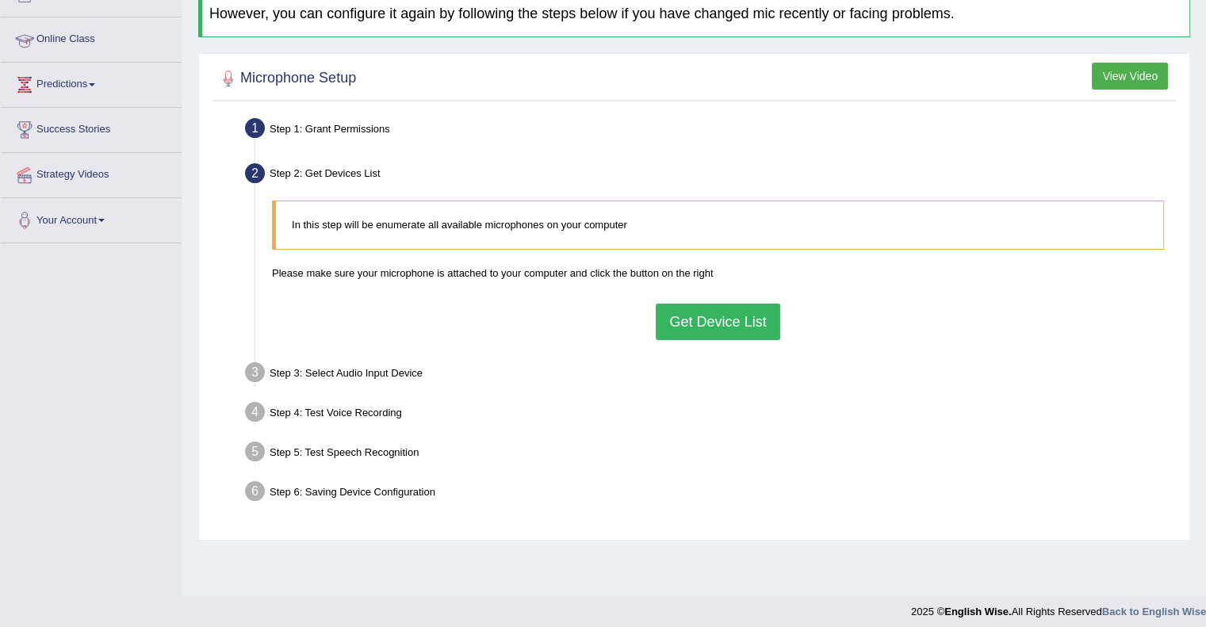
scroll to position [0, 0]
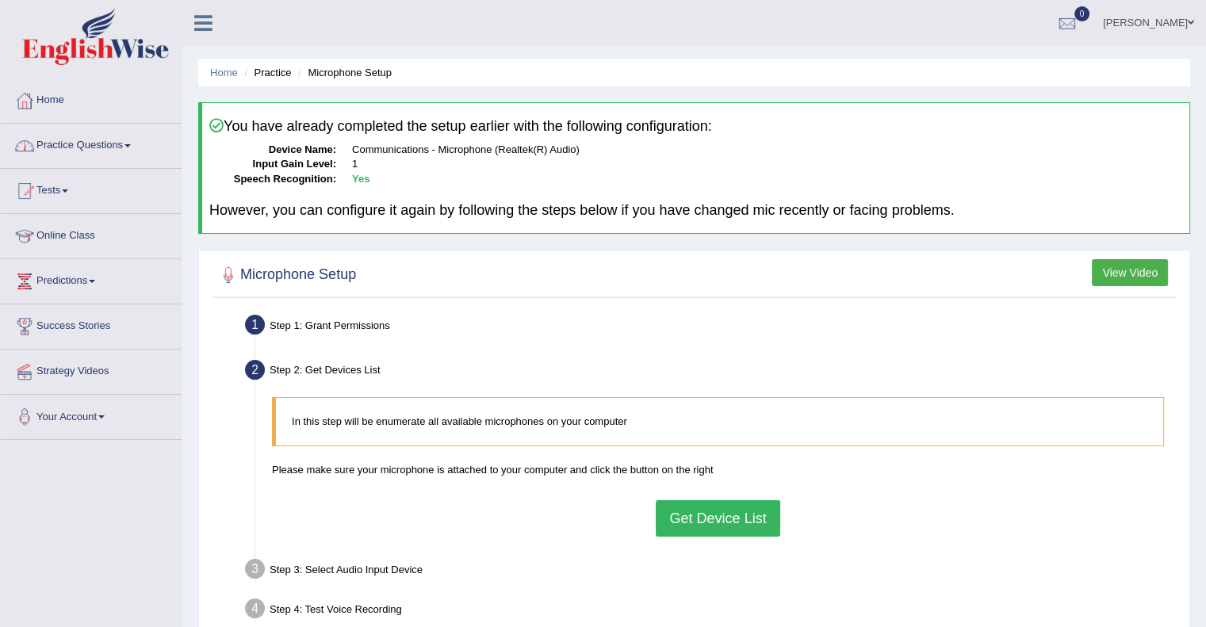
click at [105, 143] on link "Practice Questions" at bounding box center [91, 144] width 181 height 40
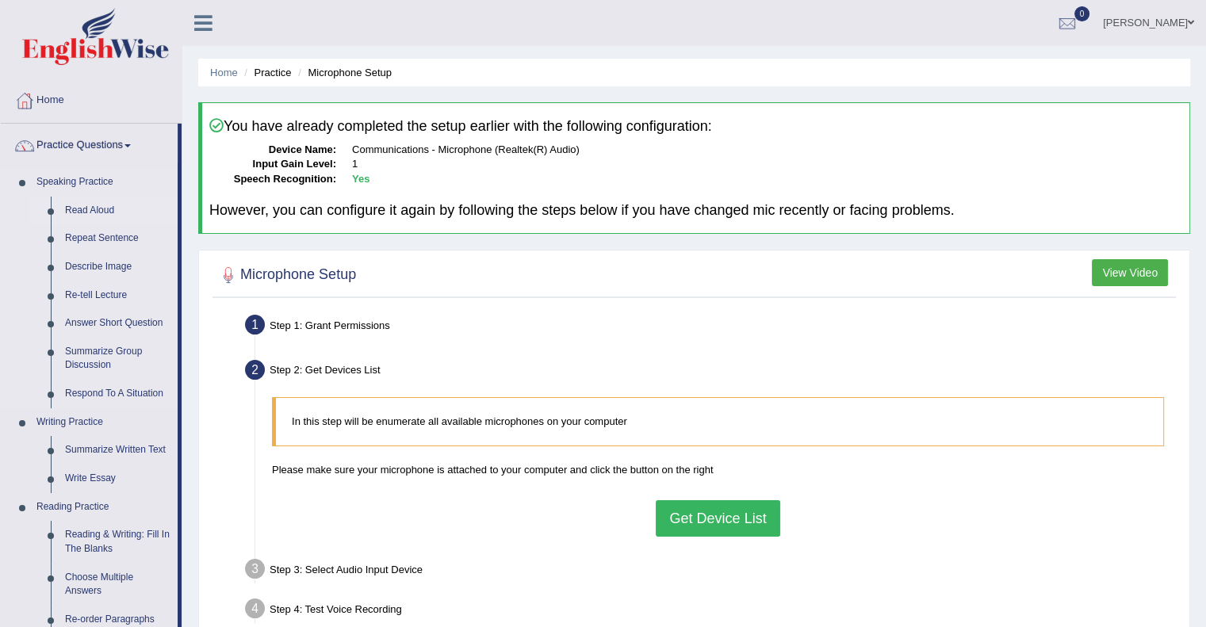
click at [86, 205] on link "Read Aloud" at bounding box center [118, 211] width 120 height 29
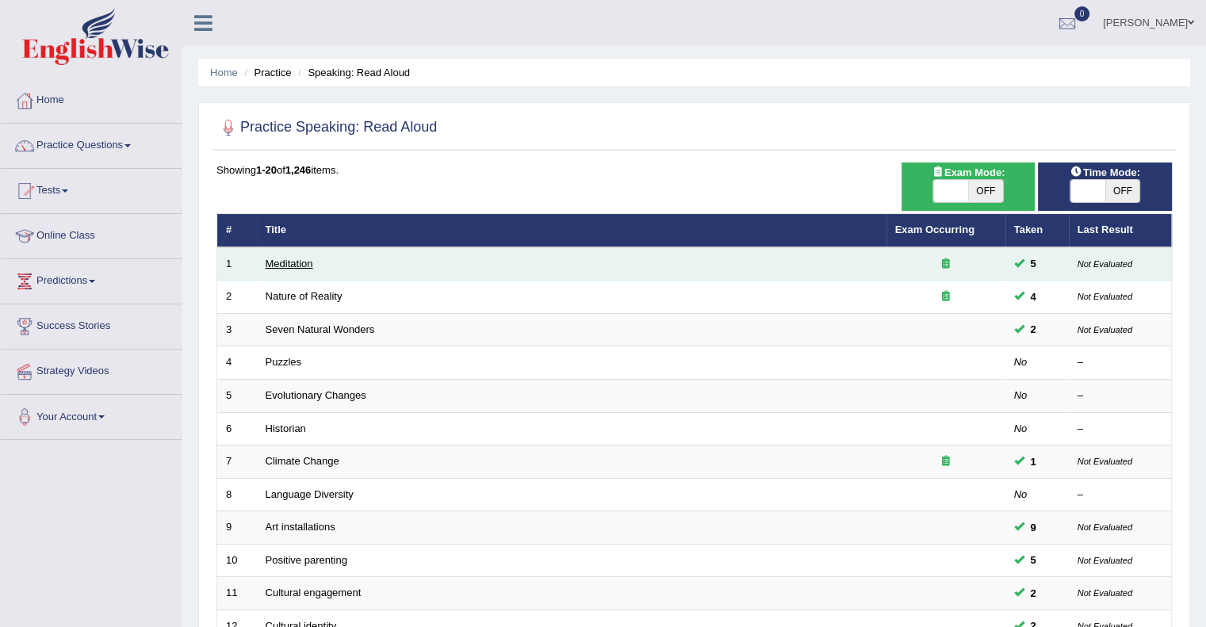
click at [284, 264] on link "Meditation" at bounding box center [290, 264] width 48 height 12
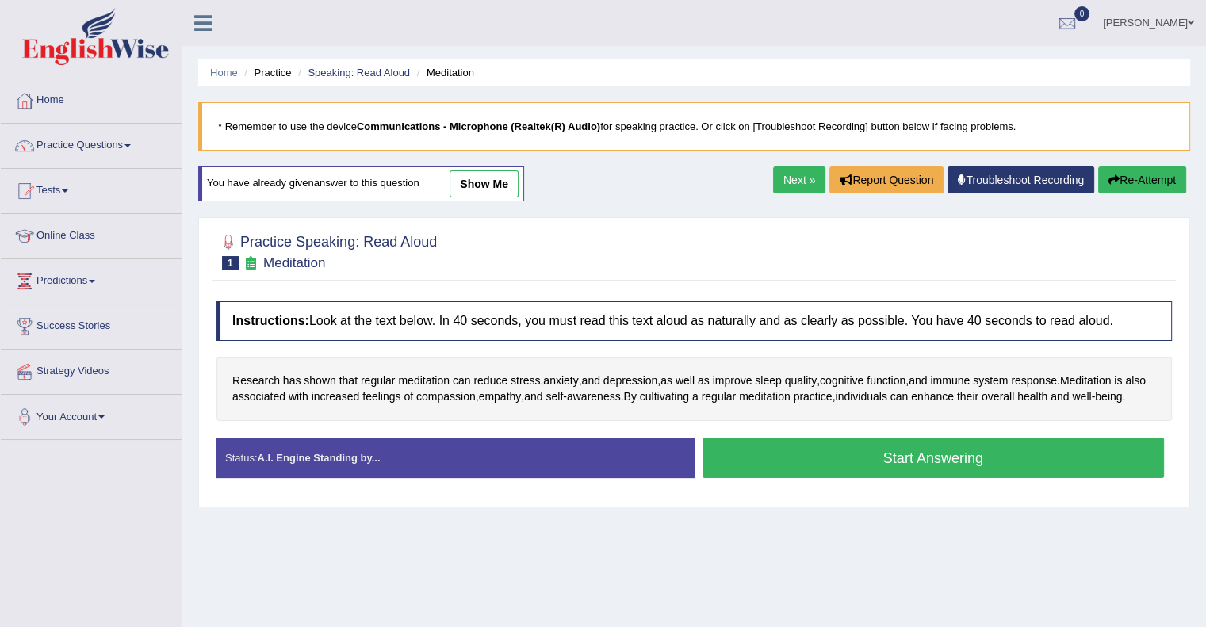
click at [903, 478] on button "Start Answering" at bounding box center [934, 458] width 462 height 40
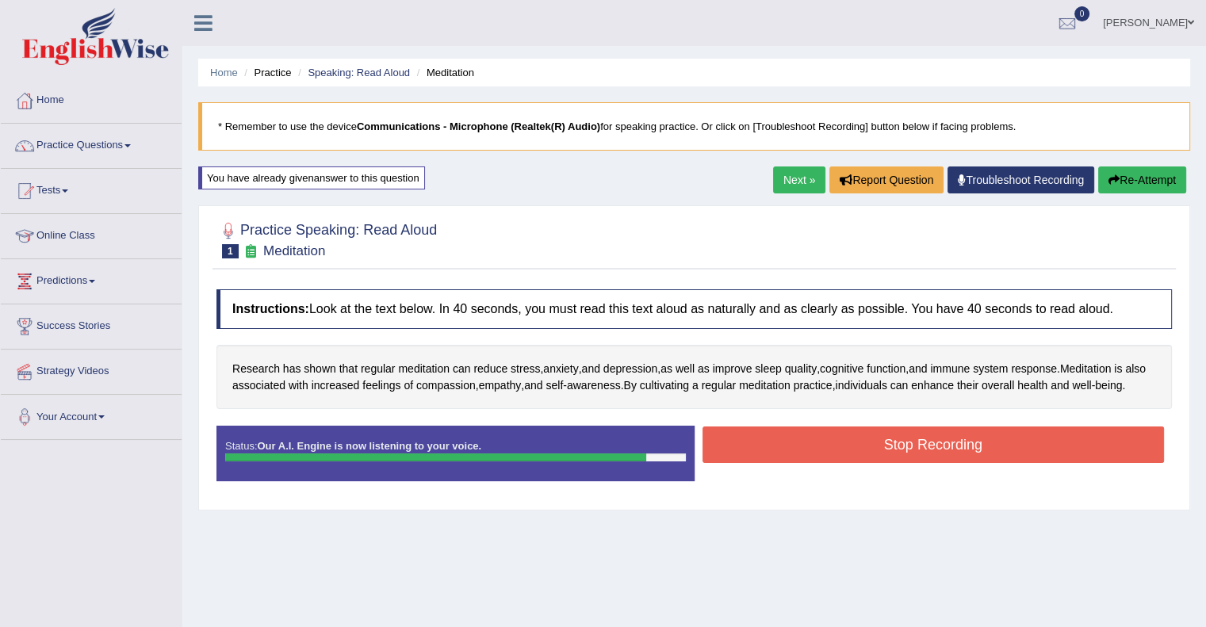
click at [919, 459] on button "Stop Recording" at bounding box center [934, 445] width 462 height 36
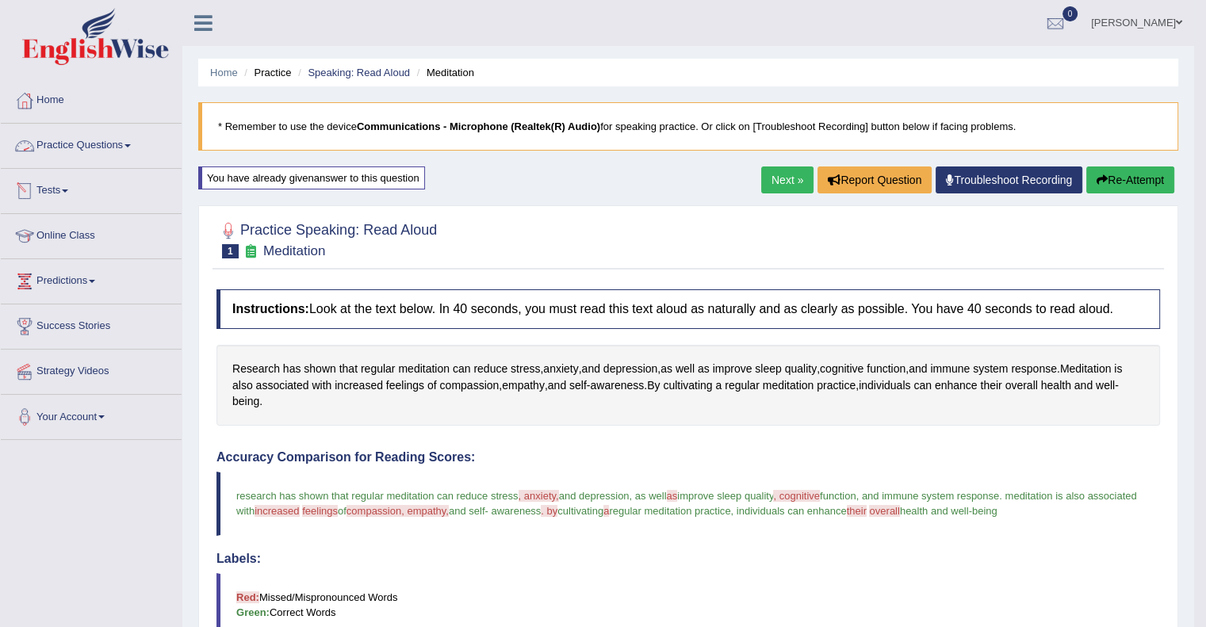
click at [95, 141] on link "Practice Questions" at bounding box center [91, 144] width 181 height 40
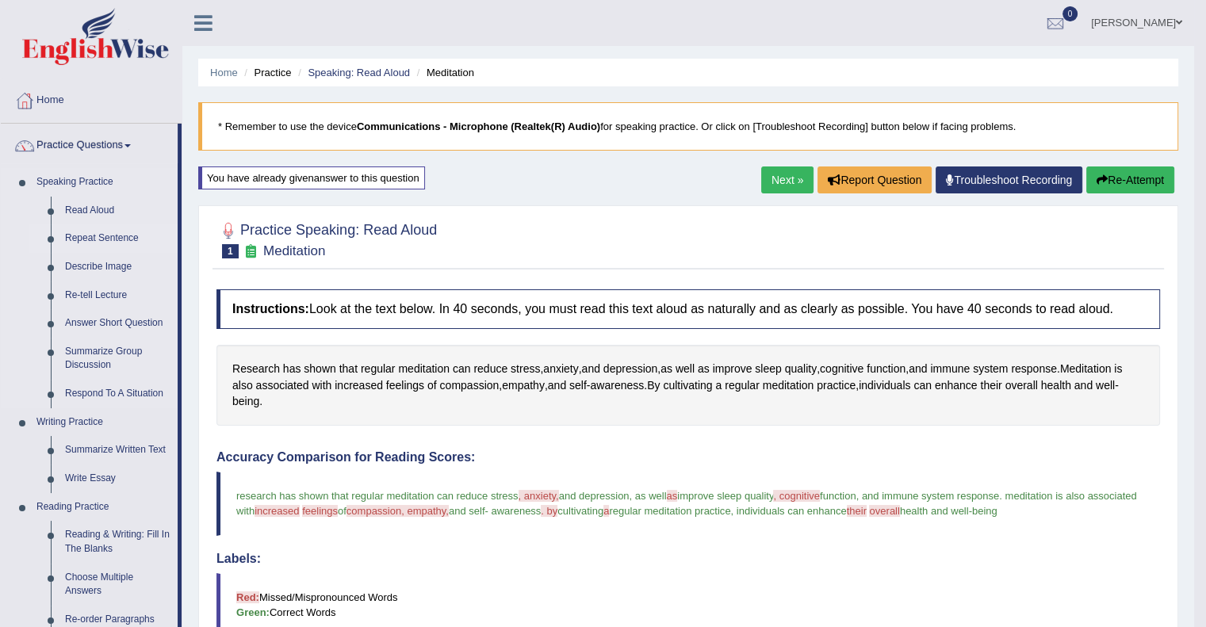
click at [101, 239] on link "Repeat Sentence" at bounding box center [118, 238] width 120 height 29
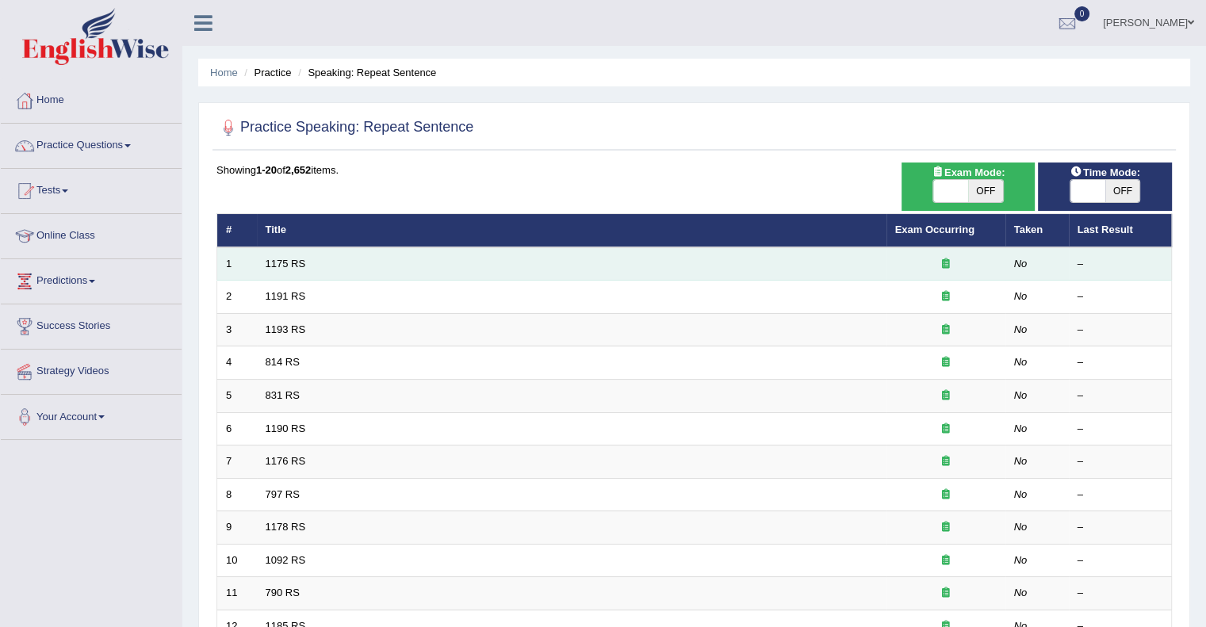
click at [298, 255] on td "1175 RS" at bounding box center [572, 263] width 630 height 33
click at [297, 267] on link "1175 RS" at bounding box center [286, 264] width 40 height 12
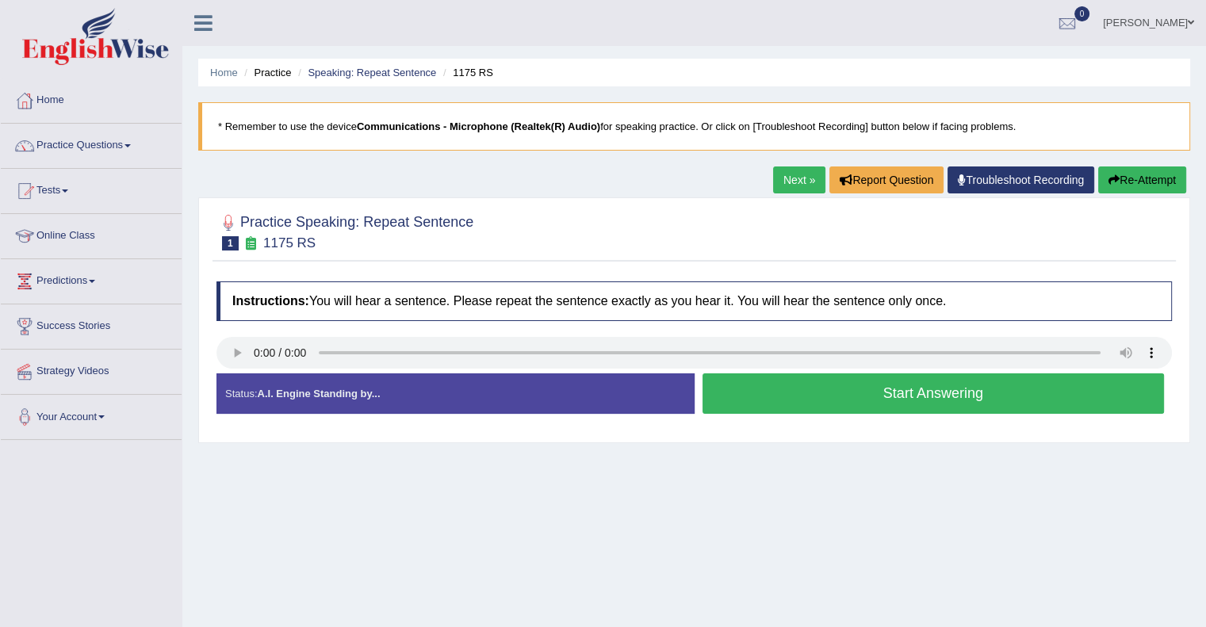
click at [948, 397] on button "Start Answering" at bounding box center [934, 393] width 462 height 40
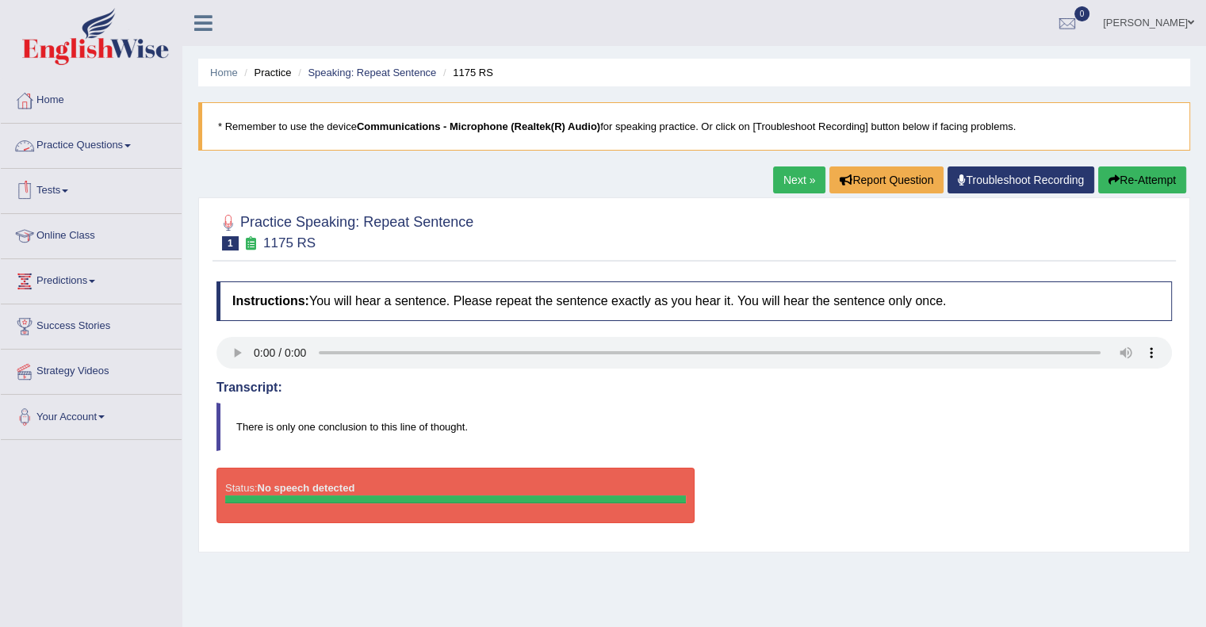
click at [88, 151] on link "Practice Questions" at bounding box center [91, 144] width 181 height 40
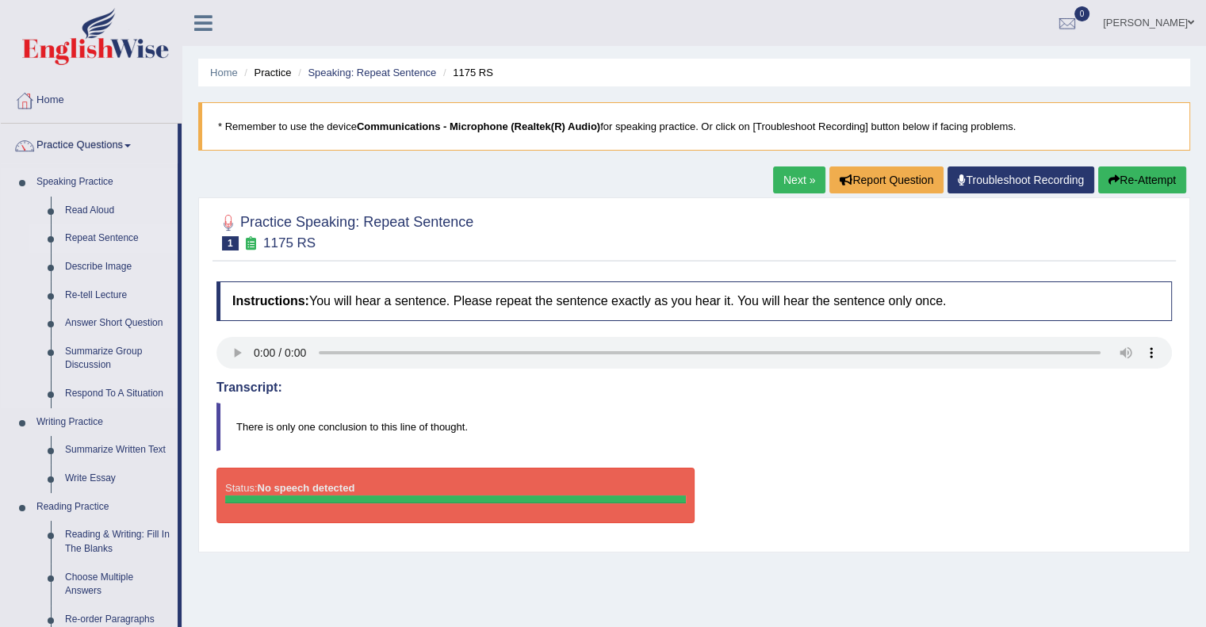
click at [84, 230] on link "Repeat Sentence" at bounding box center [118, 238] width 120 height 29
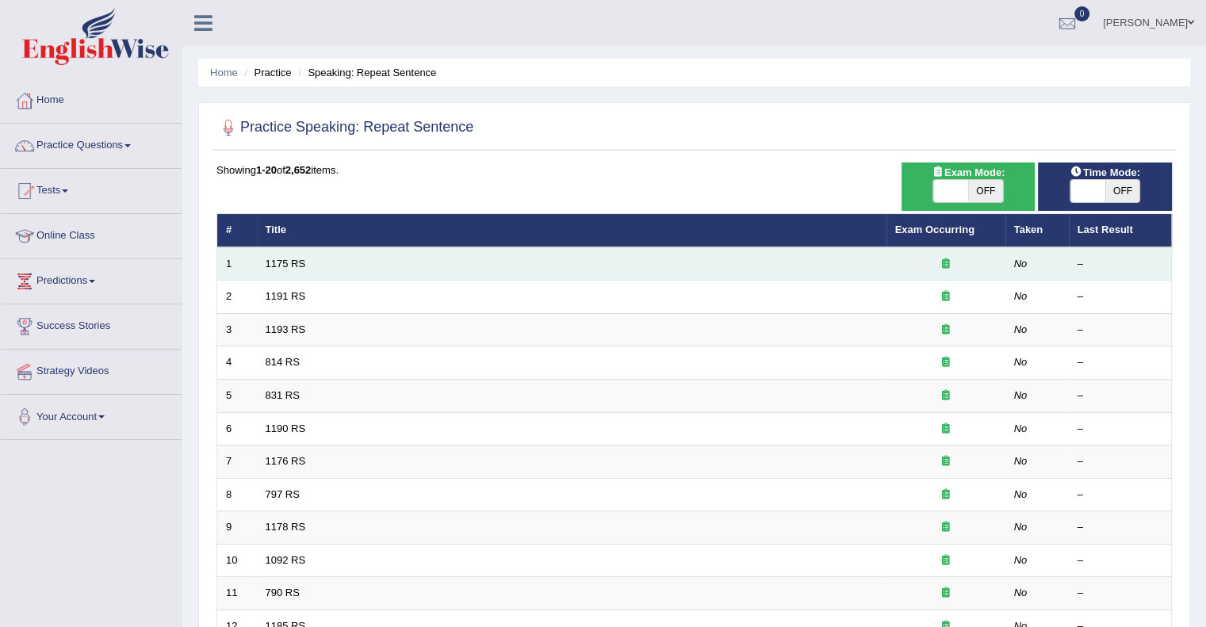
click at [294, 271] on td "1175 RS" at bounding box center [572, 263] width 630 height 33
click at [293, 262] on link "1175 RS" at bounding box center [286, 264] width 40 height 12
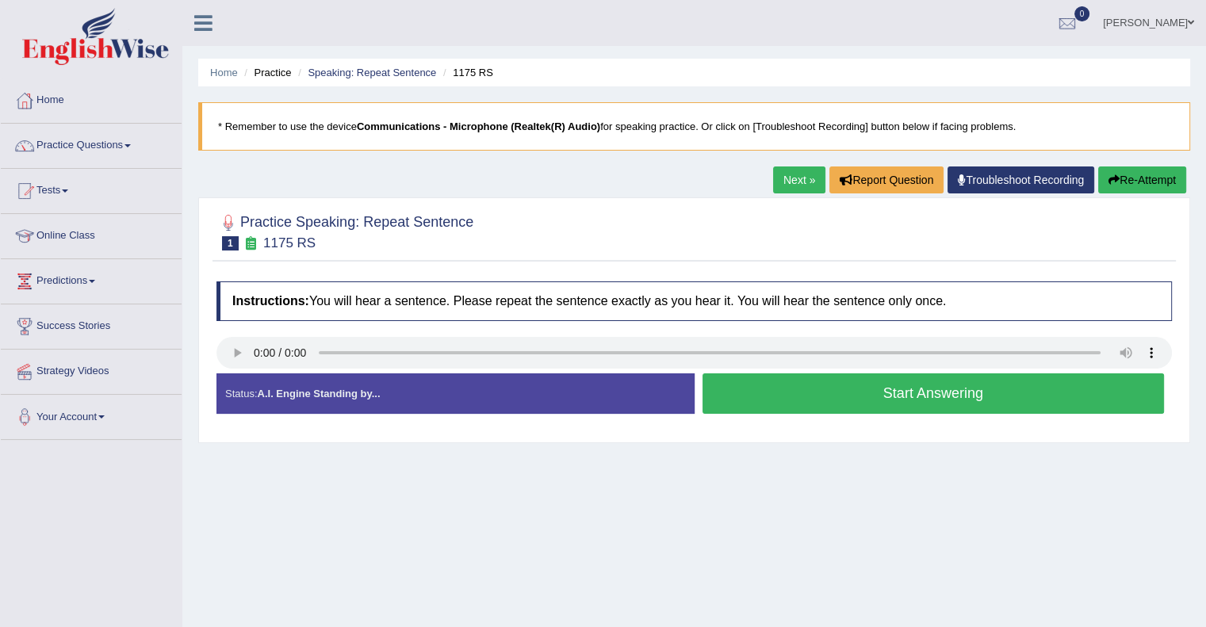
click at [894, 396] on button "Start Answering" at bounding box center [934, 393] width 462 height 40
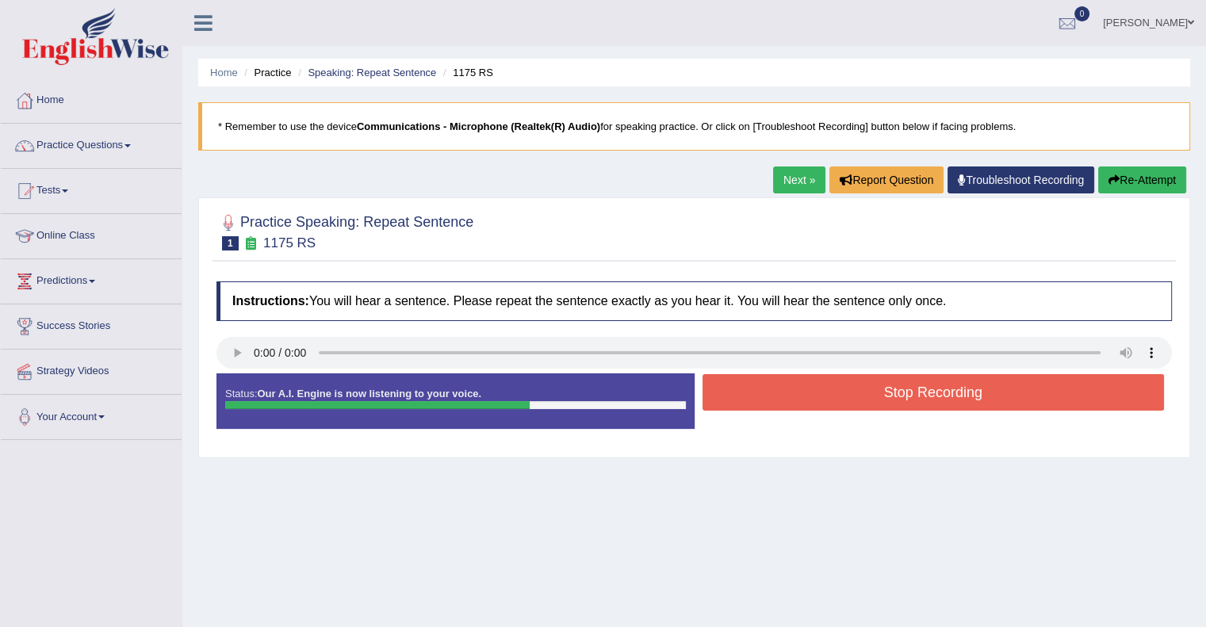
click at [894, 396] on button "Stop Recording" at bounding box center [934, 392] width 462 height 36
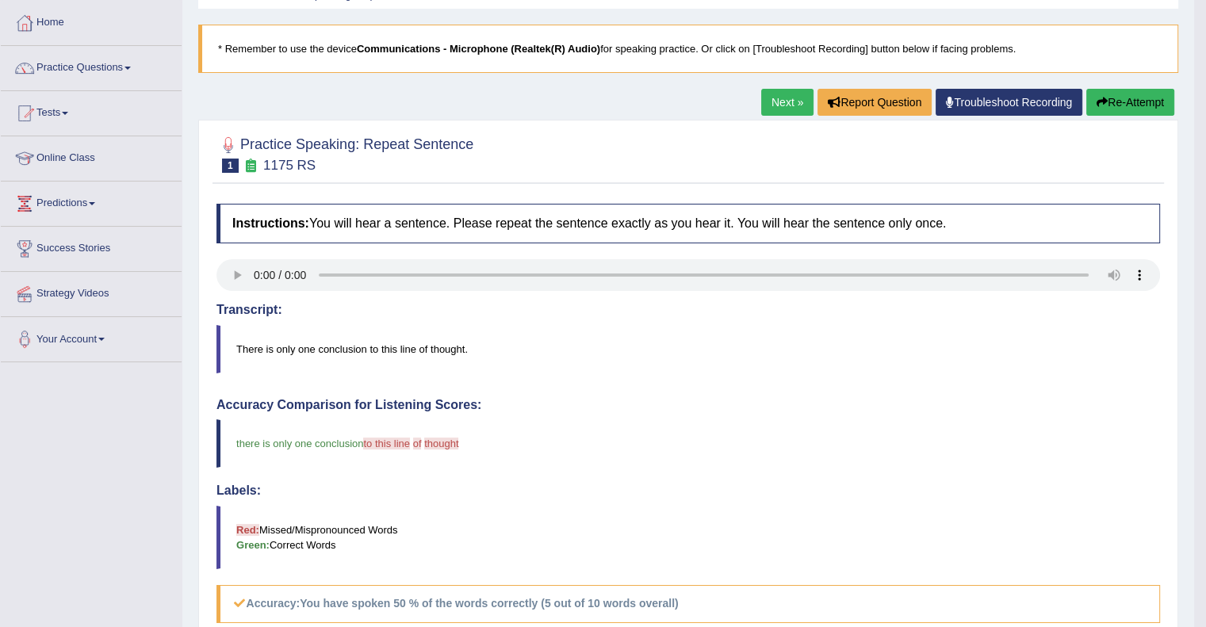
scroll to position [76, 0]
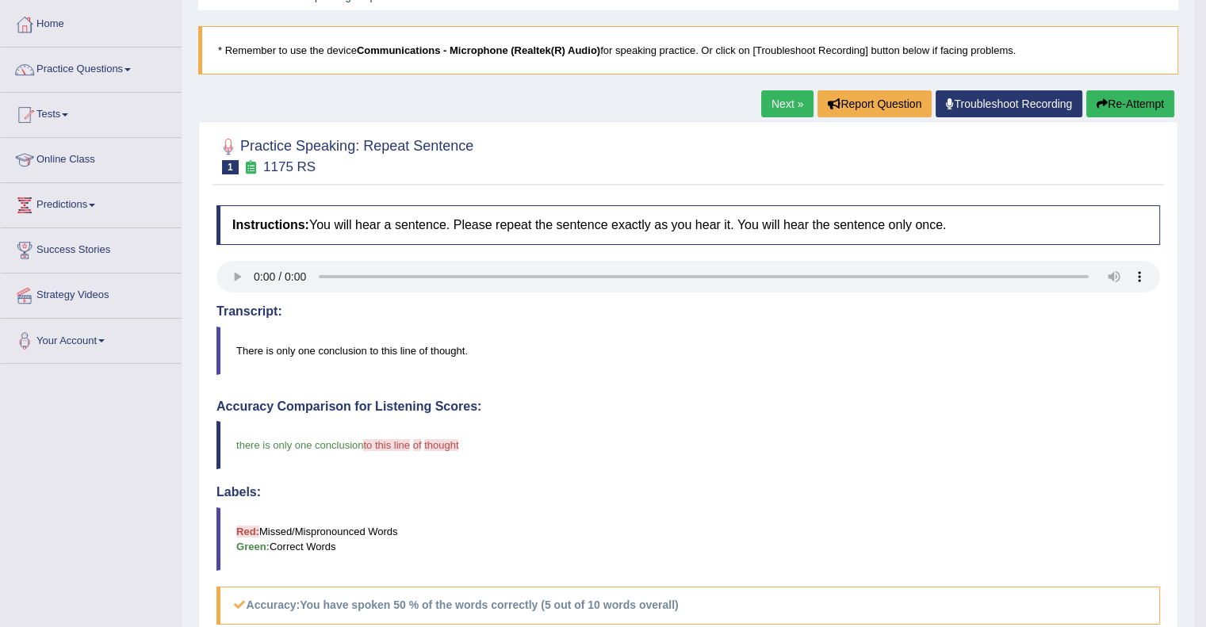
click at [1135, 104] on button "Re-Attempt" at bounding box center [1130, 103] width 88 height 27
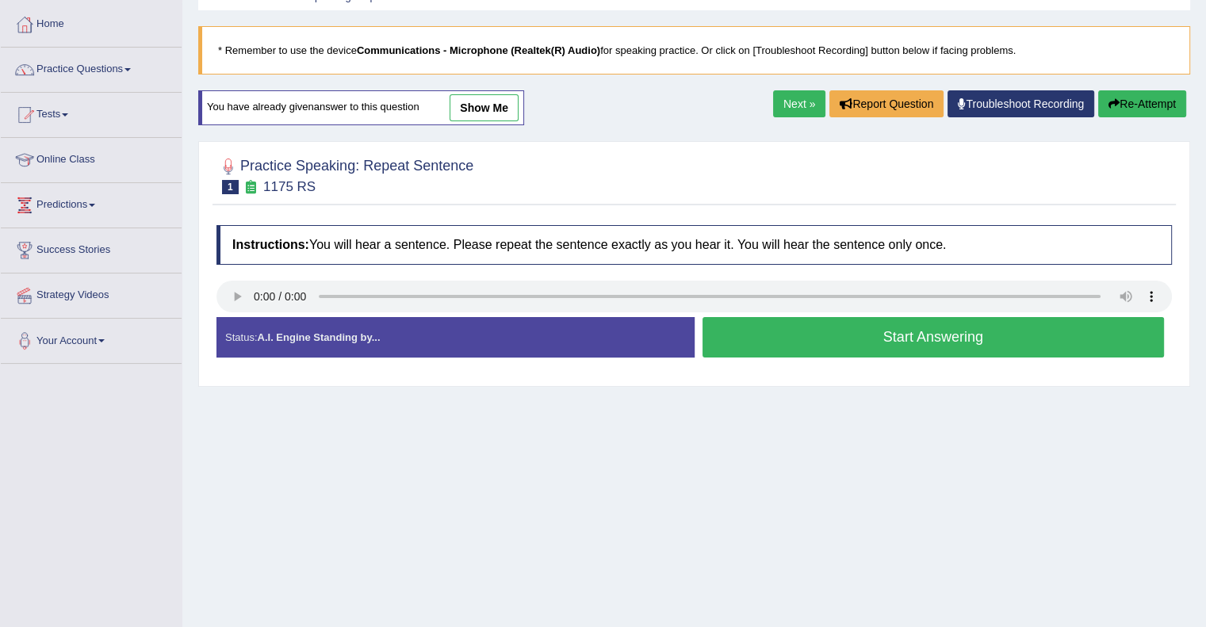
click at [838, 325] on button "Start Answering" at bounding box center [934, 337] width 462 height 40
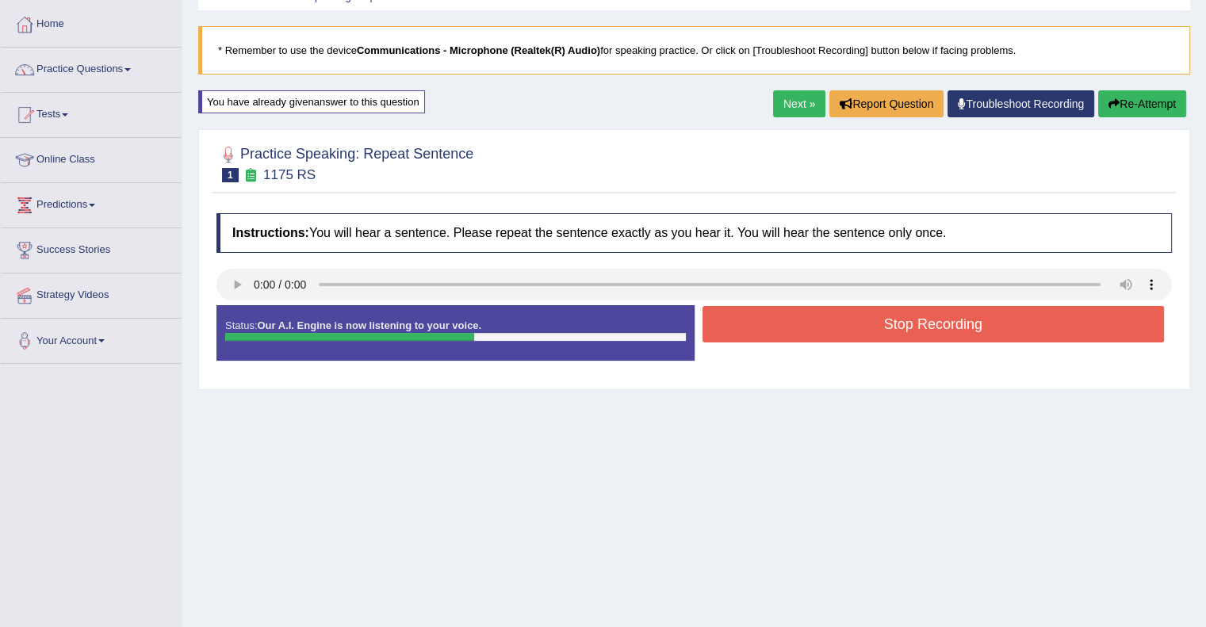
click at [838, 325] on button "Stop Recording" at bounding box center [934, 324] width 462 height 36
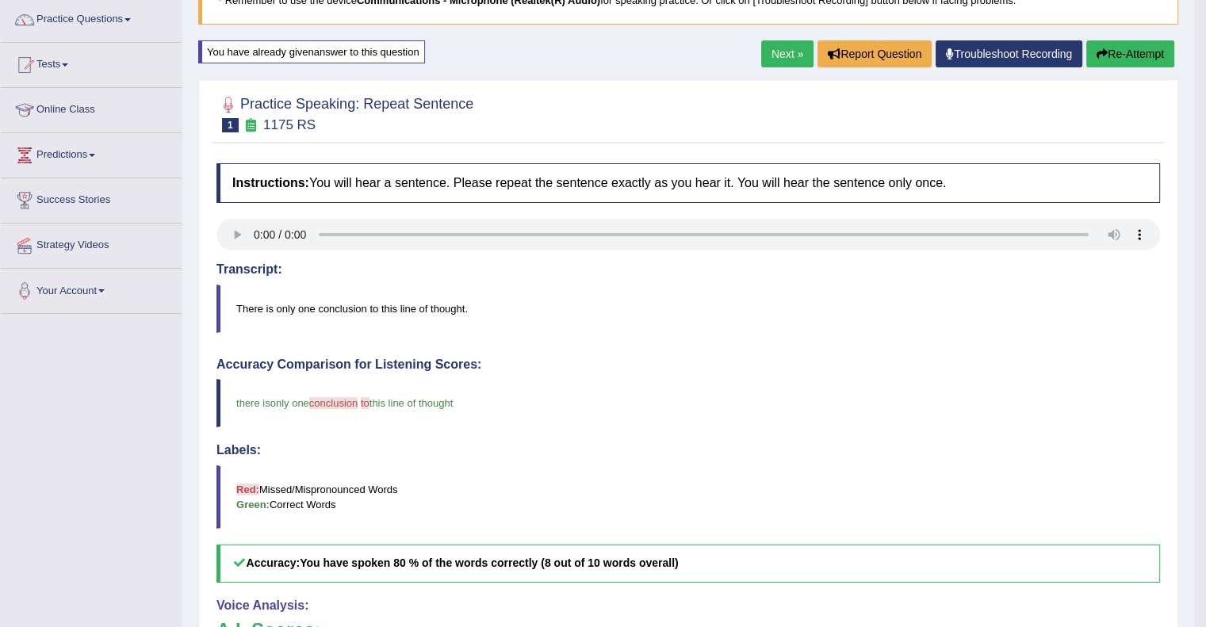
scroll to position [124, 0]
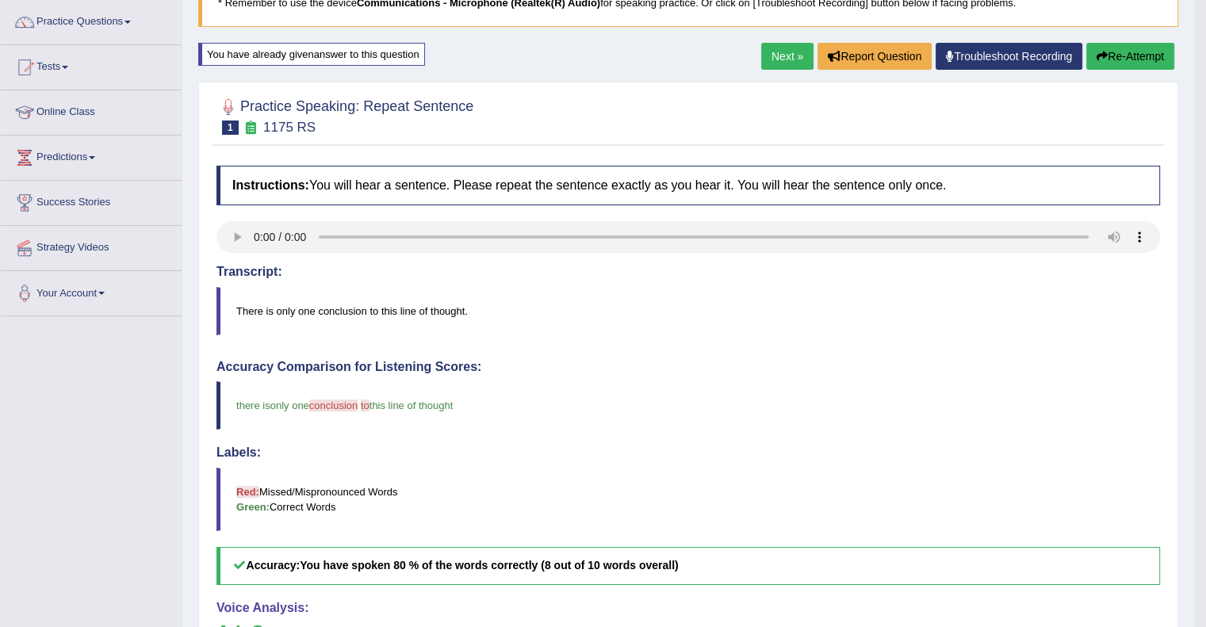
click at [782, 59] on link "Next »" at bounding box center [787, 56] width 52 height 27
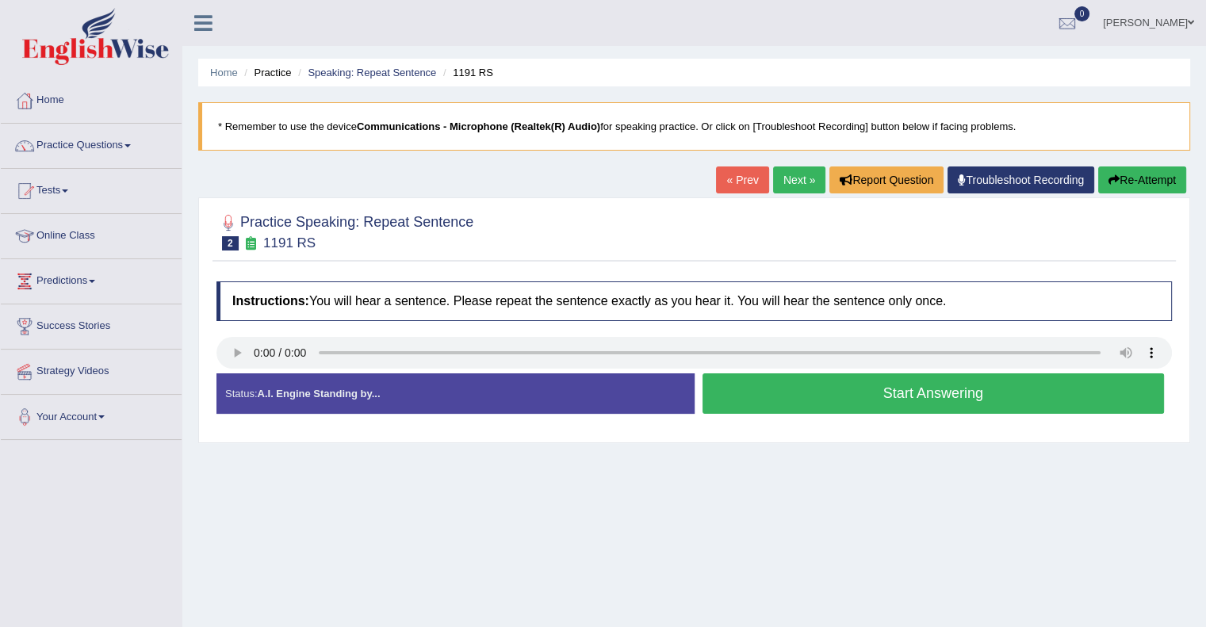
click at [851, 381] on button "Start Answering" at bounding box center [934, 393] width 462 height 40
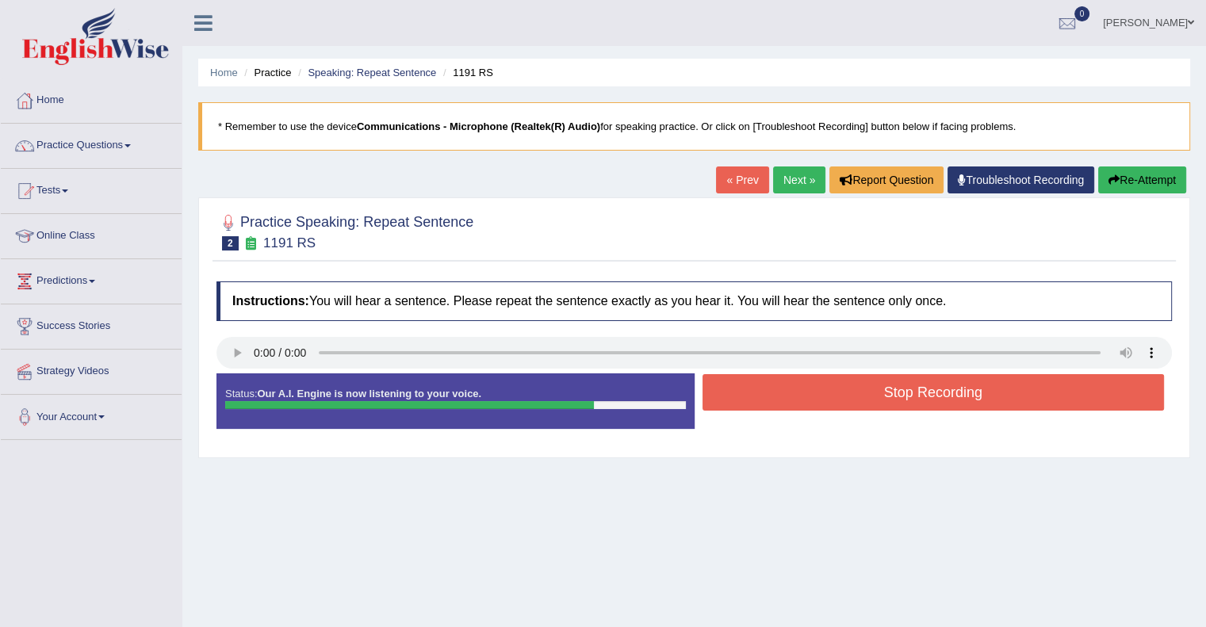
click at [861, 385] on button "Stop Recording" at bounding box center [934, 392] width 462 height 36
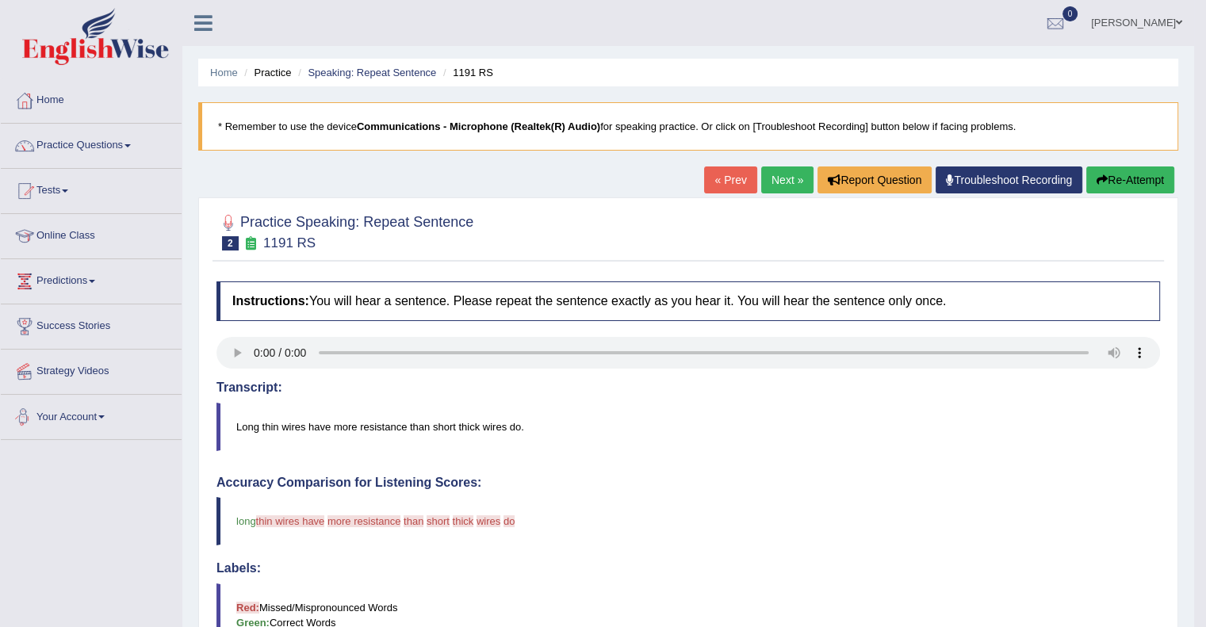
click at [98, 366] on link "Strategy Videos" at bounding box center [91, 370] width 181 height 40
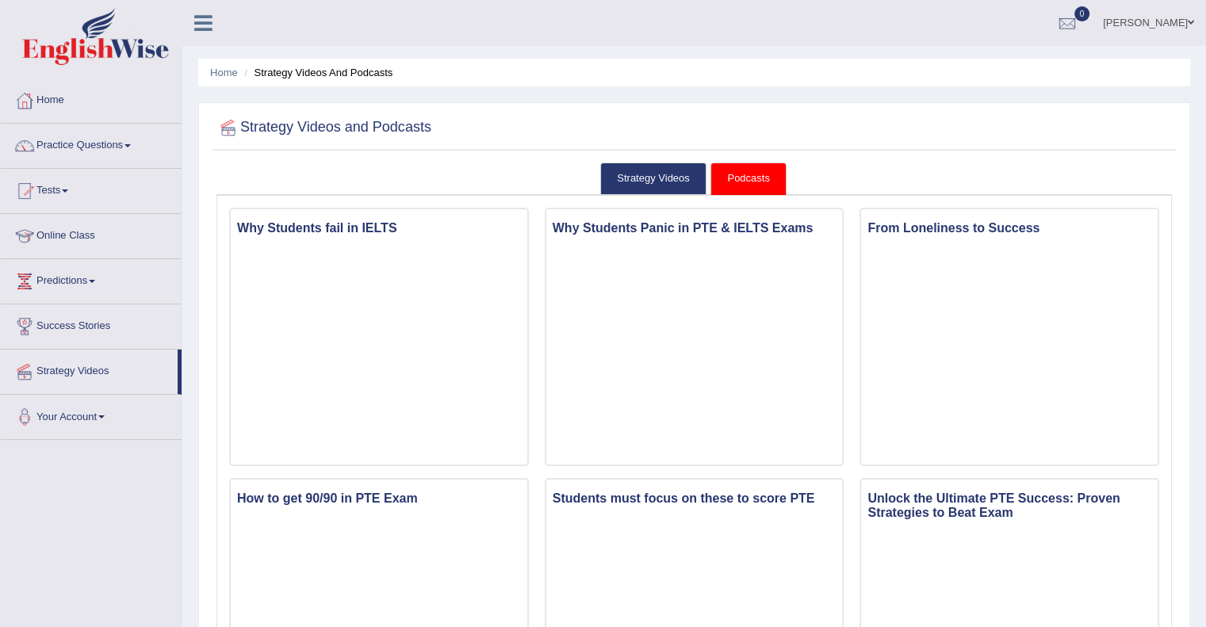
click at [63, 242] on link "Online Class" at bounding box center [91, 234] width 181 height 40
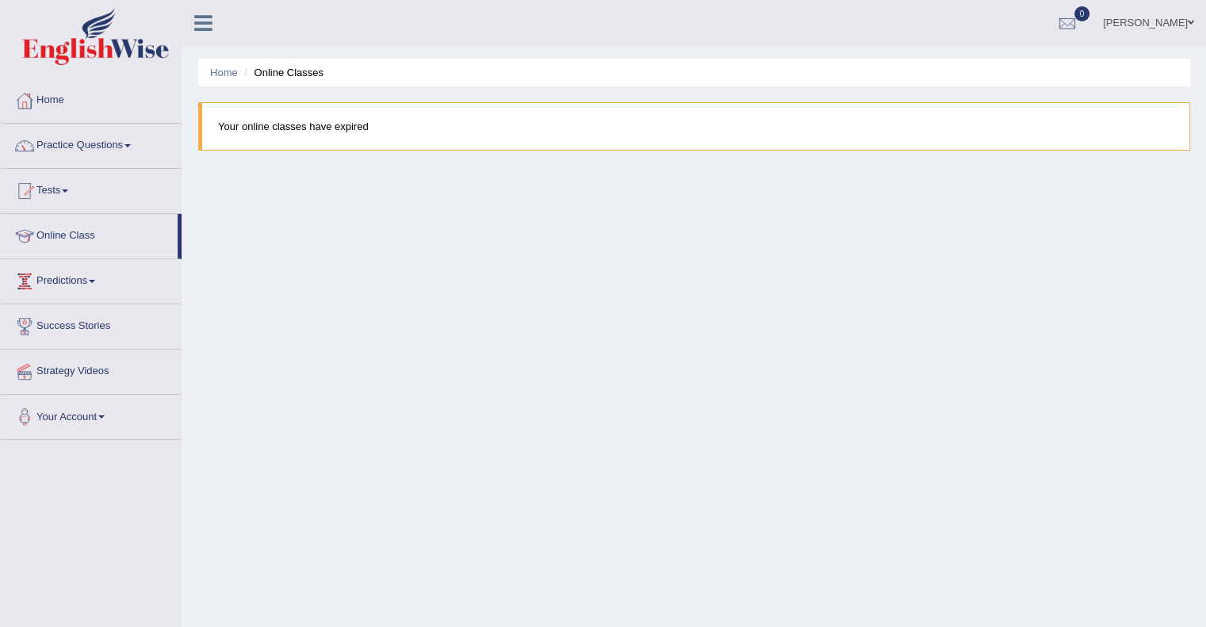
click at [63, 274] on link "Predictions" at bounding box center [91, 279] width 181 height 40
click at [61, 319] on link "Latest Predictions" at bounding box center [103, 318] width 148 height 29
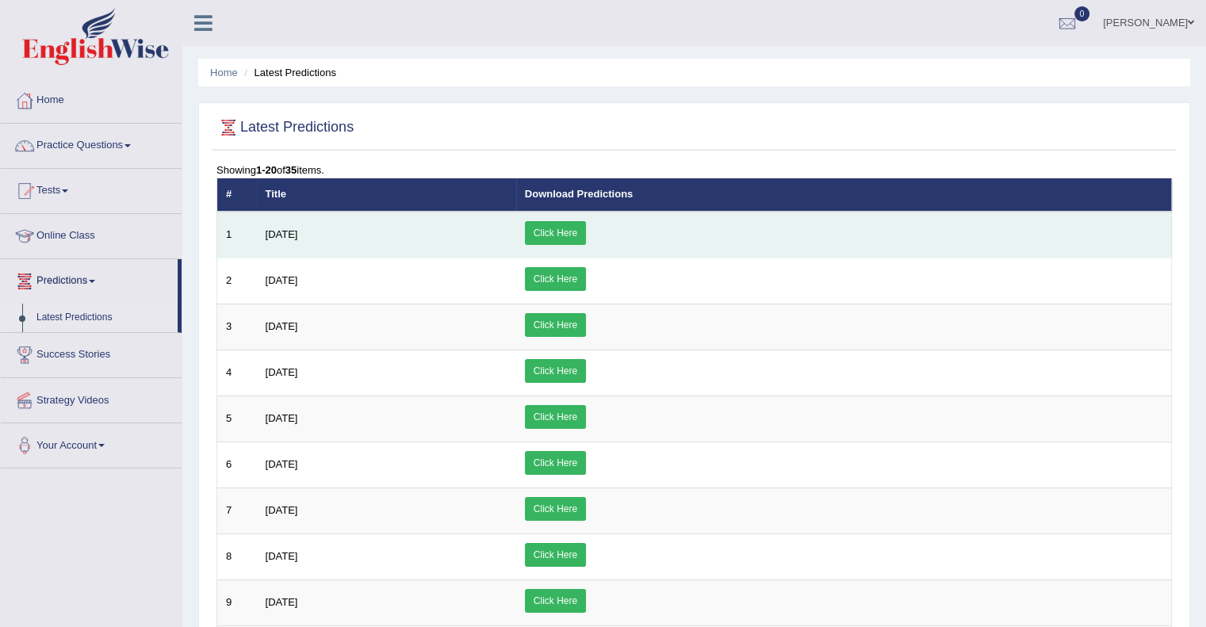
click at [586, 228] on link "Click Here" at bounding box center [555, 233] width 61 height 24
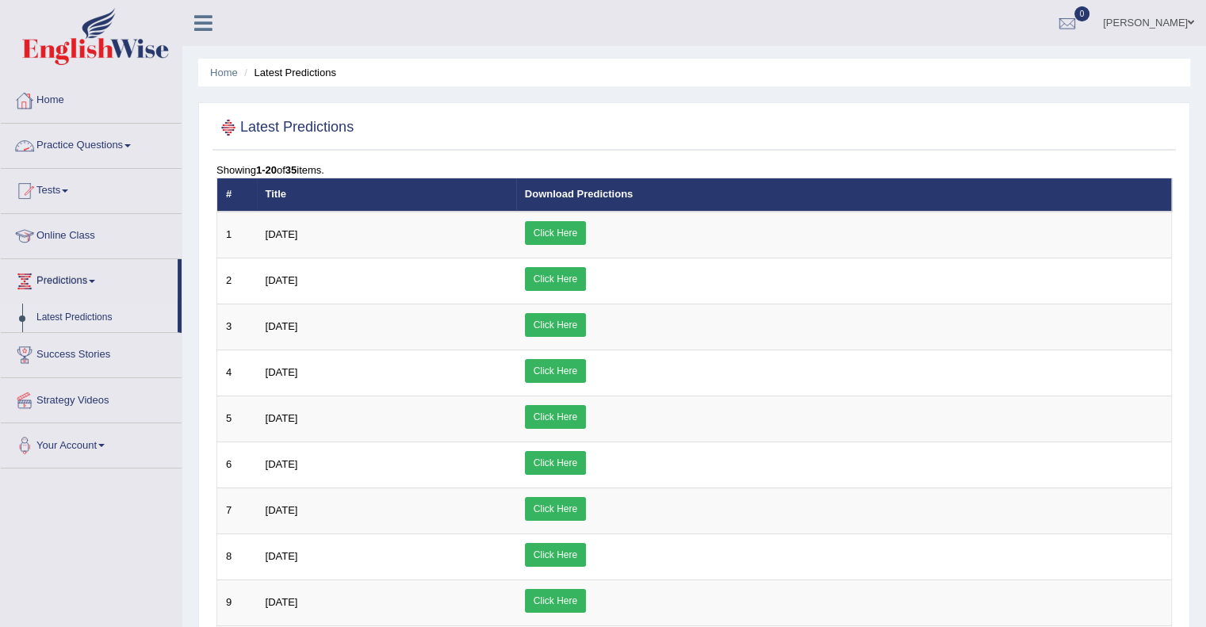
click at [128, 142] on link "Practice Questions" at bounding box center [91, 144] width 181 height 40
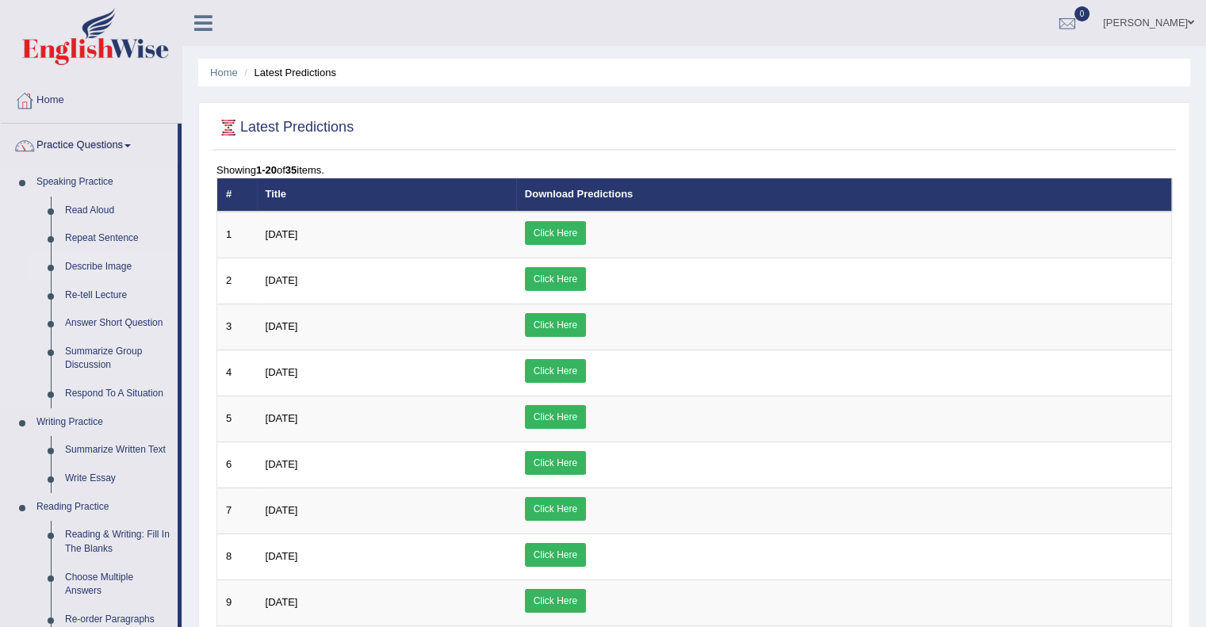
click at [101, 269] on link "Describe Image" at bounding box center [118, 267] width 120 height 29
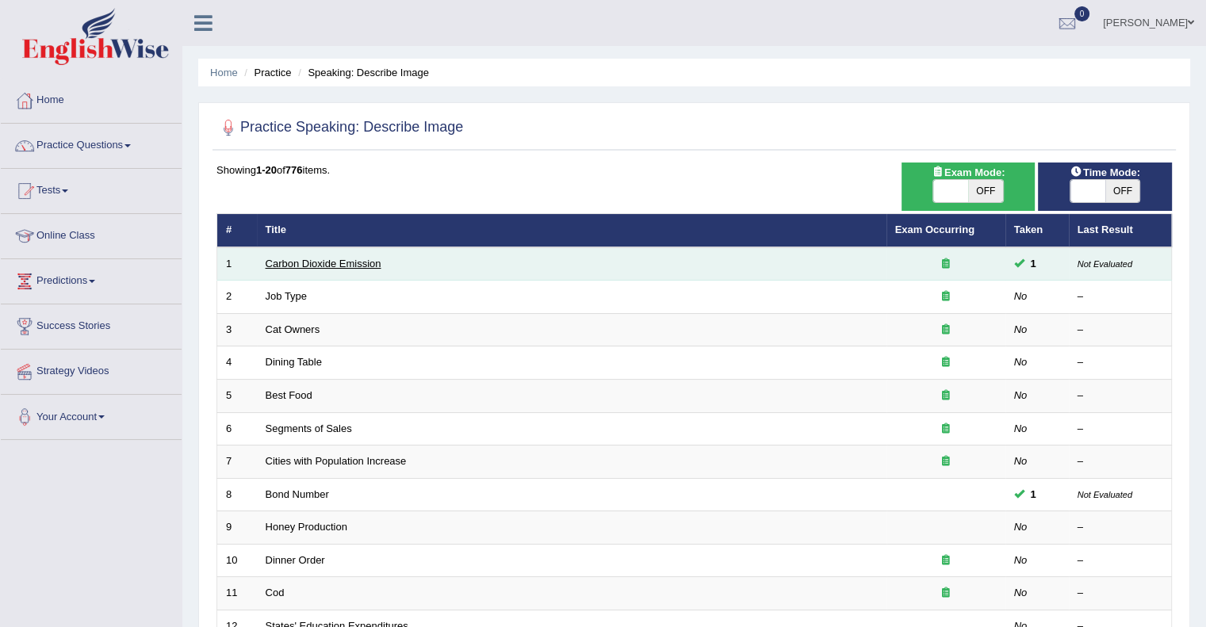
click at [314, 262] on link "Carbon Dioxide Emission" at bounding box center [324, 264] width 116 height 12
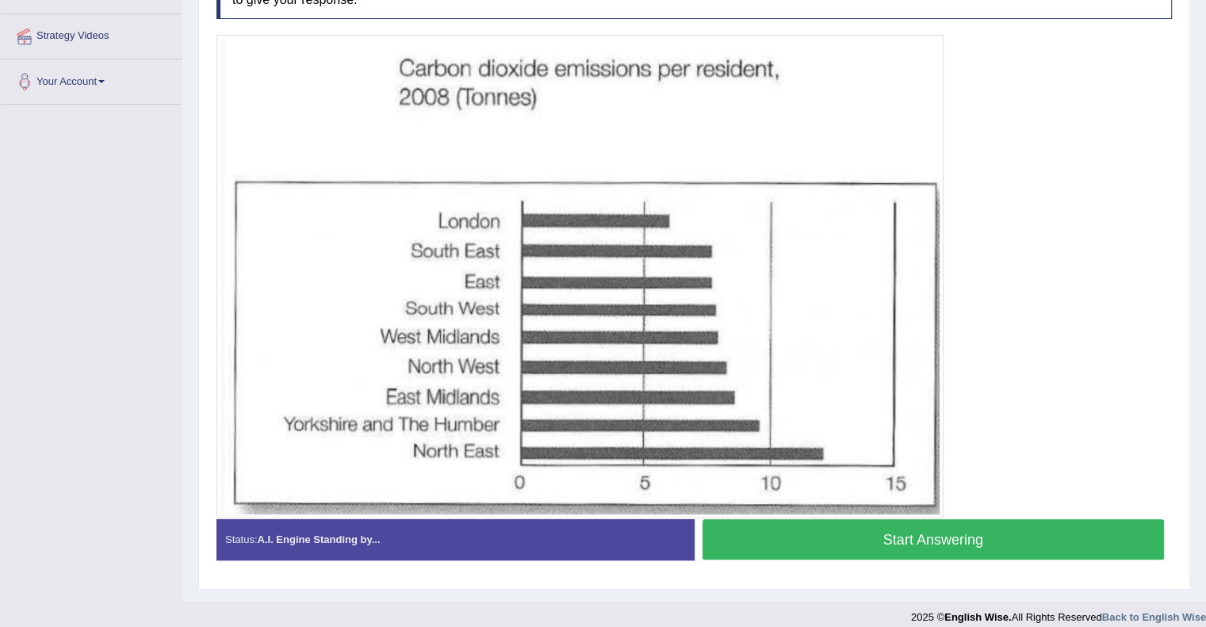
scroll to position [347, 0]
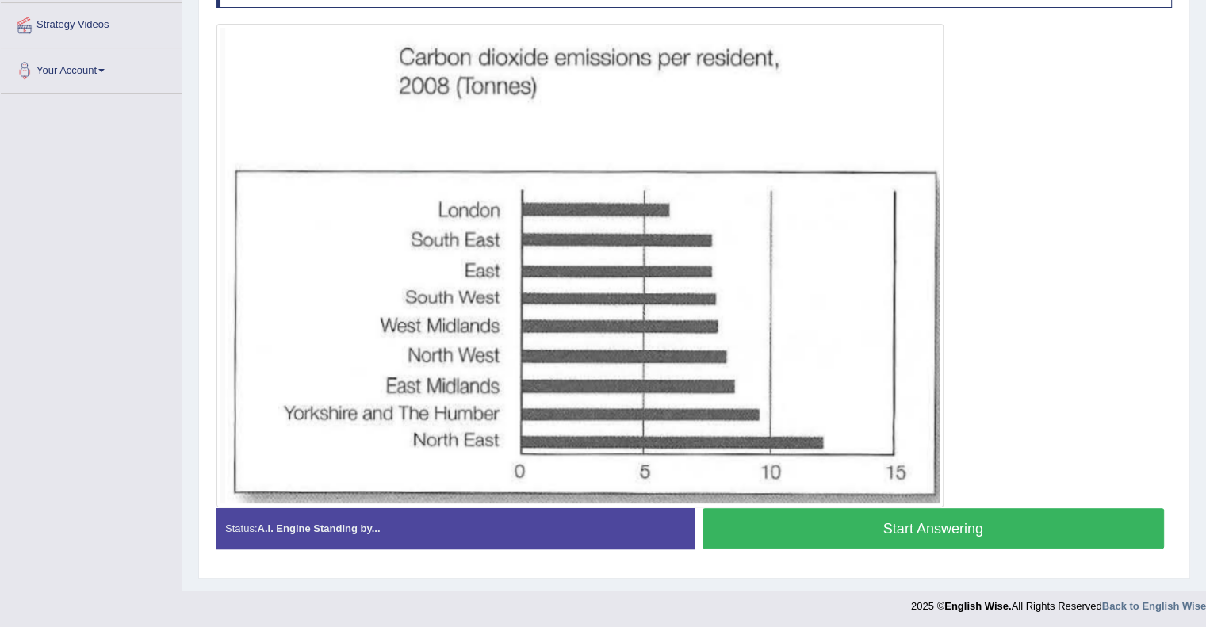
click at [936, 532] on button "Start Answering" at bounding box center [934, 528] width 462 height 40
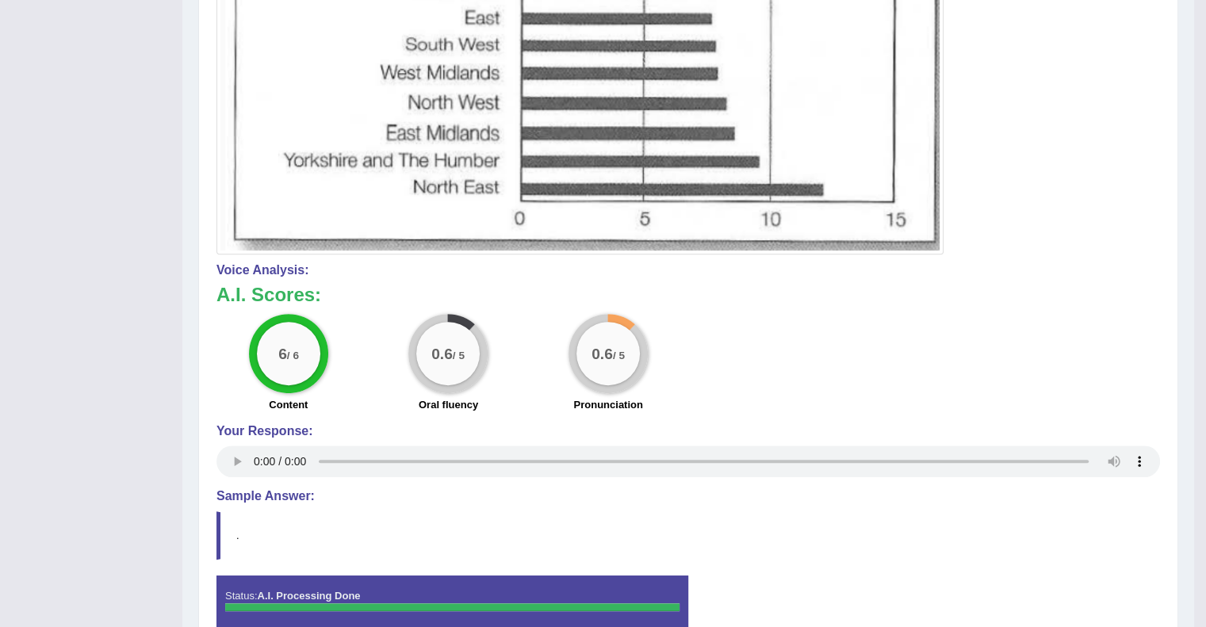
scroll to position [589, 0]
click at [936, 532] on blockquote "." at bounding box center [688, 535] width 944 height 48
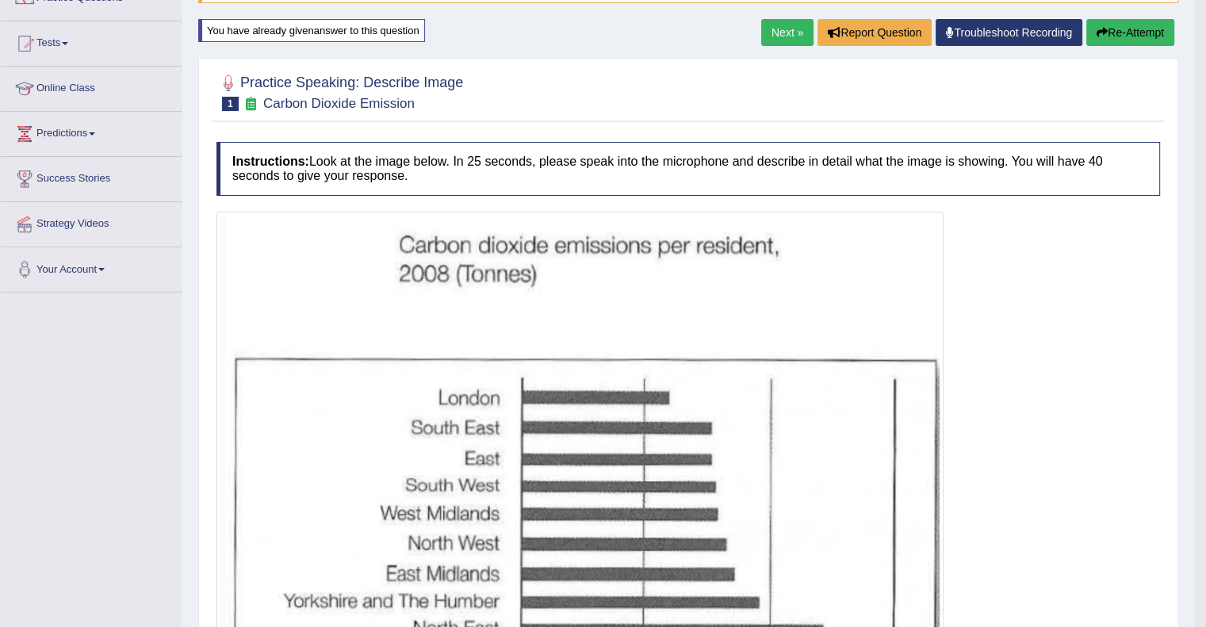
scroll to position [145, 0]
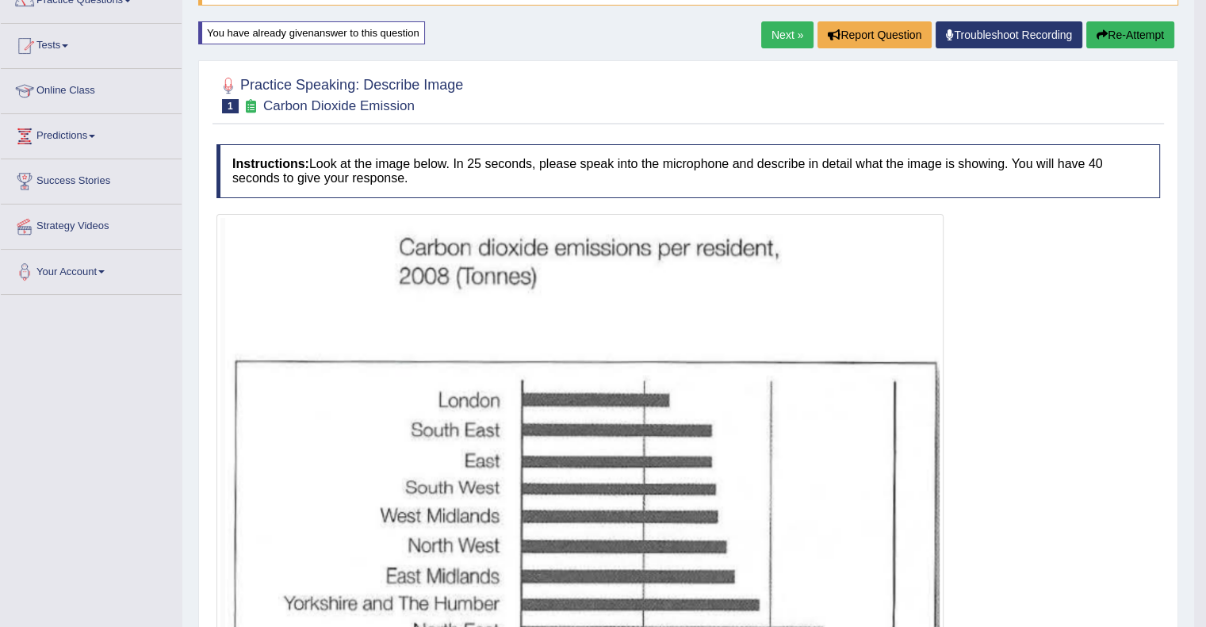
click at [1032, 48] on div "Next » Report Question Troubleshoot Recording Re-Attempt" at bounding box center [969, 36] width 417 height 31
click at [1120, 36] on button "Re-Attempt" at bounding box center [1130, 34] width 88 height 27
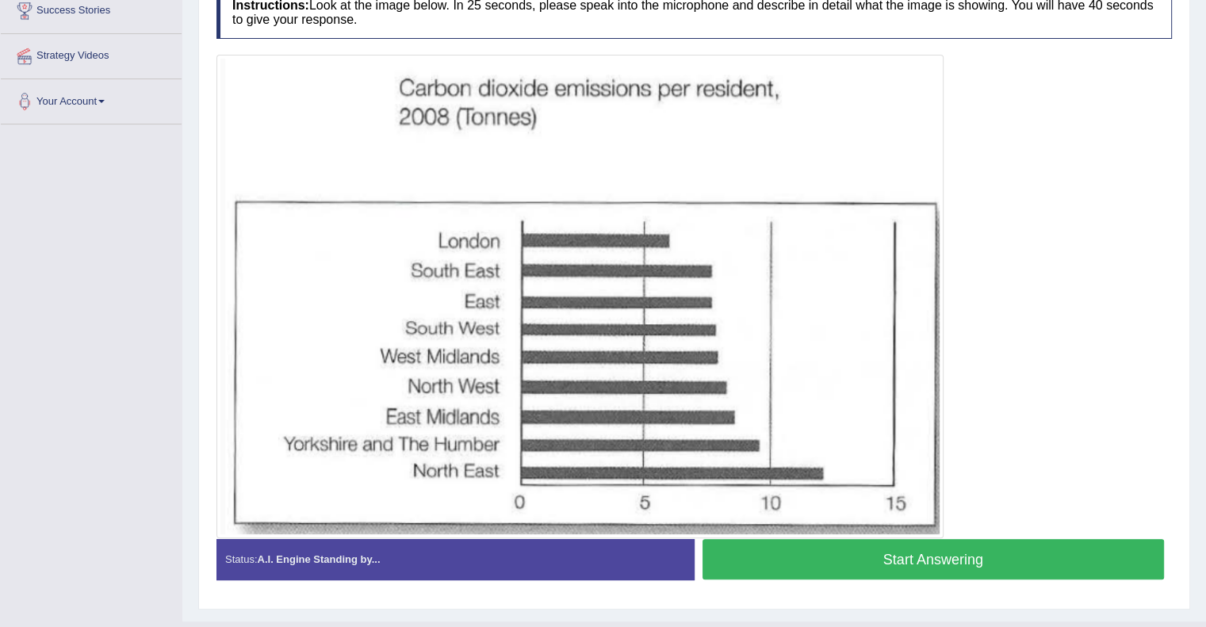
scroll to position [347, 0]
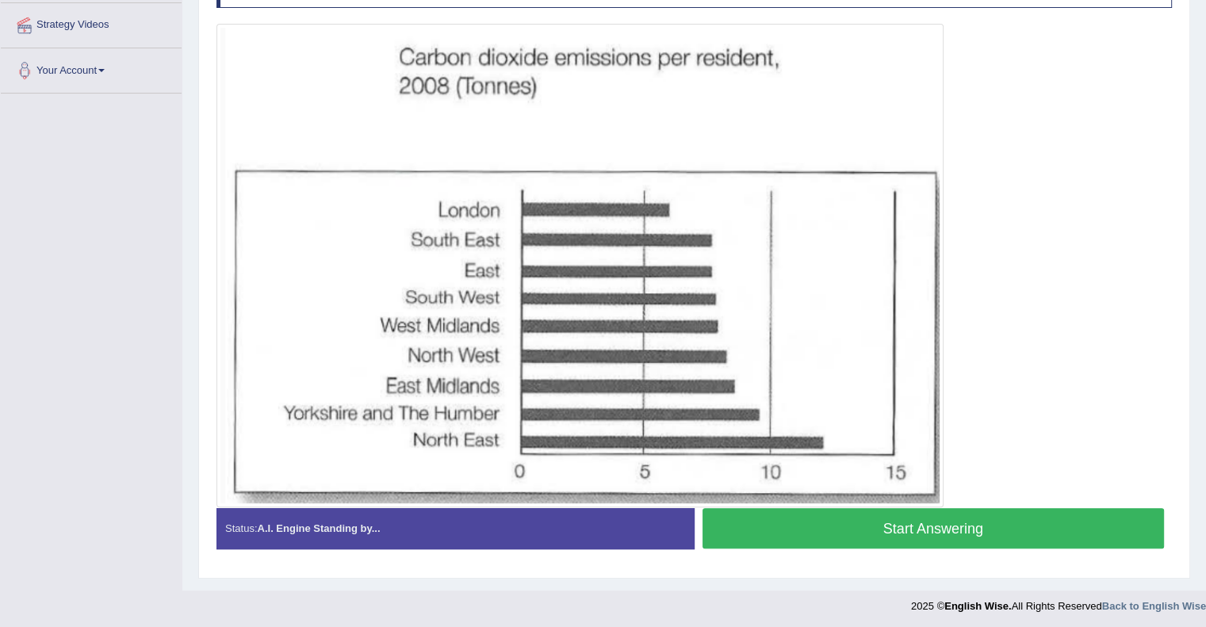
click at [943, 530] on button "Start Answering" at bounding box center [934, 528] width 462 height 40
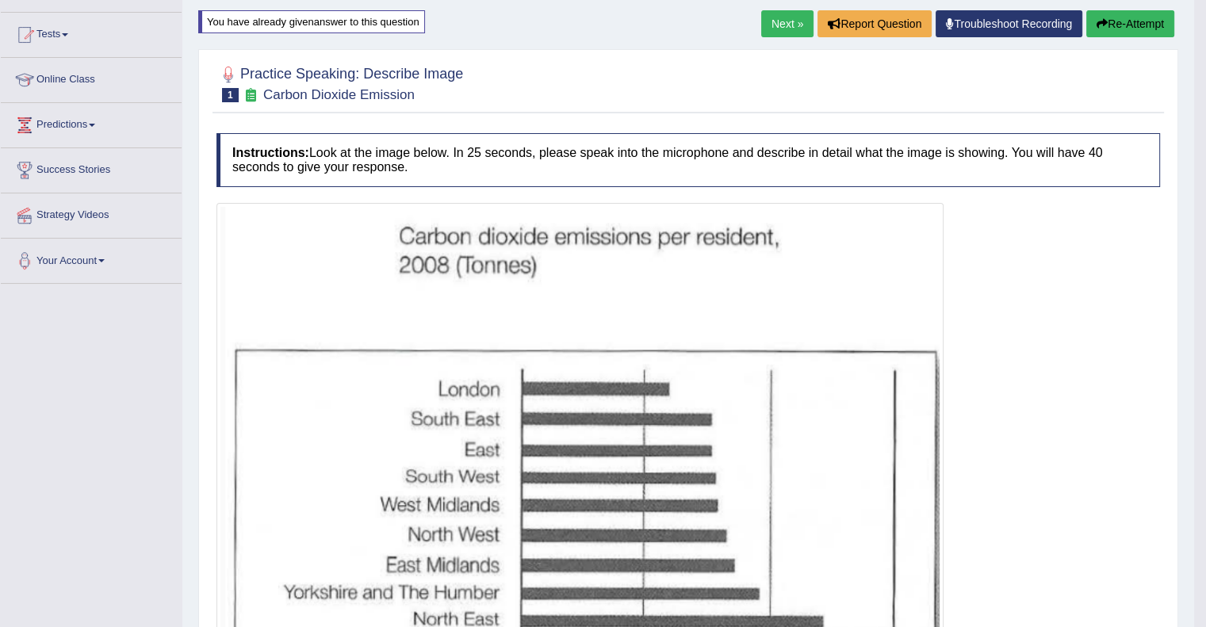
scroll to position [0, 0]
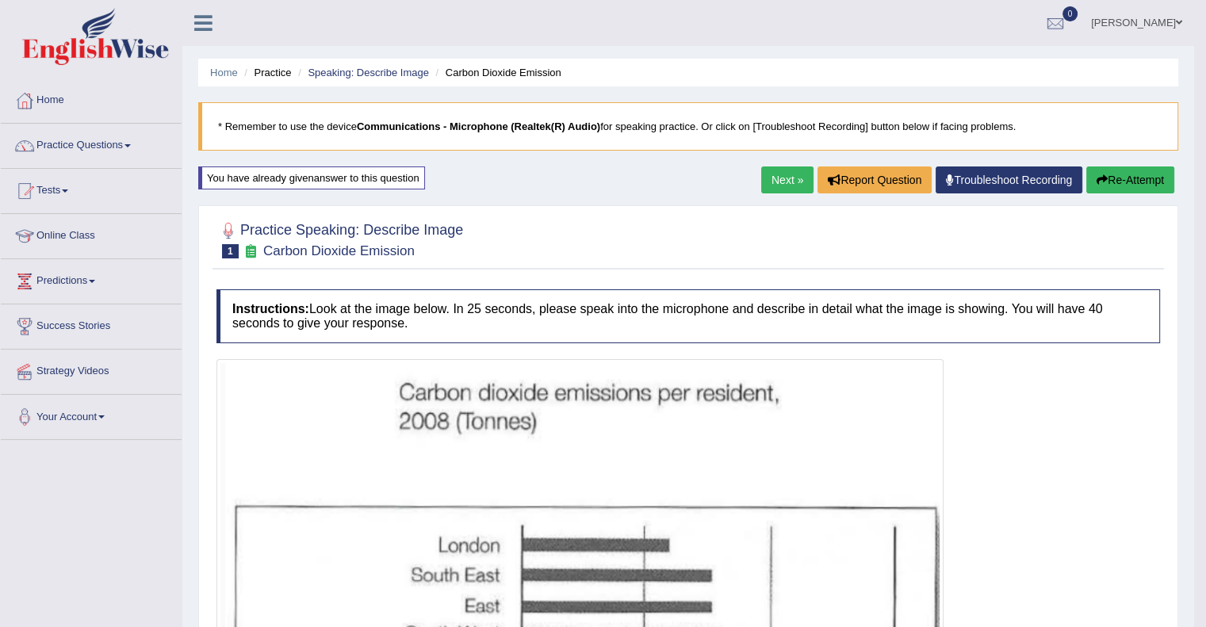
click at [775, 172] on link "Next »" at bounding box center [787, 180] width 52 height 27
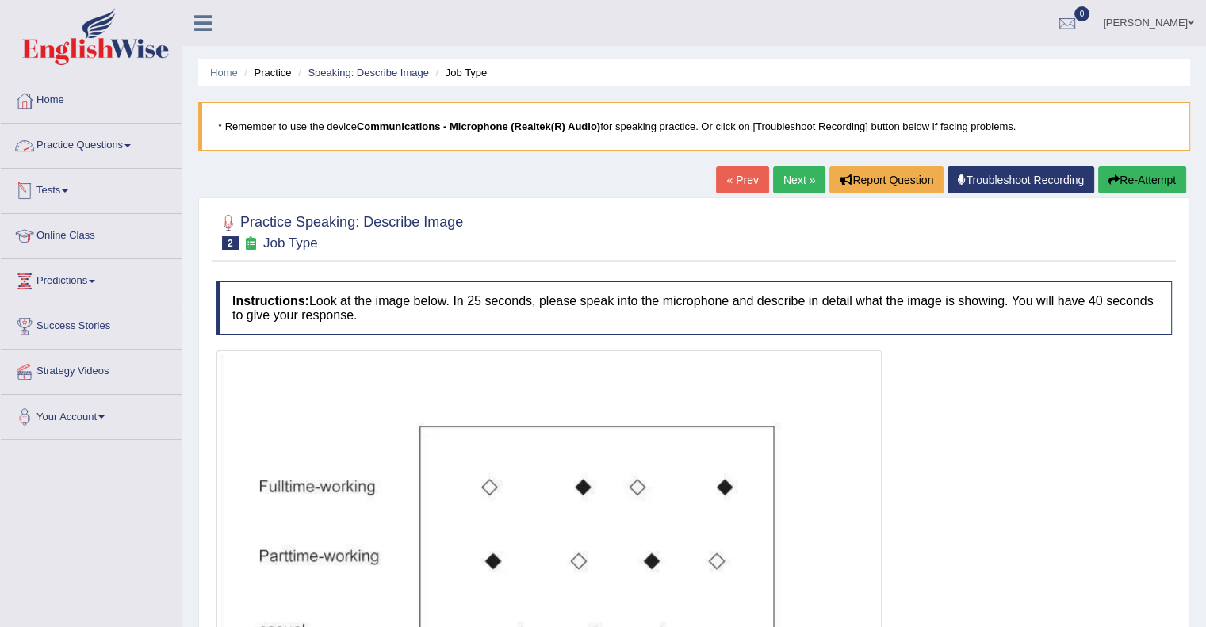
click at [105, 139] on link "Practice Questions" at bounding box center [91, 144] width 181 height 40
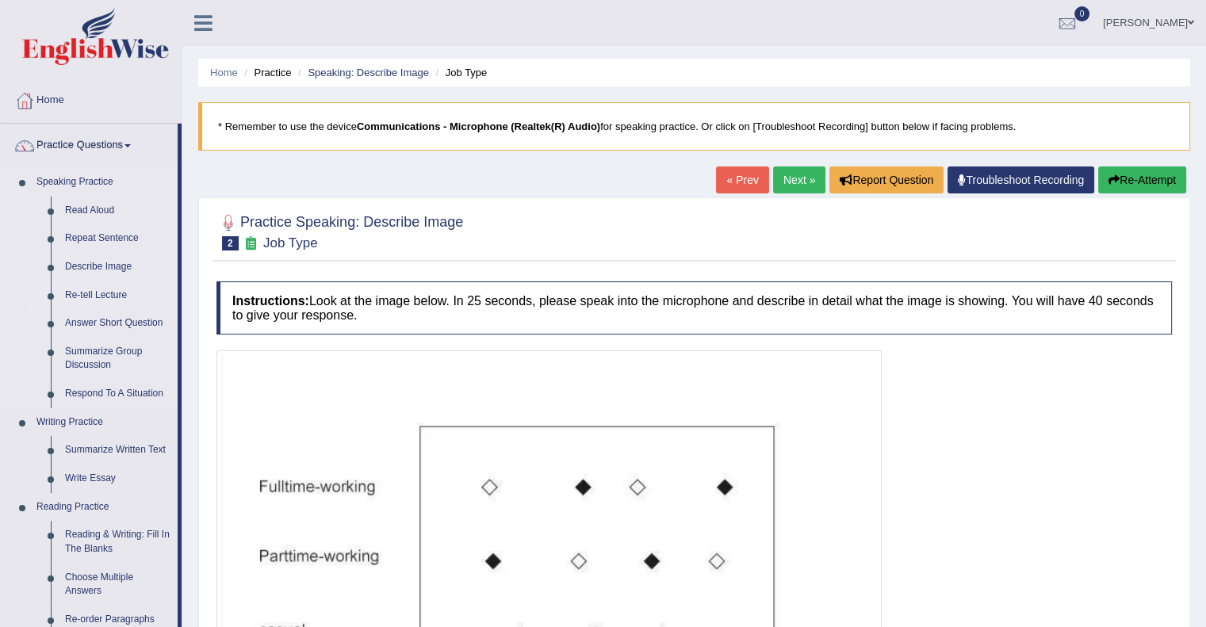
click at [81, 300] on link "Re-tell Lecture" at bounding box center [118, 295] width 120 height 29
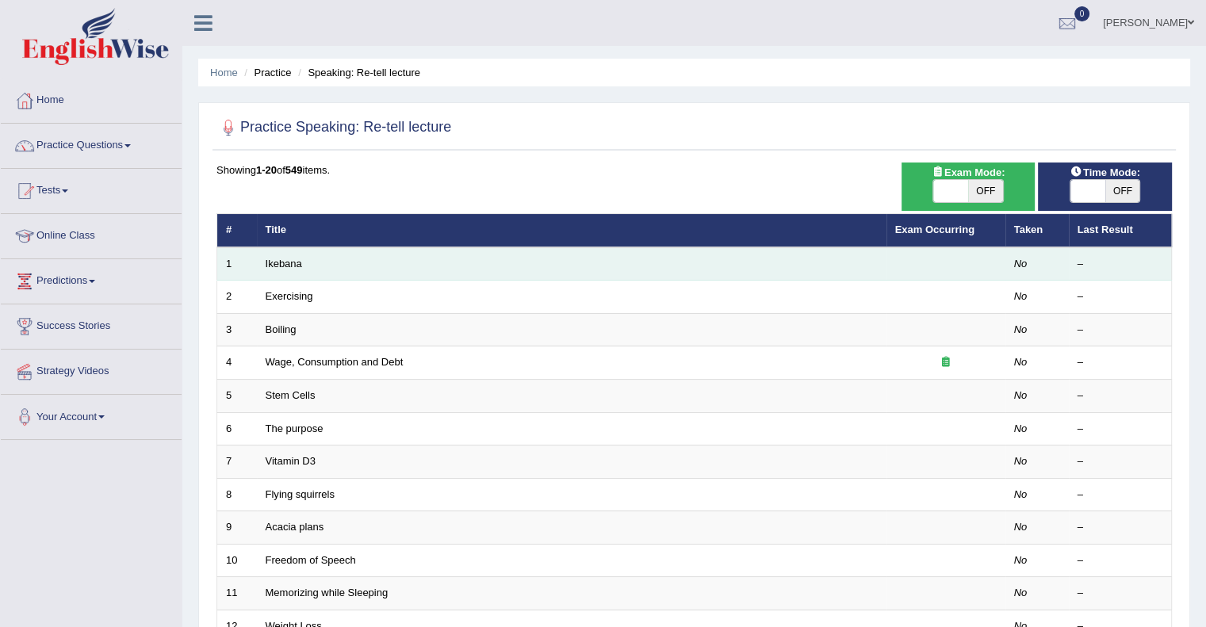
click at [574, 259] on td "Ikebana" at bounding box center [572, 263] width 630 height 33
click at [282, 259] on link "Ikebana" at bounding box center [284, 264] width 36 height 12
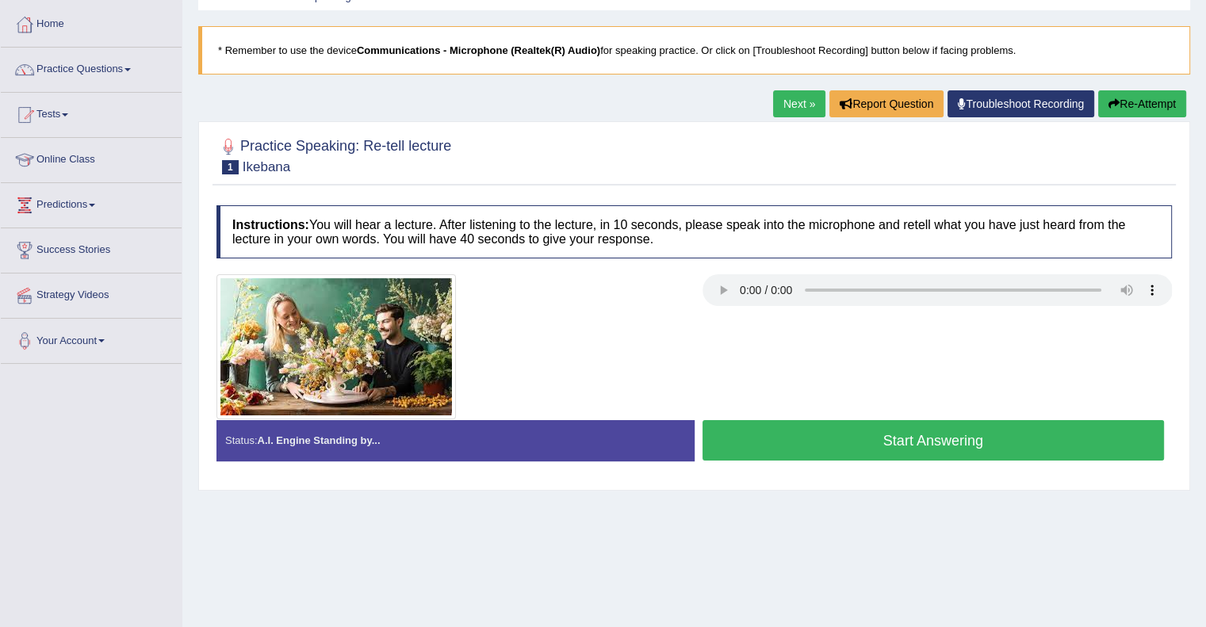
scroll to position [79, 0]
